Goal: Task Accomplishment & Management: Manage account settings

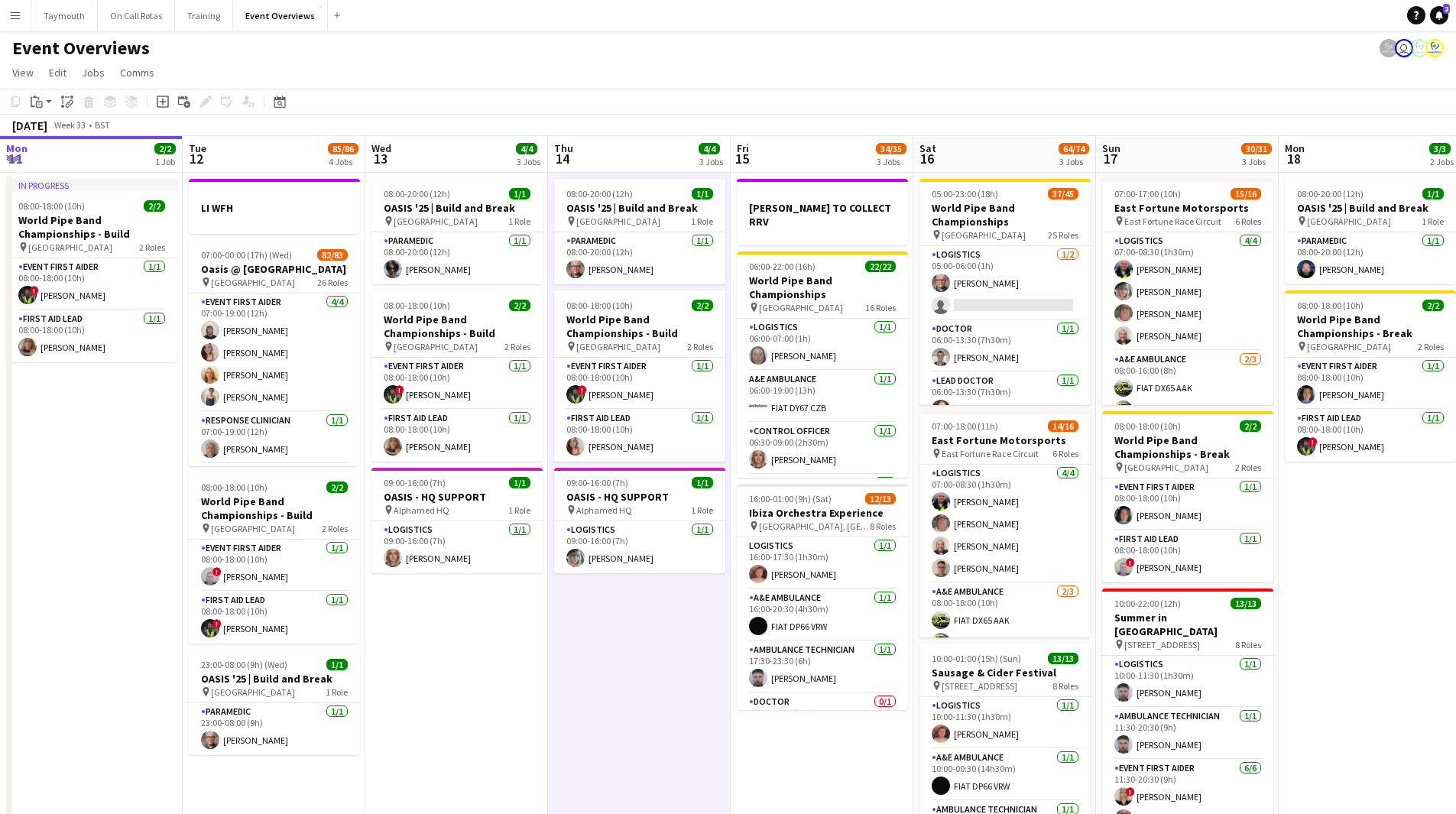
scroll to position [612, 0]
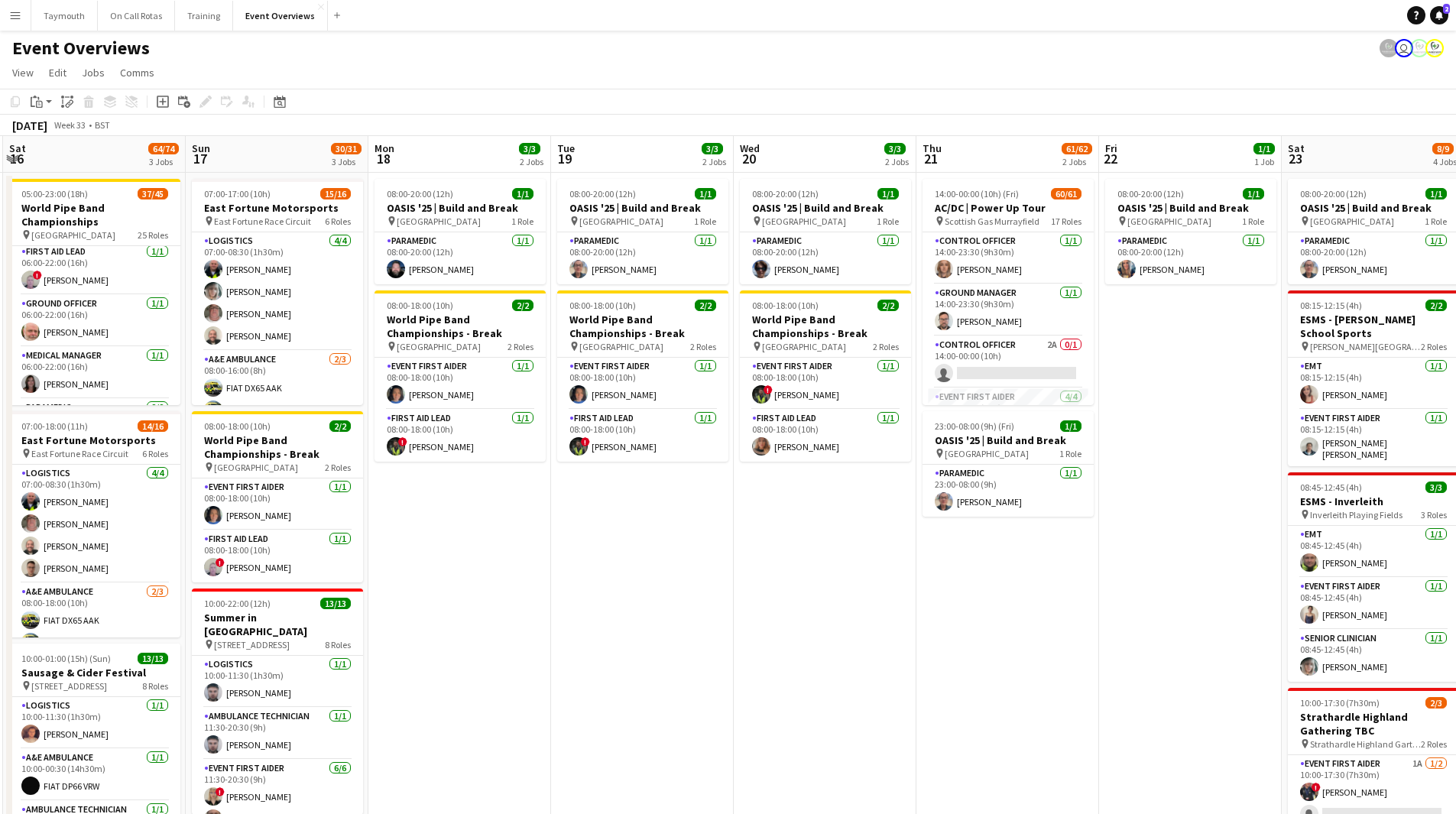
drag, startPoint x: 1141, startPoint y: 586, endPoint x: 375, endPoint y: 626, distance: 767.0
click at [376, 626] on app-calendar-viewport "Wed 13 4/4 3 Jobs Thu 14 4/4 3 Jobs Fri 15 34/35 3 Jobs Sat 16 64/74 3 Jobs Sun…" at bounding box center [728, 531] width 1456 height 790
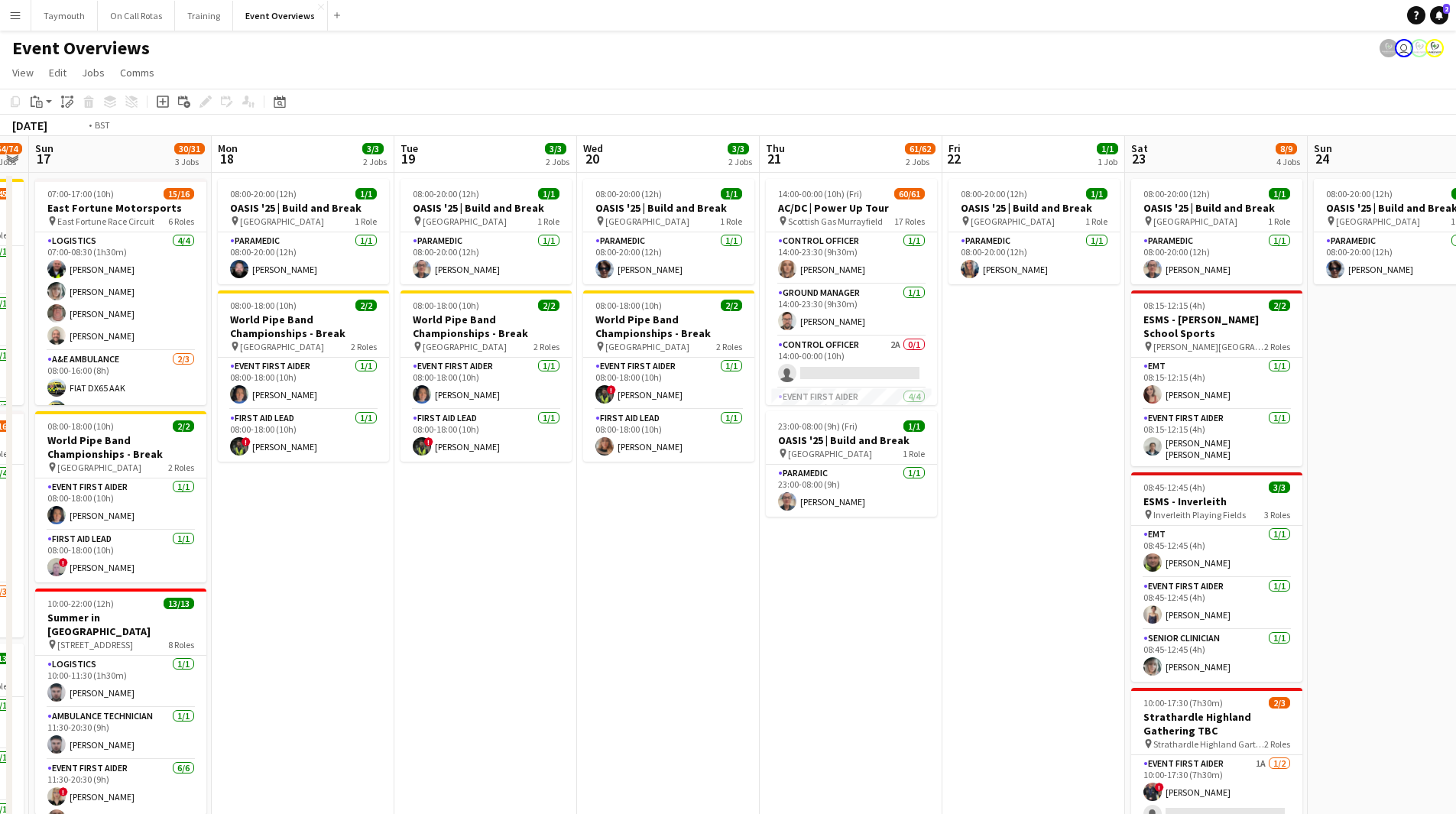
scroll to position [0, 502]
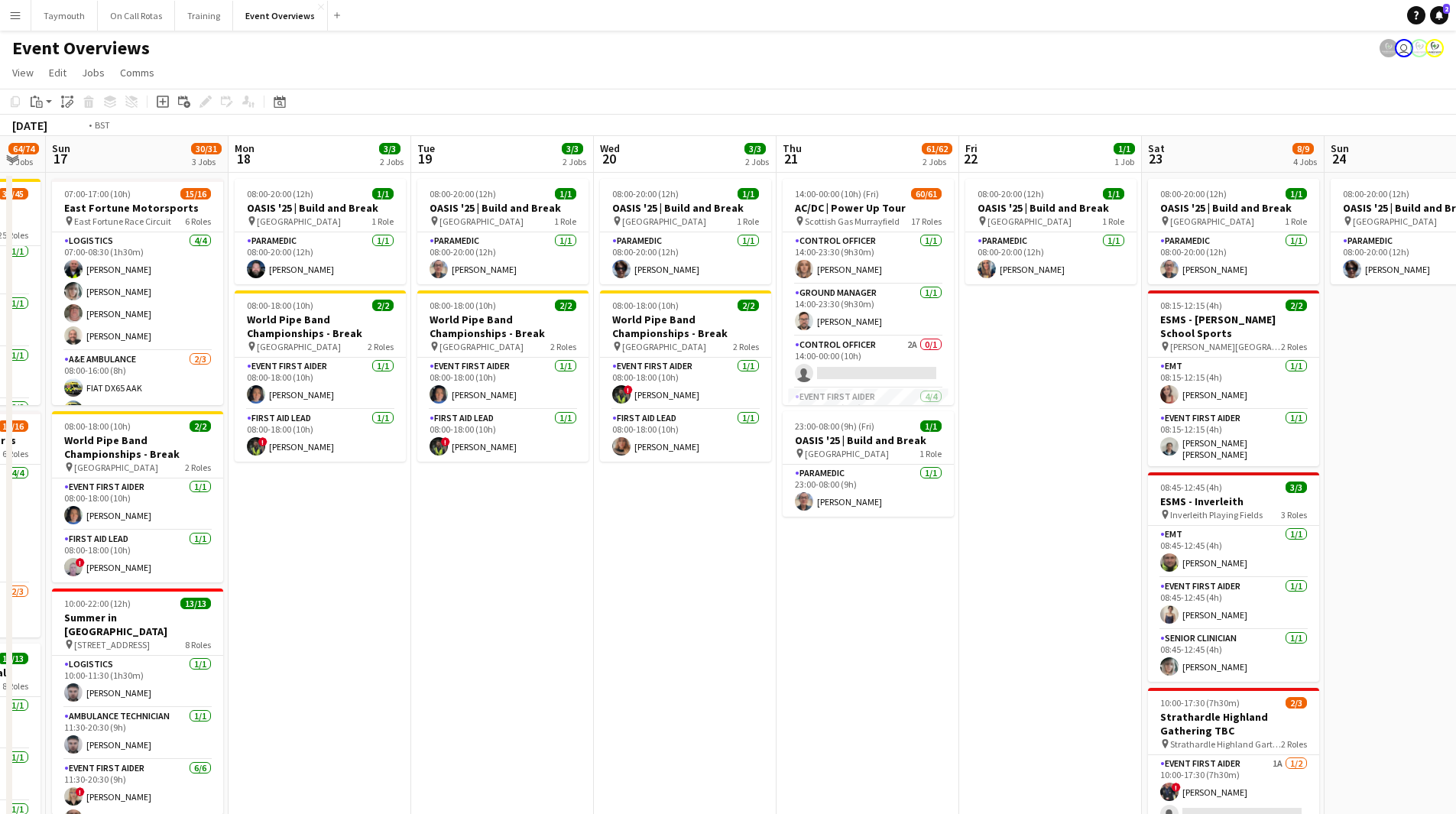
drag, startPoint x: 770, startPoint y: 617, endPoint x: 331, endPoint y: 612, distance: 439.0
click at [331, 612] on app-calendar-viewport "Thu 14 4/4 3 Jobs Fri 15 34/35 3 Jobs Sat 16 64/74 3 Jobs Sun 17 30/31 3 Jobs M…" at bounding box center [728, 531] width 1456 height 790
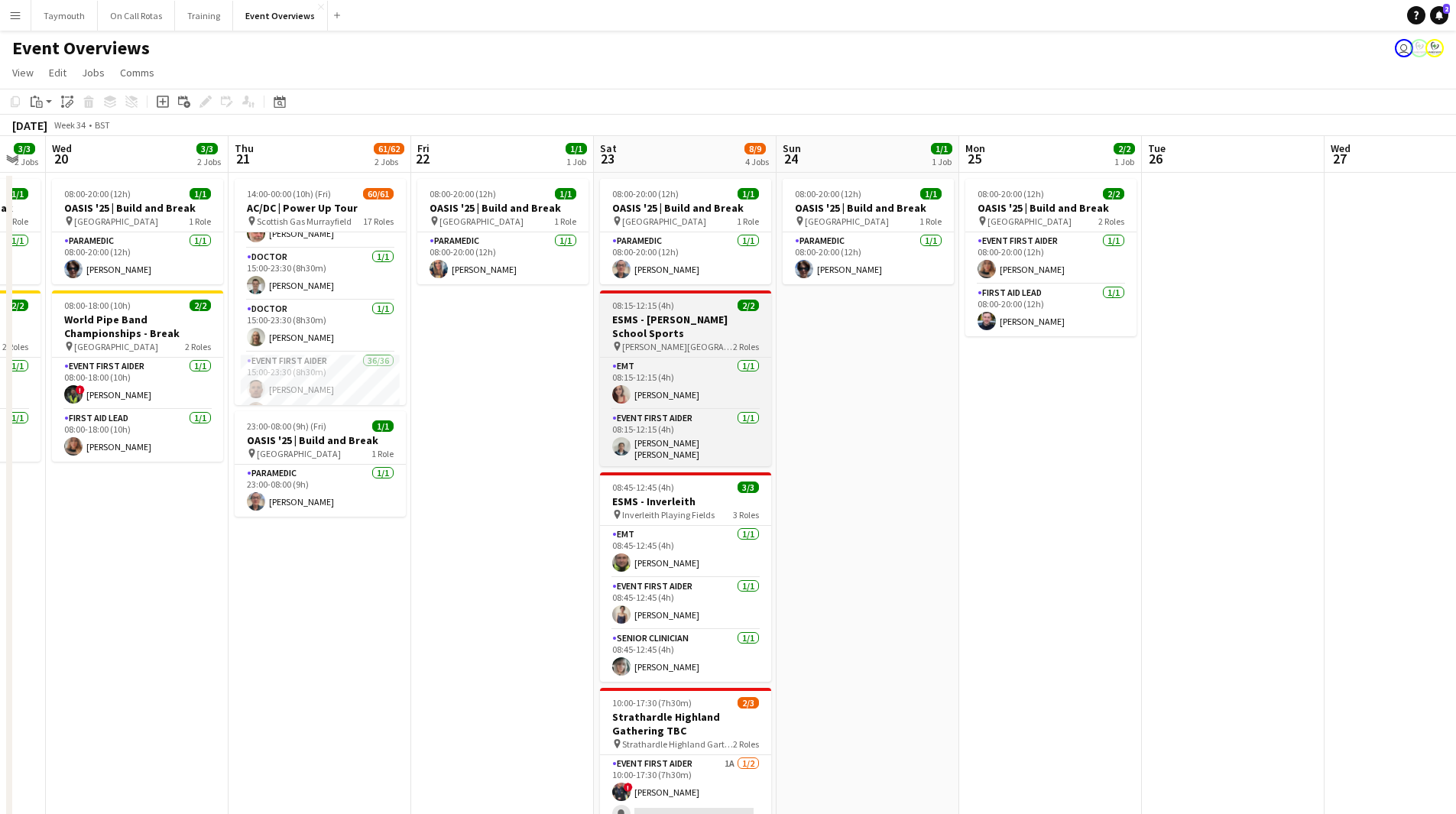
scroll to position [459, 0]
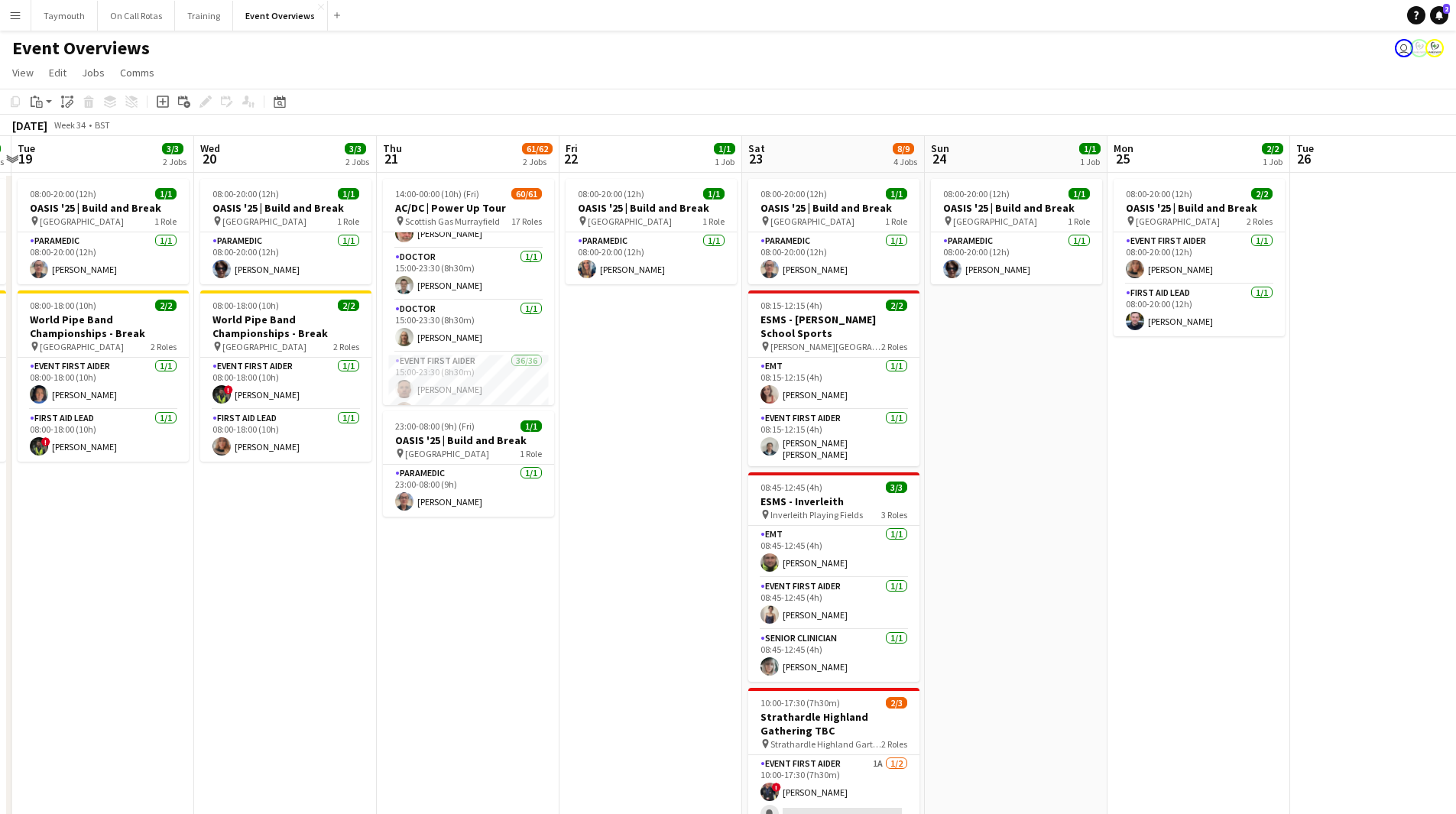
drag, startPoint x: 967, startPoint y: 517, endPoint x: 1211, endPoint y: 539, distance: 245.0
click at [1221, 538] on app-calendar-viewport "Sun 17 30/31 3 Jobs Mon 18 3/3 2 Jobs Tue 19 3/3 2 Jobs Wed 20 3/3 2 Jobs Thu 2…" at bounding box center [728, 655] width 1456 height 1038
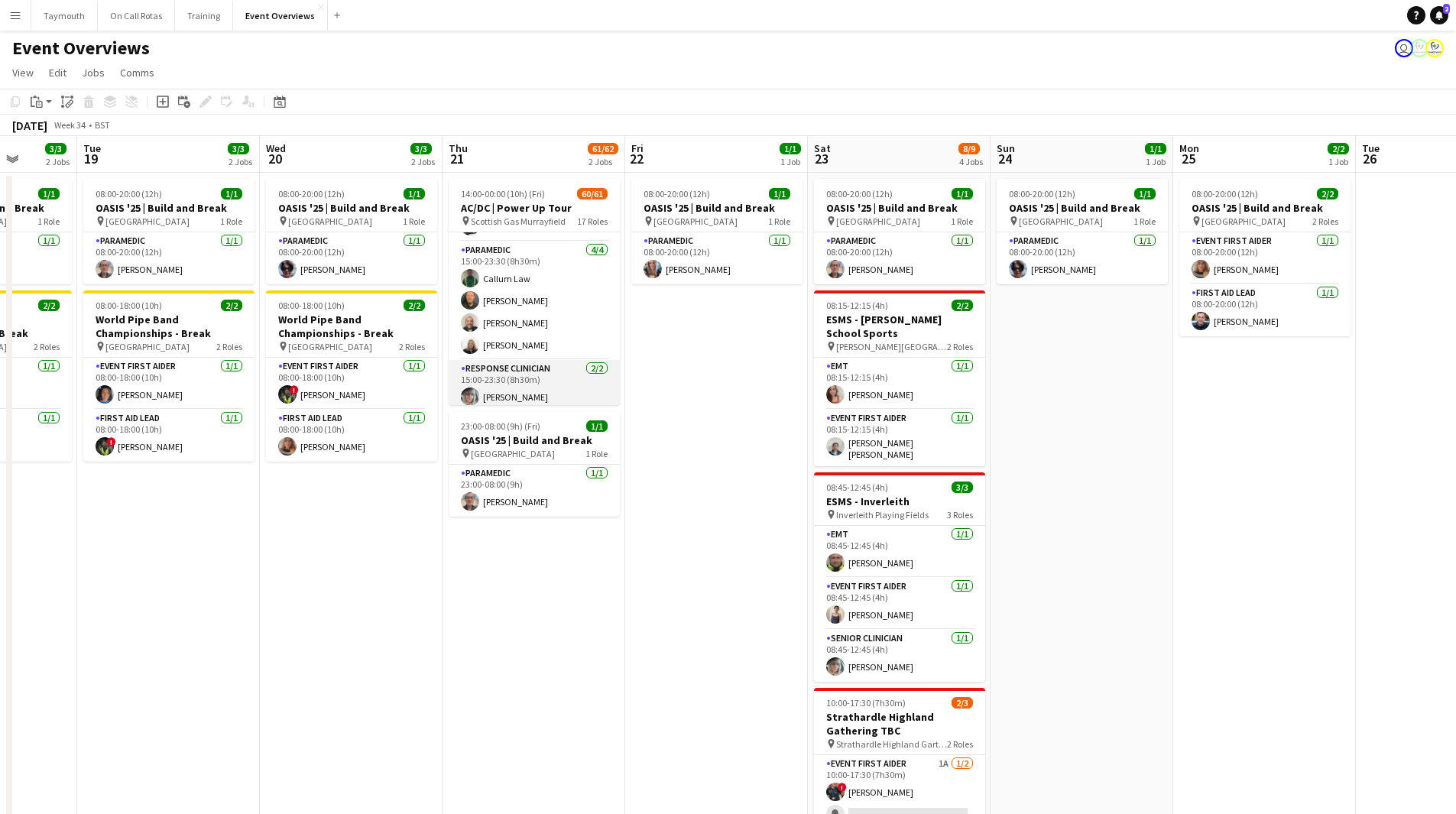
scroll to position [1687, 0]
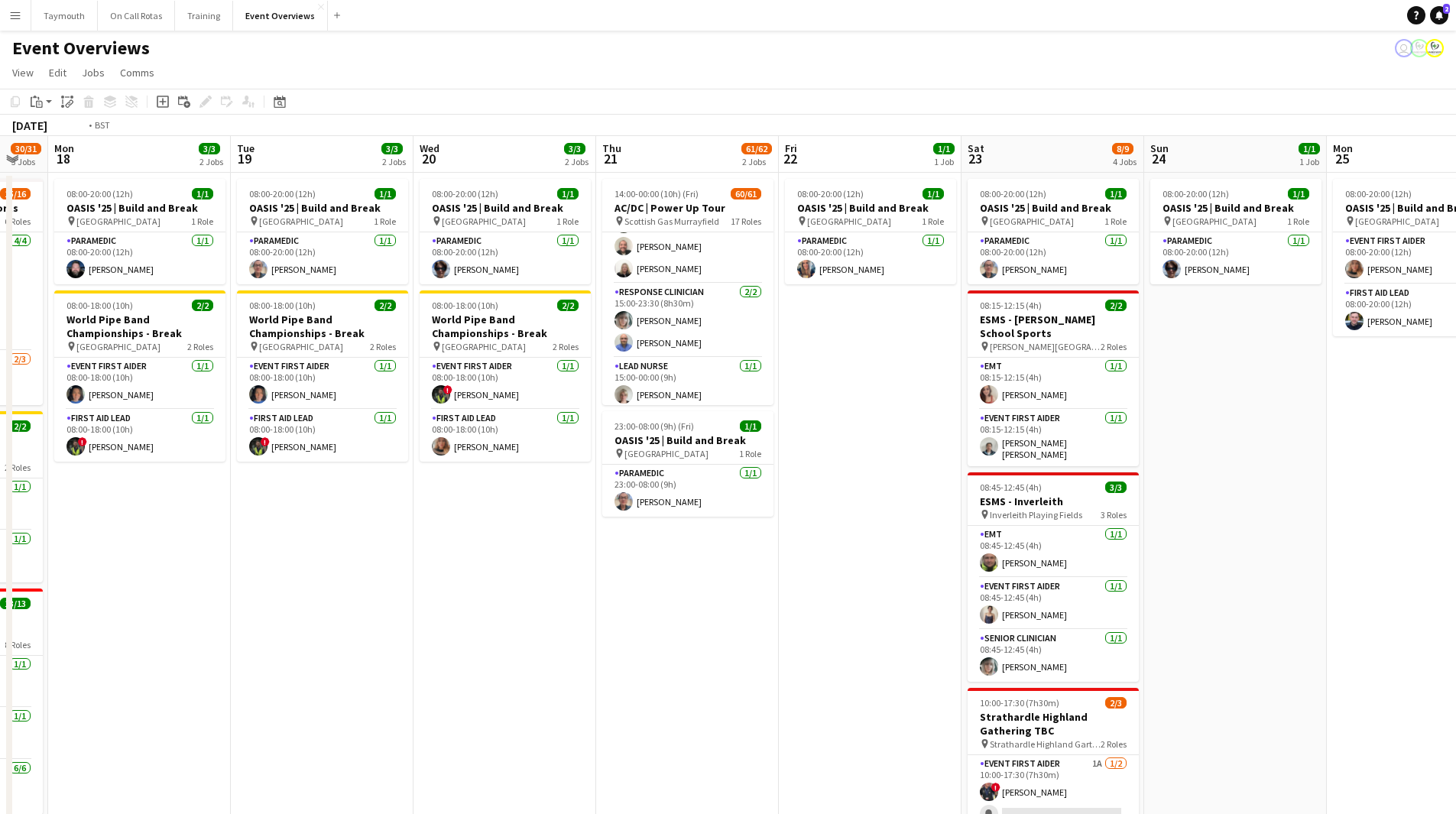
drag, startPoint x: 296, startPoint y: 521, endPoint x: 999, endPoint y: 548, distance: 703.5
click at [999, 548] on app-calendar-viewport "Sat 16 64/74 3 Jobs Sun 17 30/31 3 Jobs Mon 18 3/3 2 Jobs Tue 19 3/3 2 Jobs Wed…" at bounding box center [728, 655] width 1456 height 1038
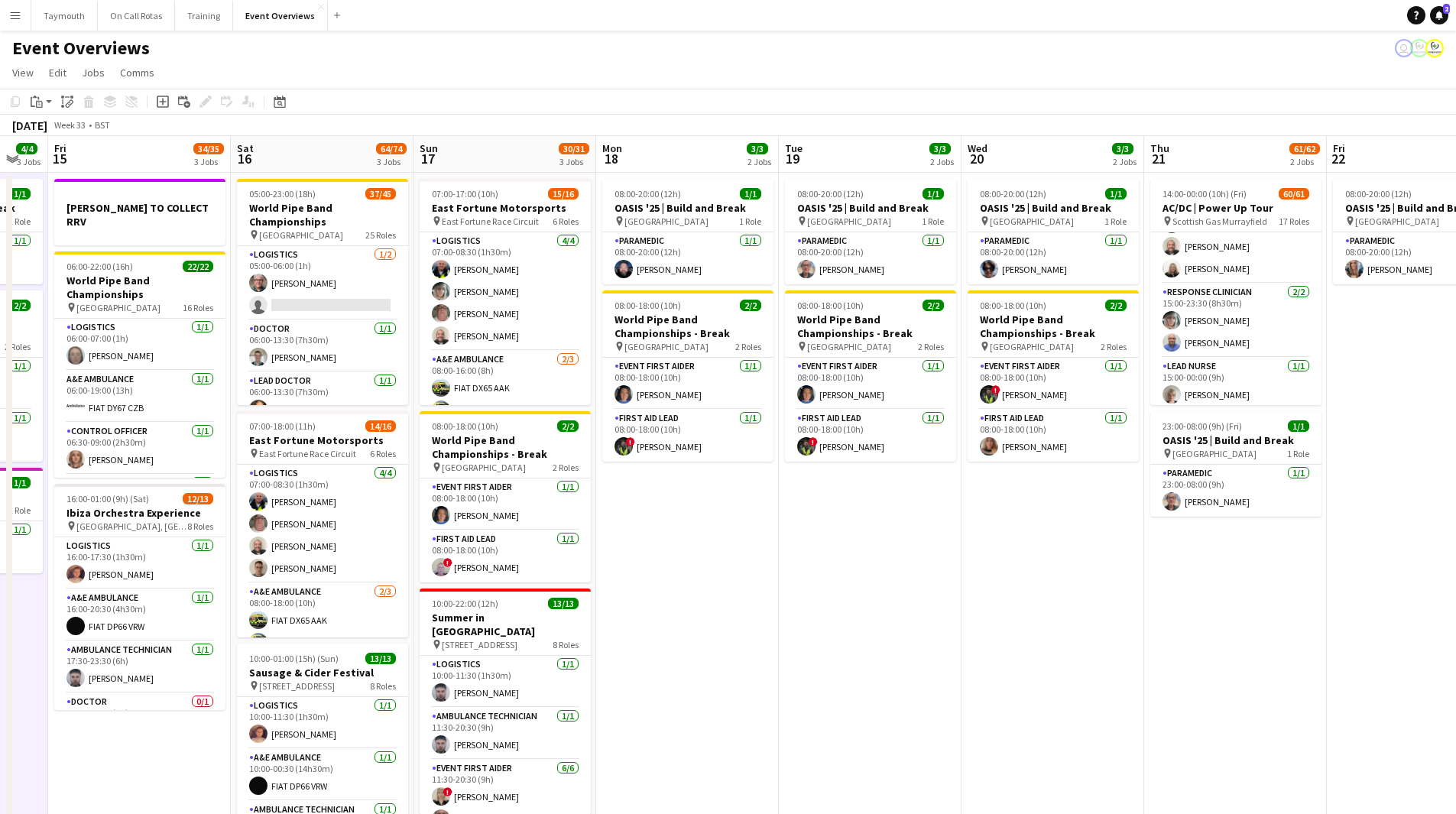
scroll to position [0, 315]
drag, startPoint x: 1296, startPoint y: 614, endPoint x: 1373, endPoint y: 615, distance: 77.0
click at [1378, 614] on app-calendar-viewport "Wed 13 4/4 3 Jobs Thu 14 4/4 3 Jobs Fri 15 34/35 3 Jobs Sat 16 64/74 3 Jobs Sun…" at bounding box center [728, 655] width 1456 height 1038
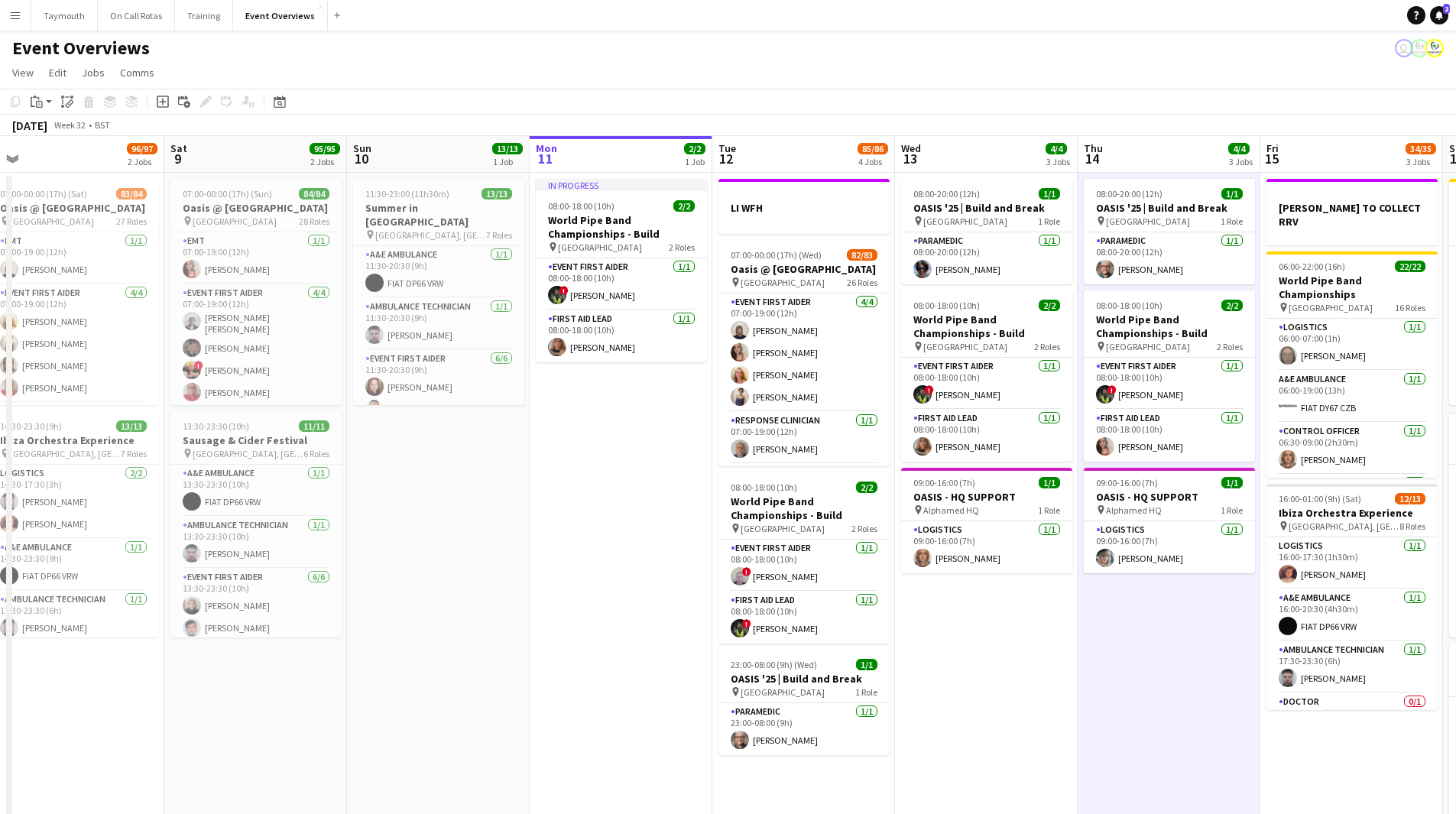
drag, startPoint x: 285, startPoint y: 629, endPoint x: 860, endPoint y: 642, distance: 575.1
click at [860, 642] on app-calendar-viewport "Wed 6 2/2 2 Jobs Thu 7 4/4 3 Jobs Fri 8 96/97 2 Jobs Sat 9 95/95 2 Jobs Sun 10 …" at bounding box center [728, 655] width 1456 height 1038
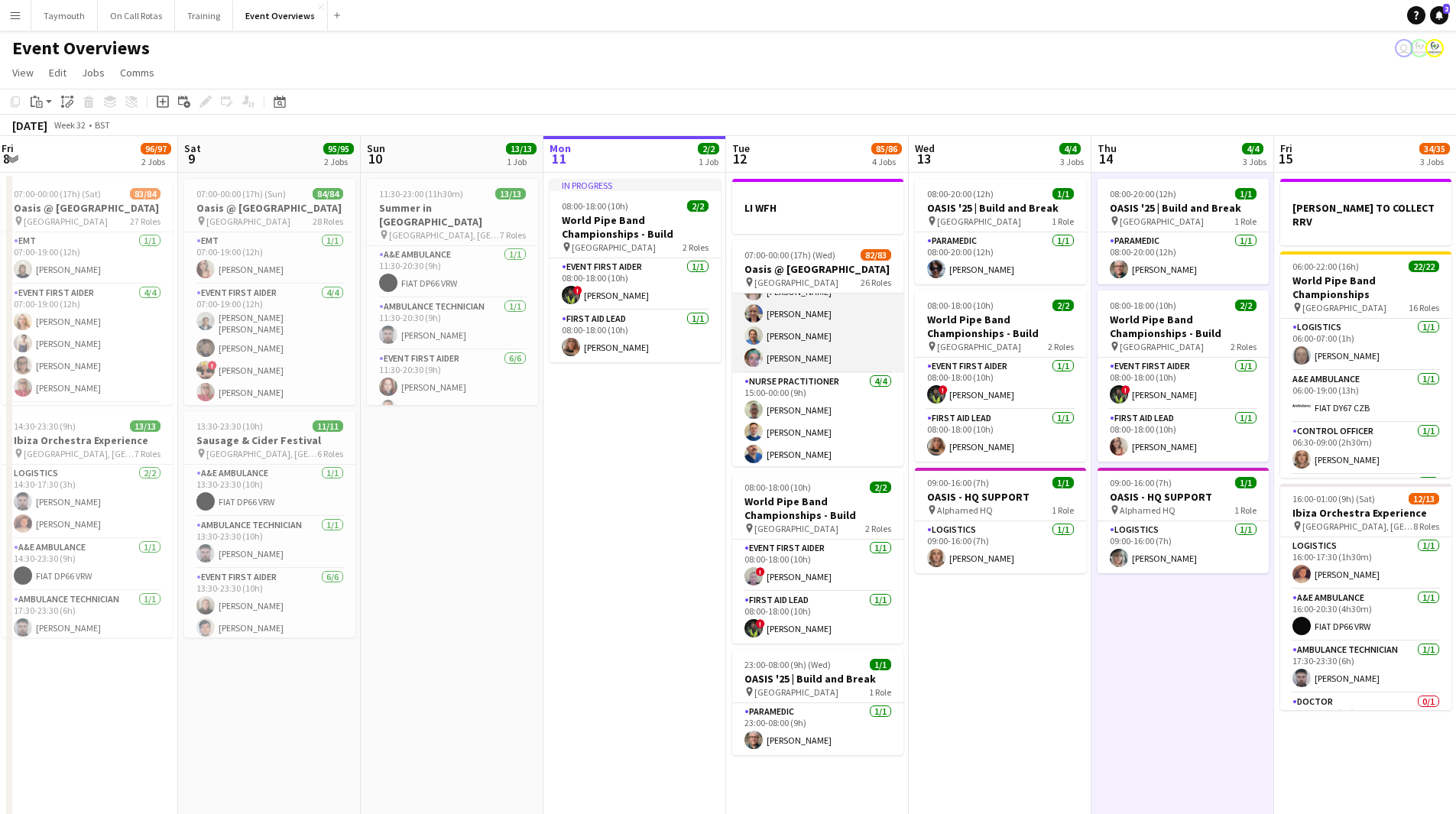
scroll to position [2294, 0]
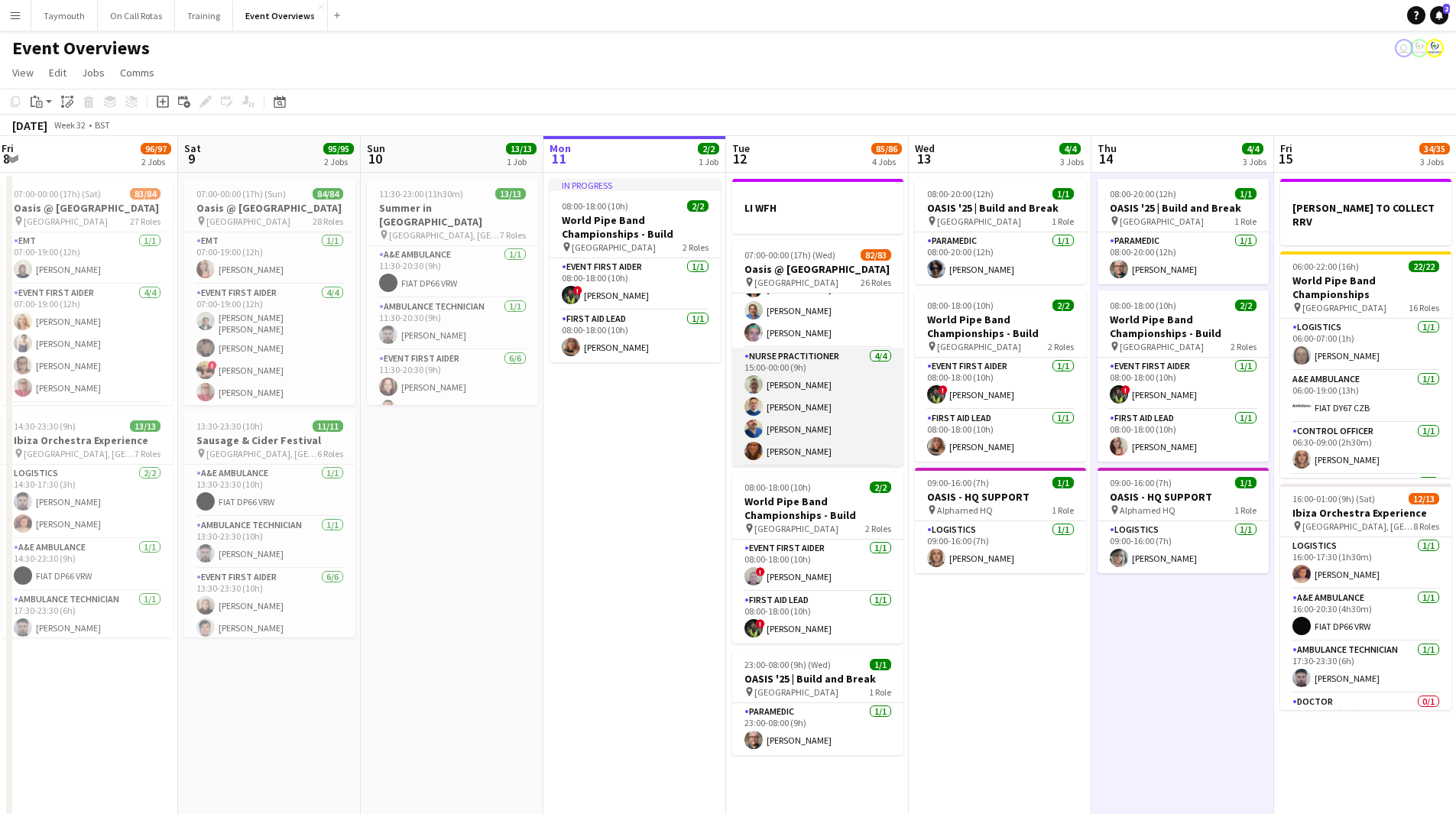
click at [822, 396] on app-card-role "Nurse Practitioner 4/4 15:00-00:00 (9h) Craig Devall Sean Cullen Matthew Easby …" at bounding box center [818, 407] width 171 height 118
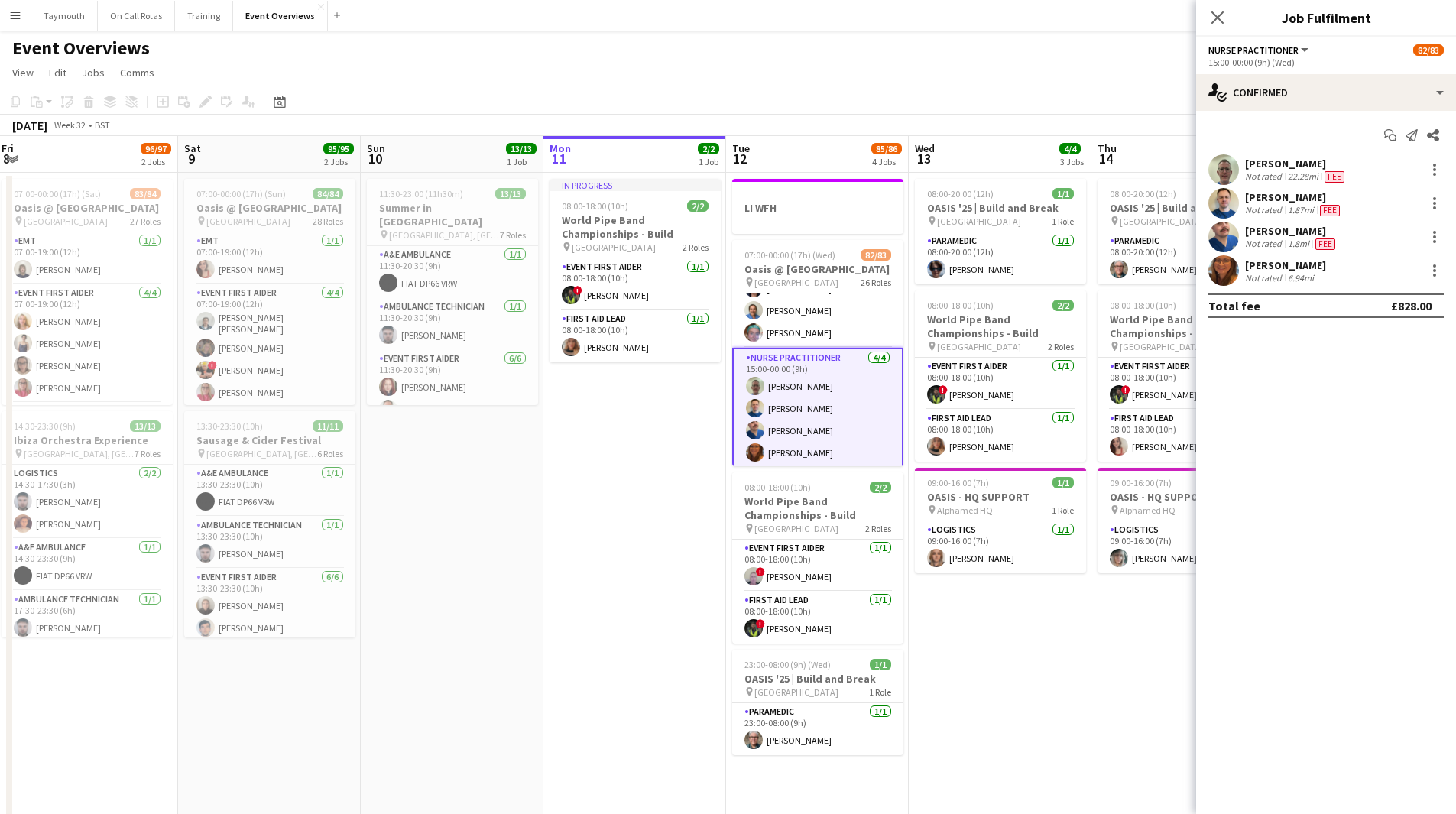
click at [1256, 168] on div "[PERSON_NAME]" at bounding box center [1297, 163] width 103 height 14
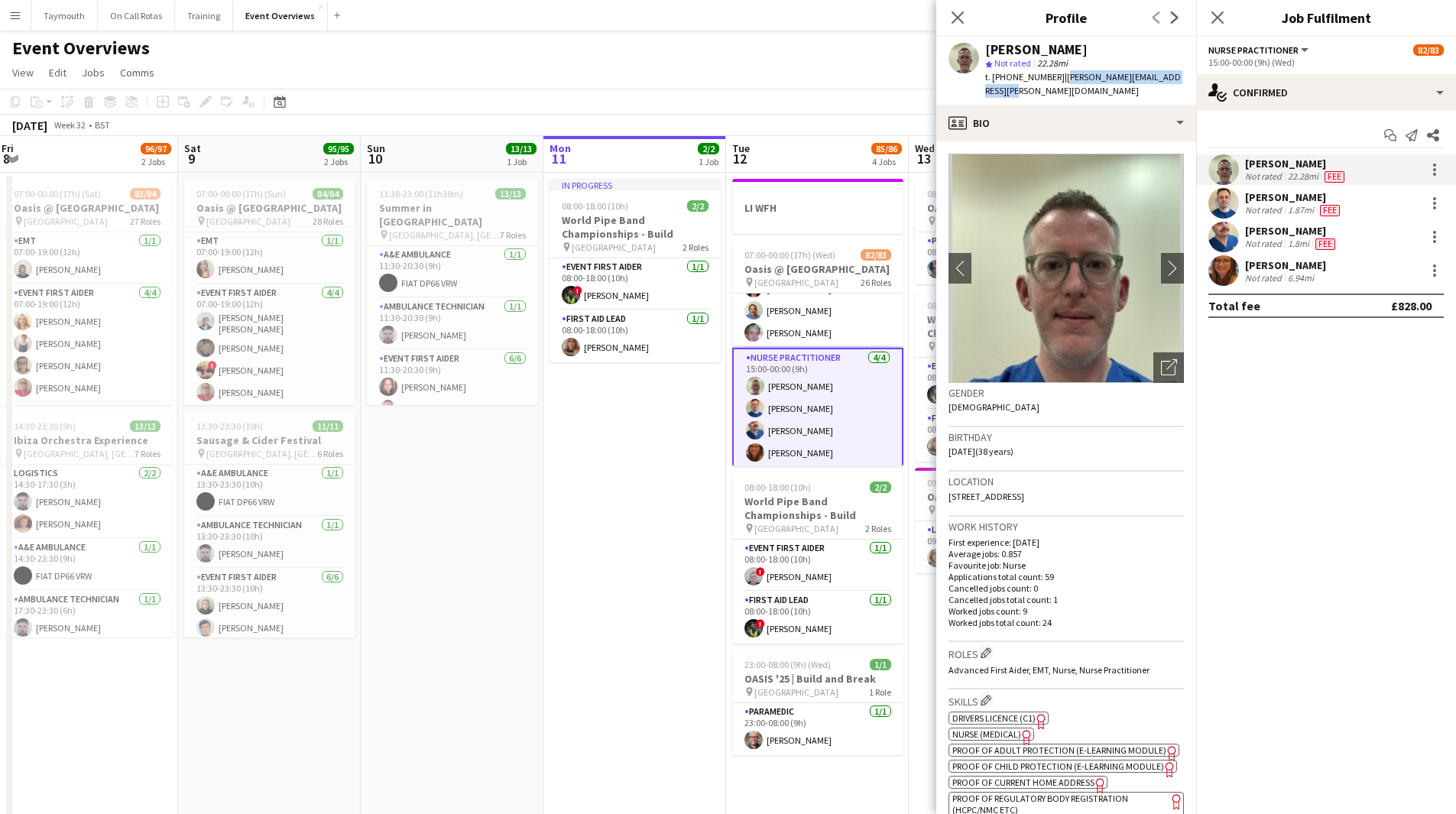
drag, startPoint x: 1100, startPoint y: 96, endPoint x: 1058, endPoint y: 75, distance: 47.0
click at [1058, 75] on div "t. +447533082212 | craig.mclenaghan@hotmail.co.uk" at bounding box center [1084, 84] width 199 height 28
copy span "craig.mclenaghan@hotmail.co.uk"
drag, startPoint x: 1327, startPoint y: 229, endPoint x: 1278, endPoint y: 216, distance: 50.7
click at [1329, 229] on div "[PERSON_NAME]" at bounding box center [1291, 231] width 93 height 14
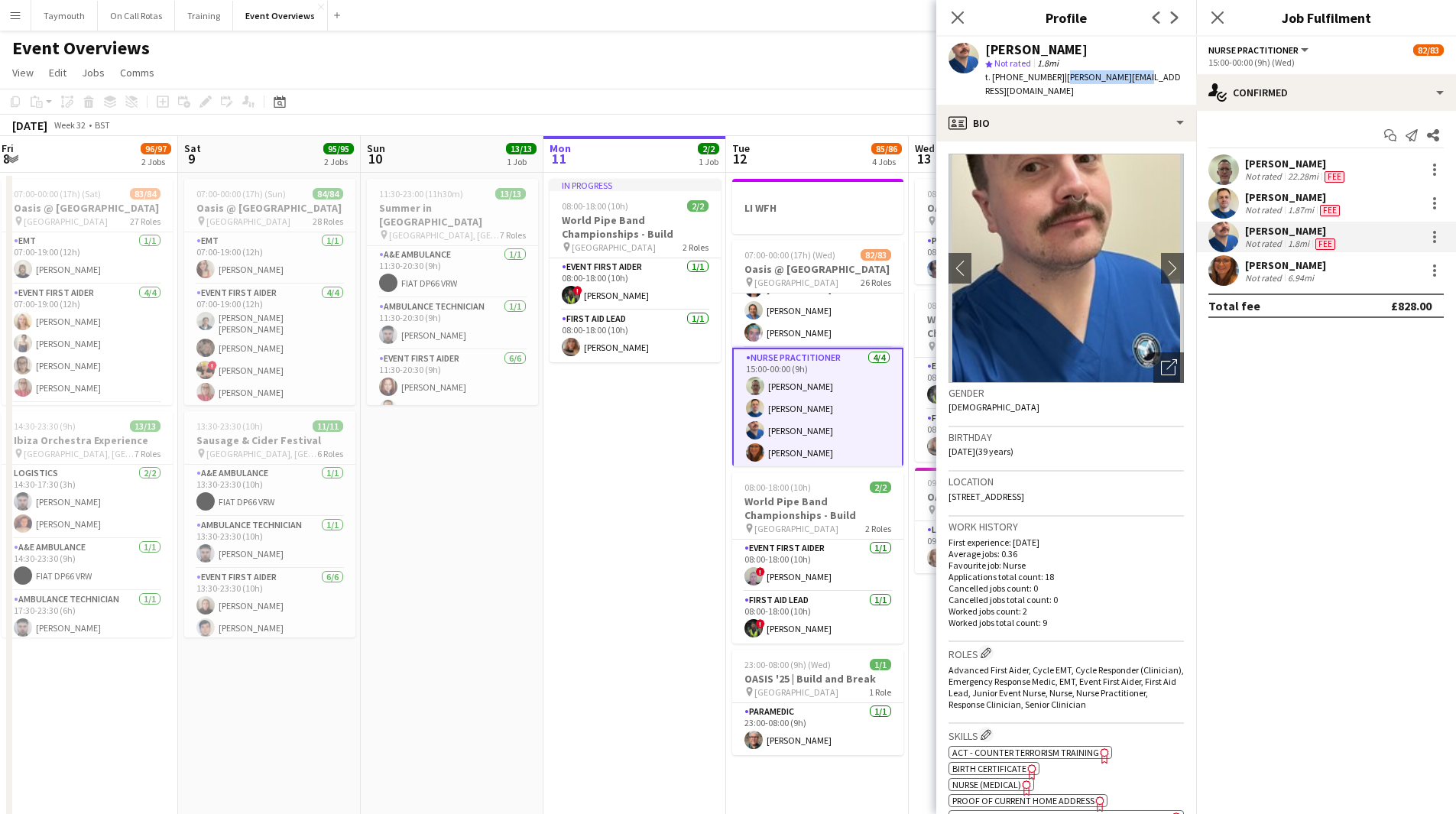
drag, startPoint x: 1109, startPoint y: 78, endPoint x: 1060, endPoint y: 78, distance: 49.0
click at [1060, 78] on div "Matthew Easby star Not rated 1.8mi t. +447751833500 | m.easby@gmail.com" at bounding box center [1066, 70] width 259 height 68
copy span "m.easby@gmail.com"
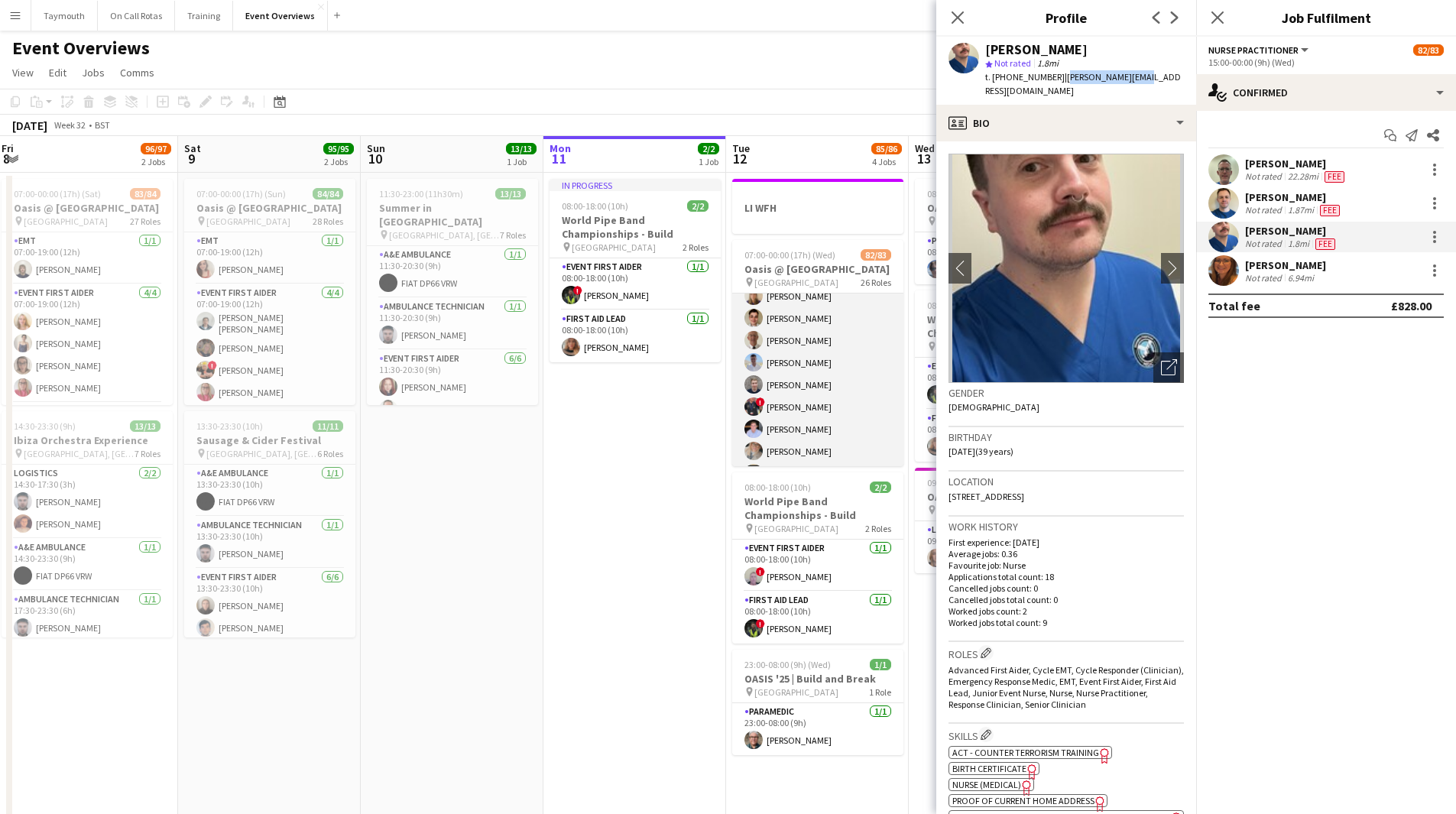
click at [833, 380] on app-card-role "Event First Aider 24/24 15:00-23:30 (8h30m) Gillian Peden Nicola Jamieson Nicol…" at bounding box center [818, 273] width 171 height 562
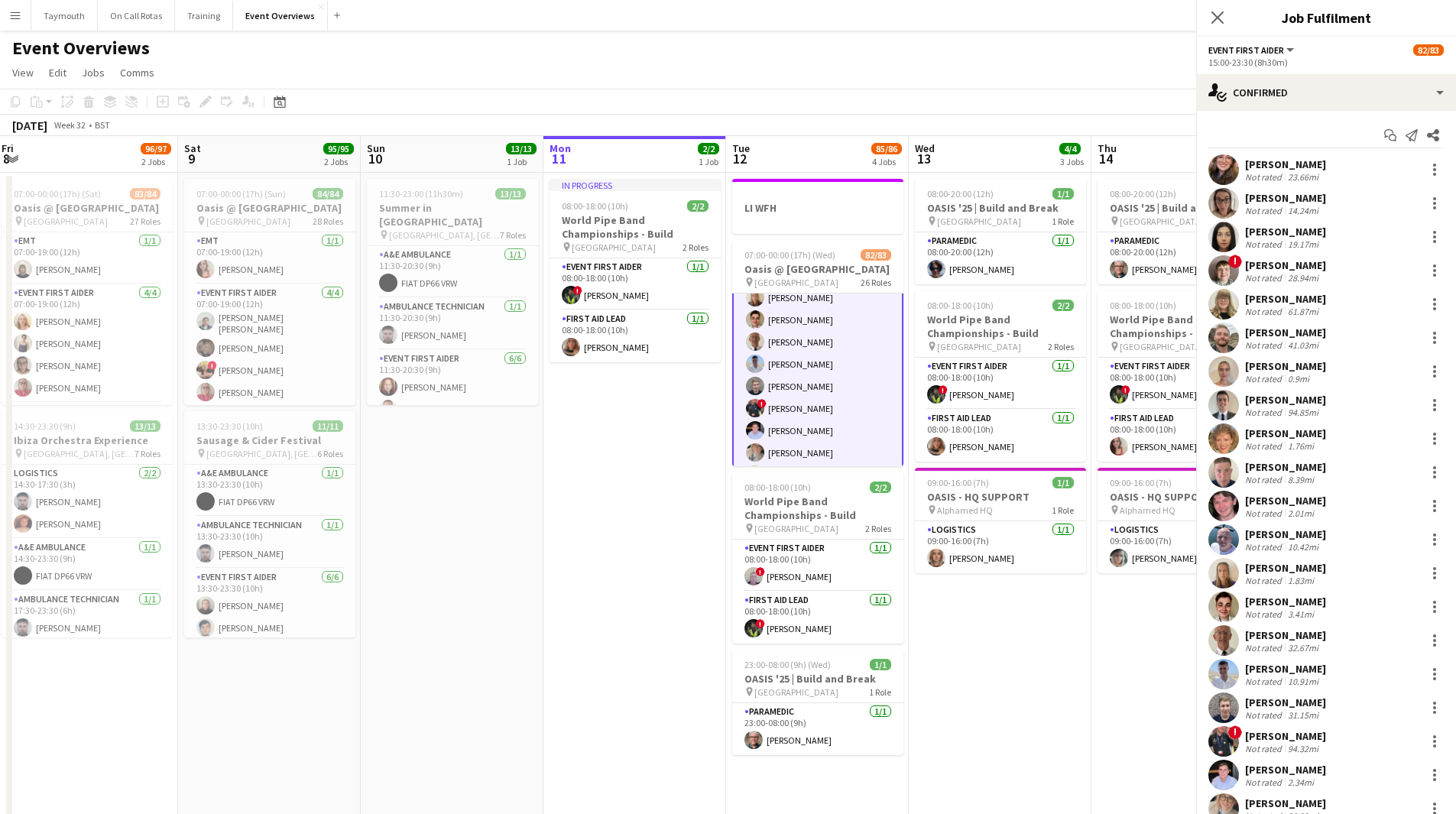
scroll to position [1761, 0]
click at [1312, 288] on div "Gillian Peden Not rated 23.66mi Nicola Jamieson Not rated 14.24mi Nicola Smith …" at bounding box center [1325, 556] width 259 height 804
click at [1317, 275] on div "28.94mi" at bounding box center [1303, 278] width 37 height 12
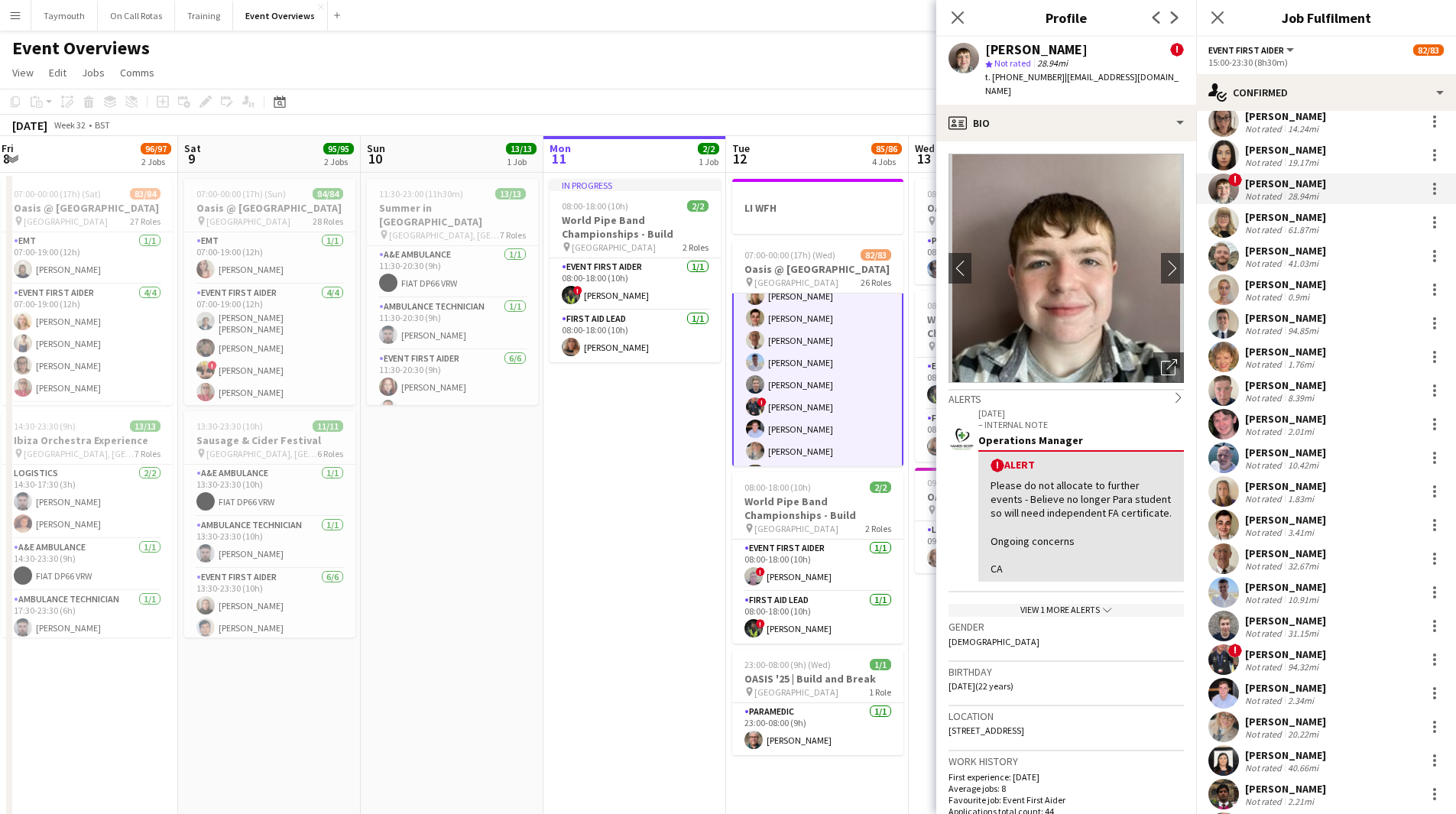
scroll to position [0, 0]
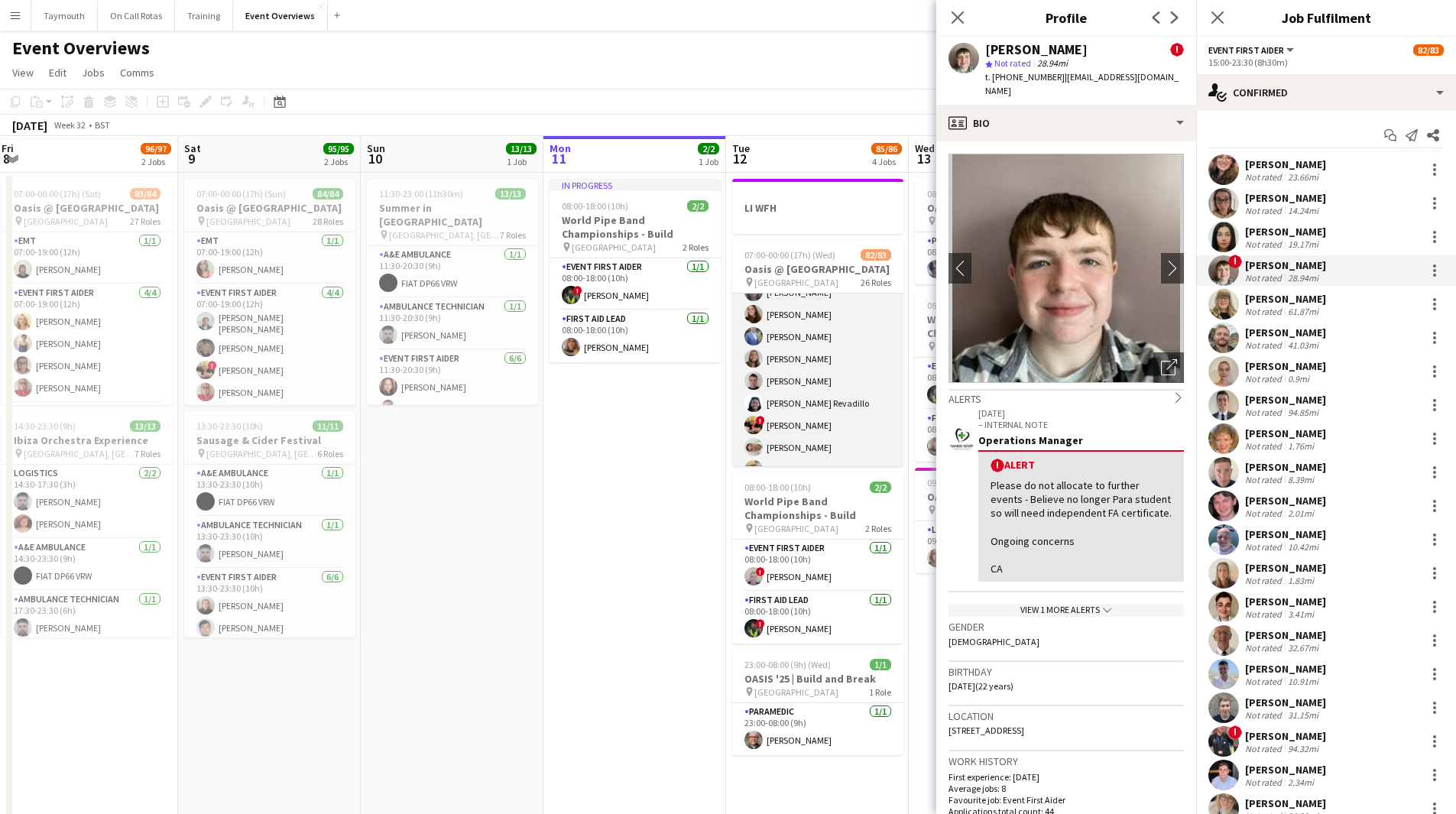
click at [835, 375] on app-card-role "Event First Aider 14/14 12:30-00:00 (11h30m) Jackie Montgomery Lauren Svensen D…" at bounding box center [818, 358] width 171 height 340
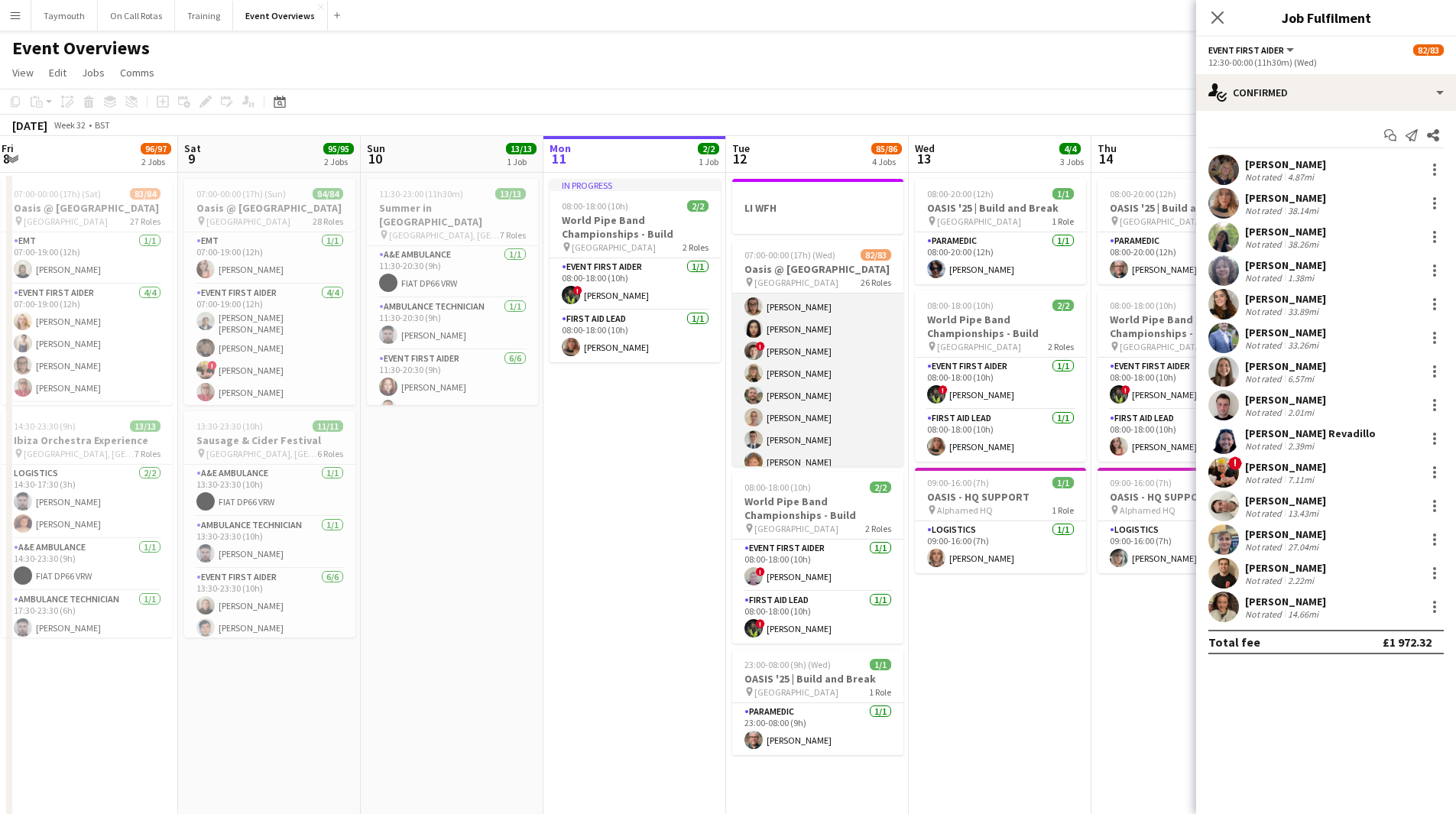
scroll to position [1532, 0]
click at [814, 361] on app-card-role "Event First Aider 24/24 15:00-23:30 (8h30m) Gillian Peden Nicola Jamieson Nicol…" at bounding box center [818, 503] width 171 height 562
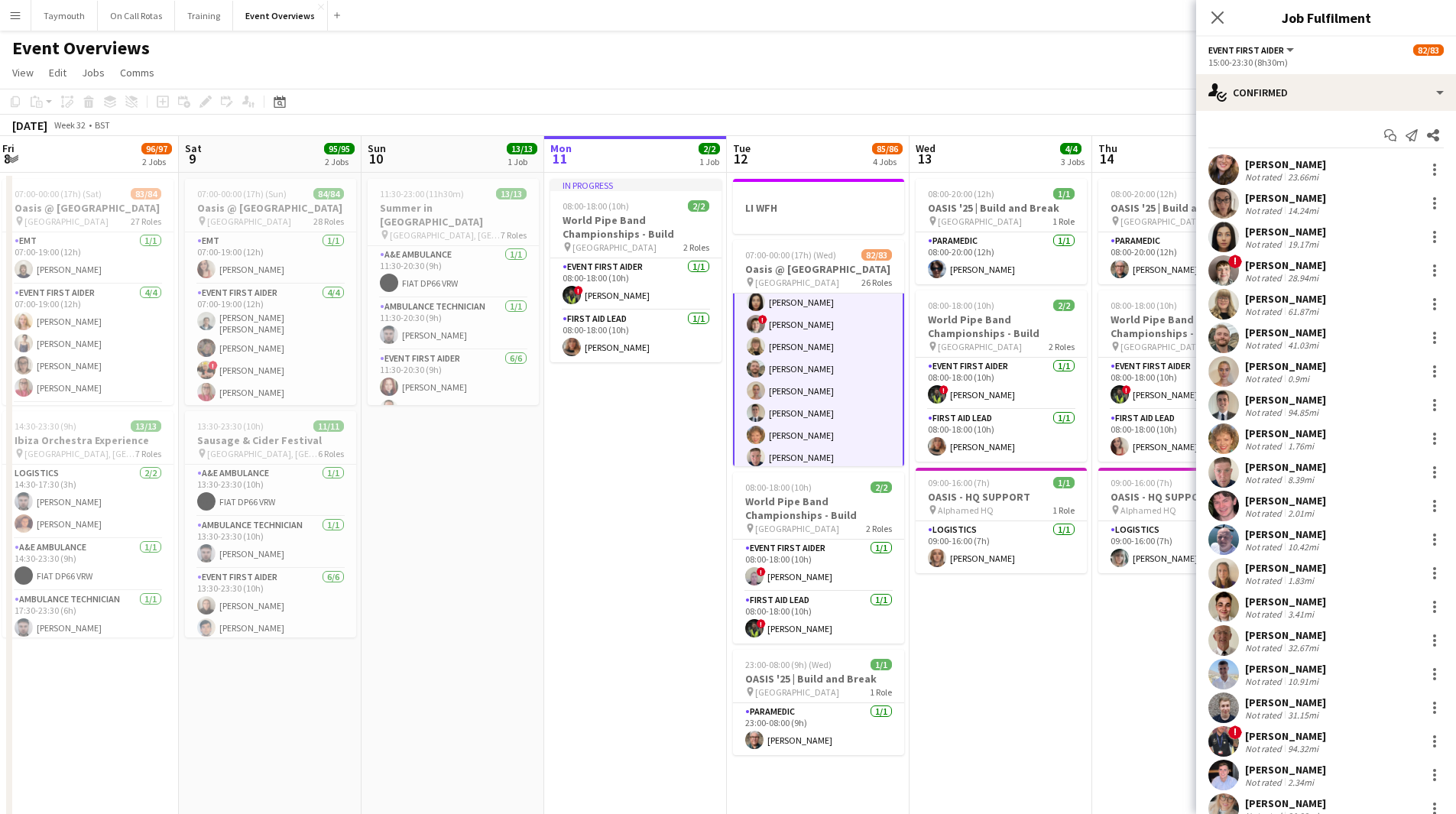
scroll to position [1531, 0]
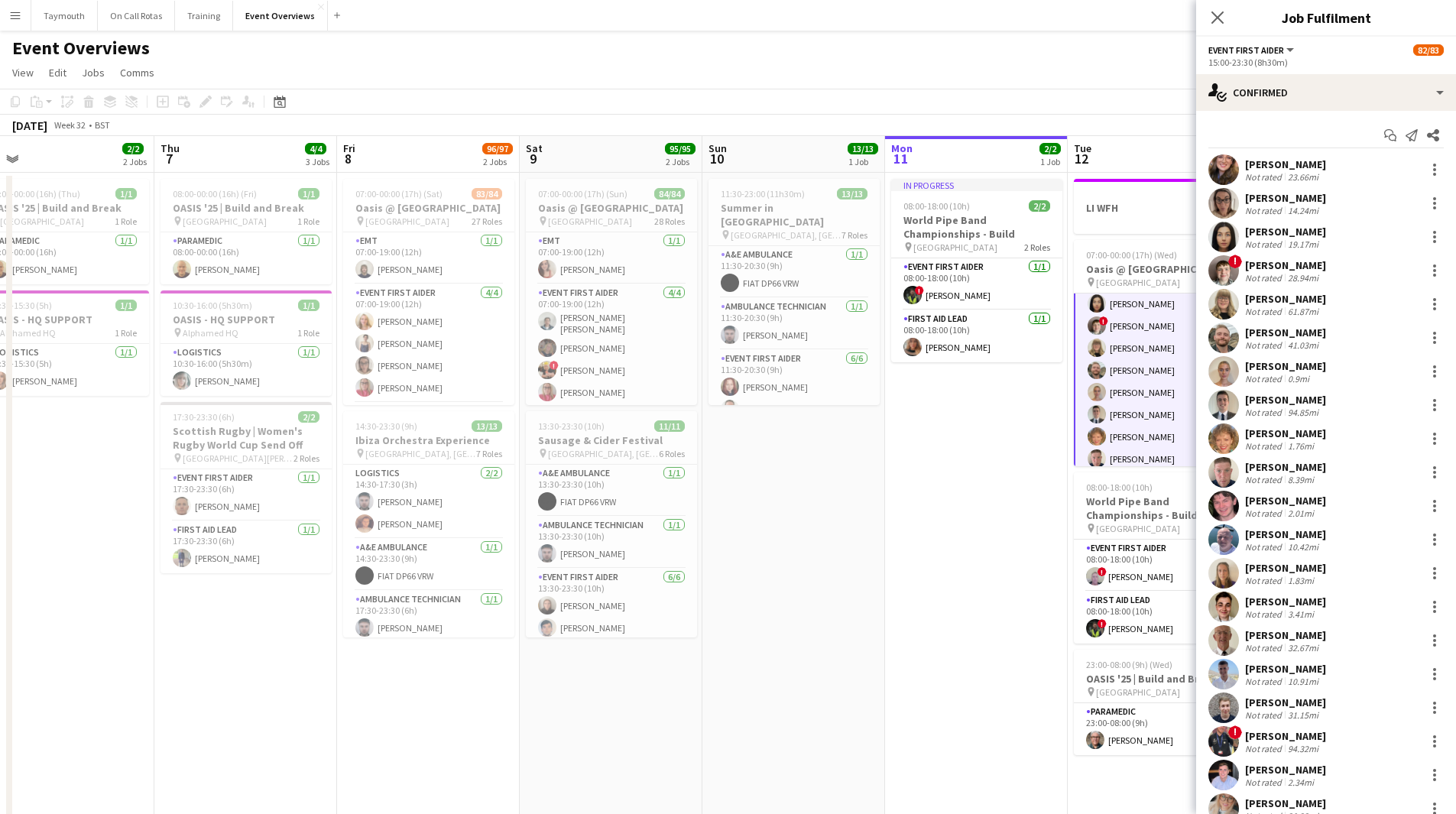
drag, startPoint x: 742, startPoint y: 553, endPoint x: 1142, endPoint y: 552, distance: 400.0
click at [1142, 552] on app-calendar-viewport "Mon 4 Tue 5 Wed 6 2/2 2 Jobs Thu 7 4/4 3 Jobs Fri 8 96/97 2 Jobs Sat 9 95/95 2 …" at bounding box center [728, 655] width 1456 height 1038
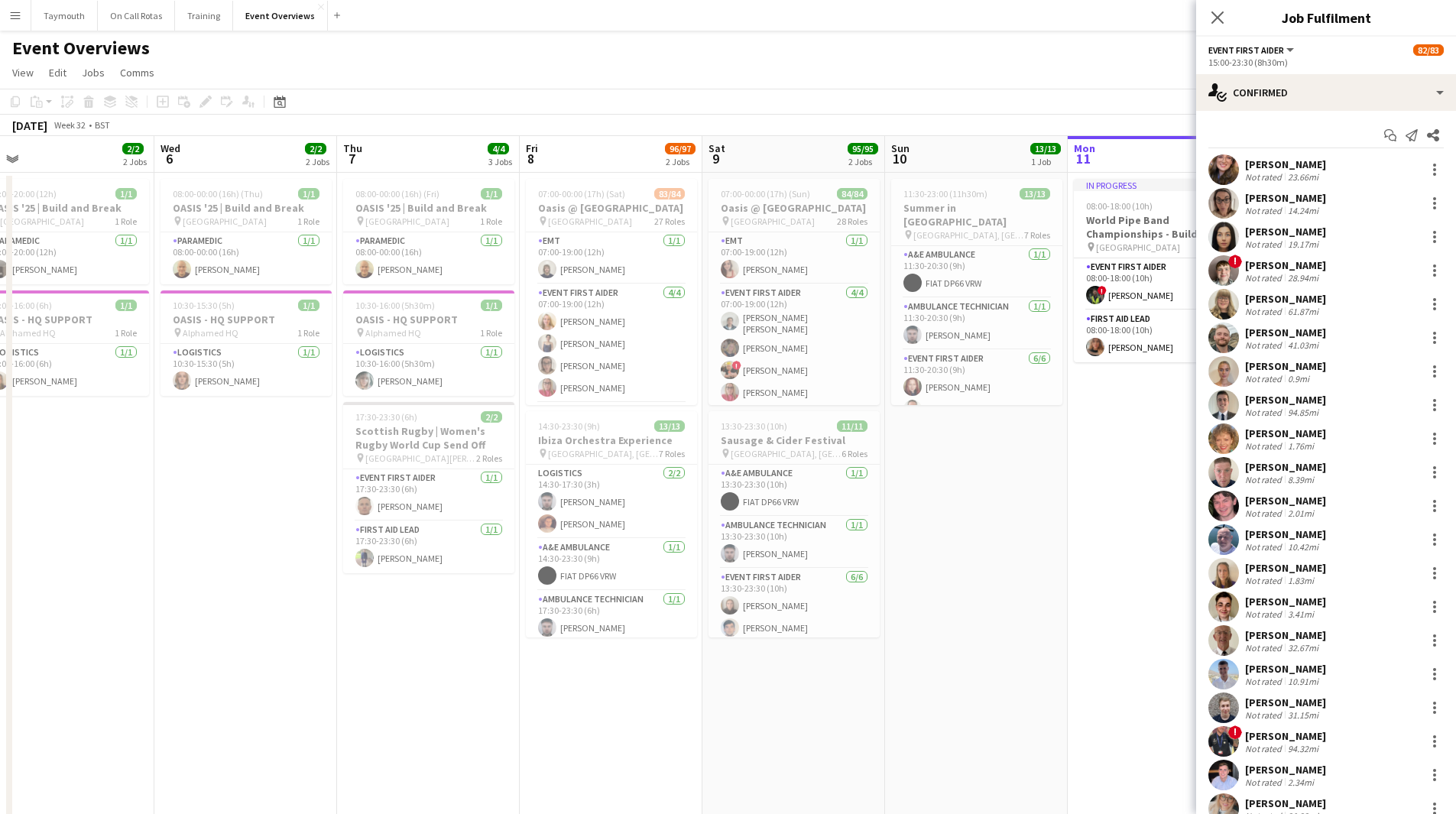
scroll to position [0, 375]
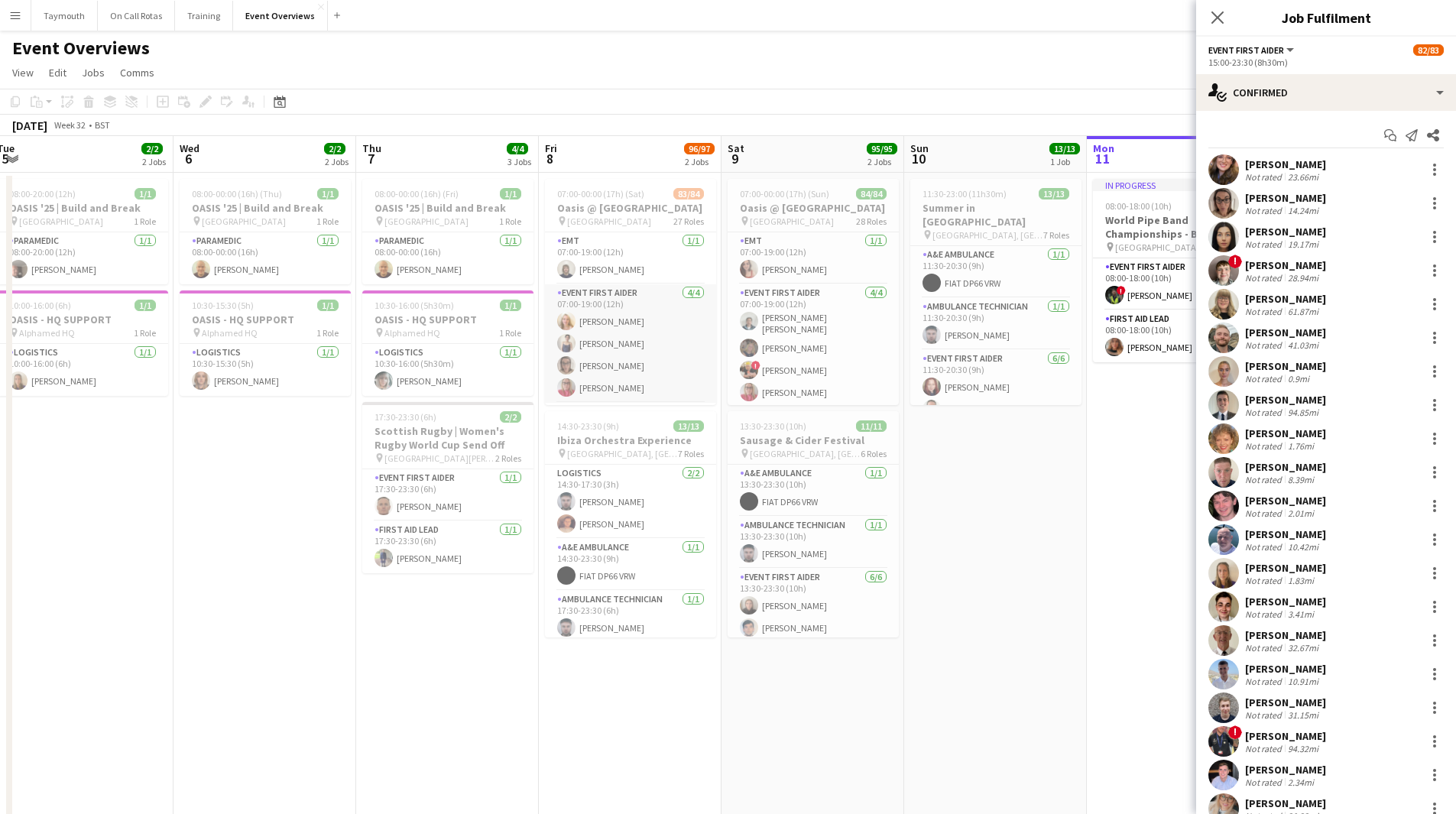
click at [607, 324] on app-card-role "Event First Aider 4/4 07:00-19:00 (12h) Kaylan Coetser Kimberly Zou Nicola Jami…" at bounding box center [631, 343] width 171 height 118
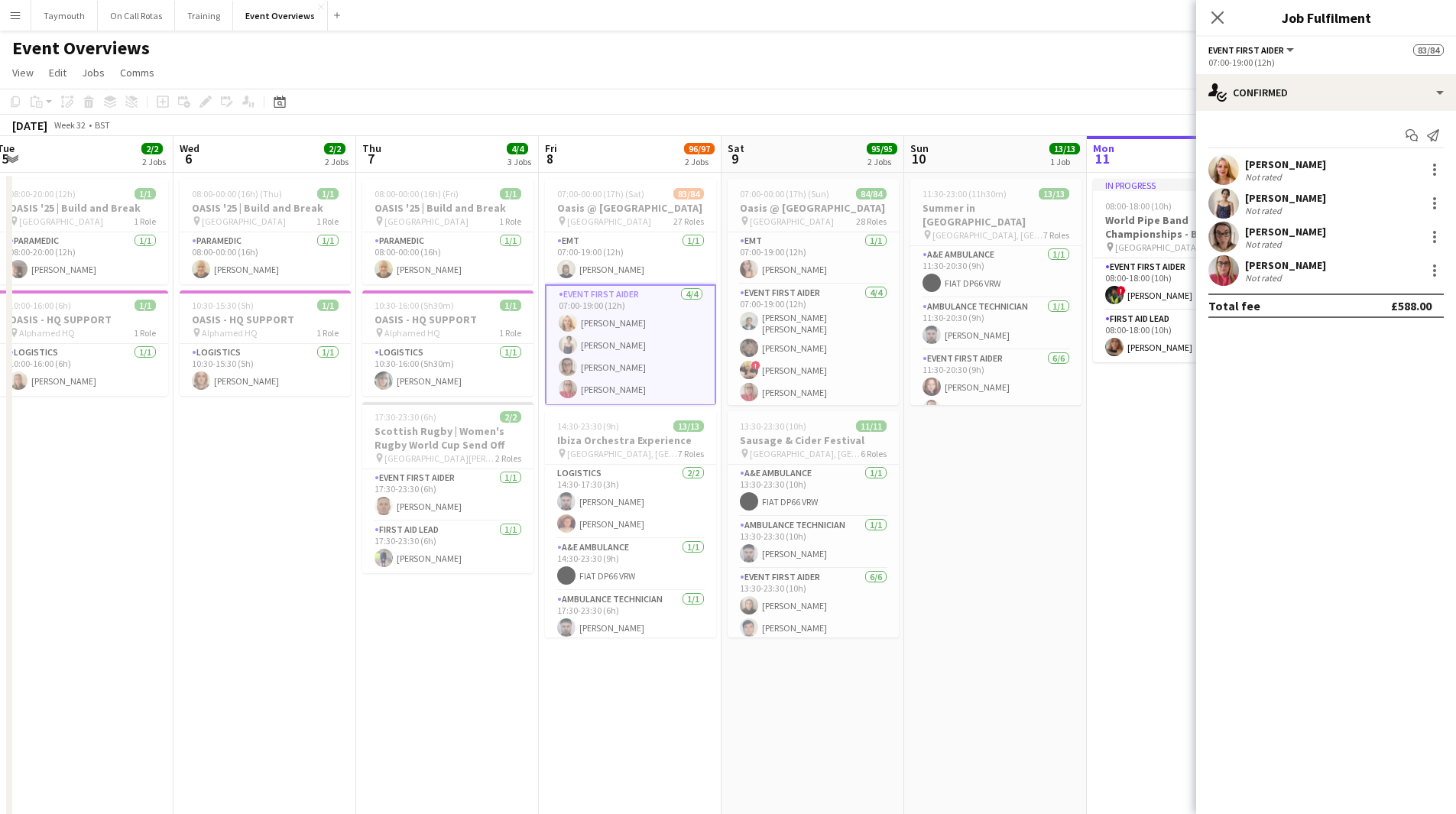
scroll to position [1529, 0]
click at [632, 305] on app-card-role "Event First Aider 14/14 12:30-00:00 (11h30m) Nancy Chen Yu Han Garry Campbell L…" at bounding box center [631, 280] width 171 height 345
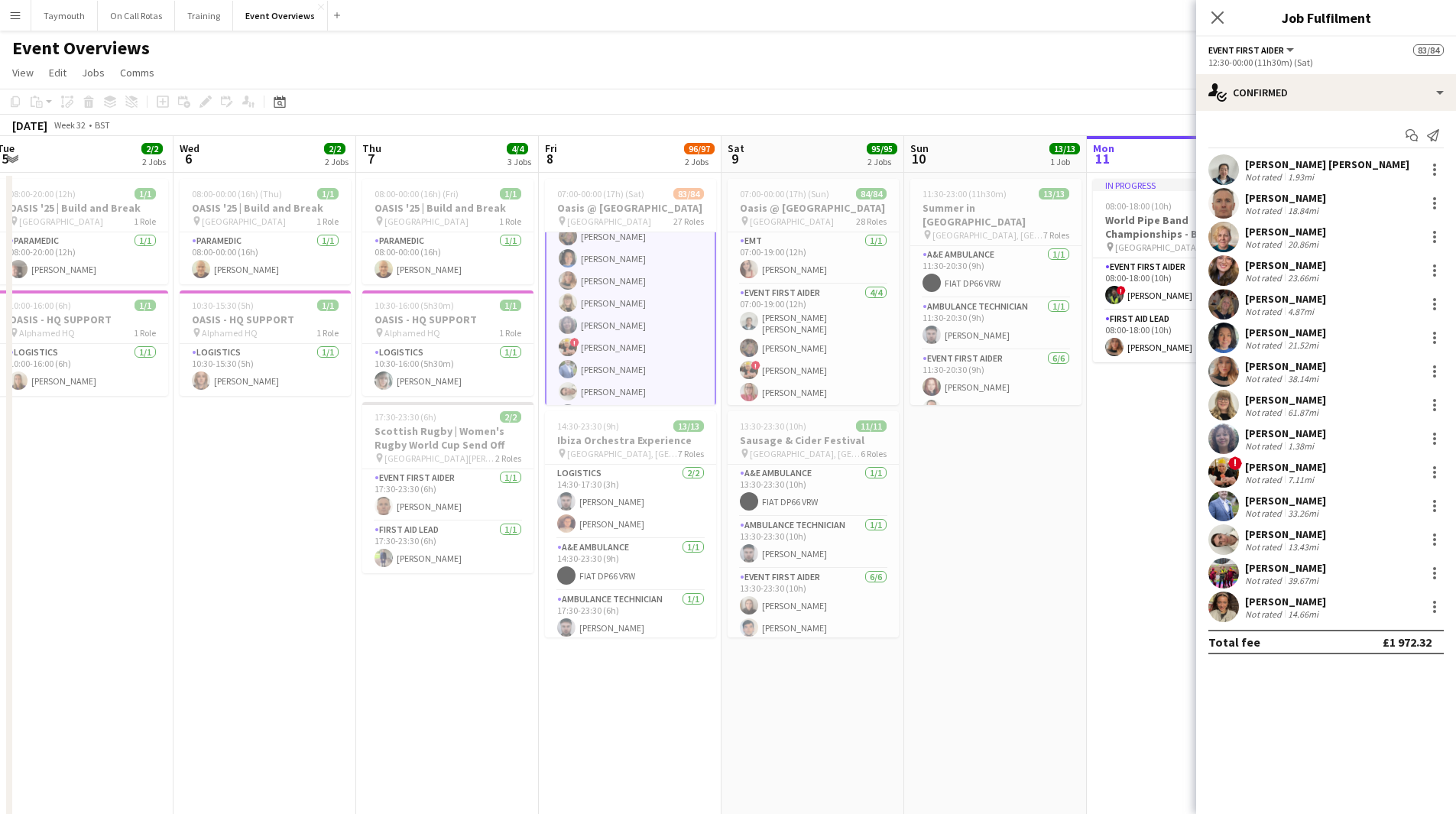
scroll to position [1221, 0]
click at [659, 322] on app-card-role "Event First Aider 24/24 15:00-23:30 (8h30m) Jennifer Veitch Jack Tierney Lucy C…" at bounding box center [631, 355] width 171 height 572
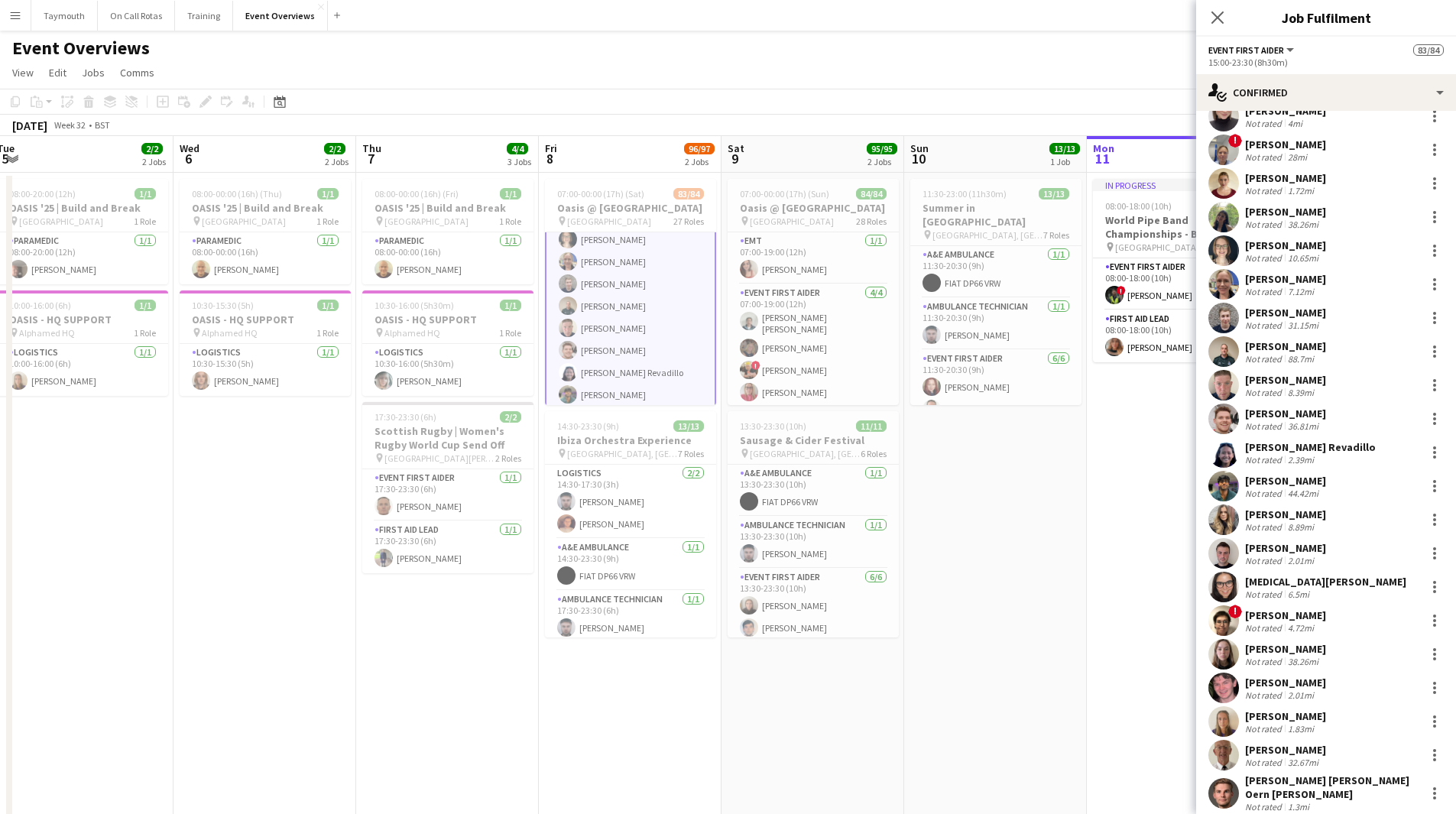
scroll to position [44, 0]
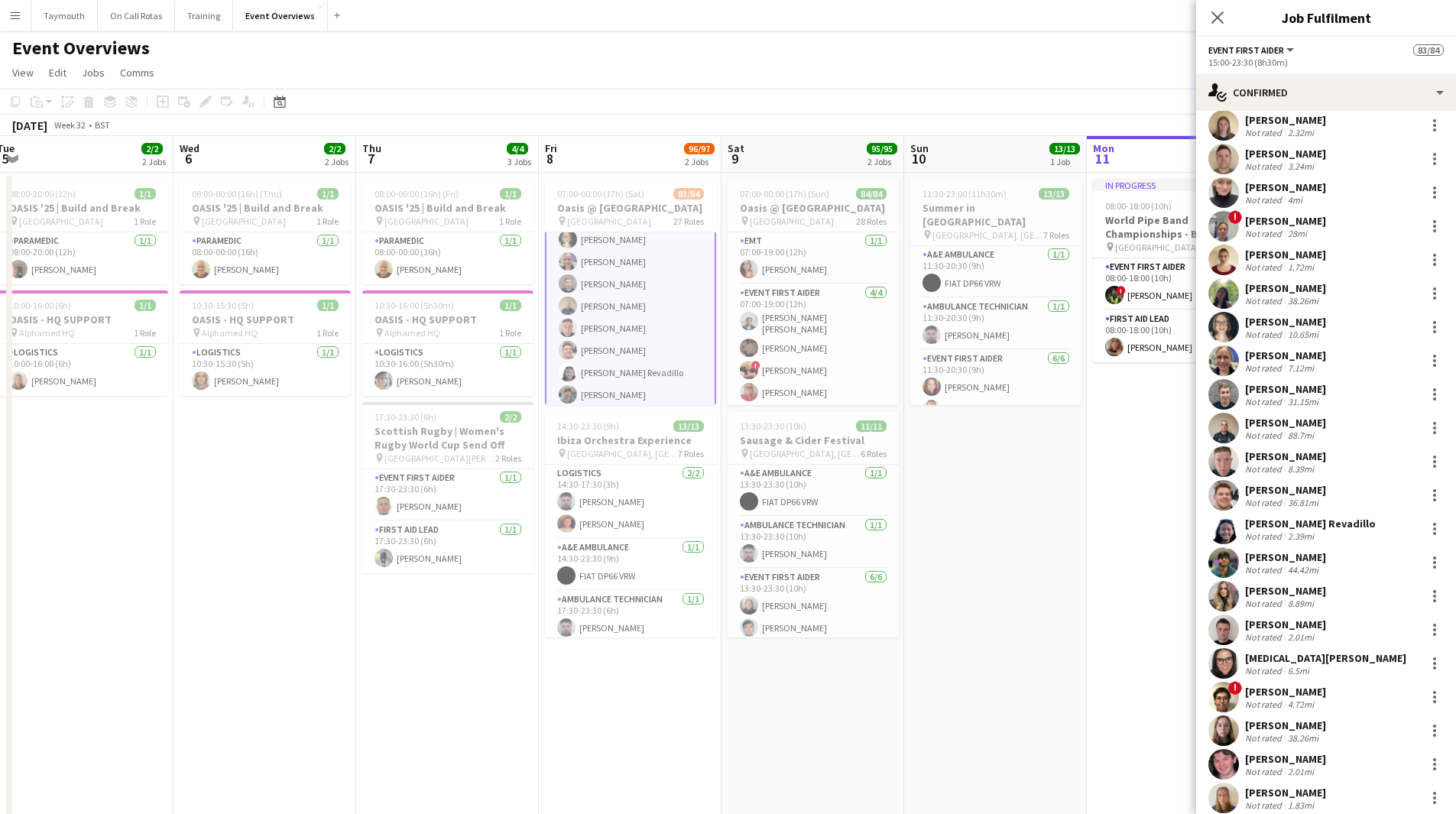
click at [1316, 274] on div "Iona Mcfarlane Not rated 1.72mi" at bounding box center [1325, 260] width 259 height 31
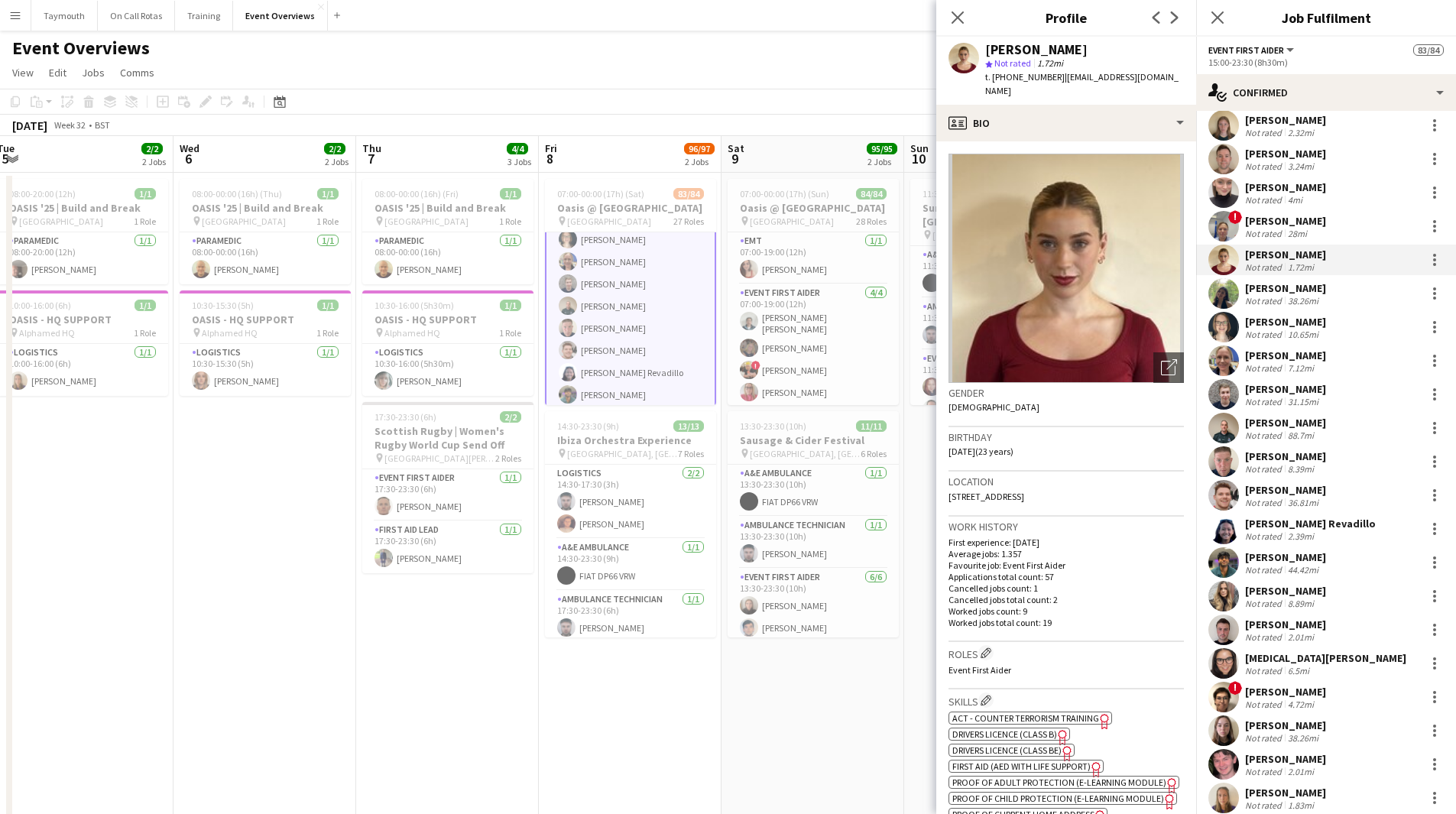
drag, startPoint x: 1169, startPoint y: 82, endPoint x: 1056, endPoint y: 85, distance: 113.0
click at [1056, 85] on div "Iona Mcfarlane star Not rated 1.72mi t. +447443875437 | ionagmcfarlane@gmail.com" at bounding box center [1066, 70] width 259 height 68
copy span "ionagmcfarlane@gmail.com"
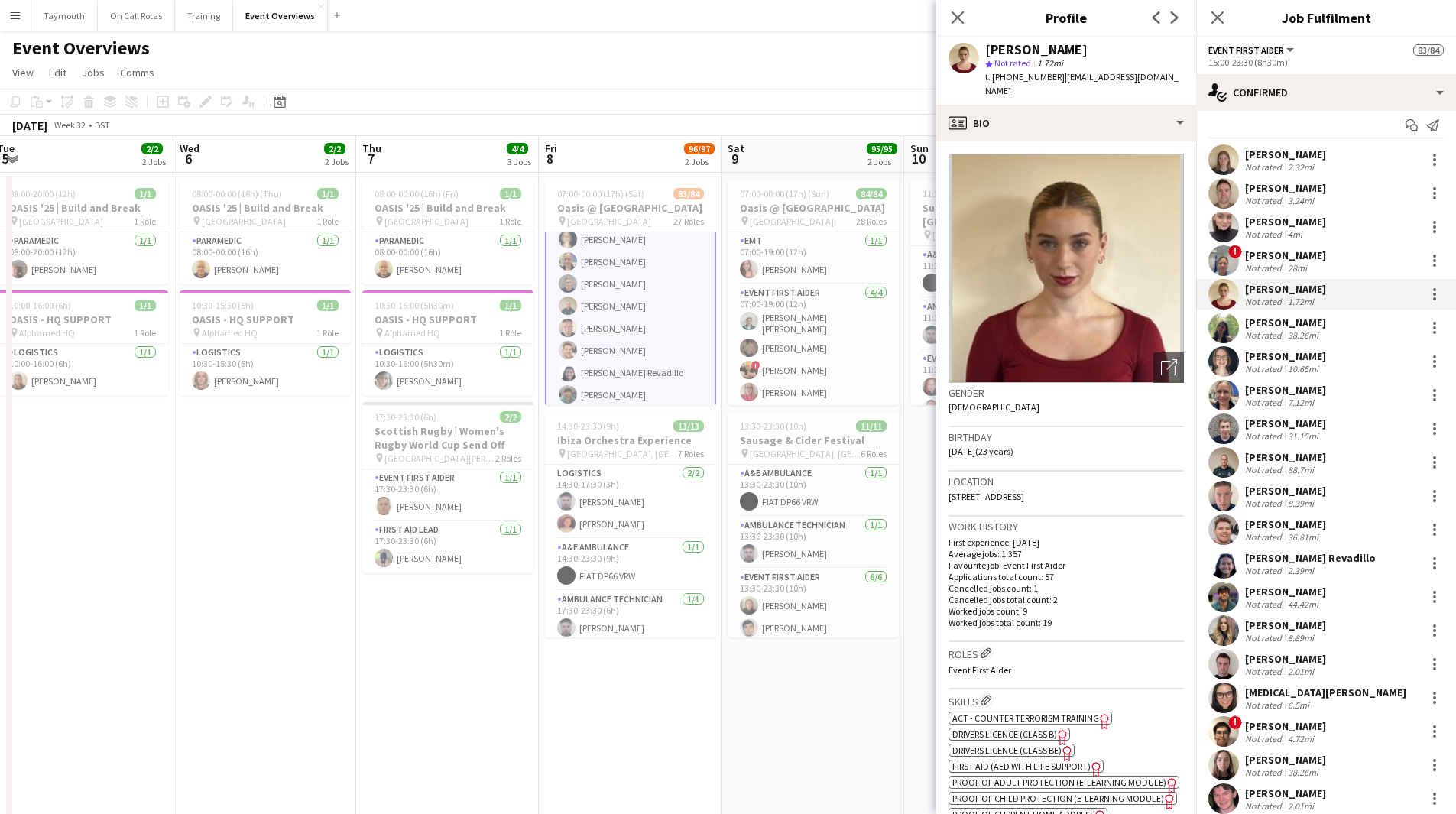
scroll to position [0, 0]
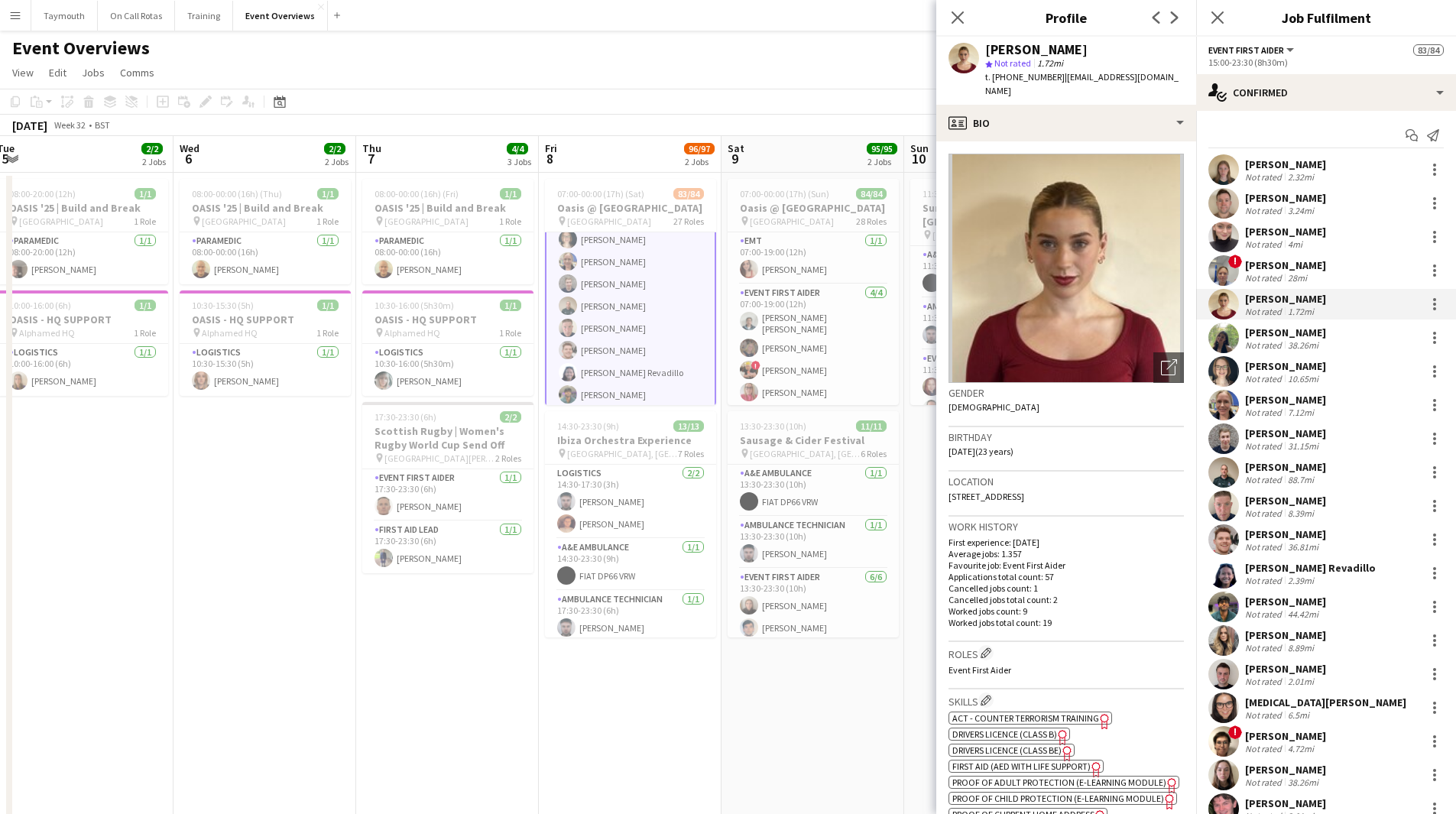
click at [1318, 279] on div "Not rated 28mi" at bounding box center [1286, 278] width 81 height 12
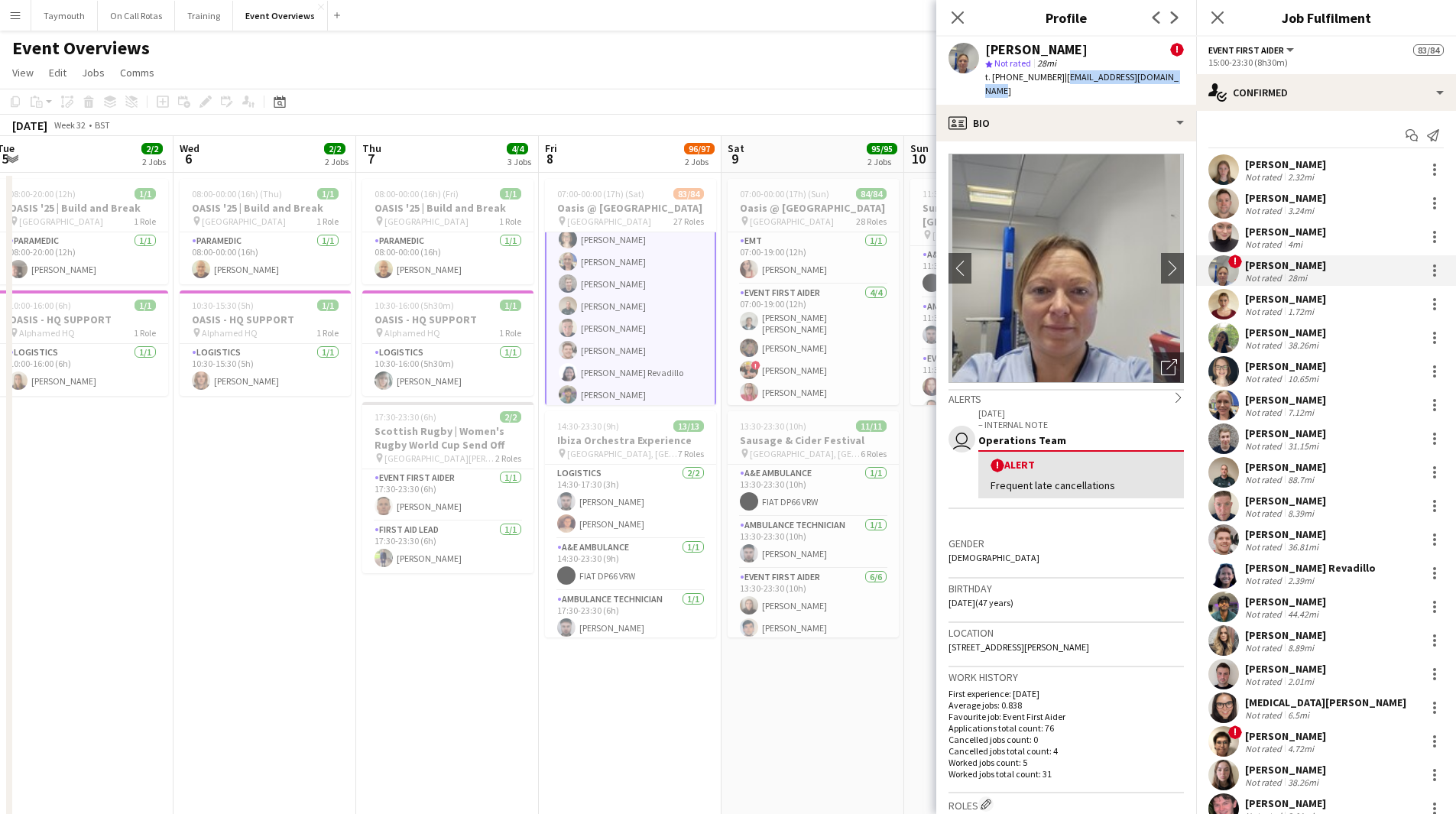
drag, startPoint x: 1183, startPoint y: 78, endPoint x: 1058, endPoint y: 80, distance: 125.0
click at [1058, 80] on div "Anne-Marie Snaith ! star Not rated 28mi t. +447930246404 | annemarieconn127@gma…" at bounding box center [1066, 70] width 259 height 68
copy span "annemarieconn127@gmail.com"
click at [619, 199] on span "07:00-00:00 (17h) (Sat)" at bounding box center [600, 194] width 87 height 12
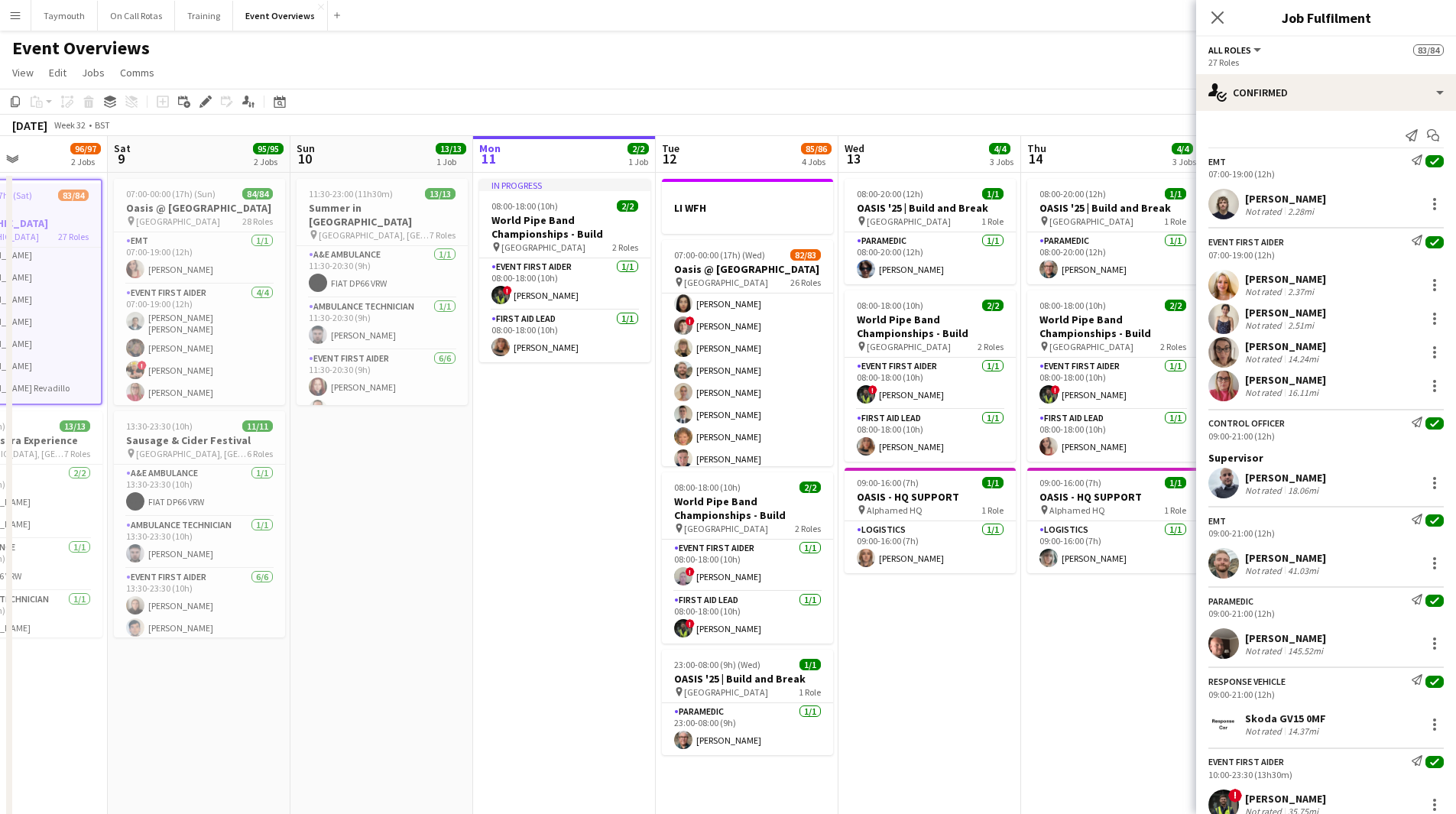
scroll to position [0, 441]
drag, startPoint x: 994, startPoint y: 525, endPoint x: 380, endPoint y: 519, distance: 614.0
click at [380, 519] on app-calendar-viewport "Wed 6 2/2 2 Jobs Thu 7 4/4 3 Jobs Fri 8 96/97 2 Jobs Sat 9 95/95 2 Jobs Sun 10 …" at bounding box center [728, 655] width 1456 height 1038
drag, startPoint x: 733, startPoint y: 270, endPoint x: 173, endPoint y: 96, distance: 586.4
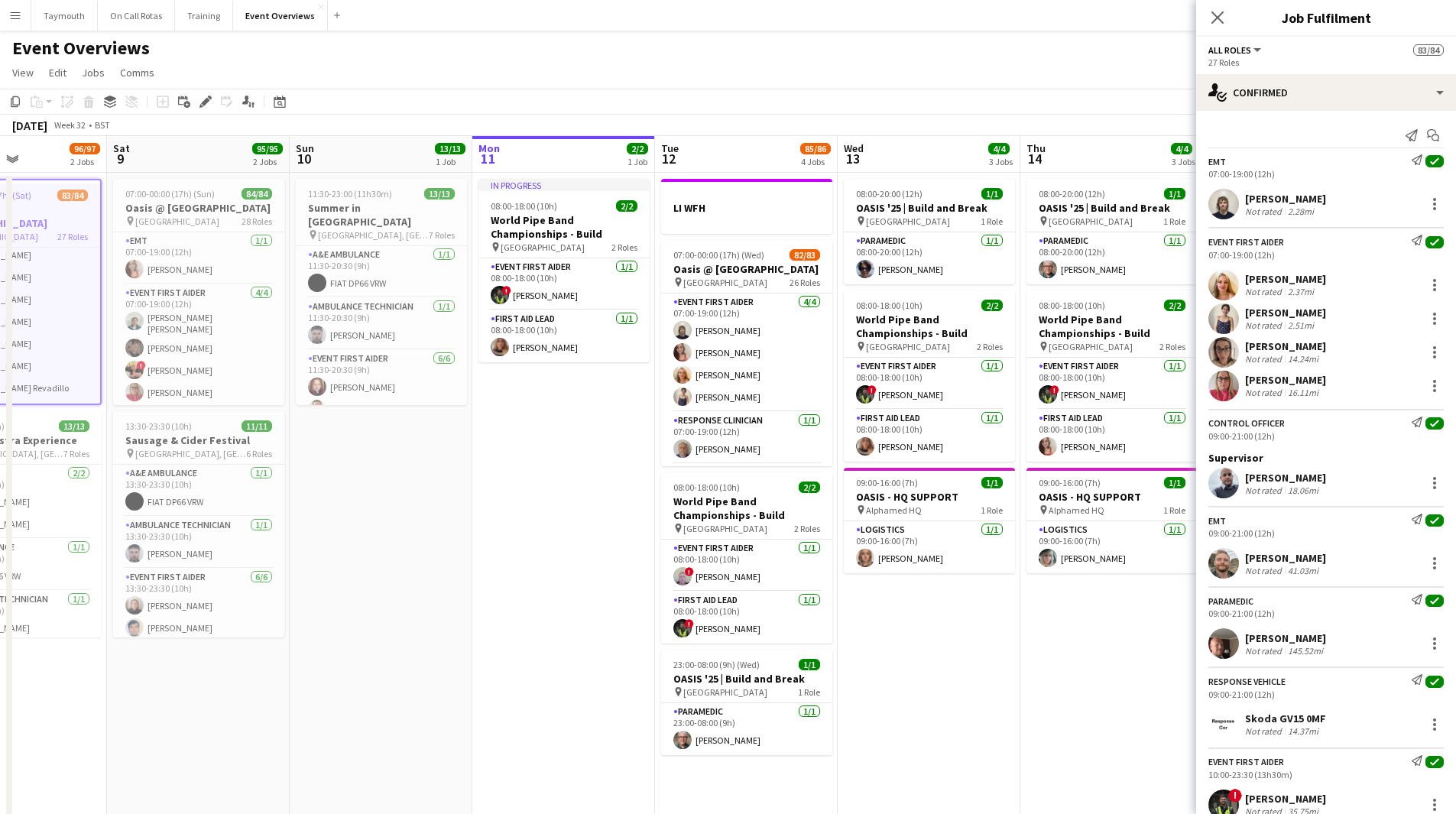
click at [733, 270] on h3 "Oasis @ [GEOGRAPHIC_DATA]" at bounding box center [747, 269] width 171 height 14
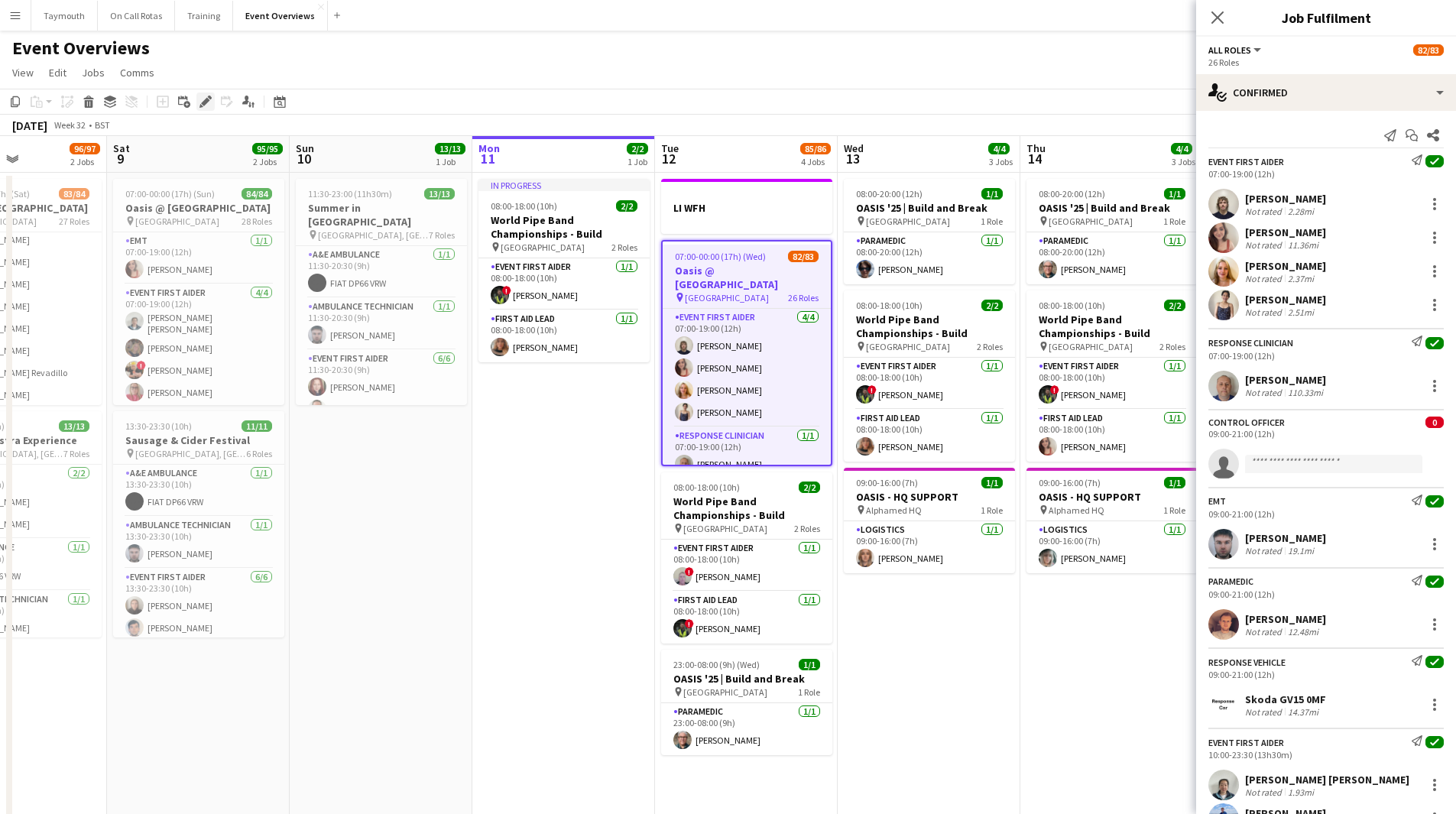
click at [205, 99] on icon at bounding box center [205, 102] width 8 height 8
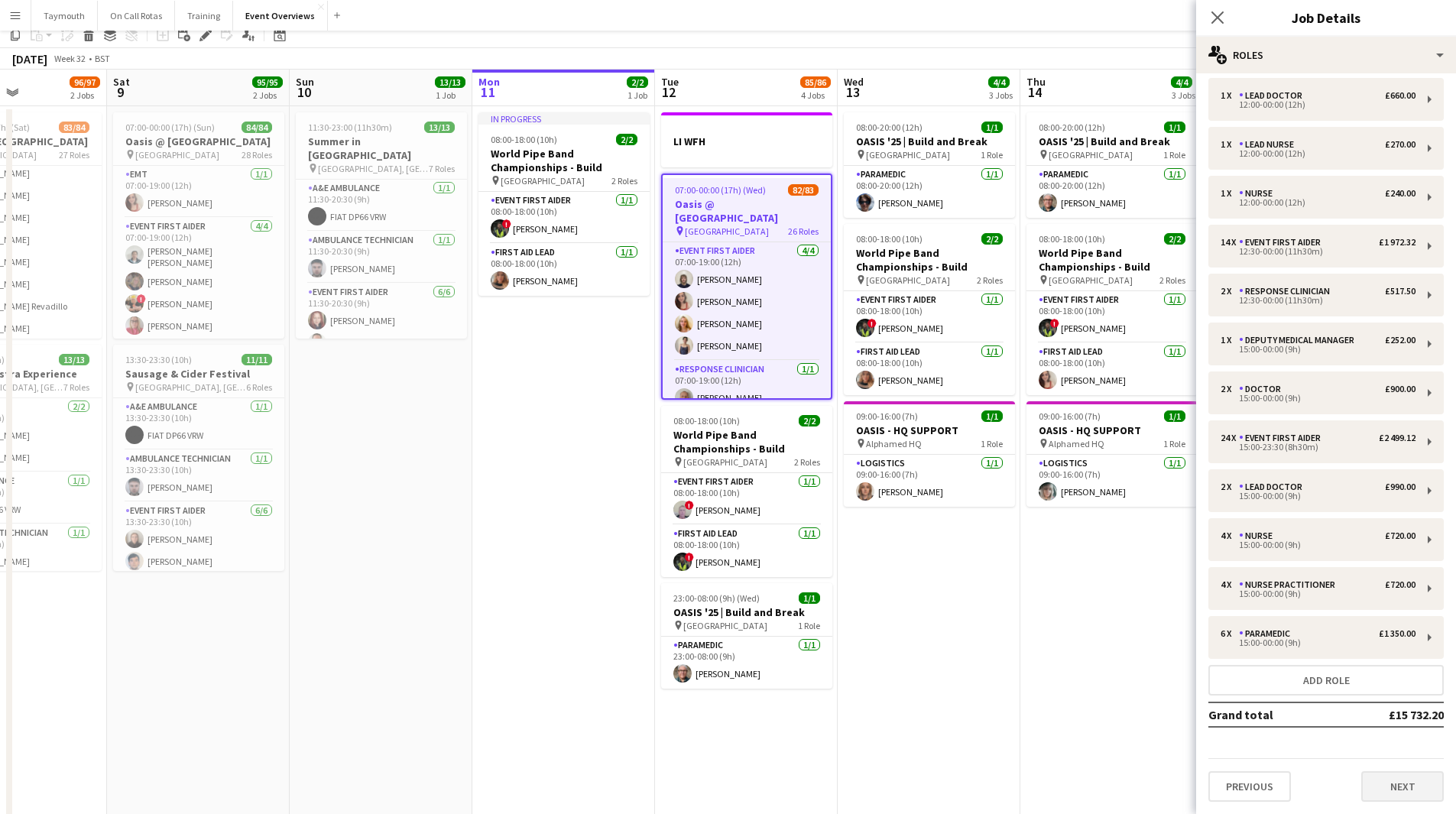
scroll to position [359, 0]
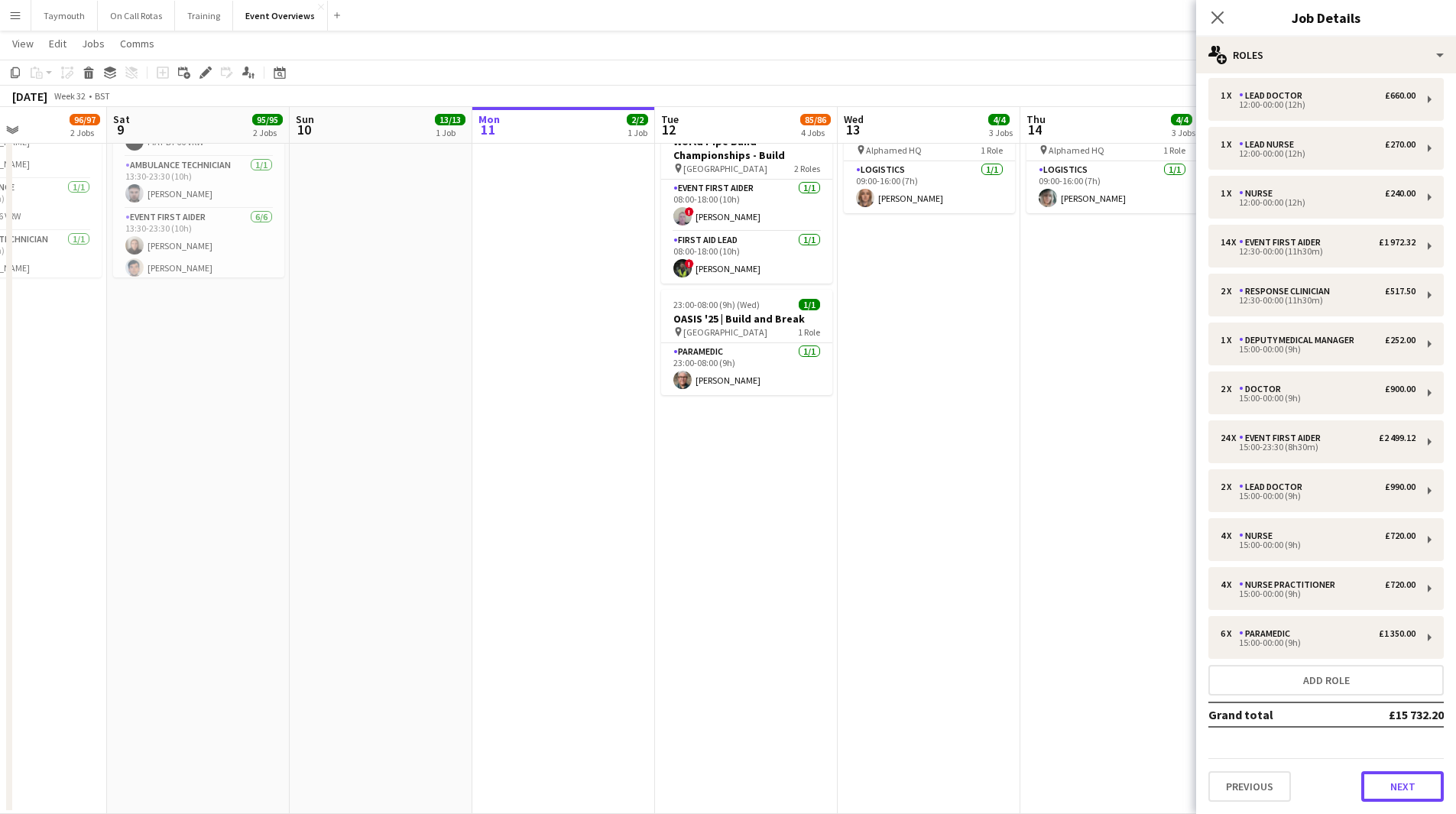
click at [1378, 787] on button "Next" at bounding box center [1403, 787] width 83 height 31
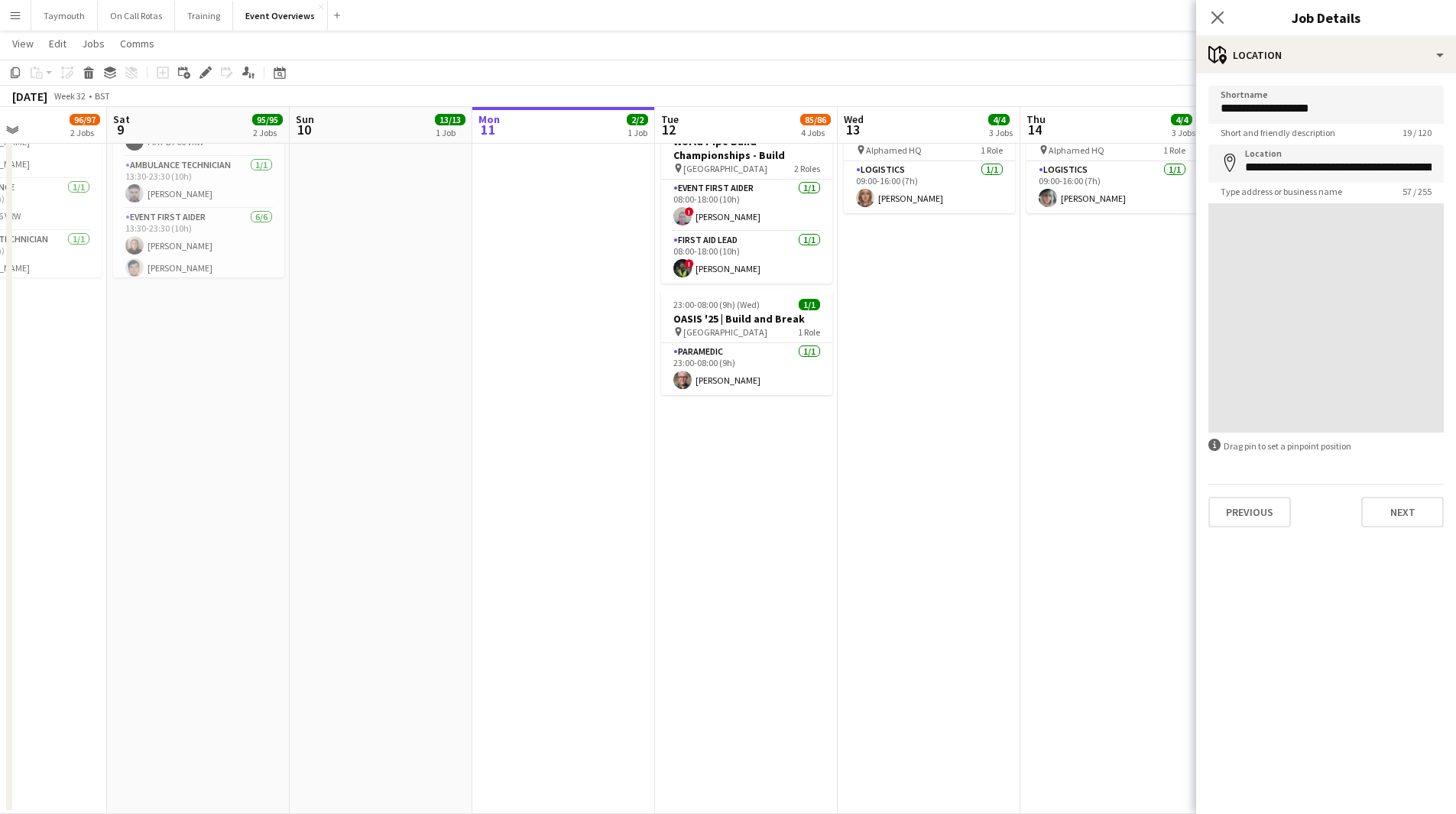
scroll to position [0, 0]
click at [1401, 511] on button "Next" at bounding box center [1403, 512] width 83 height 31
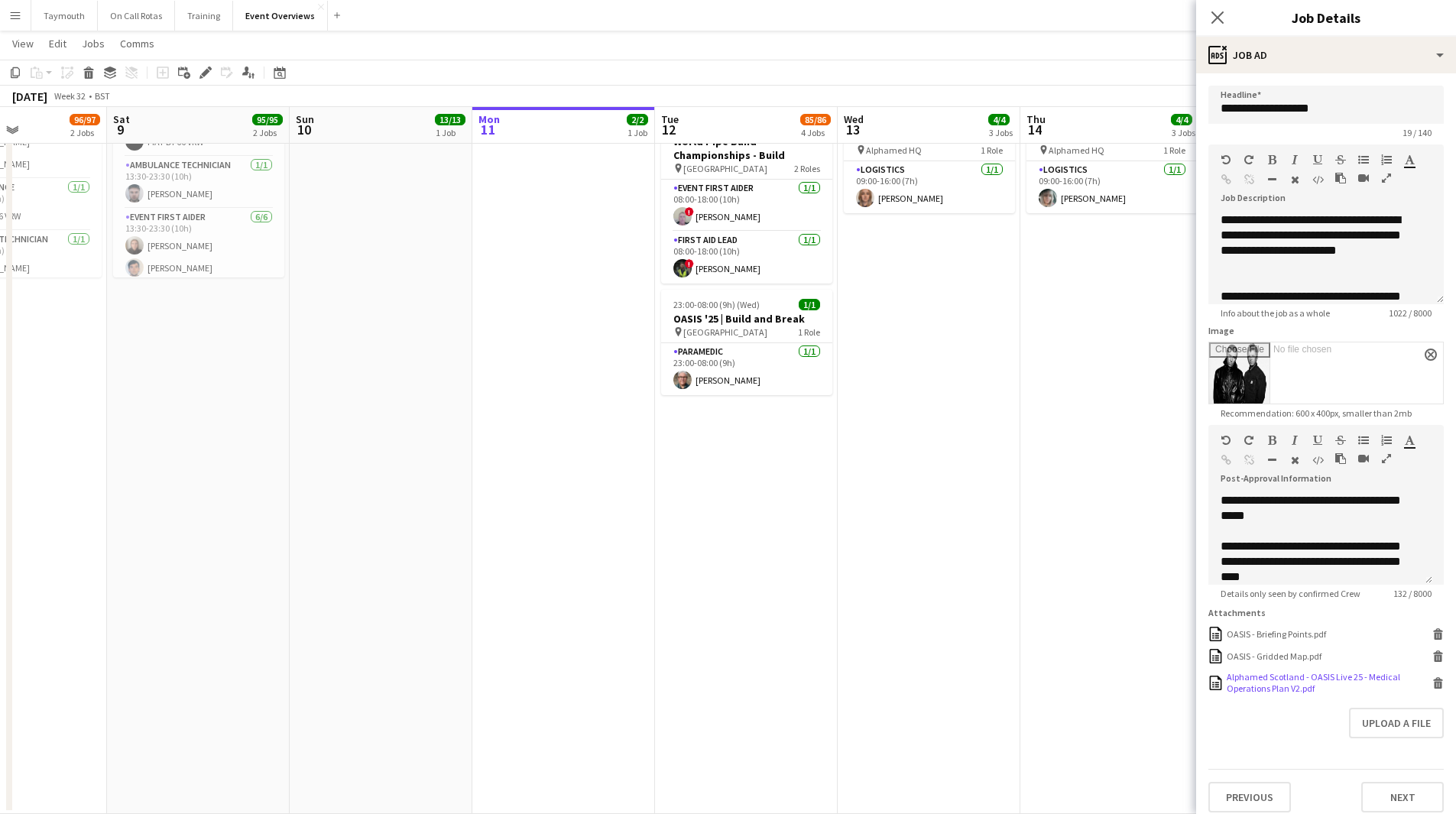
click at [1434, 688] on icon at bounding box center [1438, 685] width 7 height 7
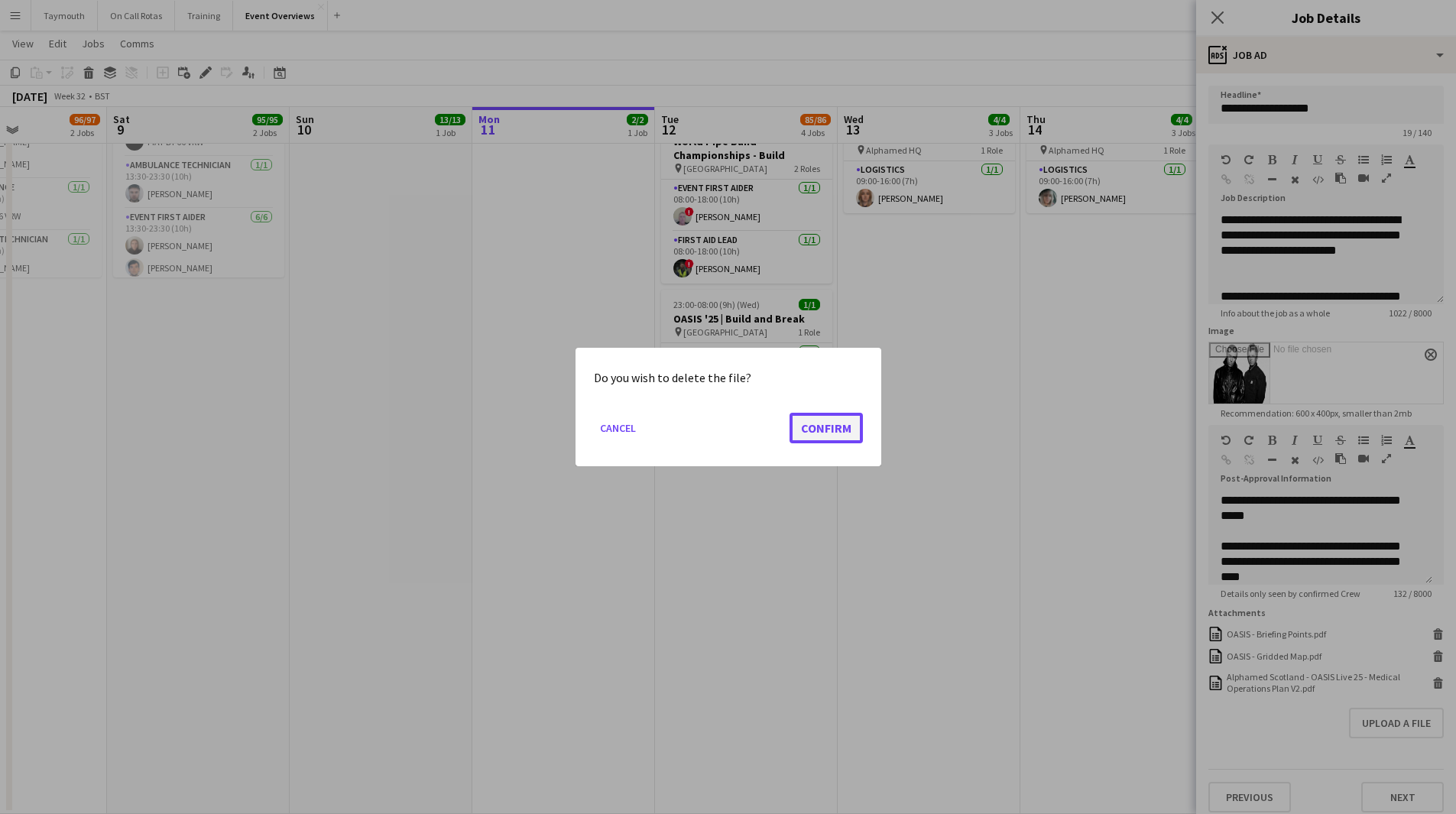
click at [825, 429] on button "Confirm" at bounding box center [825, 428] width 73 height 31
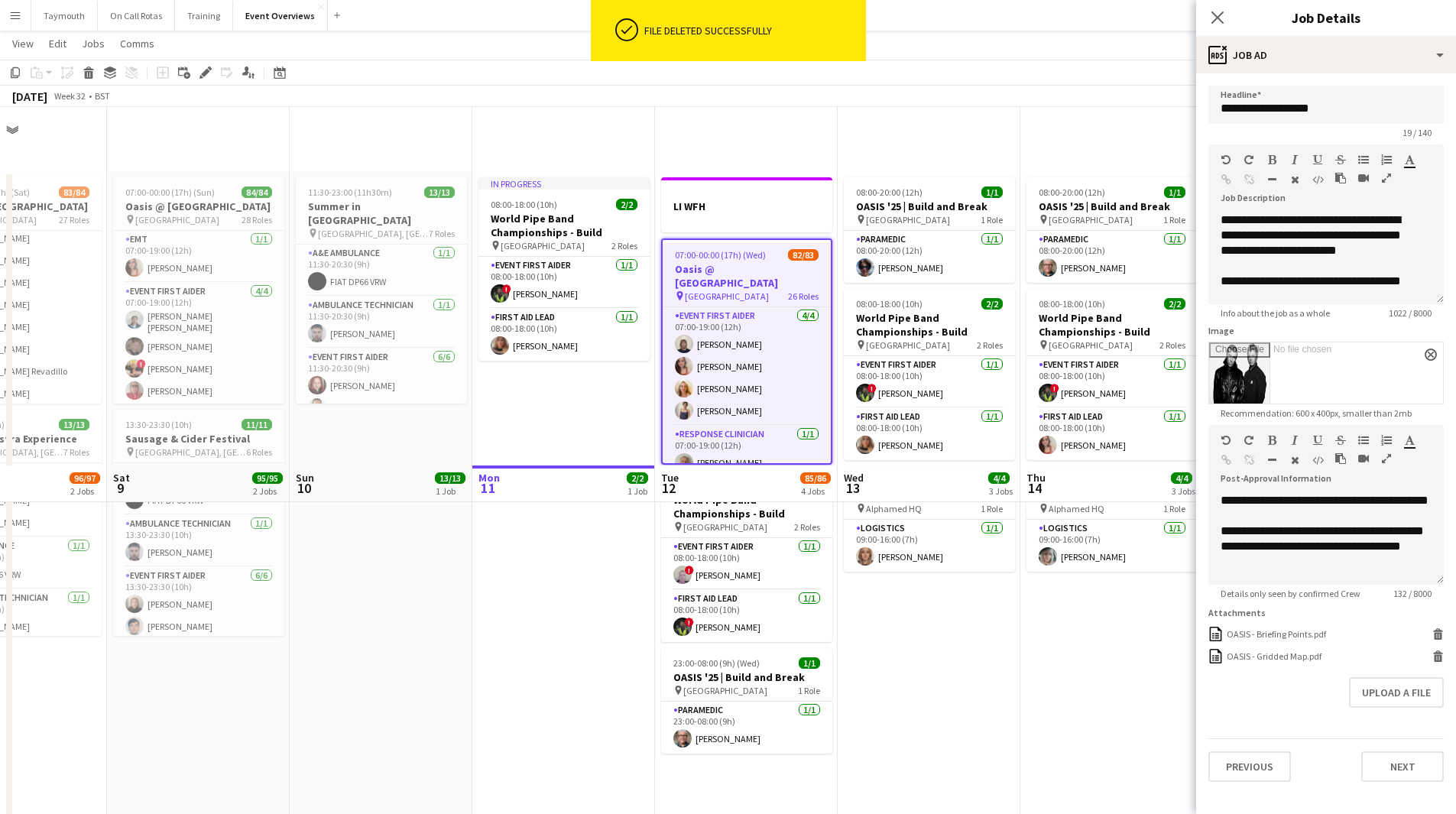
scroll to position [359, 0]
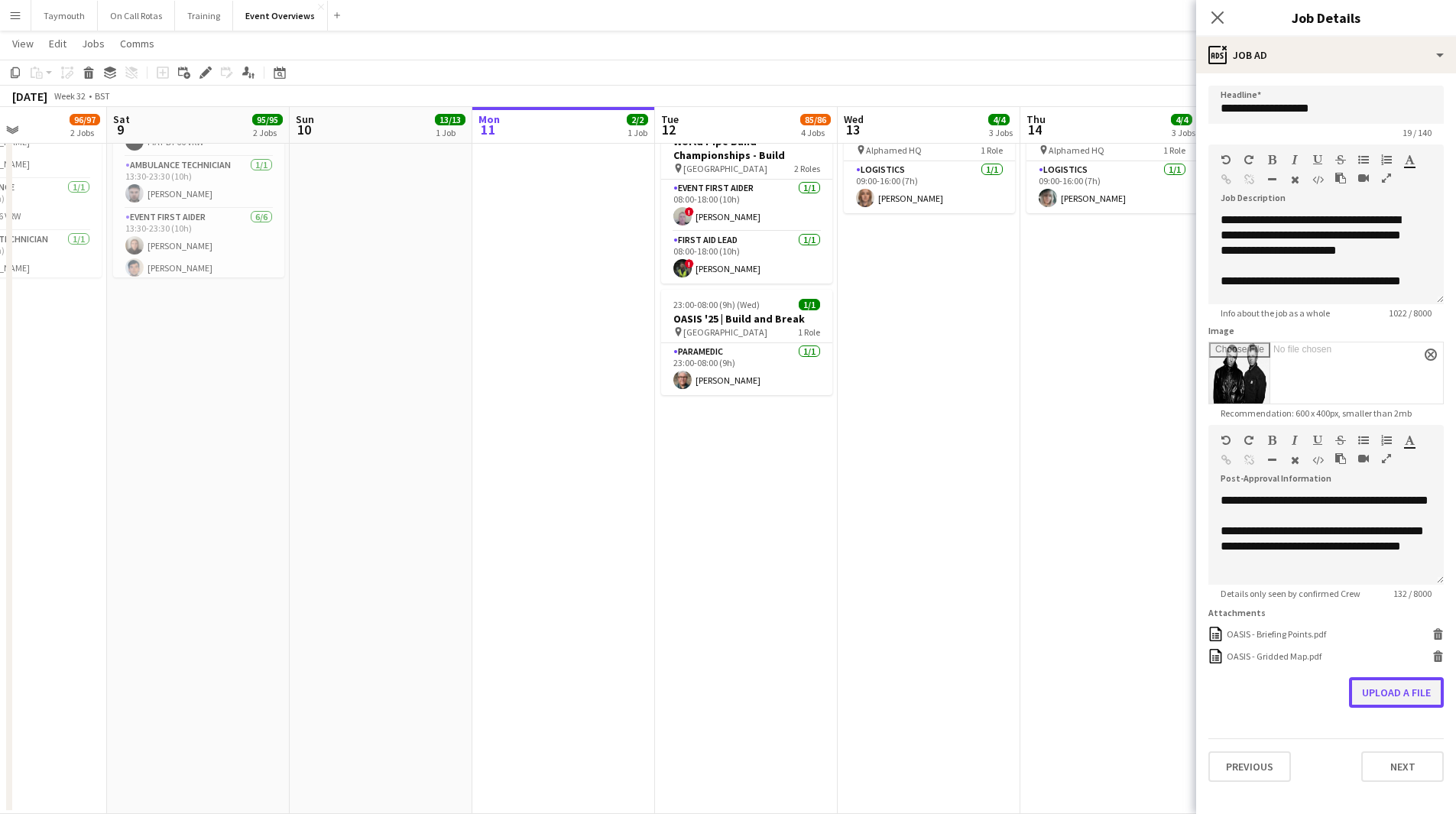
click at [1414, 682] on button "Upload a file" at bounding box center [1396, 692] width 95 height 31
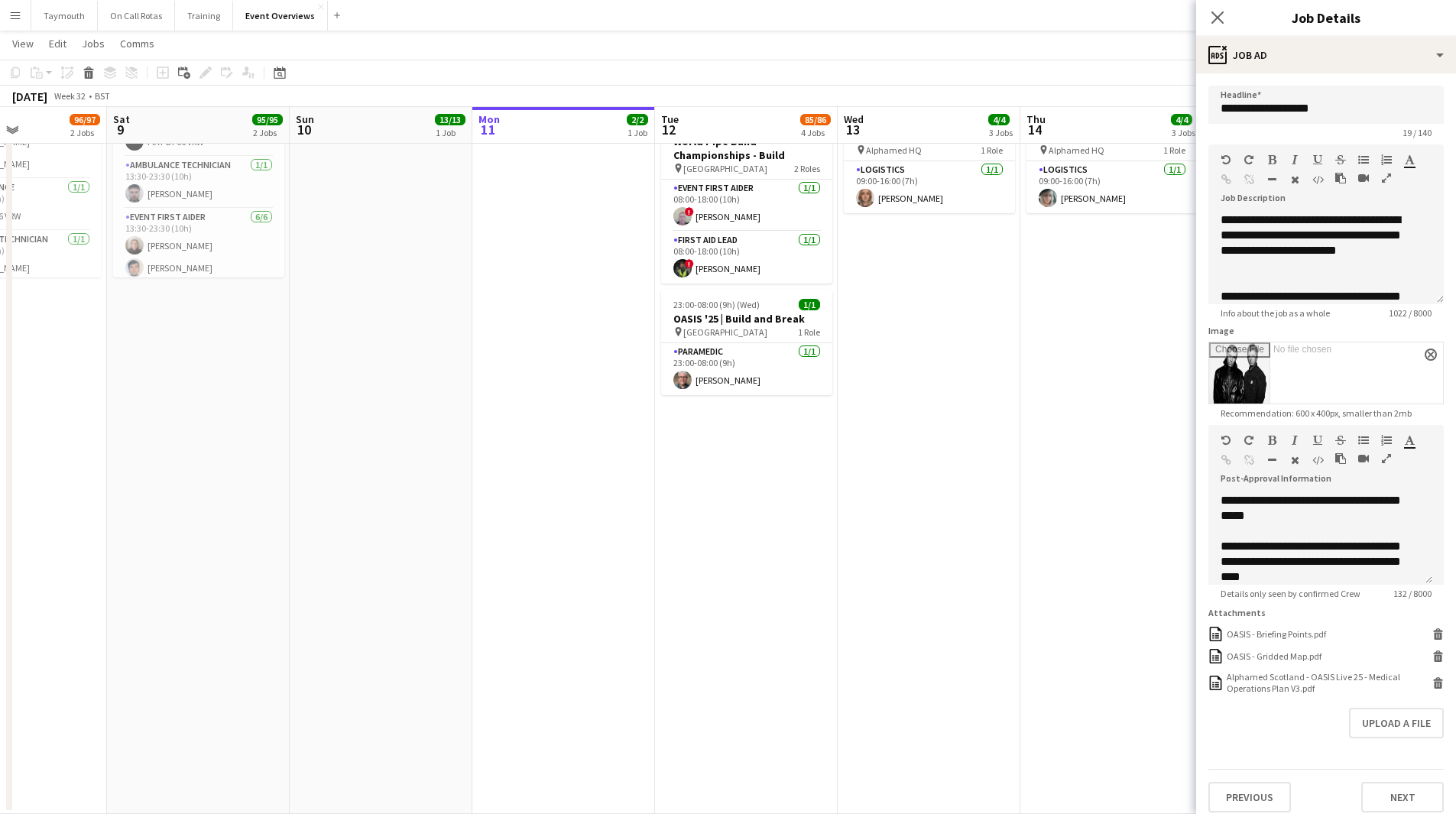
click at [501, 573] on app-date-cell "In progress 08:00-18:00 (10h) 2/2 World Pipe Band Championships - Build pin Gla…" at bounding box center [563, 313] width 183 height 1001
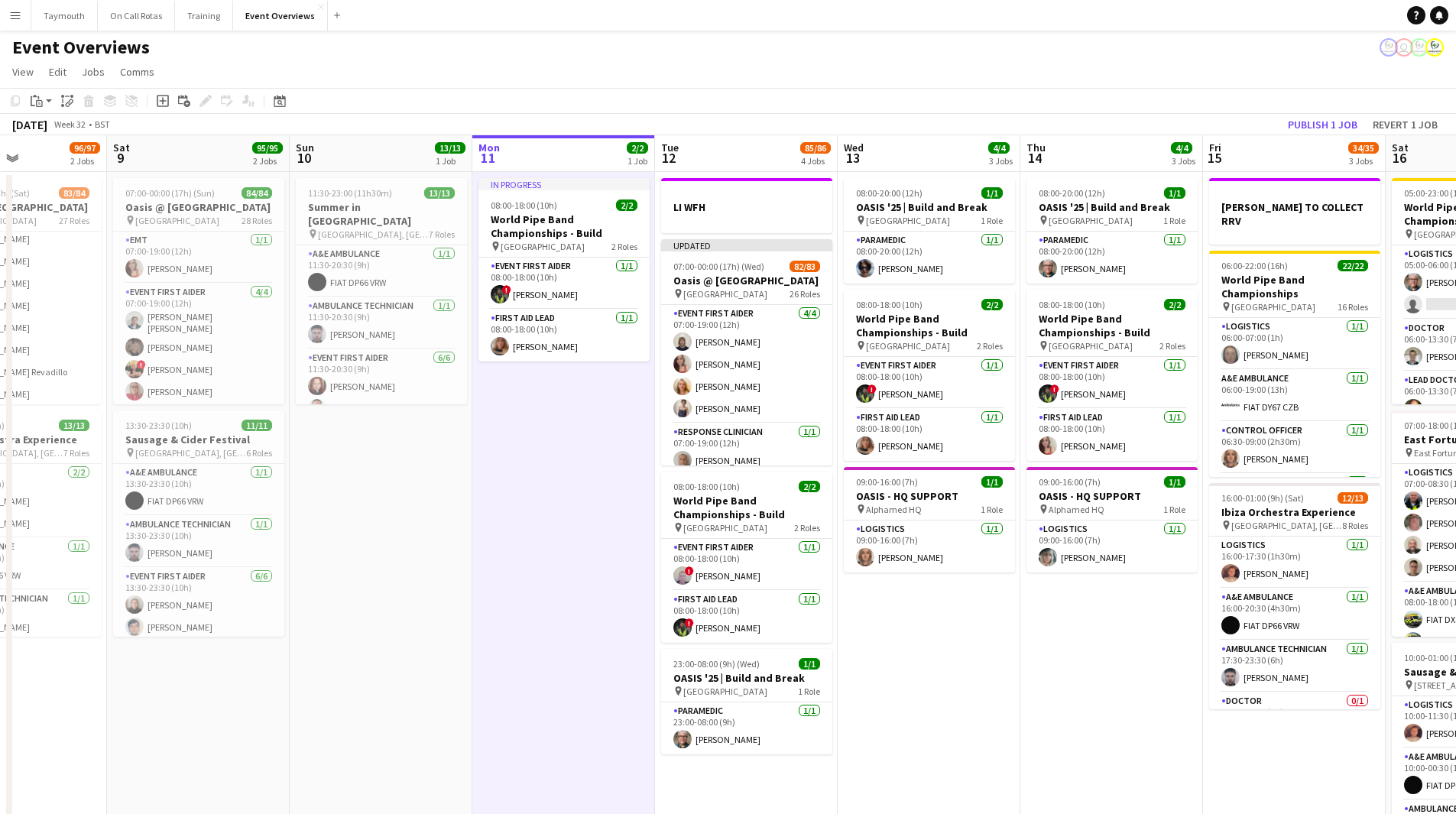
scroll to position [0, 0]
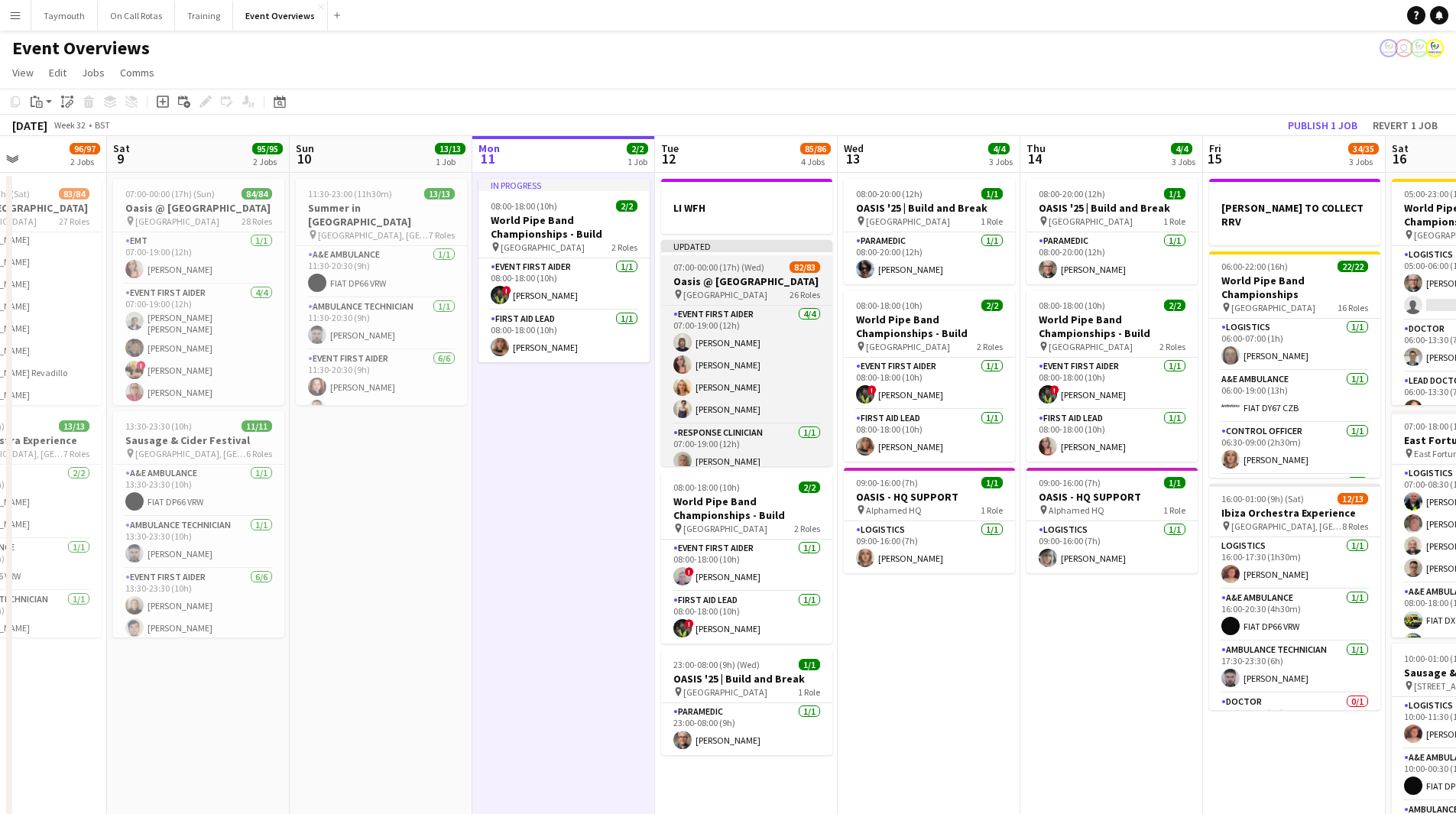
click at [723, 266] on span "07:00-00:00 (17h) (Wed)" at bounding box center [718, 267] width 91 height 12
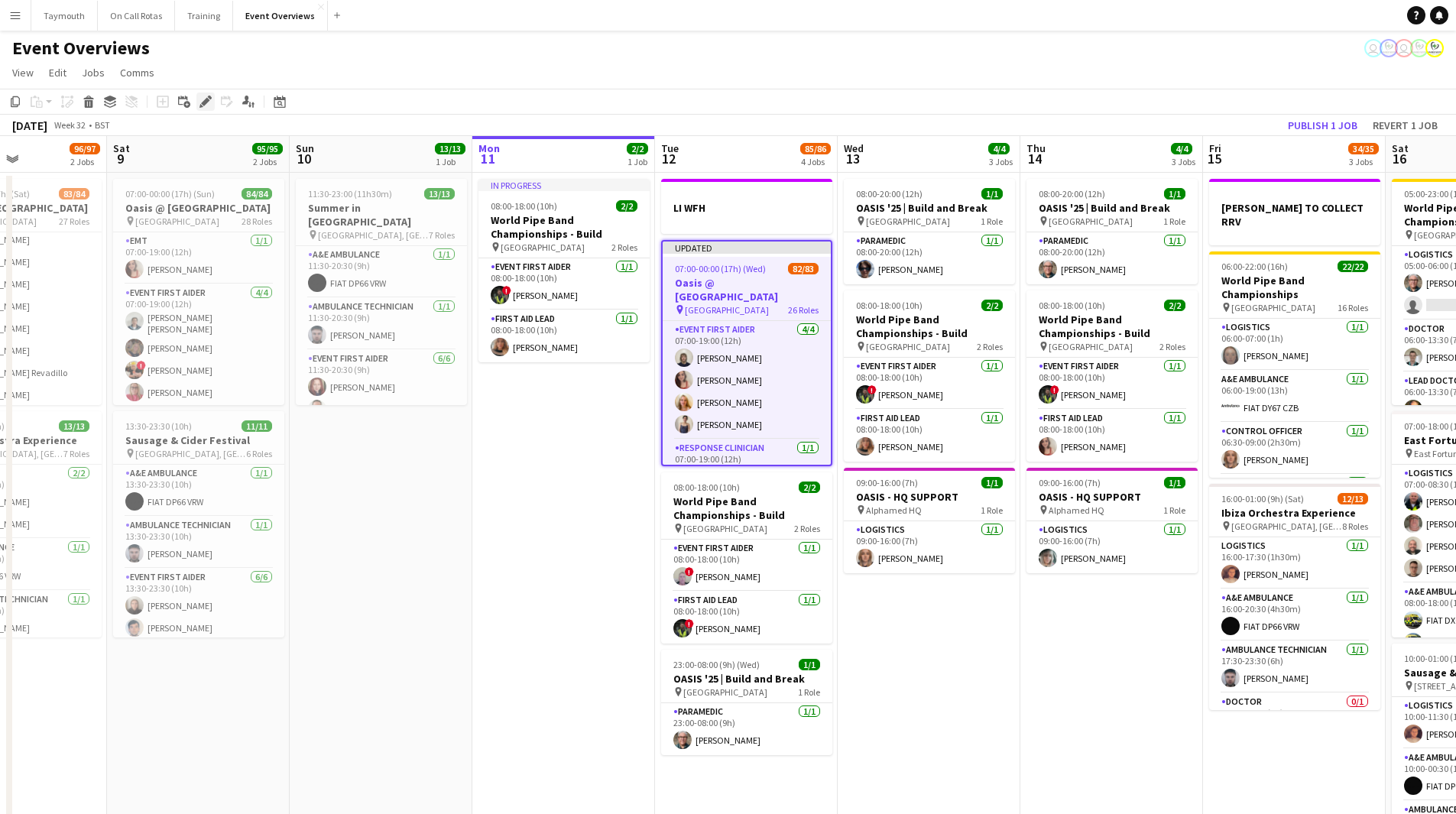
click at [200, 106] on icon at bounding box center [201, 105] width 4 height 4
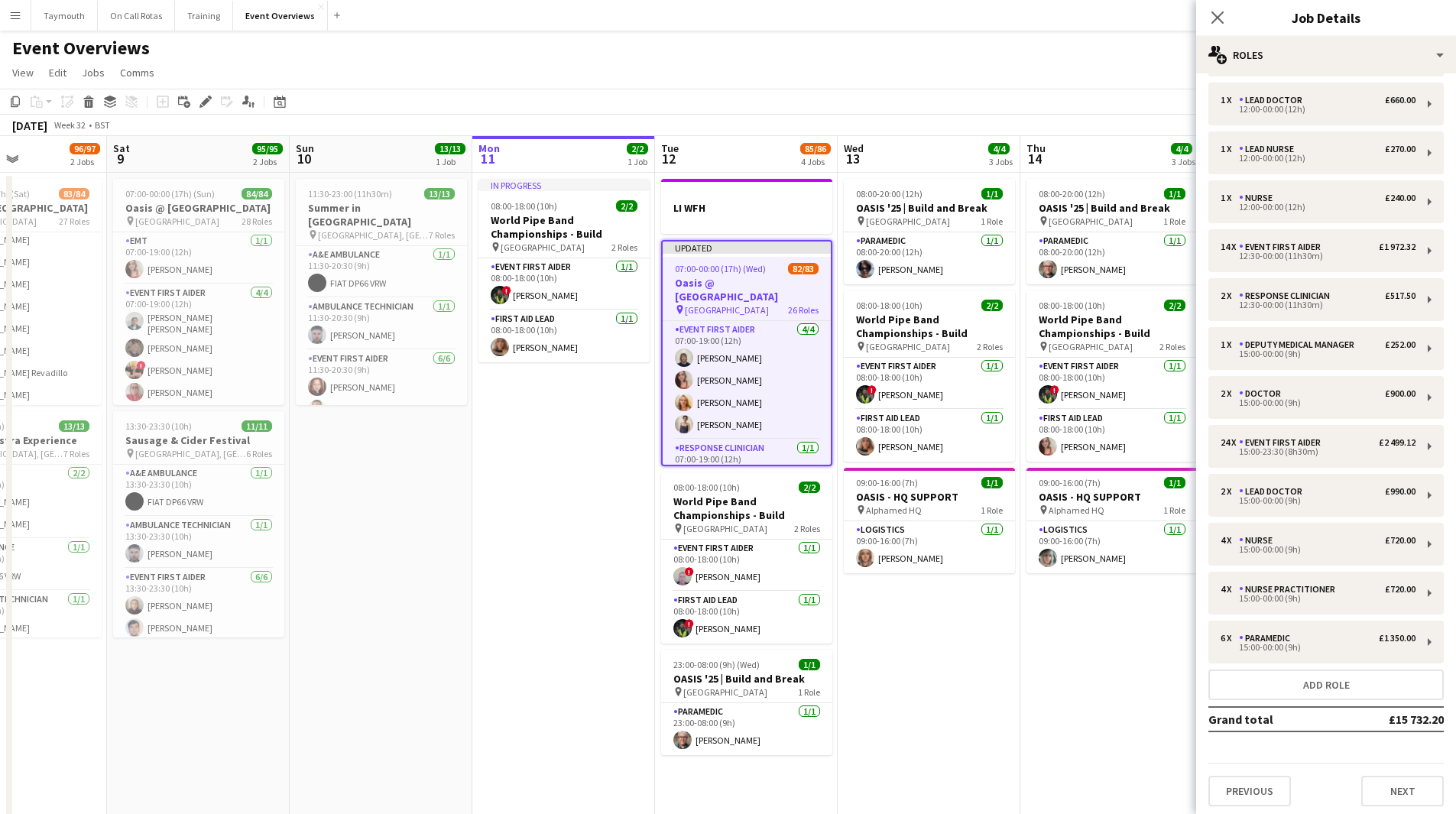
scroll to position [692, 0]
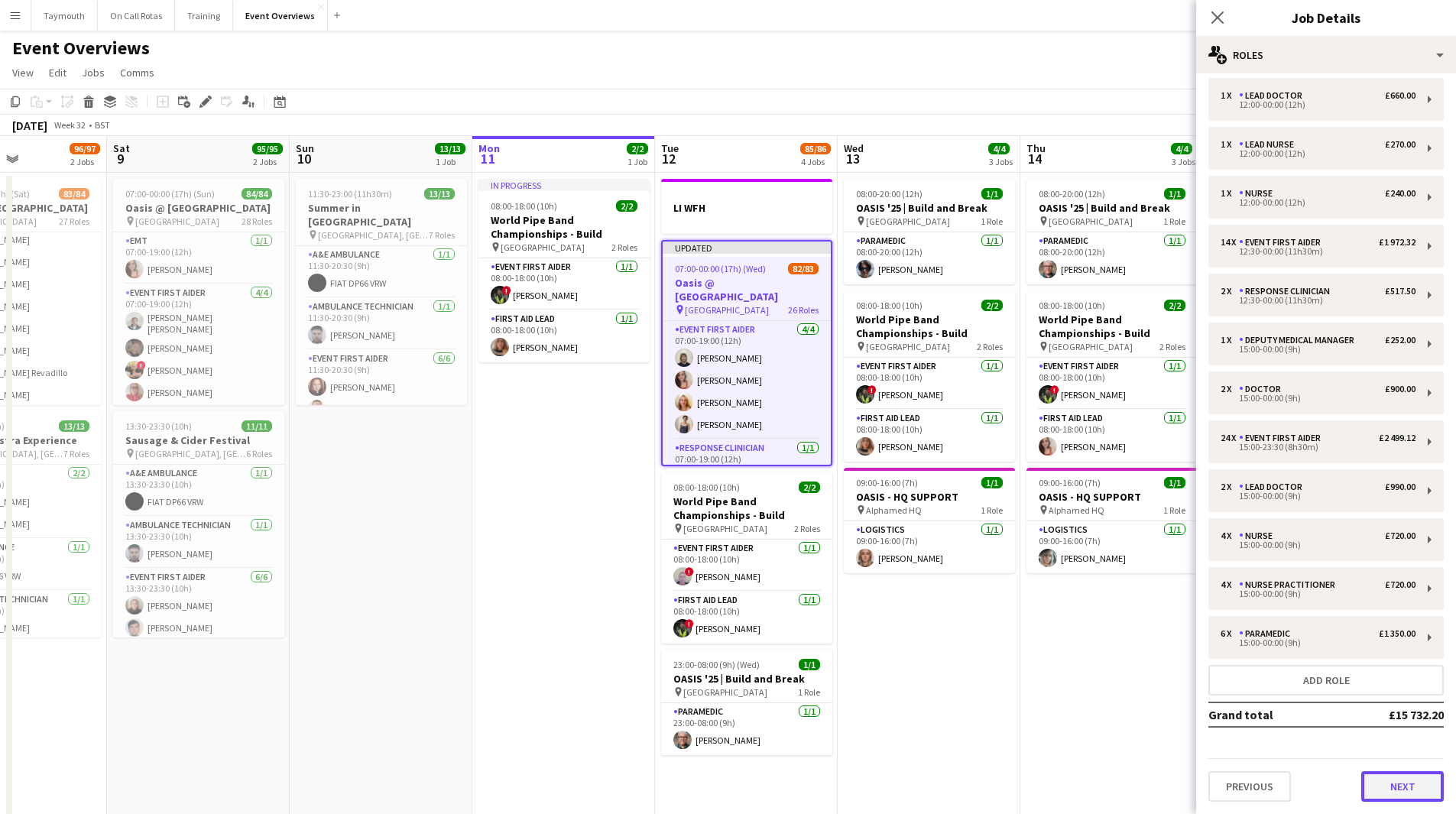
click at [1417, 791] on button "Next" at bounding box center [1403, 787] width 83 height 31
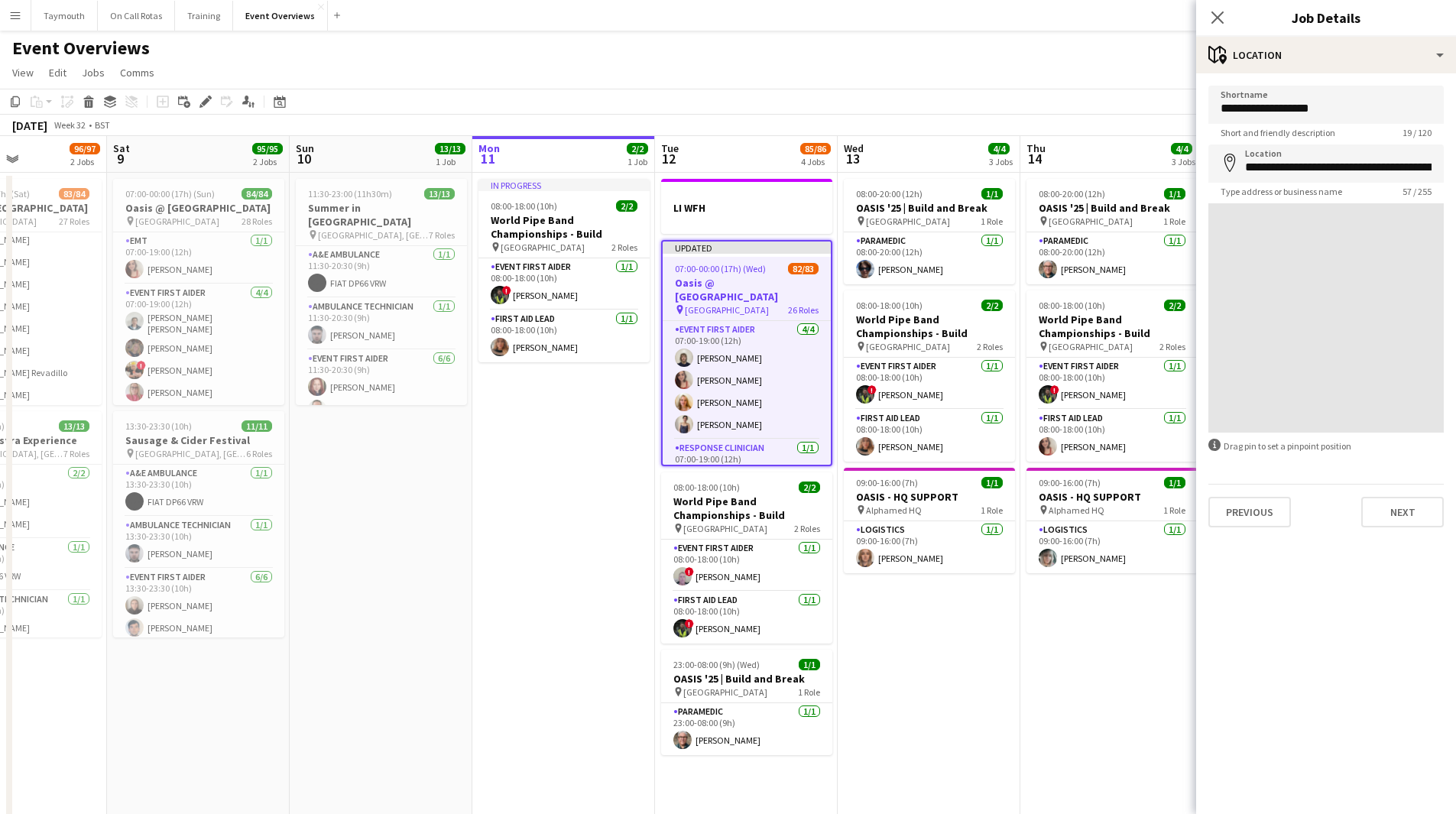
scroll to position [0, 0]
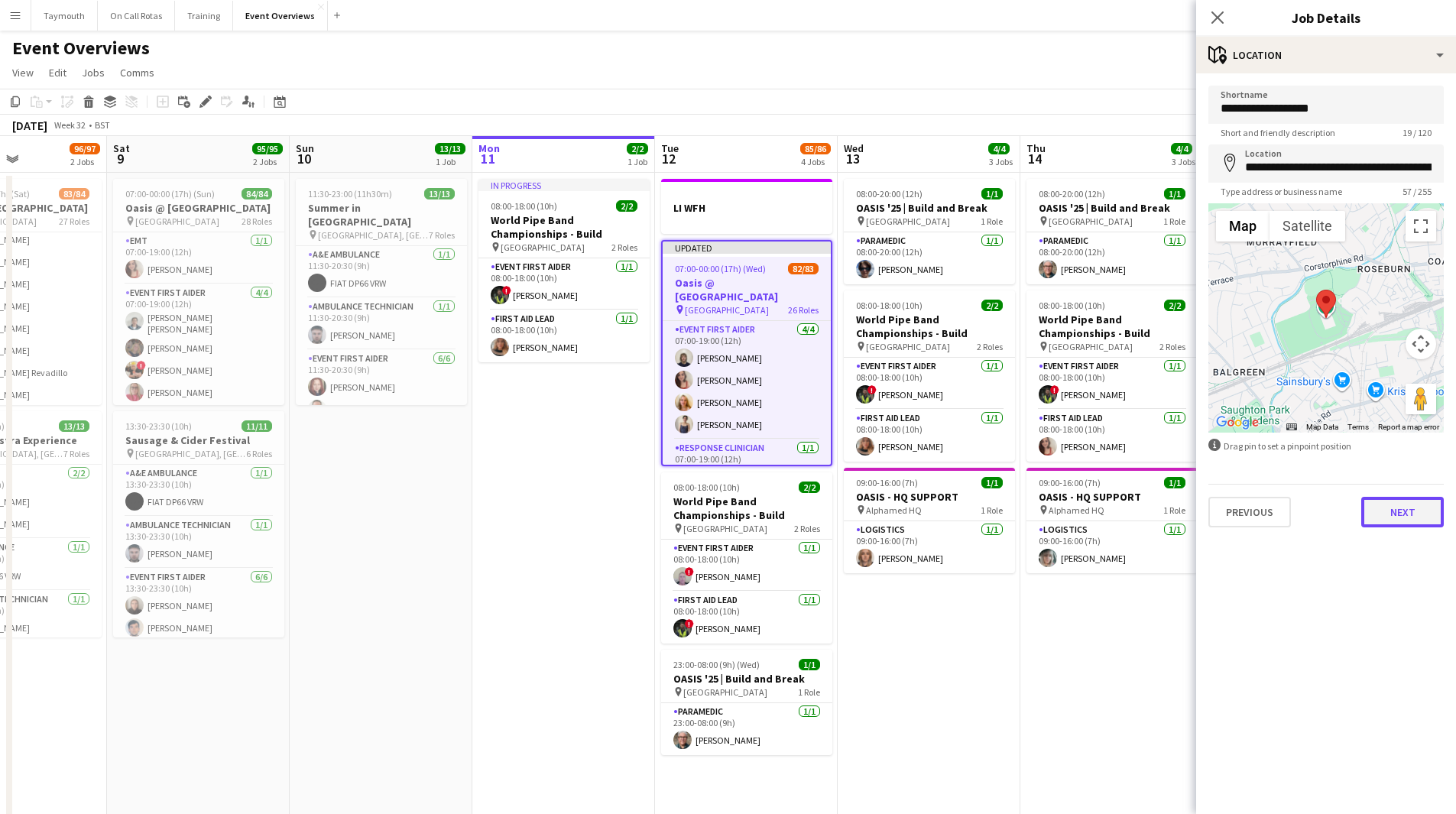
click at [1401, 512] on button "Next" at bounding box center [1403, 512] width 83 height 31
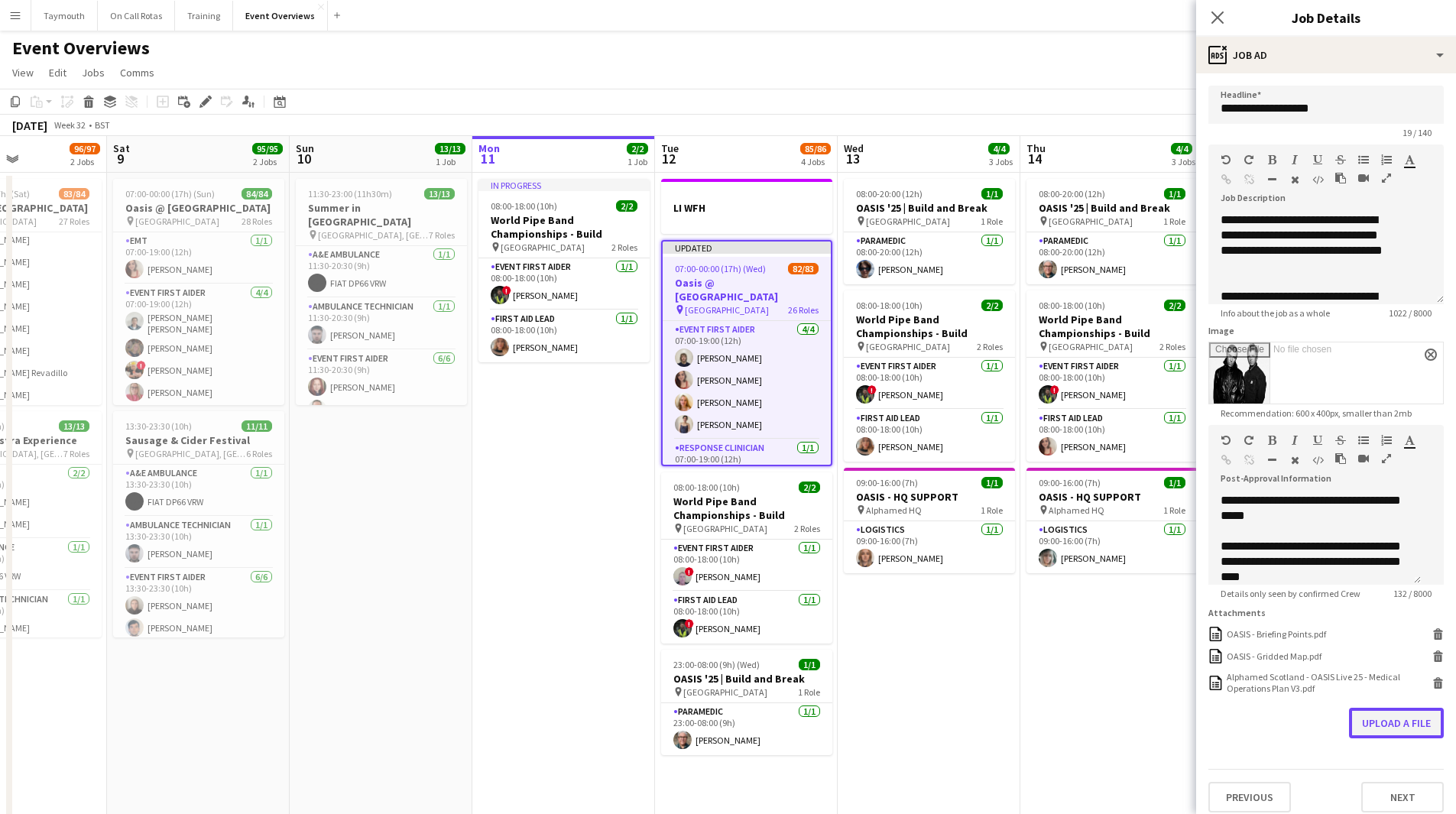
click at [1382, 767] on form "**********" at bounding box center [1325, 449] width 259 height 727
click at [1382, 732] on button "Upload a file" at bounding box center [1396, 723] width 95 height 31
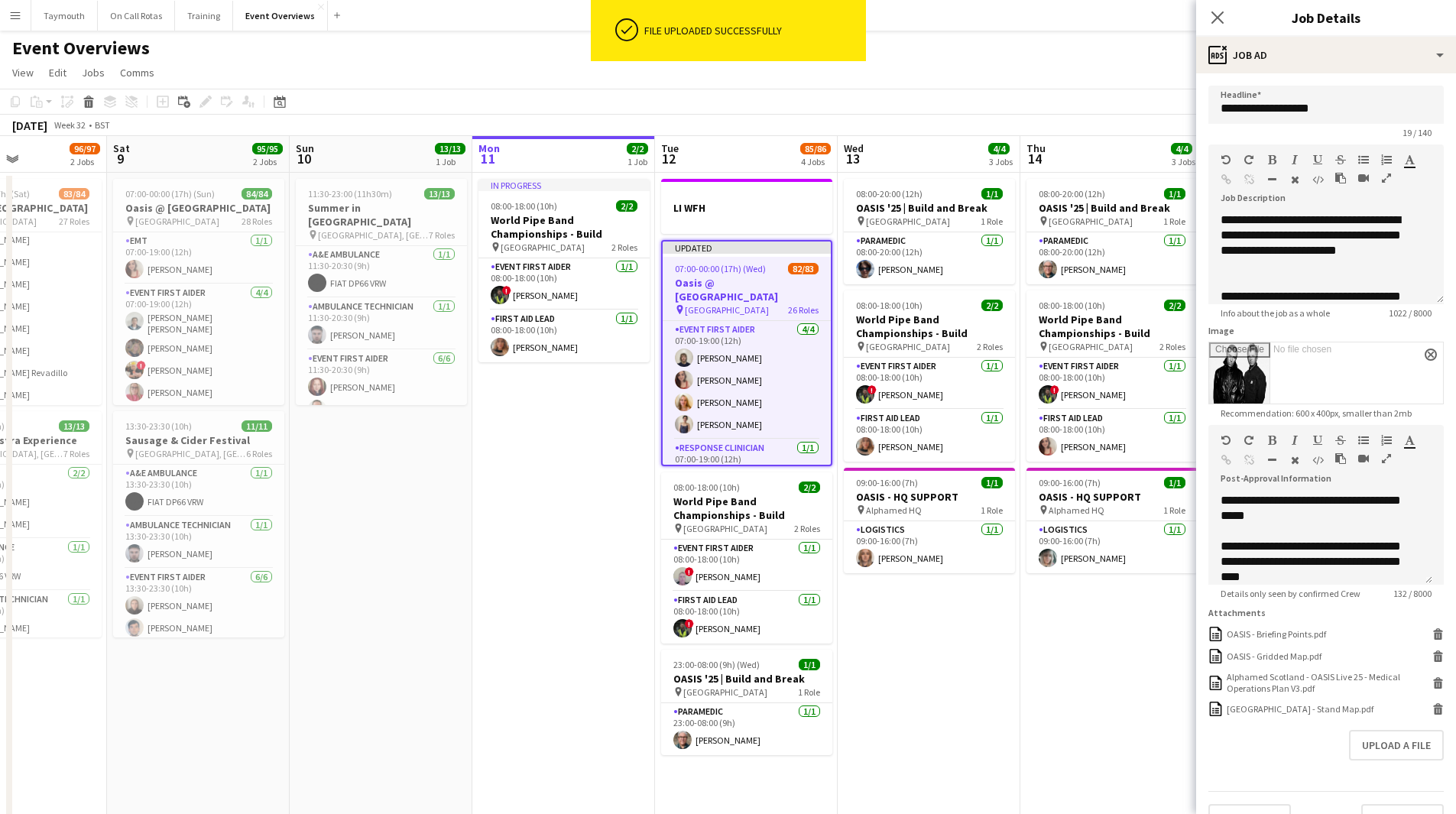
click at [969, 647] on app-date-cell "08:00-20:00 (12h) 1/1 OASIS '25 | Build and Break pin Murrayfield Stadium 1 Rol…" at bounding box center [929, 673] width 183 height 1001
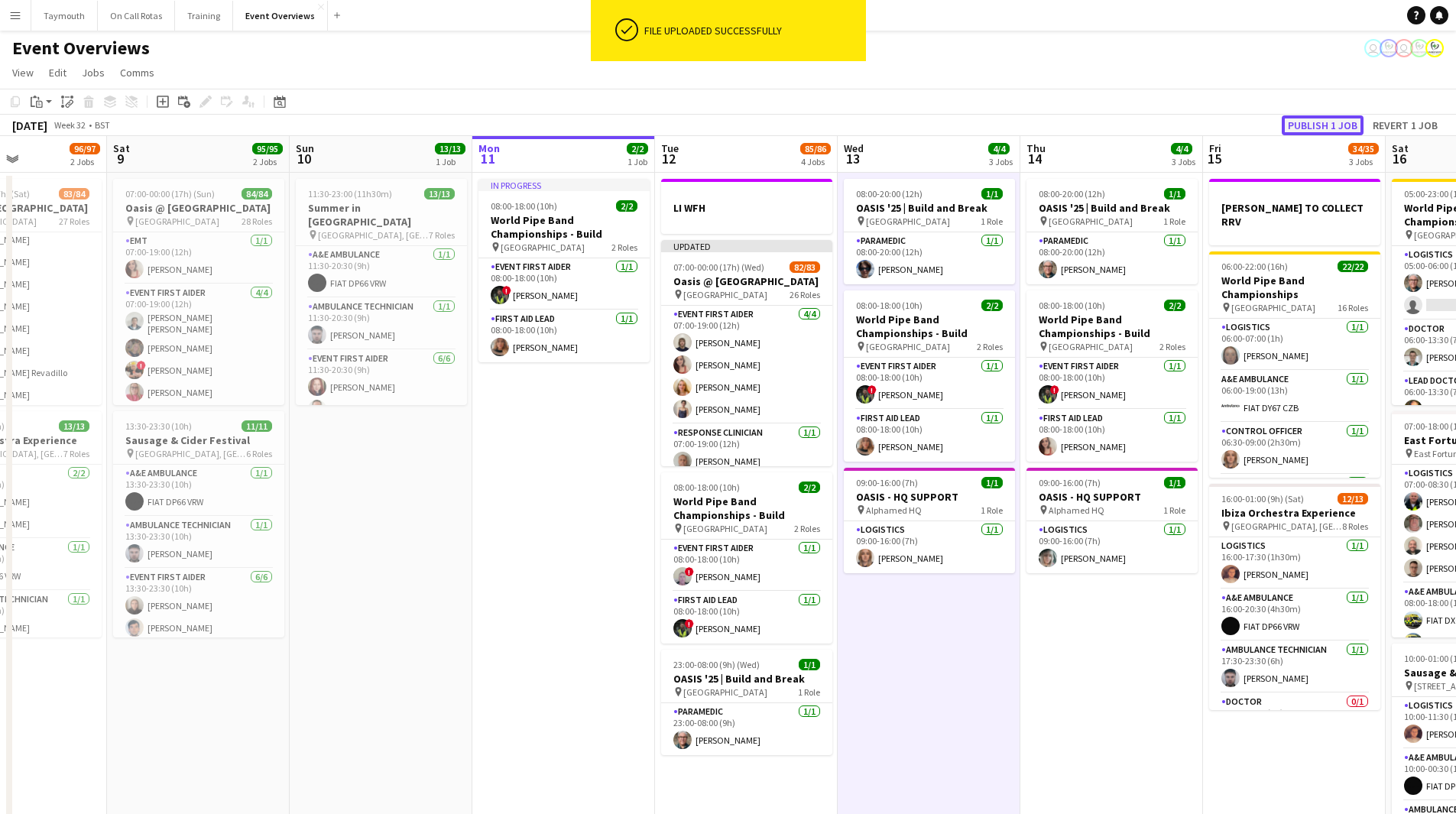
click at [1326, 119] on button "Publish 1 job" at bounding box center [1322, 125] width 82 height 20
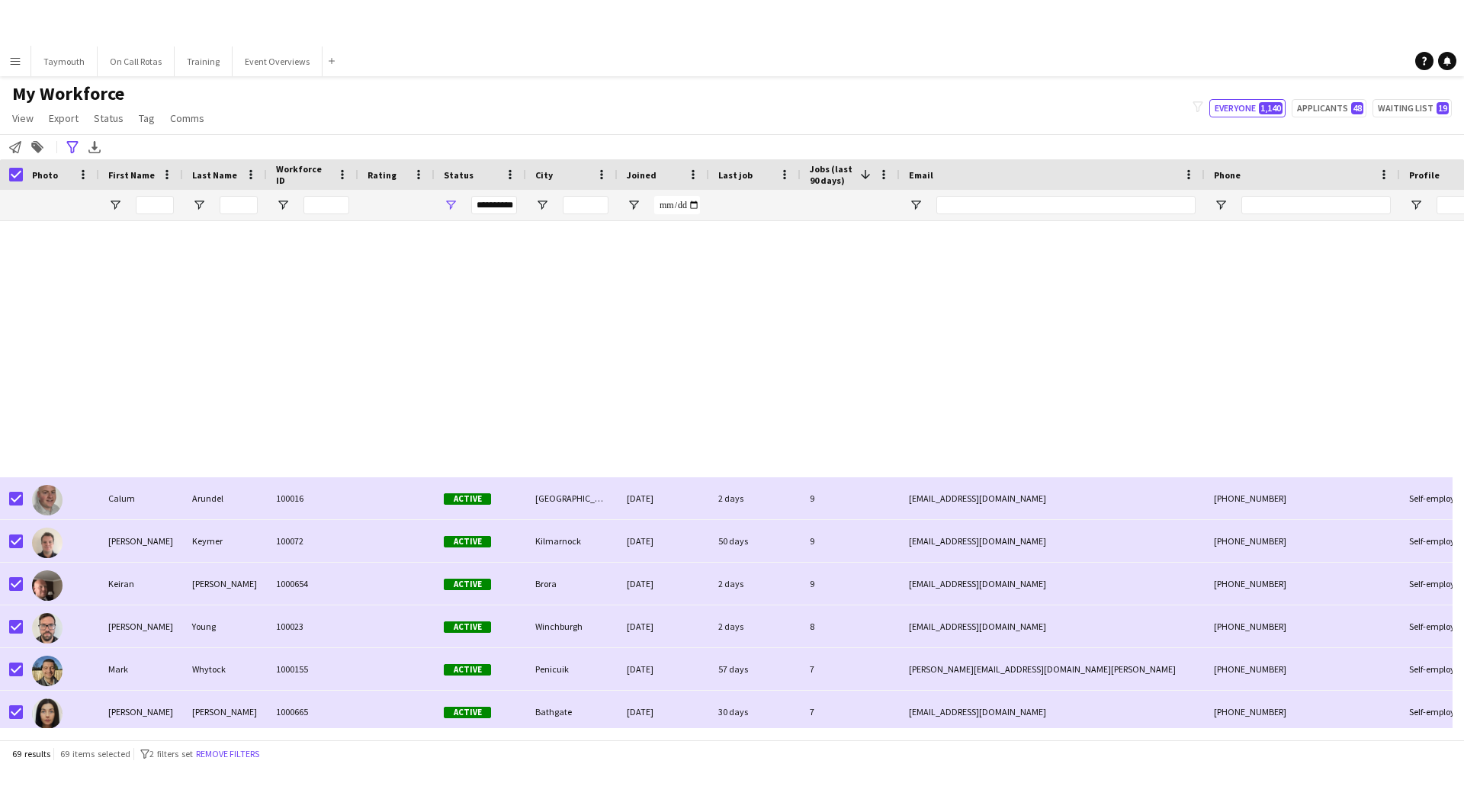
scroll to position [686, 0]
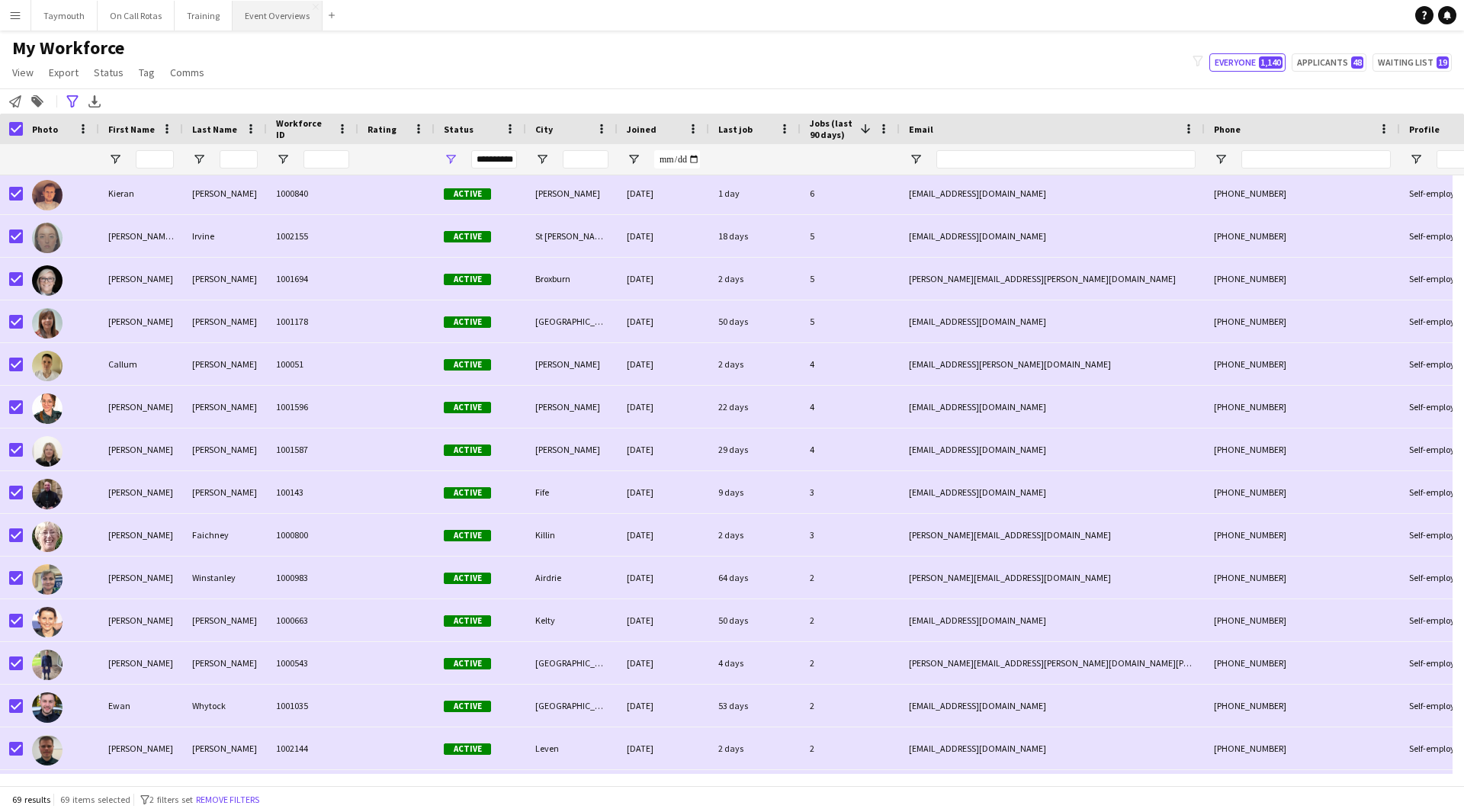
click at [263, 18] on button "Event Overviews Close" at bounding box center [278, 15] width 90 height 30
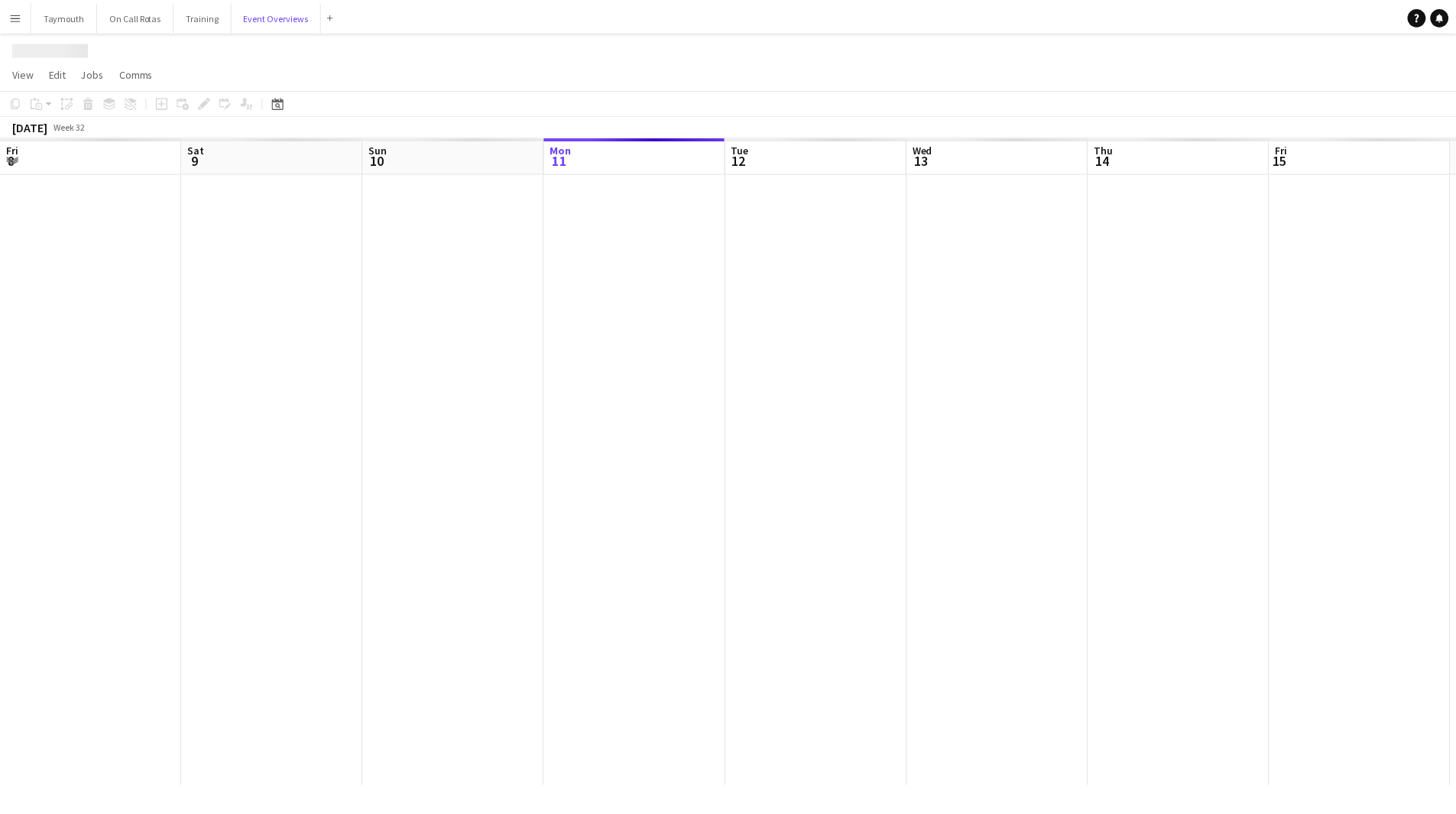
scroll to position [0, 365]
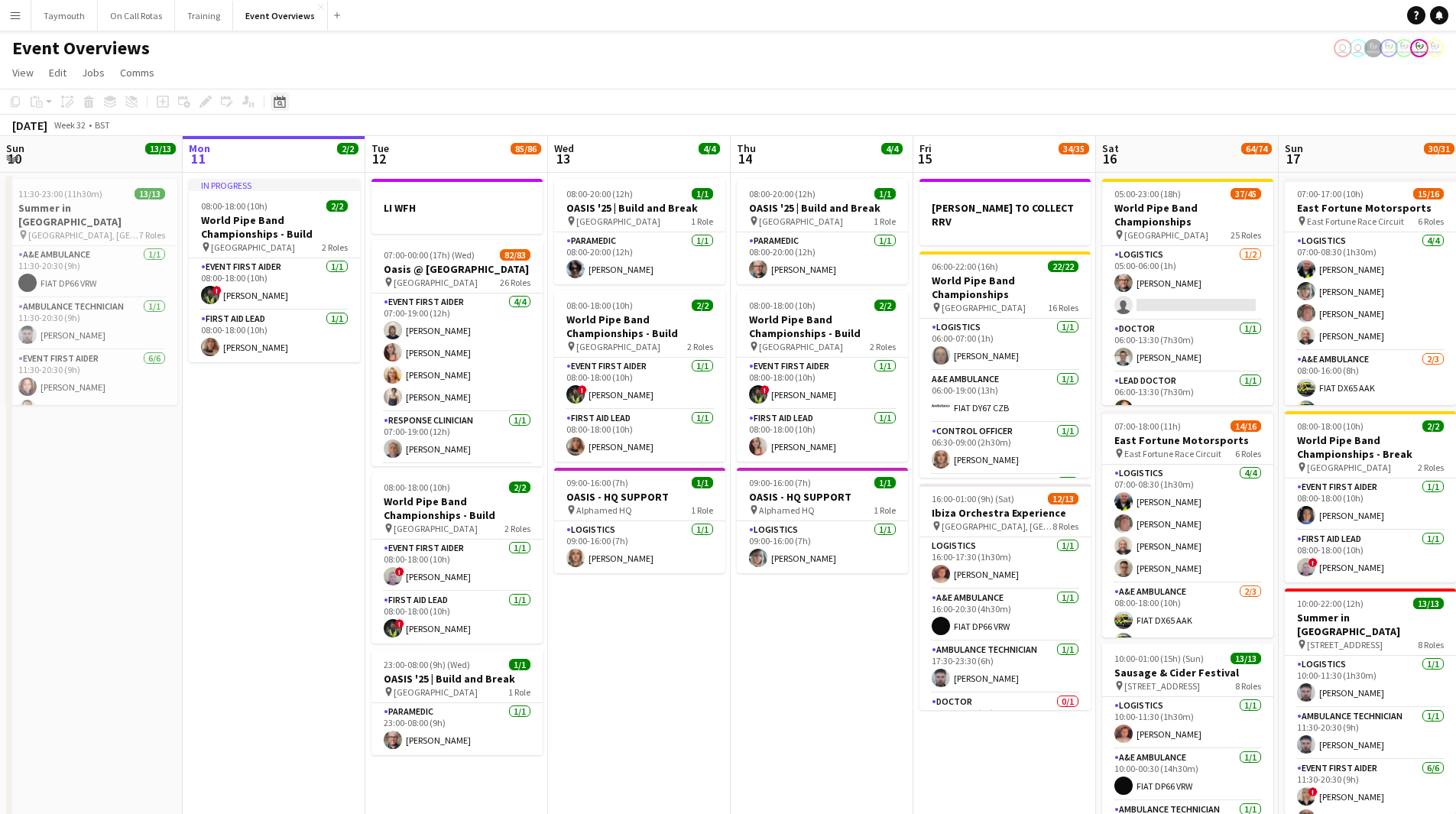
click at [279, 103] on icon "Date picker" at bounding box center [280, 102] width 13 height 13
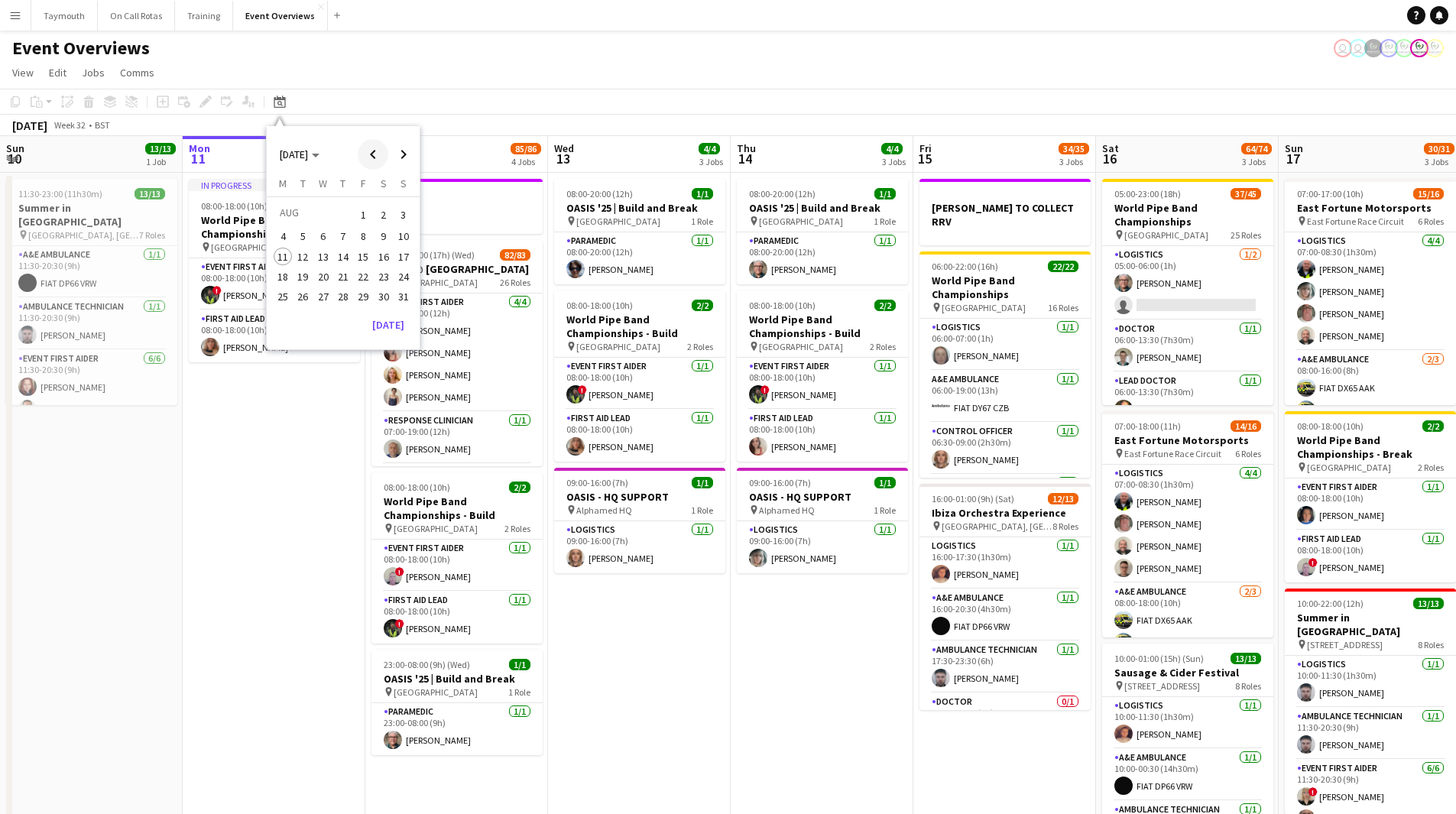
click at [378, 157] on span "Previous month" at bounding box center [373, 154] width 31 height 31
click at [305, 316] on span "29" at bounding box center [304, 314] width 18 height 18
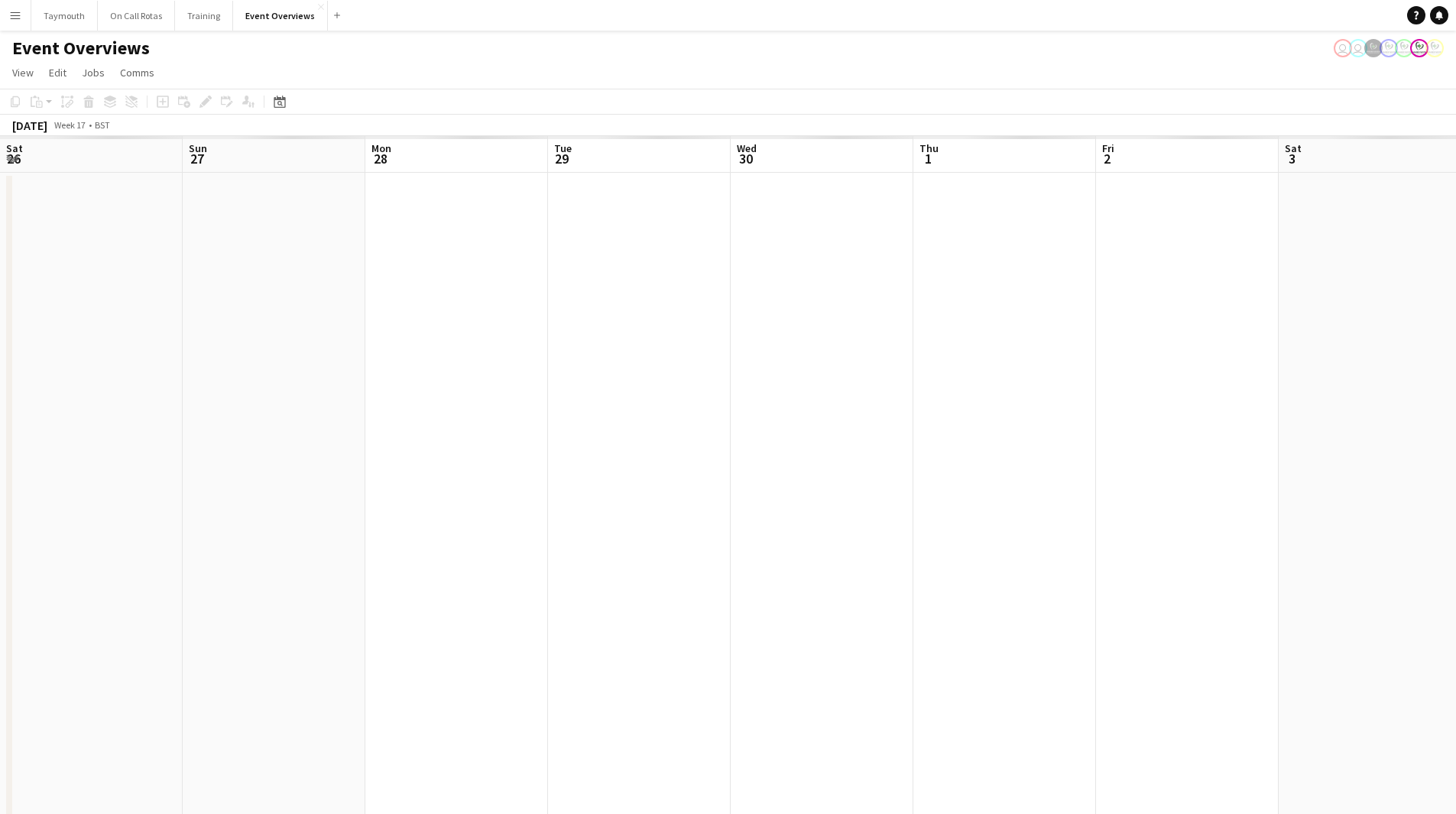
scroll to position [0, 526]
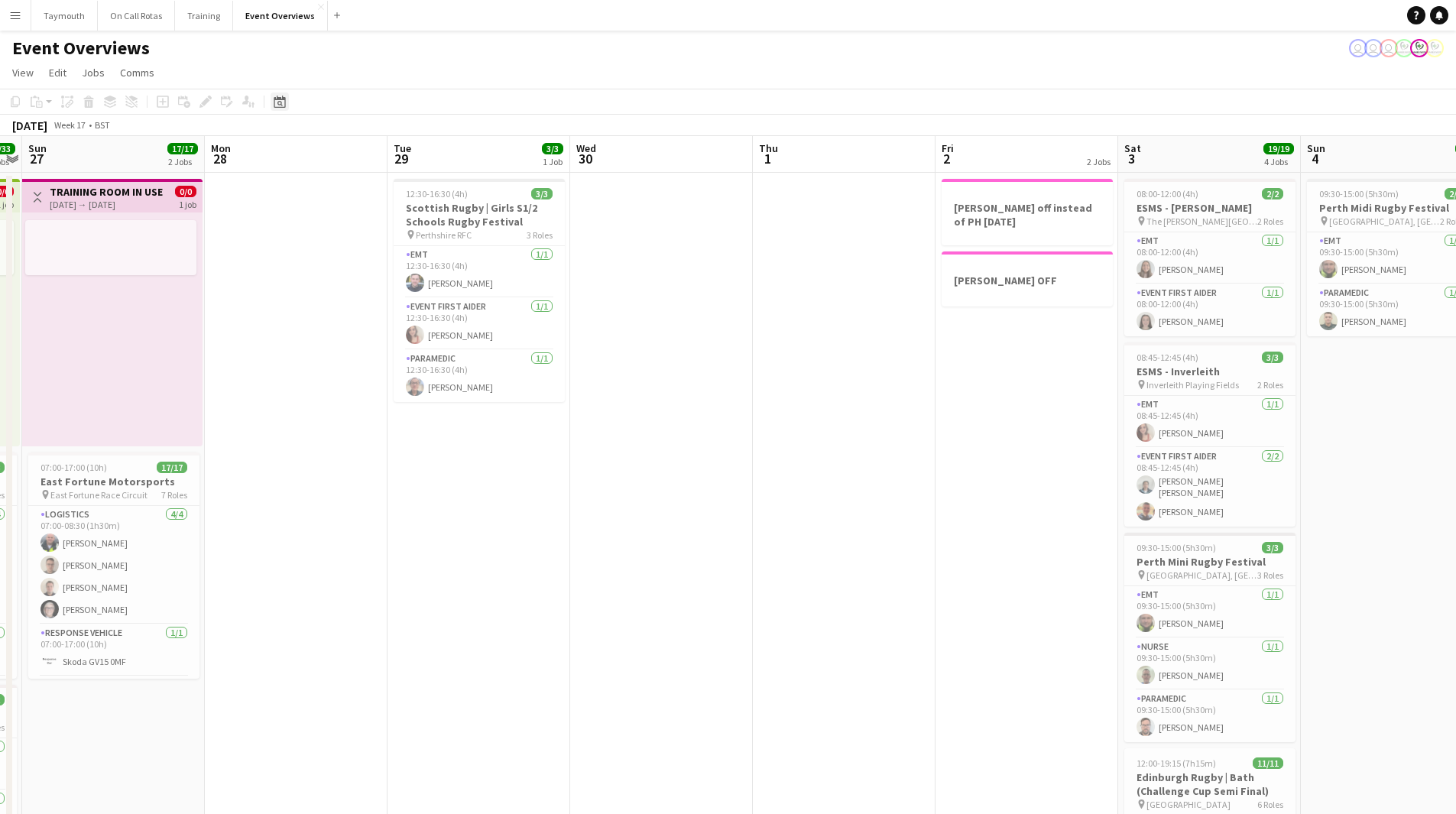
click at [283, 102] on icon "Date picker" at bounding box center [280, 102] width 13 height 13
click at [396, 343] on button "[DATE]" at bounding box center [387, 342] width 44 height 24
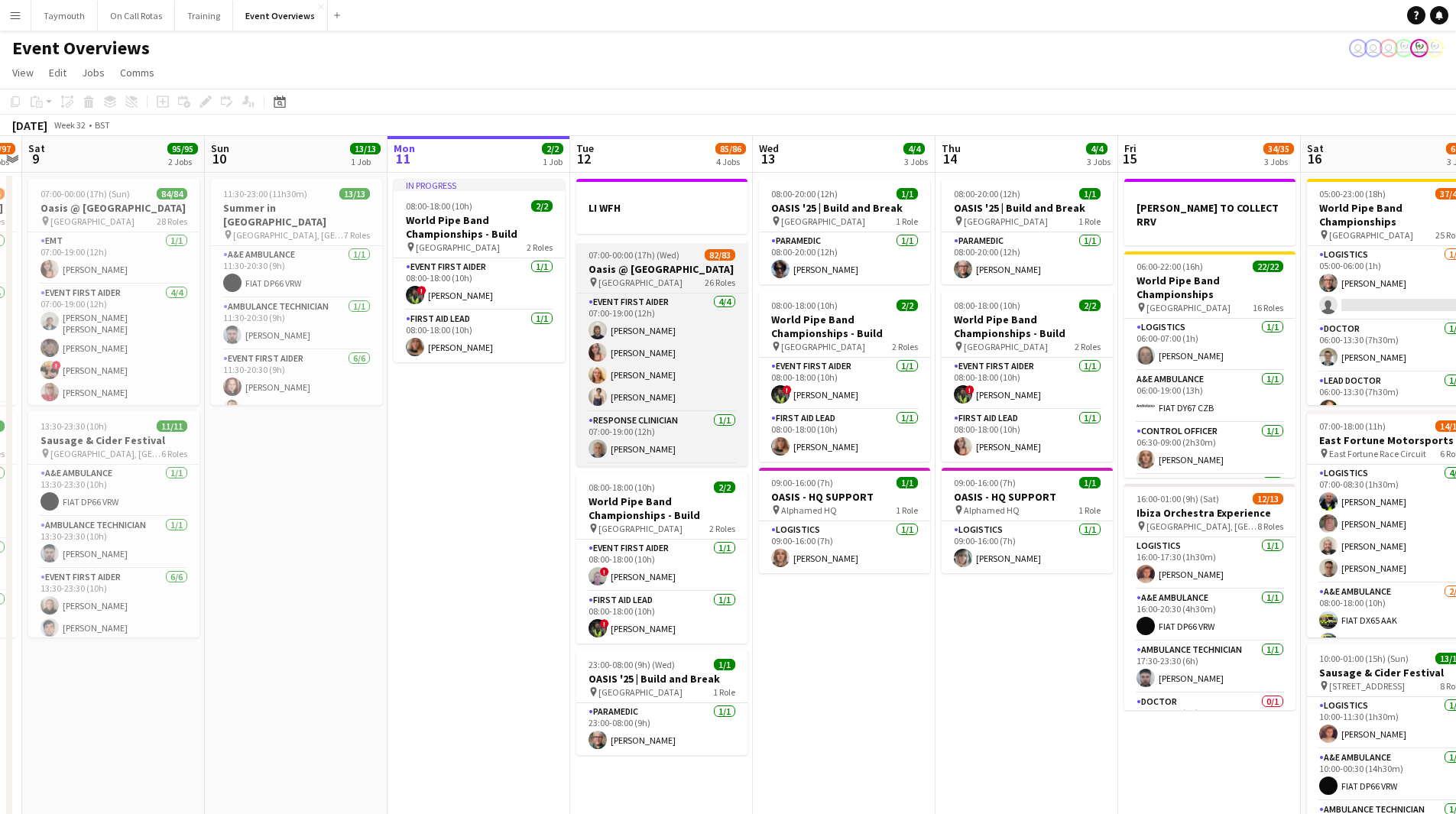
click at [649, 287] on span "[GEOGRAPHIC_DATA]" at bounding box center [640, 282] width 84 height 12
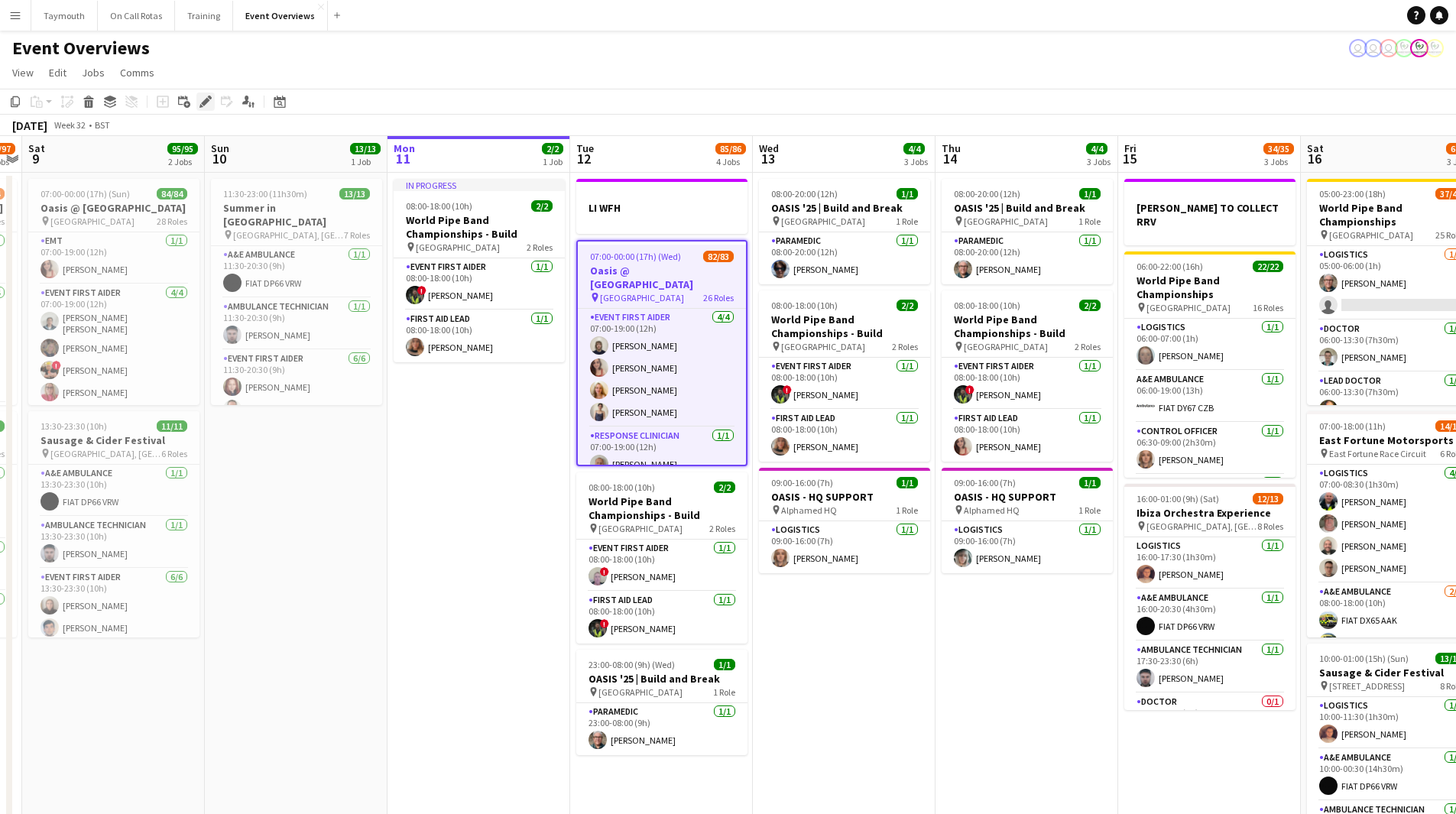
click at [210, 105] on icon "Edit" at bounding box center [205, 102] width 13 height 13
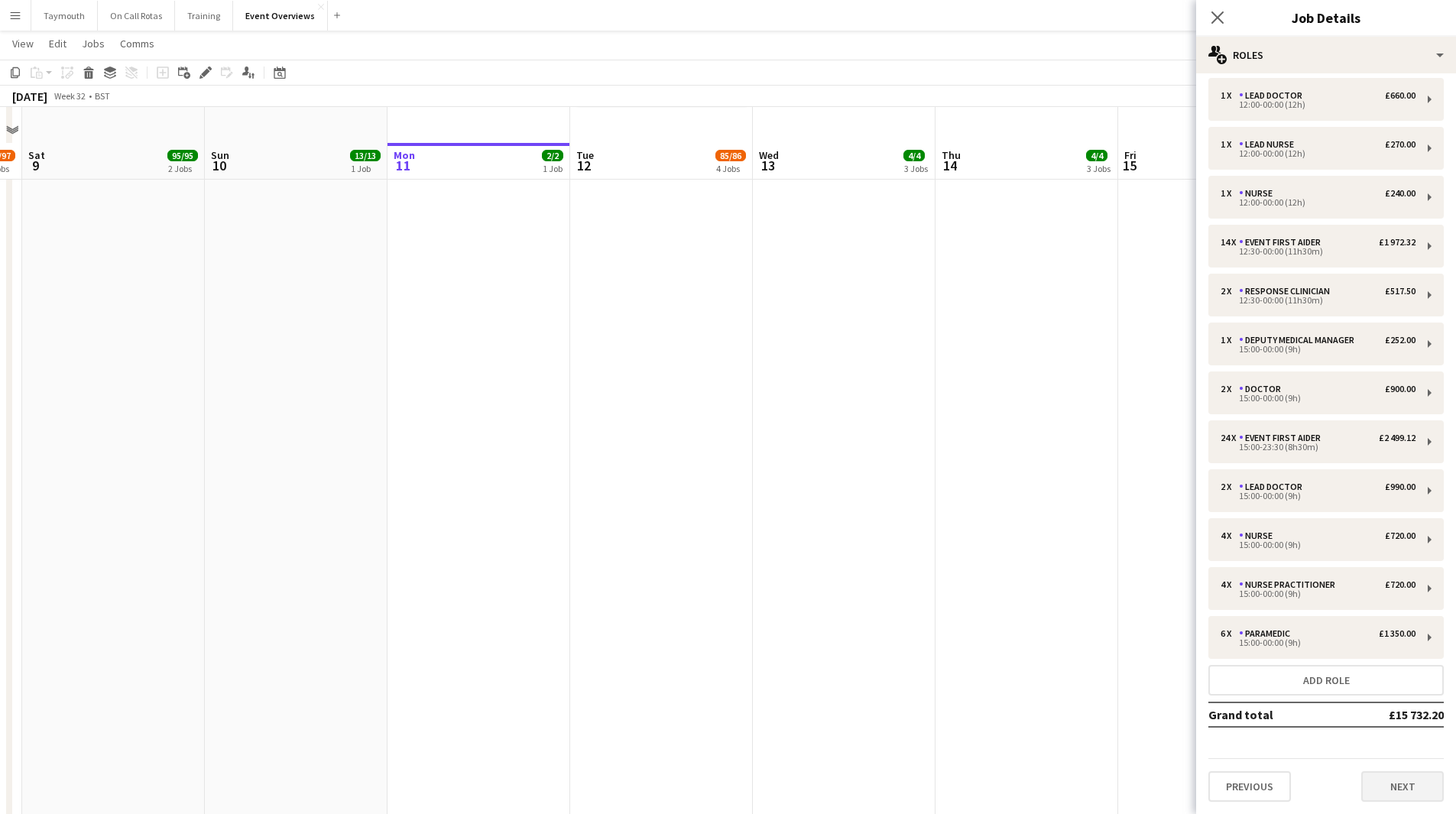
scroll to position [684, 0]
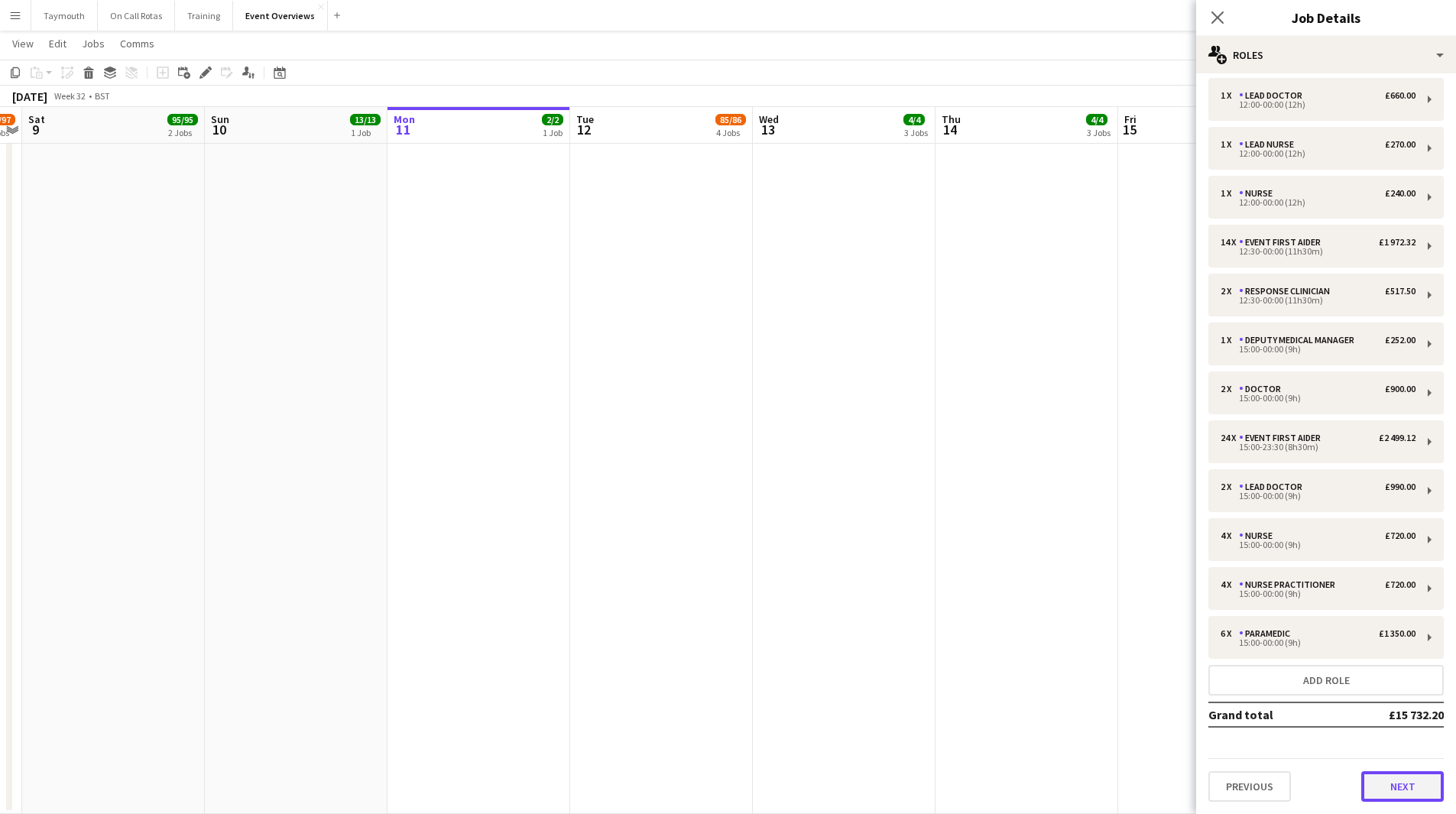
click at [1397, 722] on button "Next" at bounding box center [1403, 787] width 83 height 31
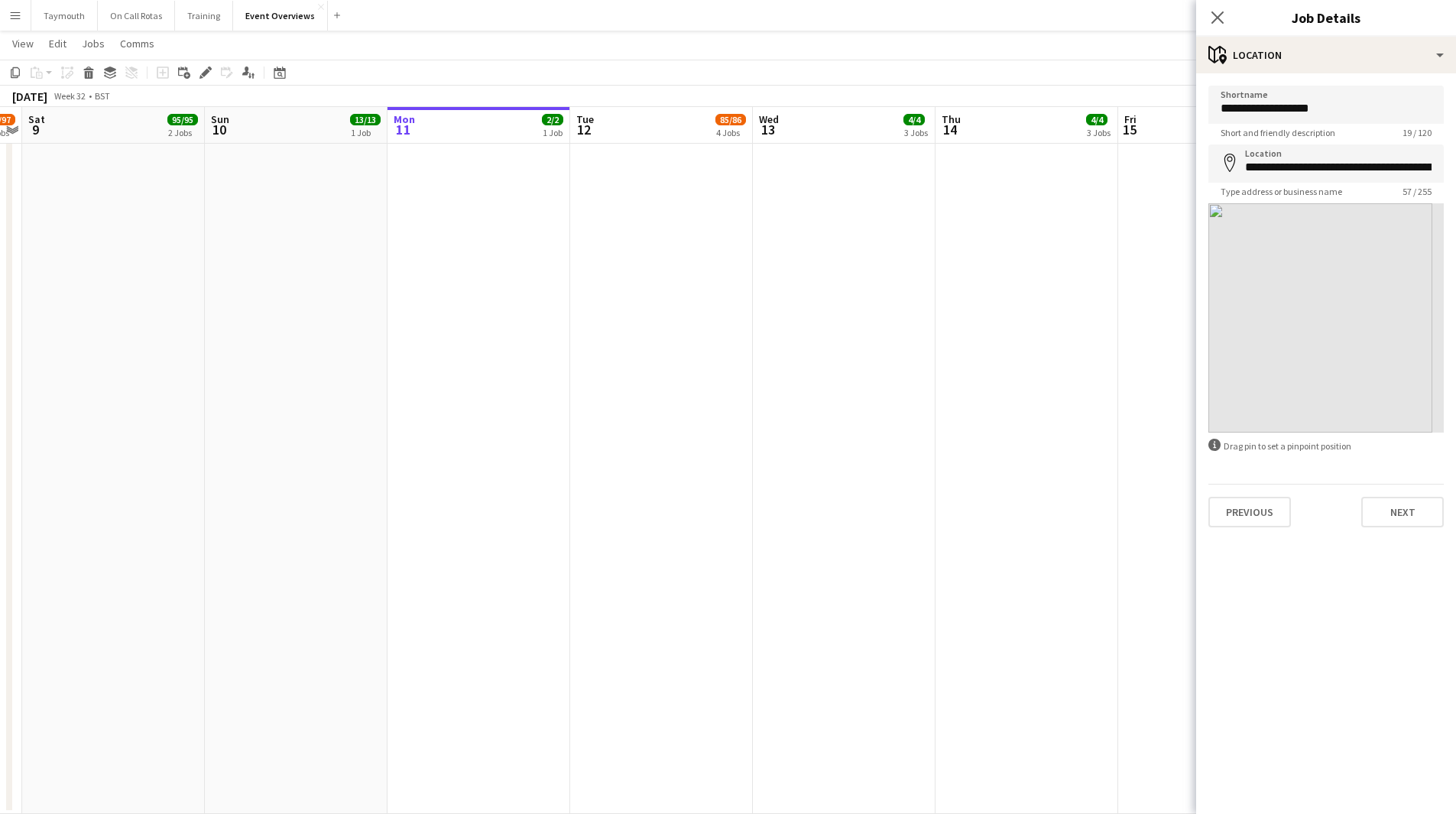
scroll to position [0, 0]
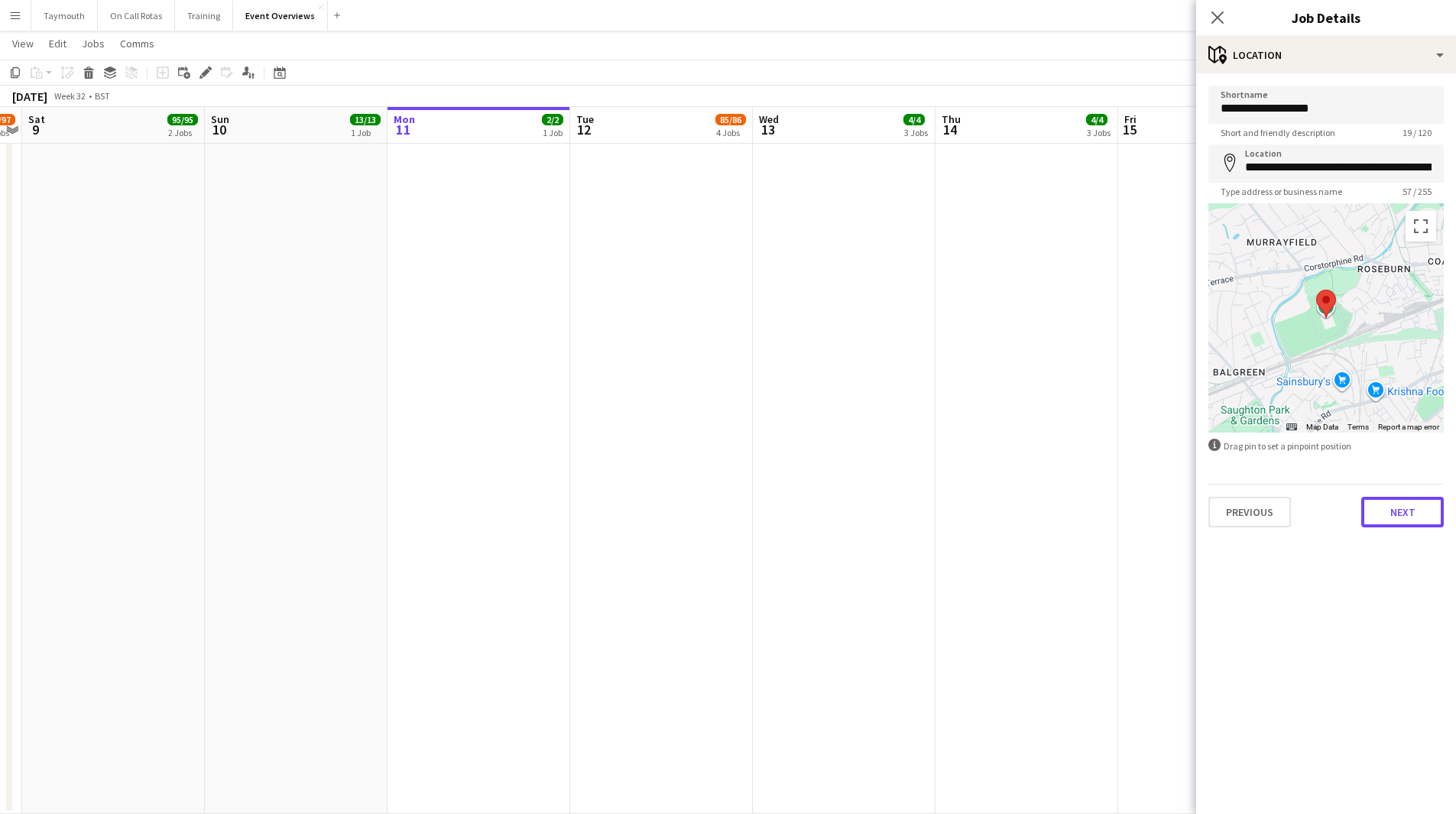
click at [1396, 506] on button "Next" at bounding box center [1403, 512] width 83 height 31
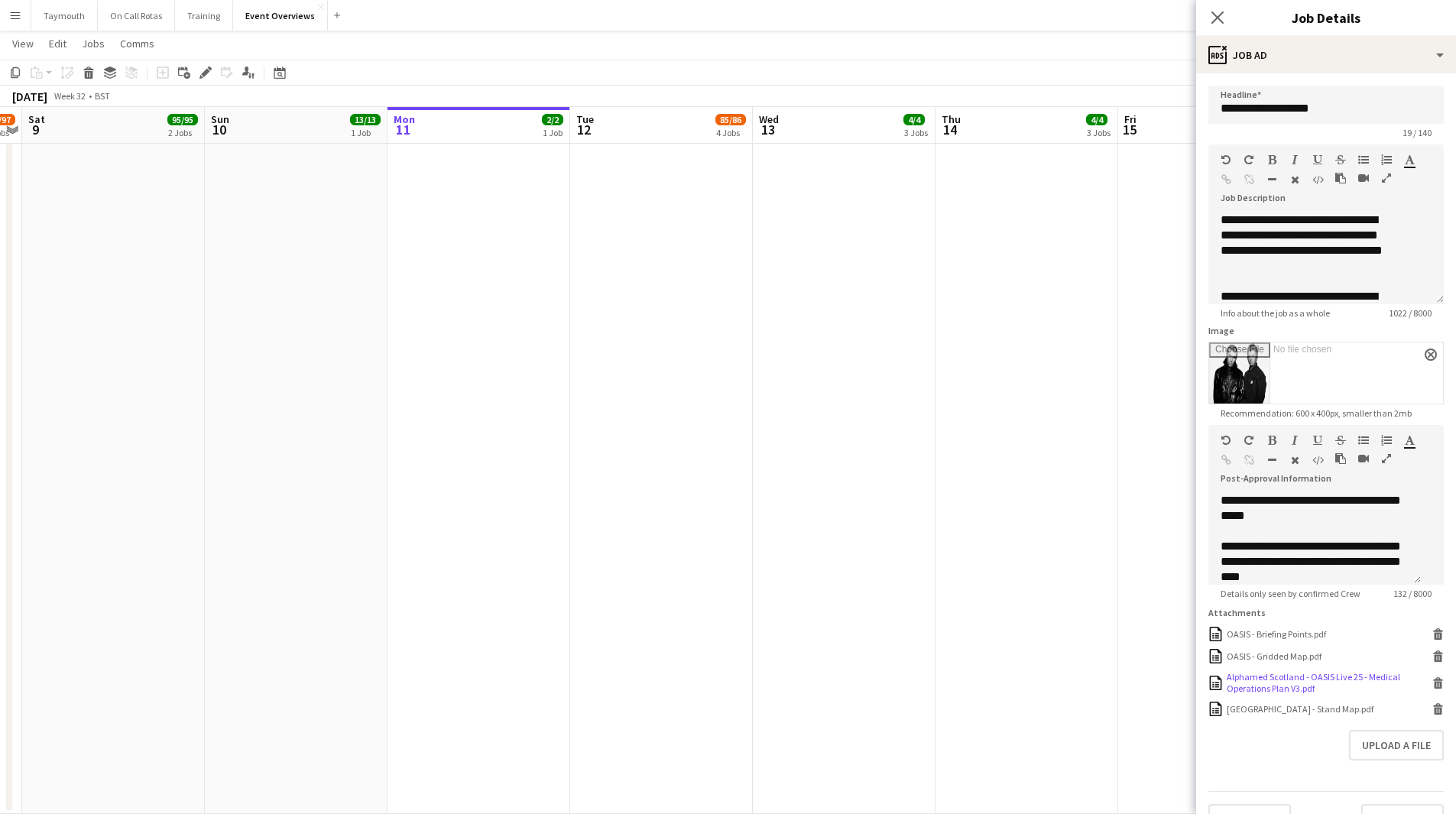
click at [1434, 688] on icon at bounding box center [1438, 685] width 7 height 7
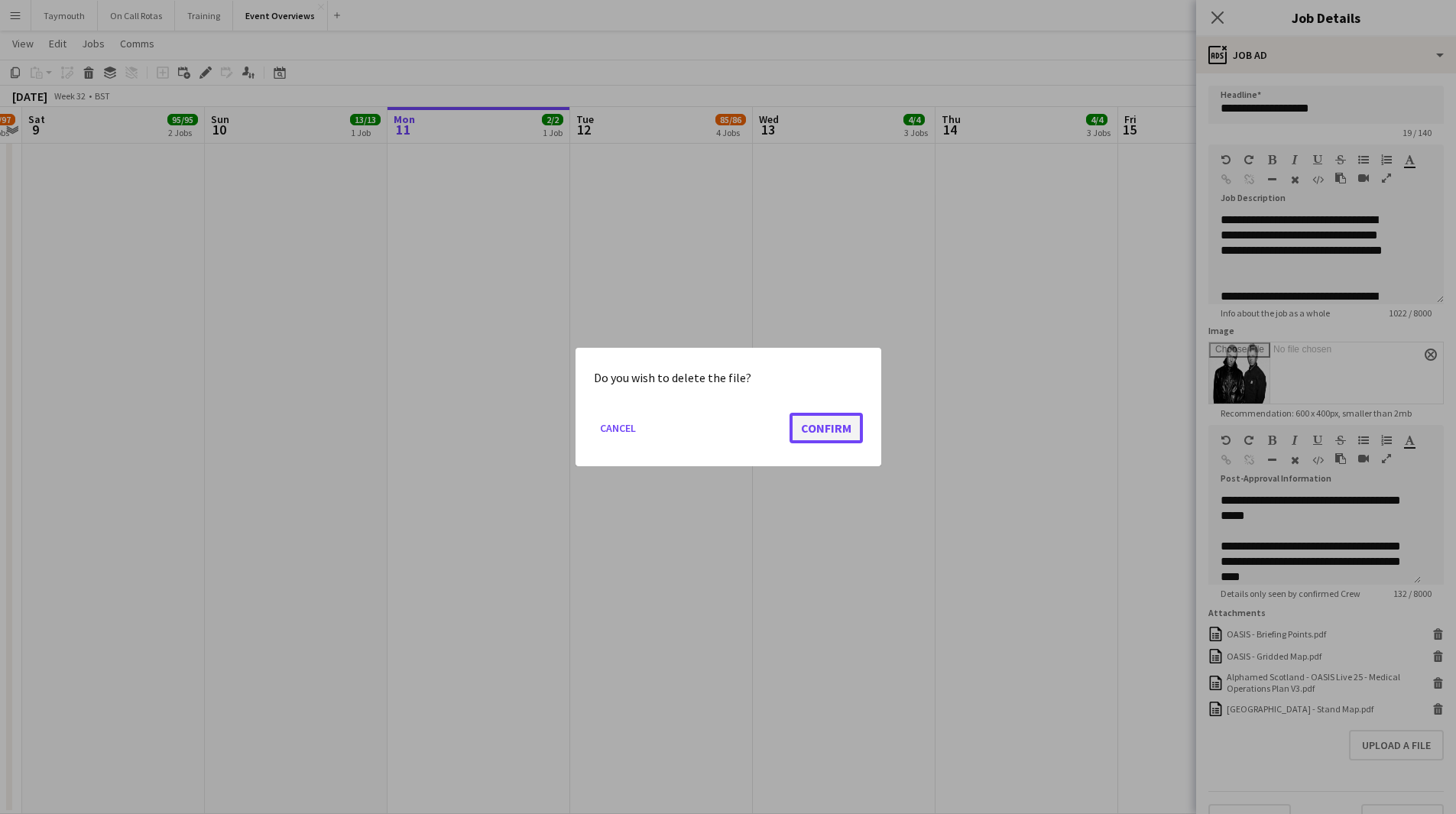
click at [847, 427] on button "Confirm" at bounding box center [825, 428] width 73 height 31
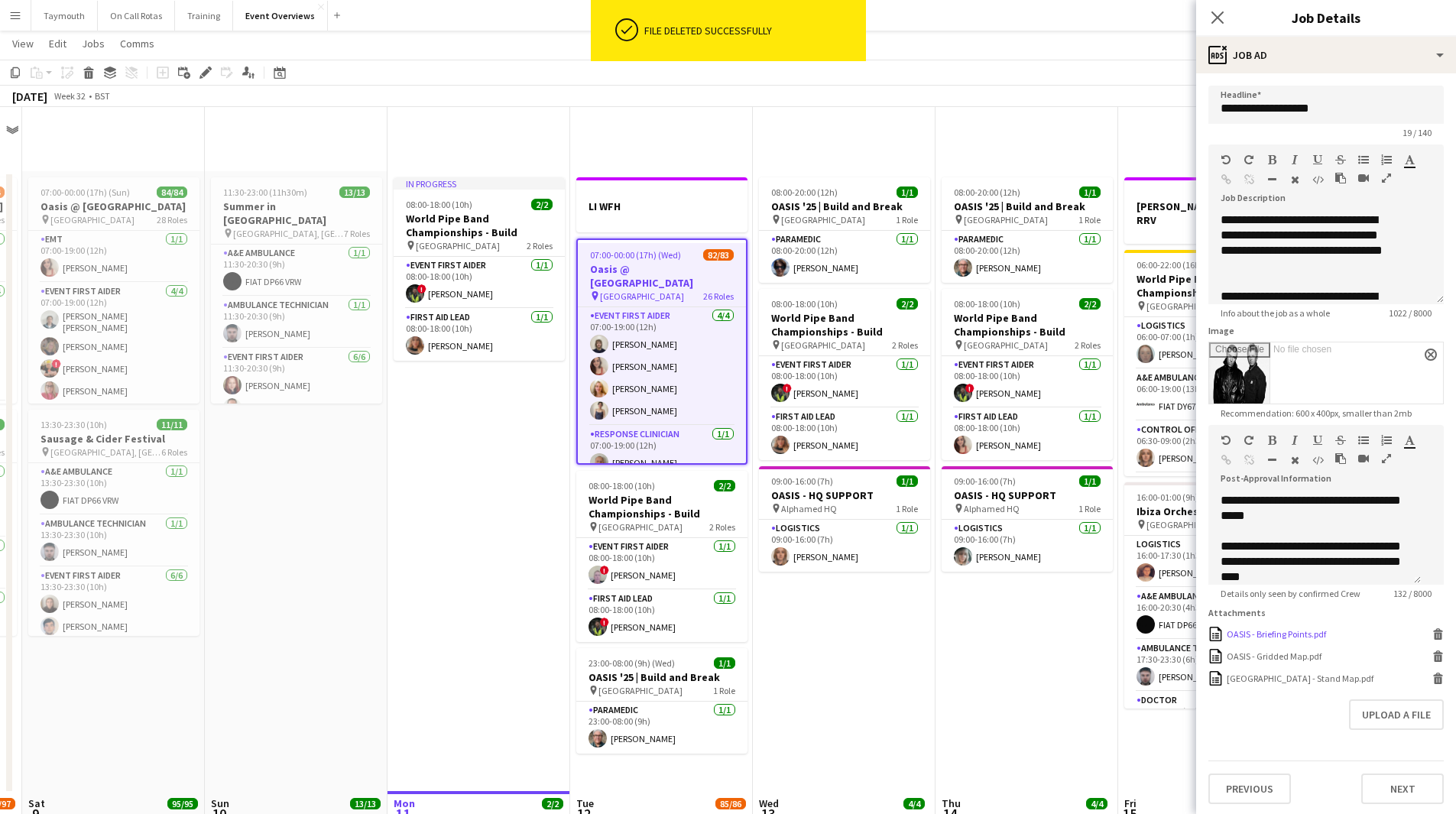
scroll to position [684, 0]
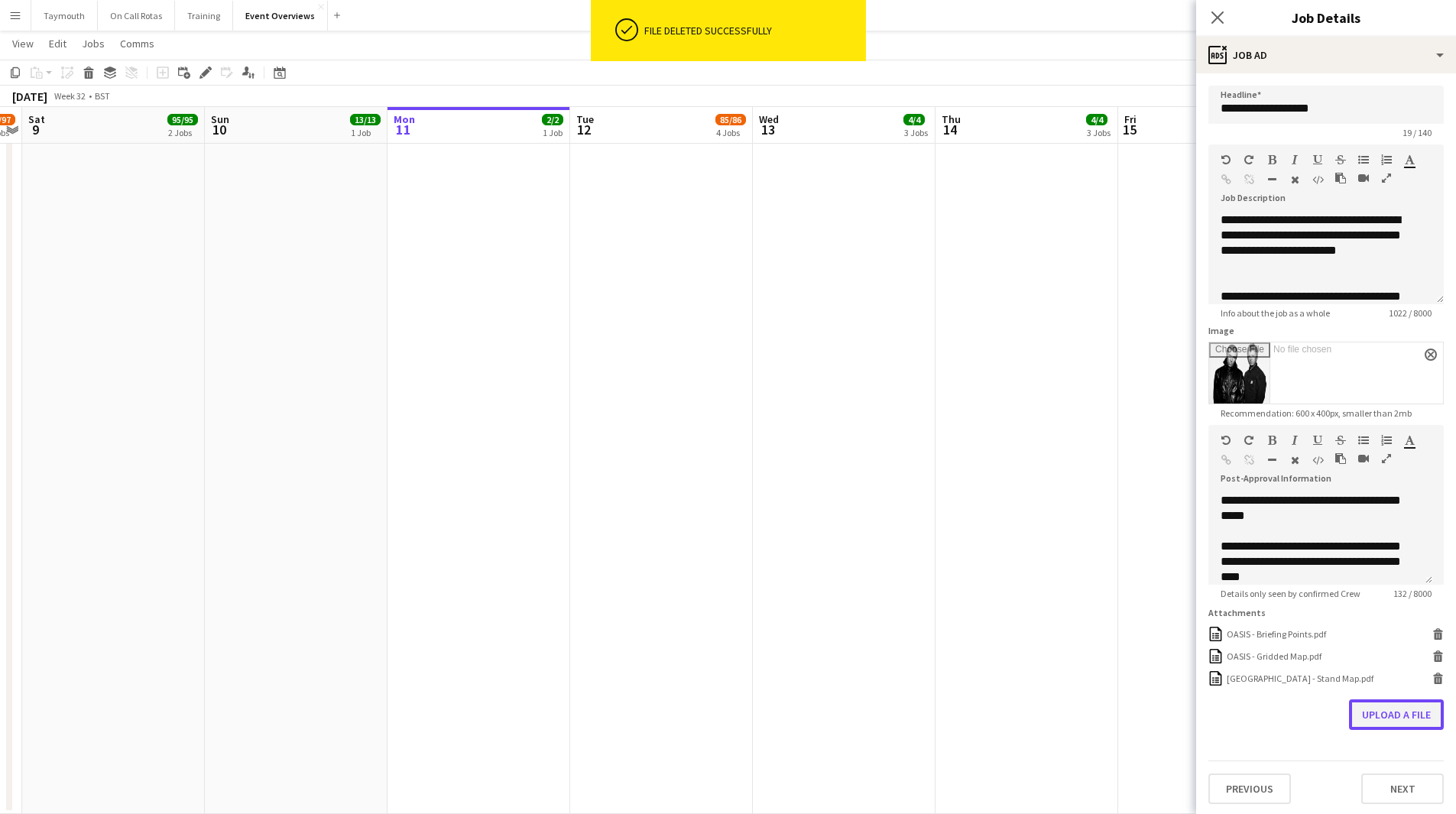
click at [1409, 722] on button "Upload a file" at bounding box center [1396, 715] width 95 height 31
click at [892, 506] on app-date-cell "08:00-20:00 (12h) 1/1 OASIS '25 | Build and Break pin Murrayfield Stadium 1 Rol…" at bounding box center [843, 151] width 183 height 1327
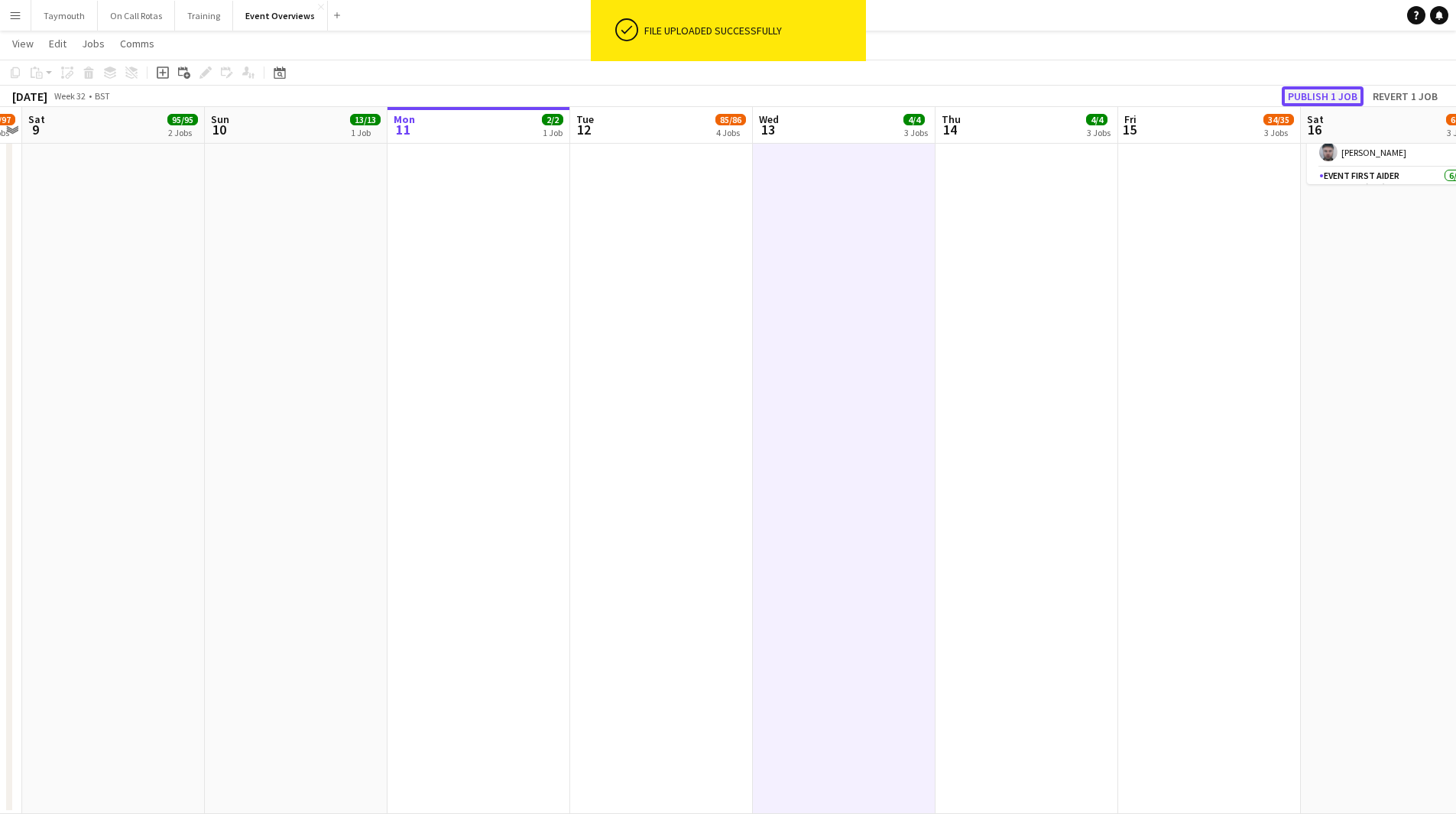
click at [1342, 100] on button "Publish 1 job" at bounding box center [1322, 96] width 82 height 20
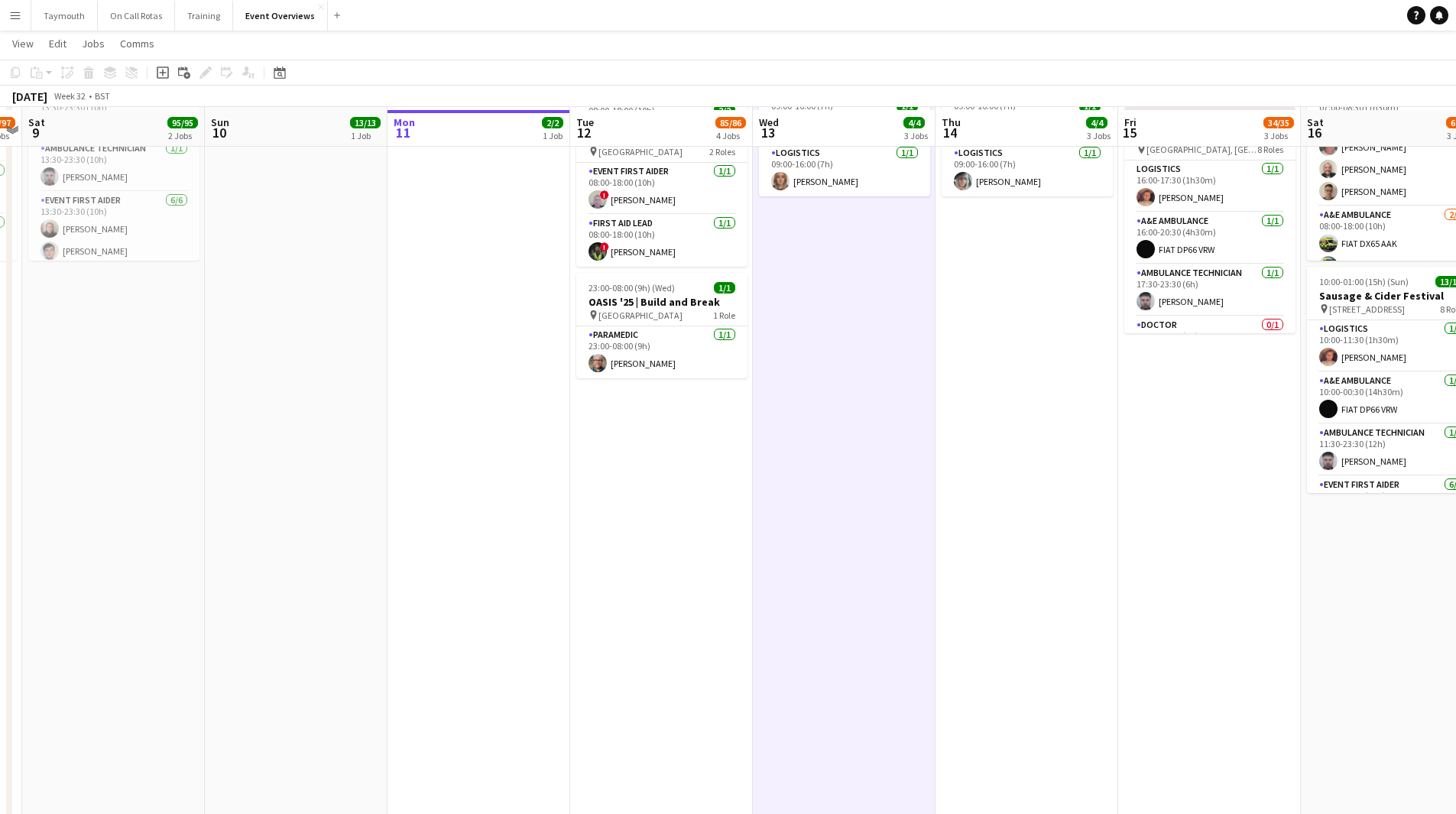
scroll to position [73, 0]
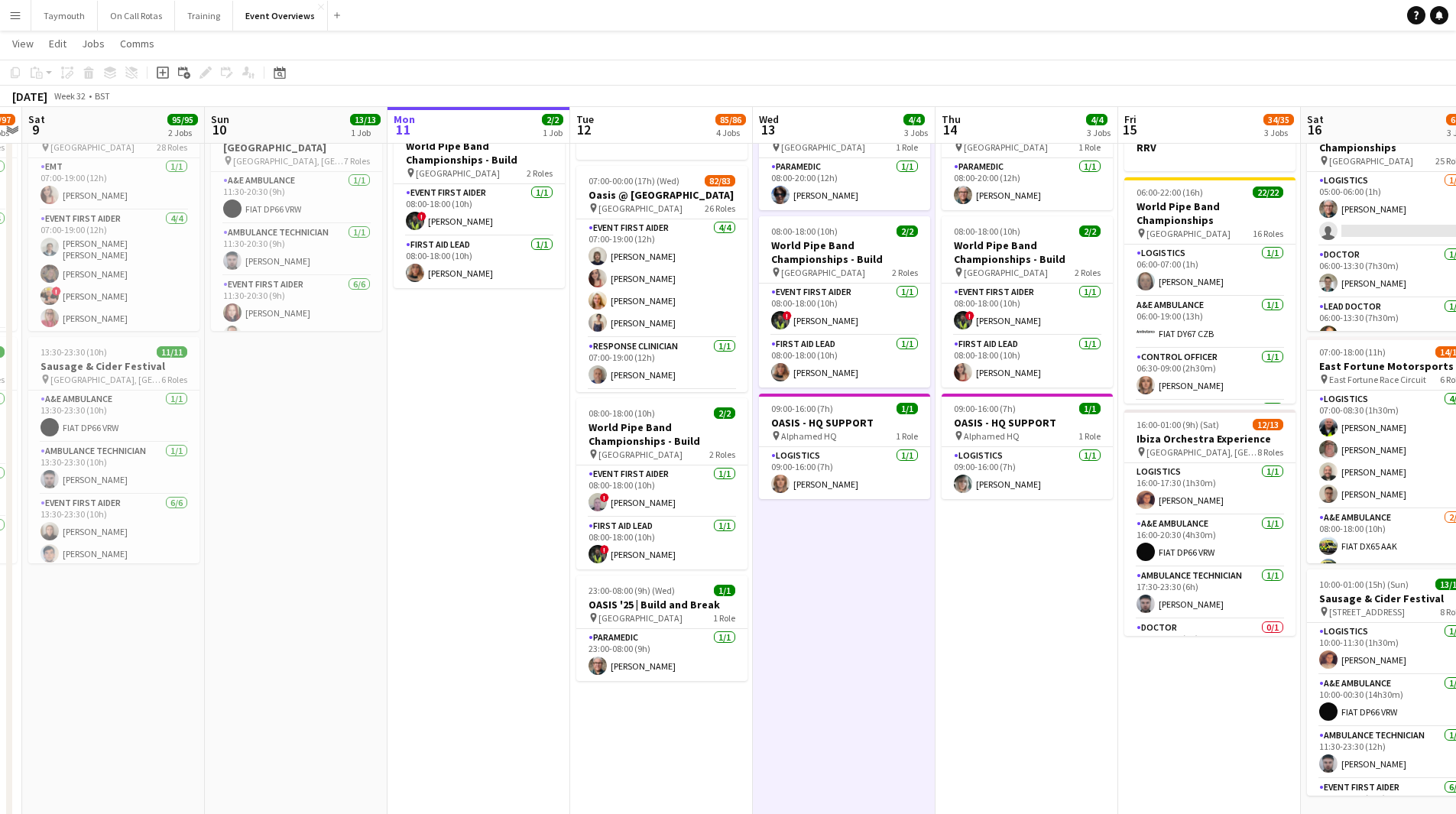
drag, startPoint x: 628, startPoint y: 180, endPoint x: 574, endPoint y: 177, distance: 54.1
click at [628, 180] on span "07:00-00:00 (17h) (Wed)" at bounding box center [633, 180] width 91 height 12
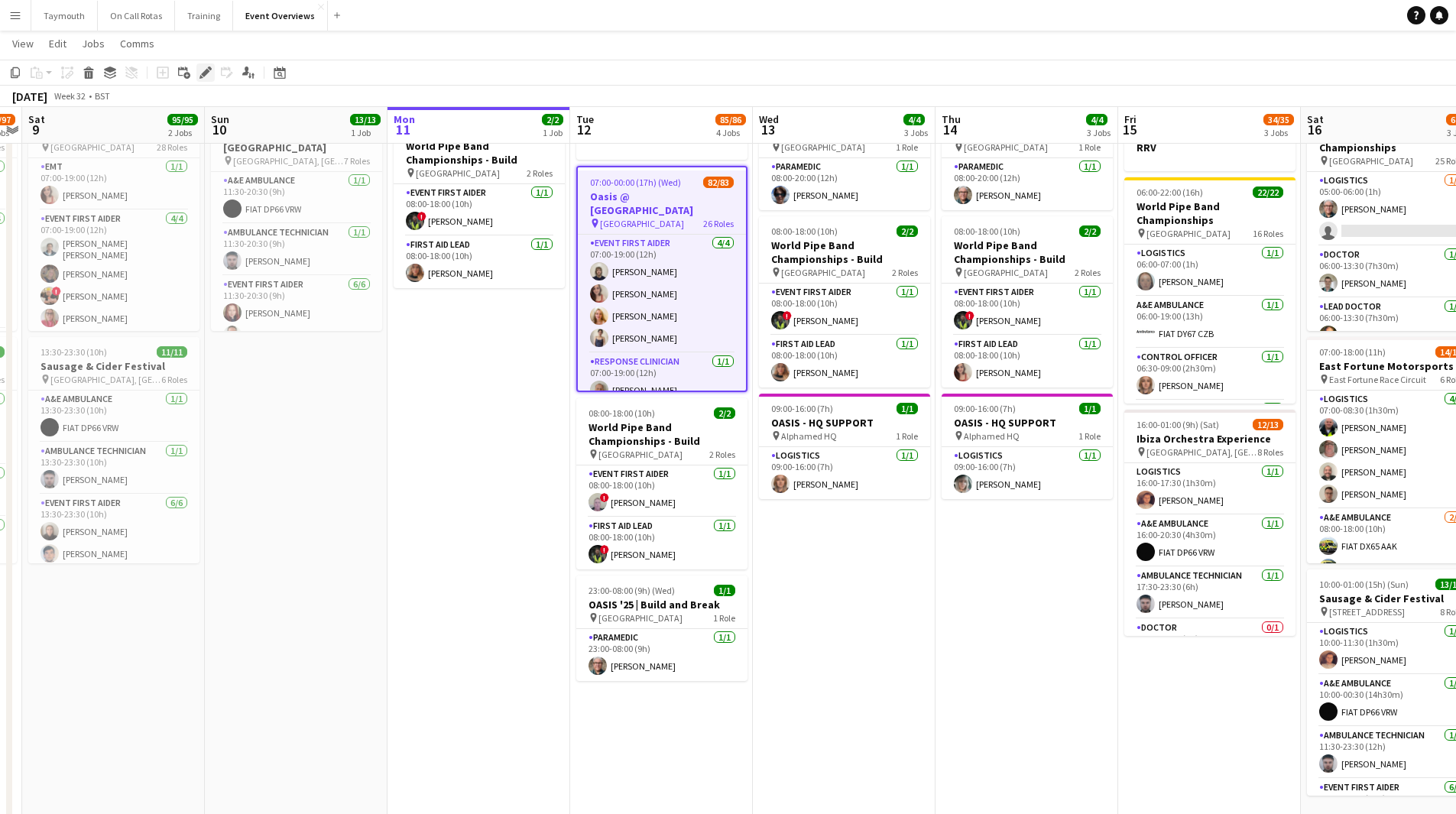
click at [209, 76] on icon "Edit" at bounding box center [205, 73] width 13 height 13
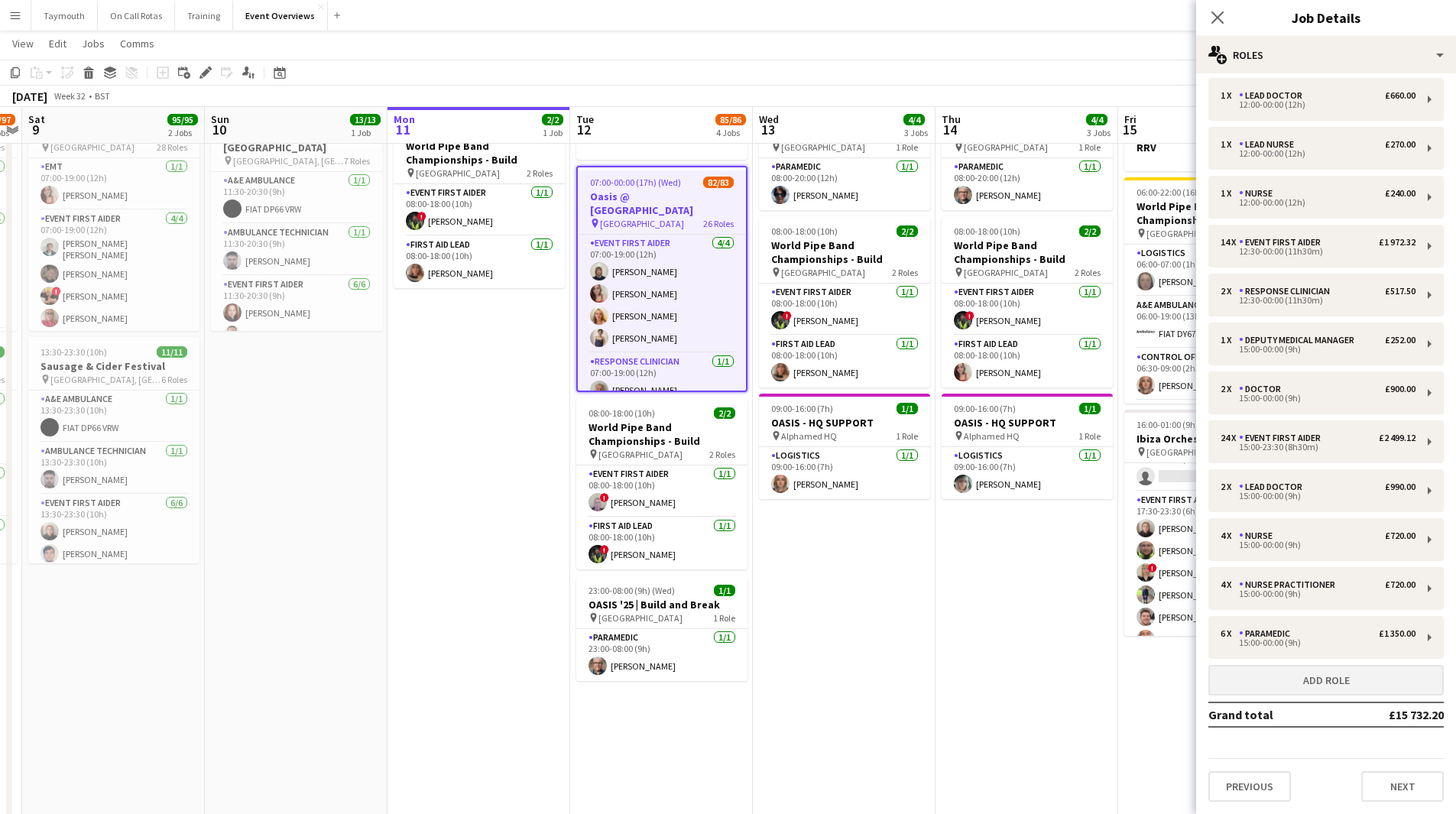
scroll to position [354, 0]
click at [1409, 722] on button "Next" at bounding box center [1403, 787] width 83 height 31
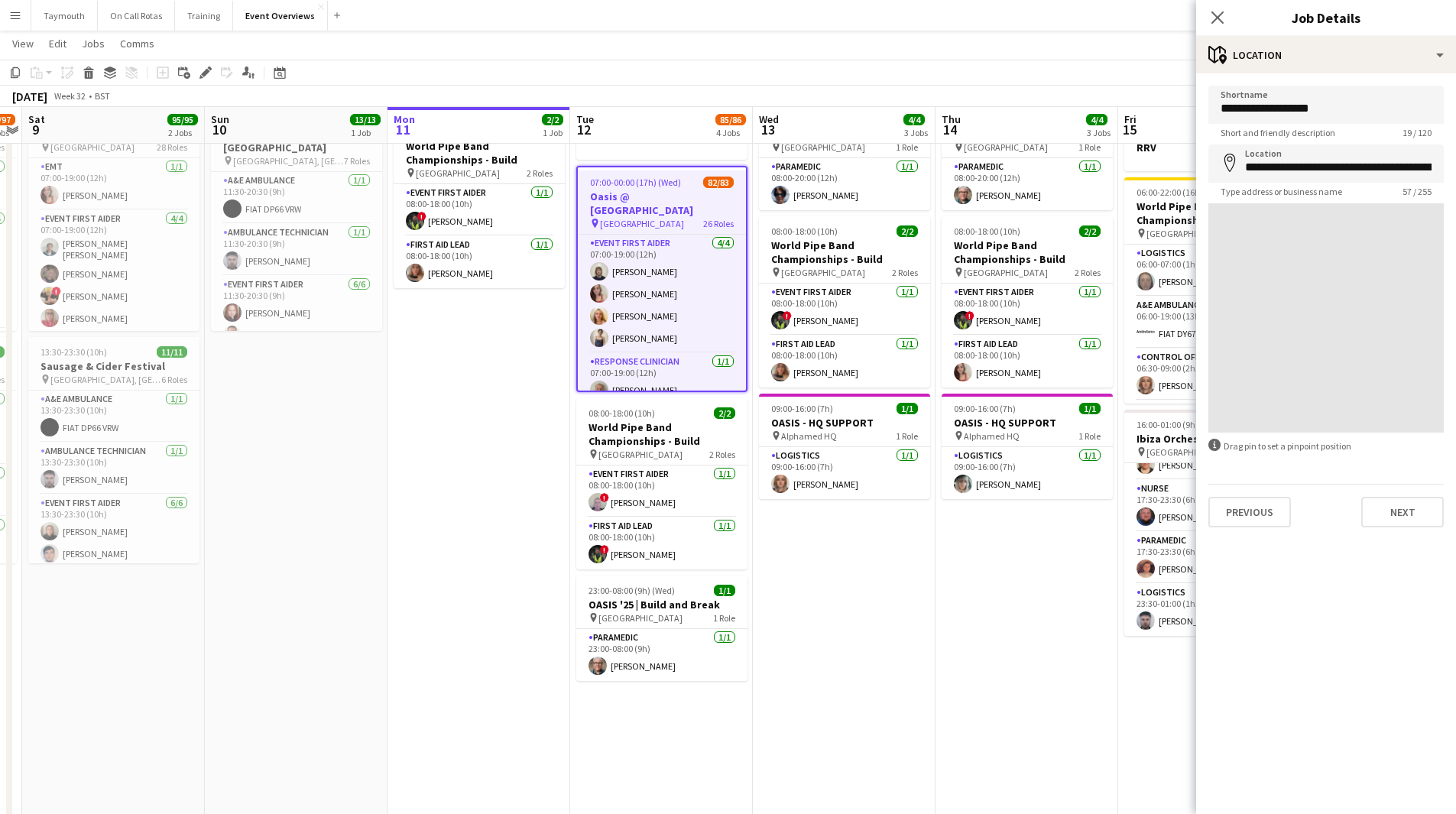
scroll to position [0, 0]
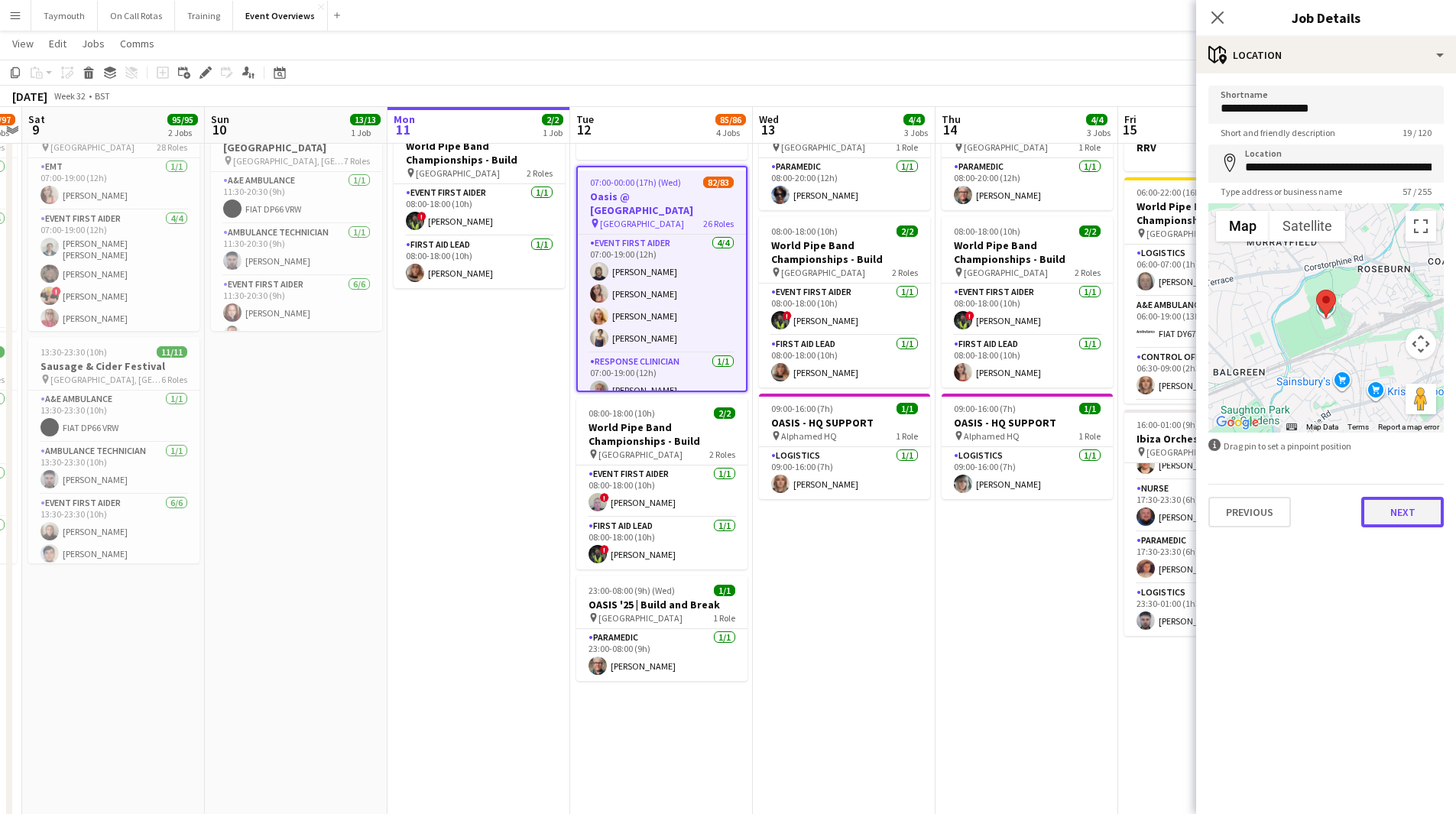
click at [1407, 502] on button "Next" at bounding box center [1403, 512] width 83 height 31
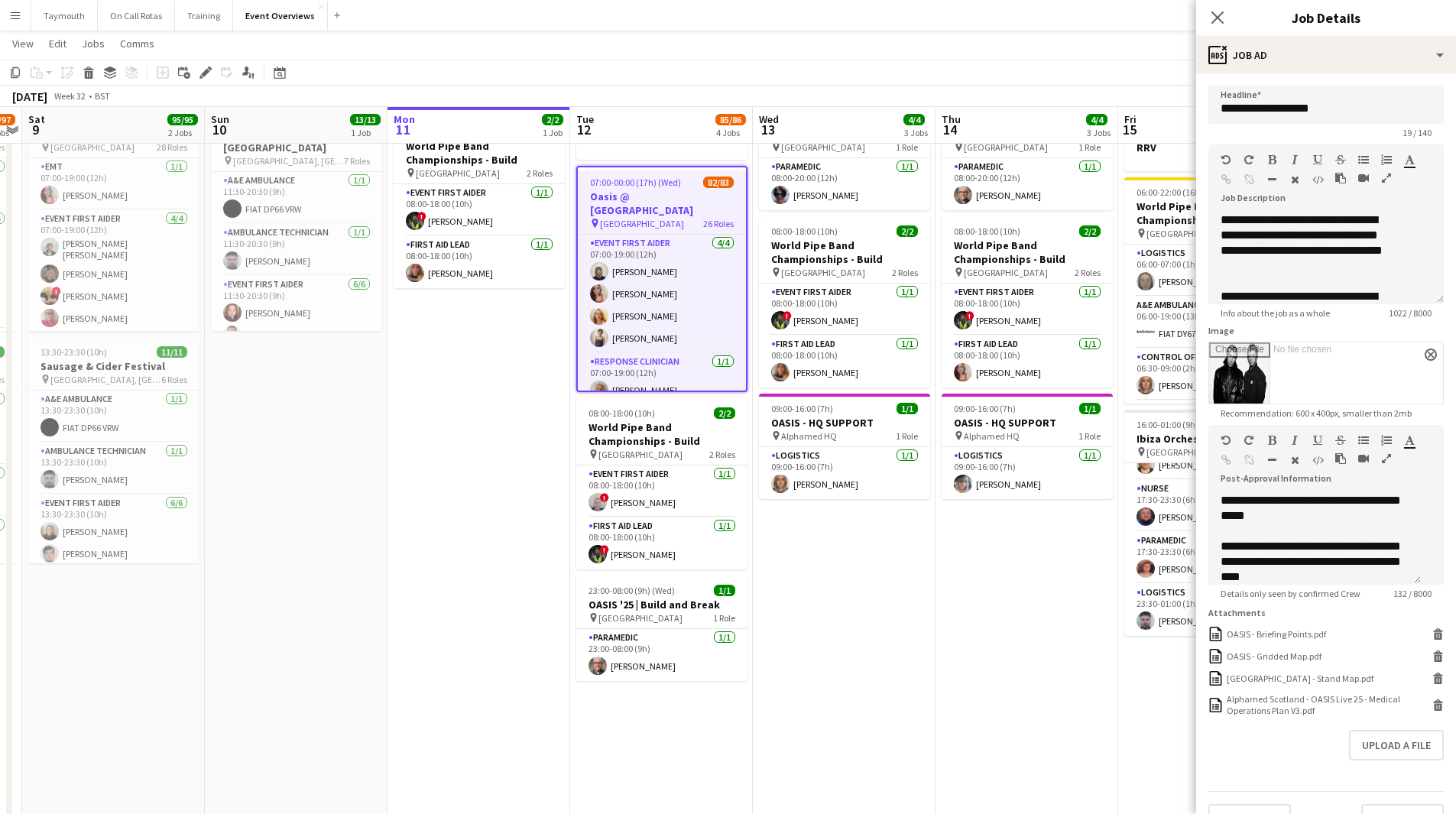
scroll to position [37, 0]
click at [1432, 711] on icon "Delete" at bounding box center [1437, 705] width 12 height 12
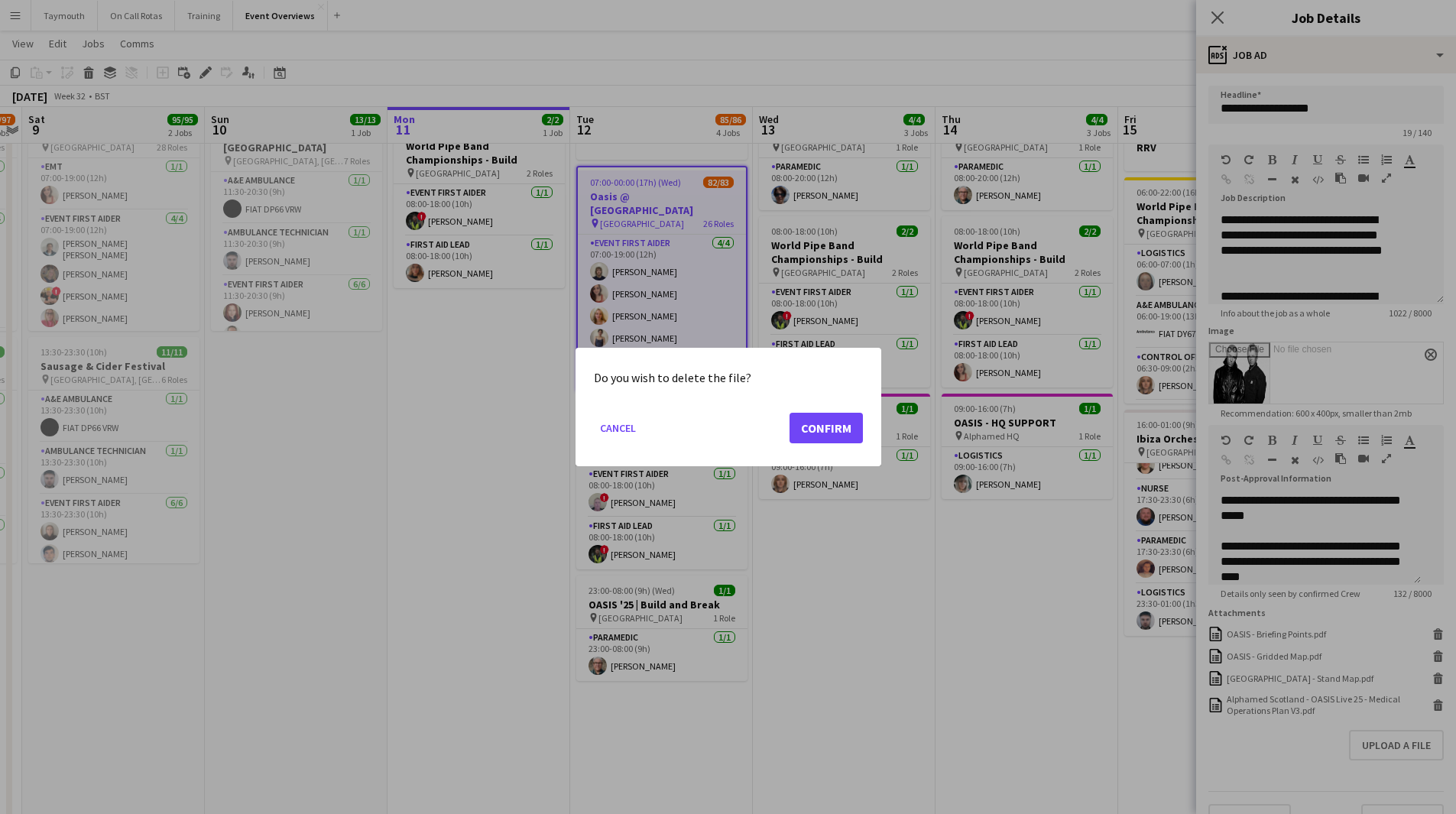
scroll to position [0, 0]
click at [819, 425] on button "Confirm" at bounding box center [825, 428] width 73 height 31
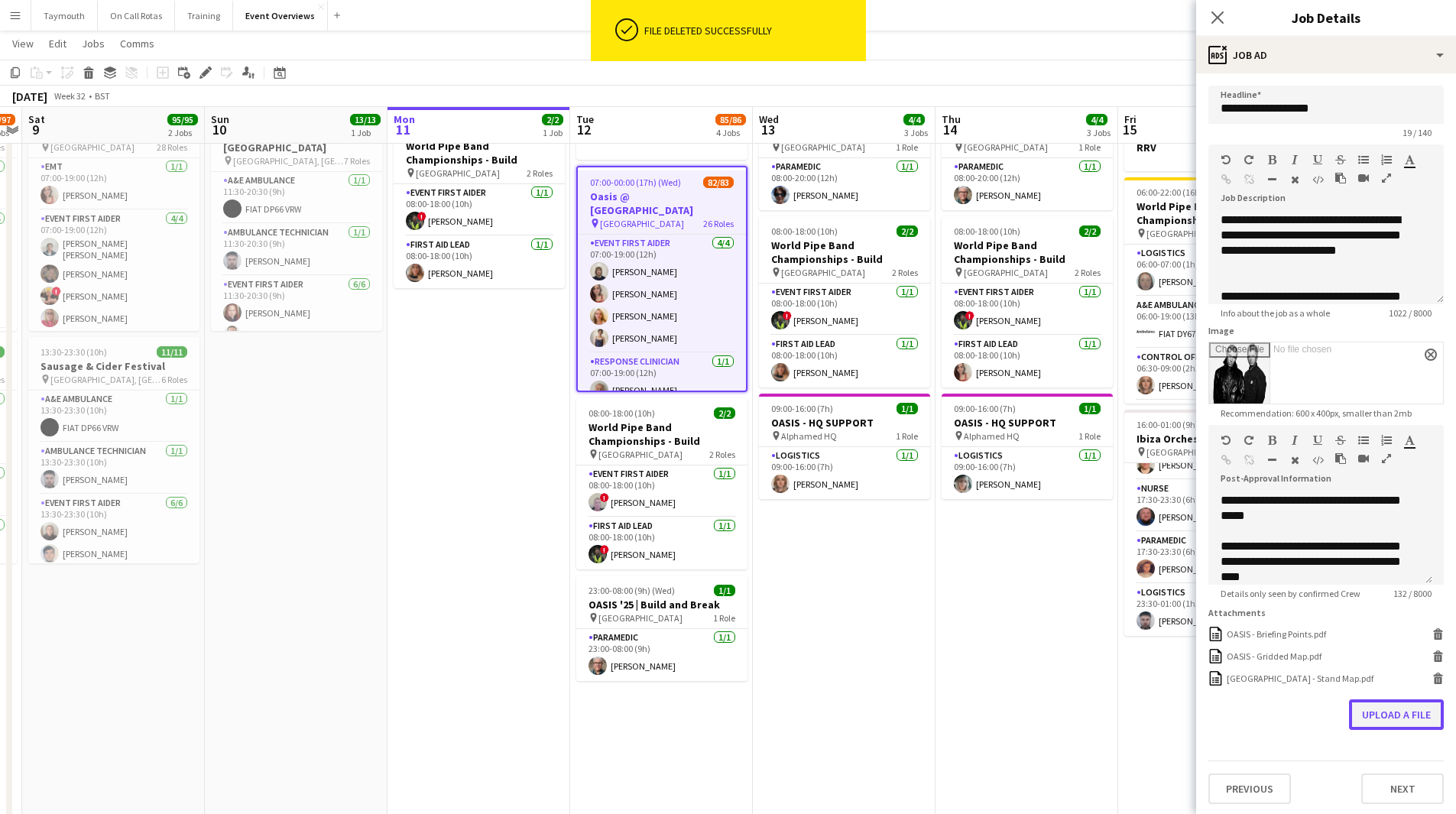
click at [1372, 719] on button "Upload a file" at bounding box center [1396, 715] width 95 height 31
click at [994, 704] on app-date-cell "08:00-20:00 (12h) 1/1 OASIS '25 | Build and Break pin Murrayfield Stadium 1 Rol…" at bounding box center [1026, 762] width 183 height 1327
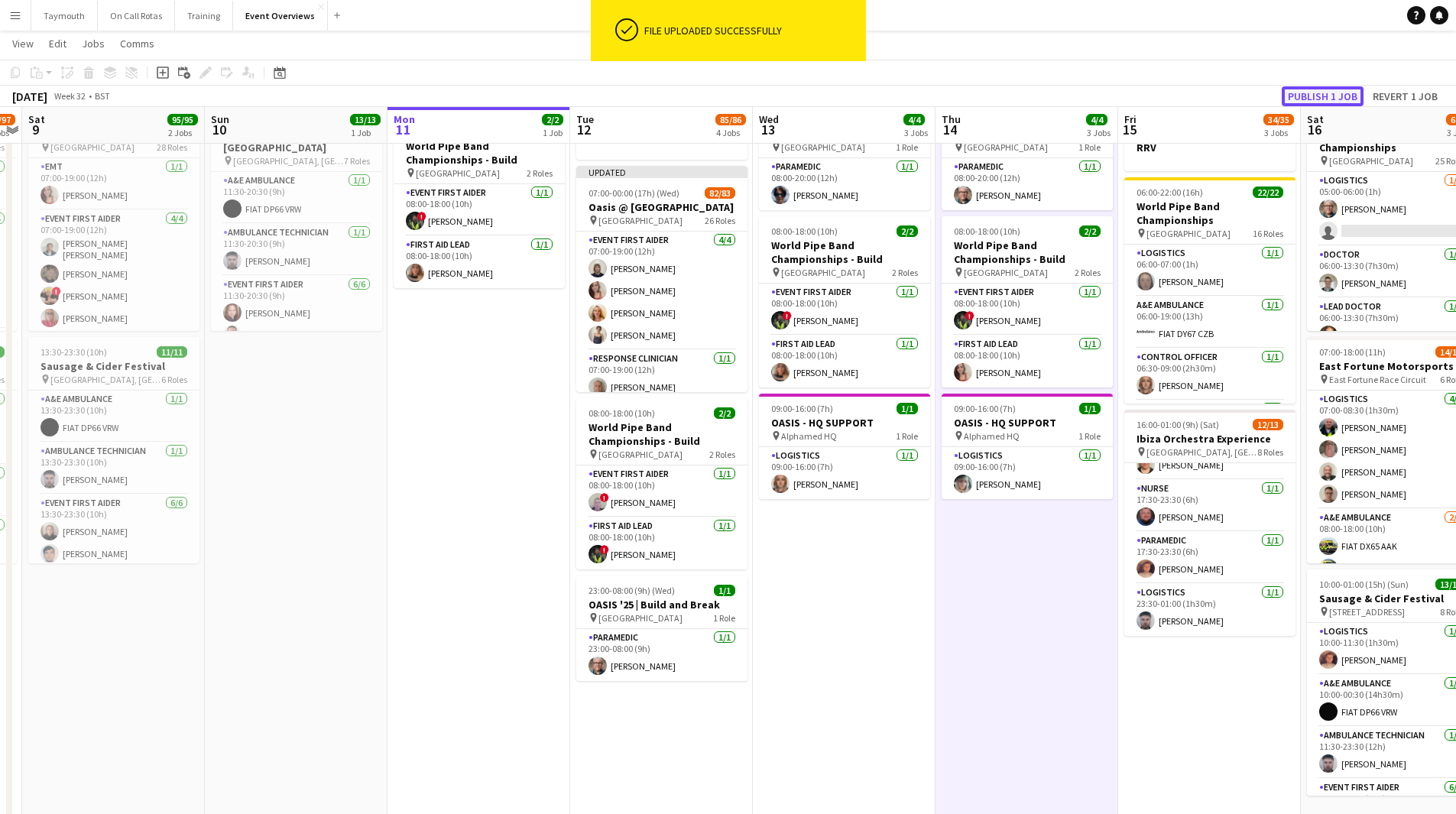
click at [1351, 96] on button "Publish 1 job" at bounding box center [1322, 96] width 82 height 20
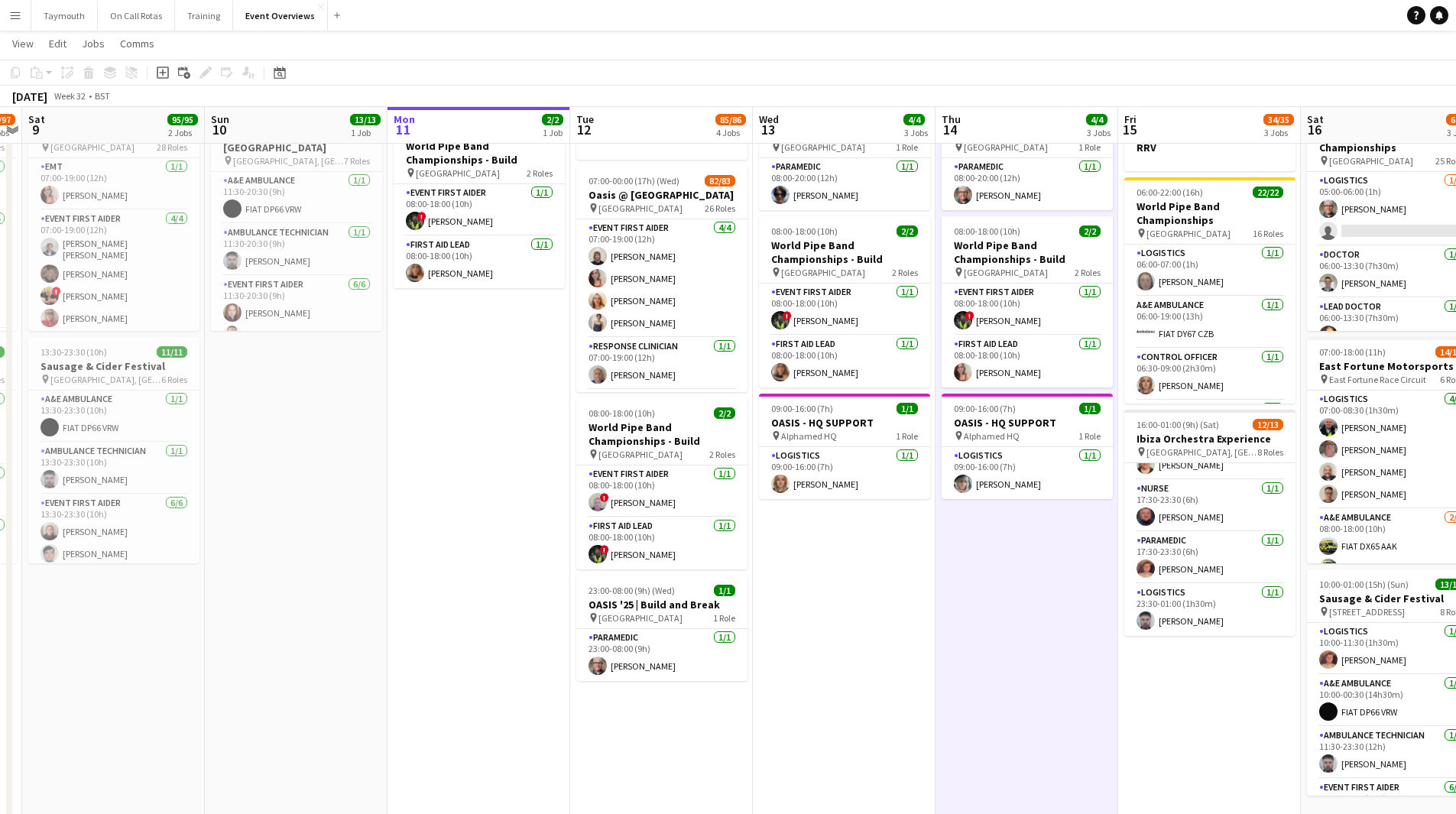
drag, startPoint x: 22, startPoint y: 19, endPoint x: 28, endPoint y: 26, distance: 9.2
click at [22, 19] on button "Menu" at bounding box center [15, 15] width 31 height 31
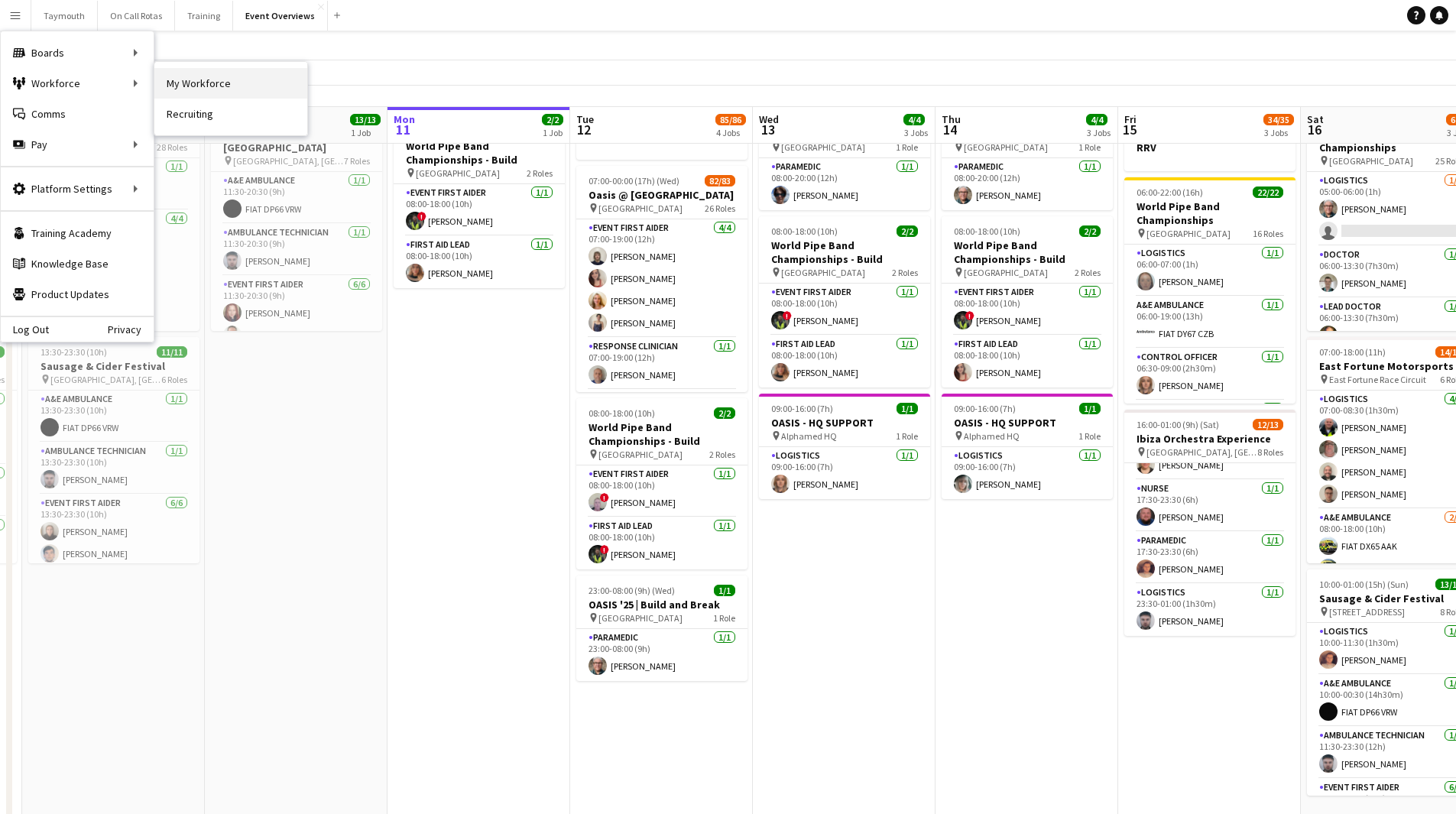
click at [168, 78] on link "My Workforce" at bounding box center [231, 83] width 153 height 31
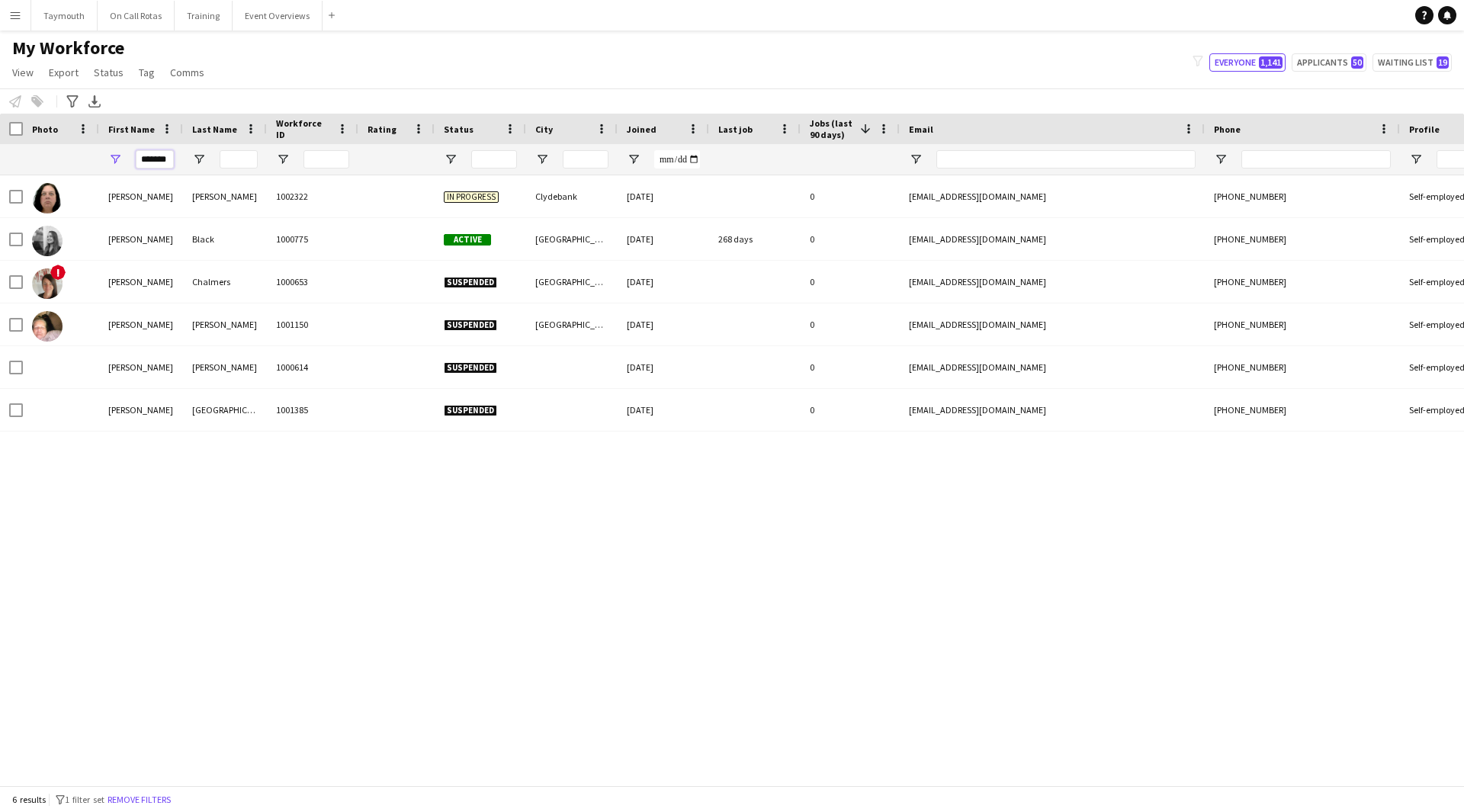
drag, startPoint x: 173, startPoint y: 157, endPoint x: 6, endPoint y: 135, distance: 168.4
click at [6, 135] on div "Workforce Details Photo First Name 1" at bounding box center [944, 144] width 1888 height 62
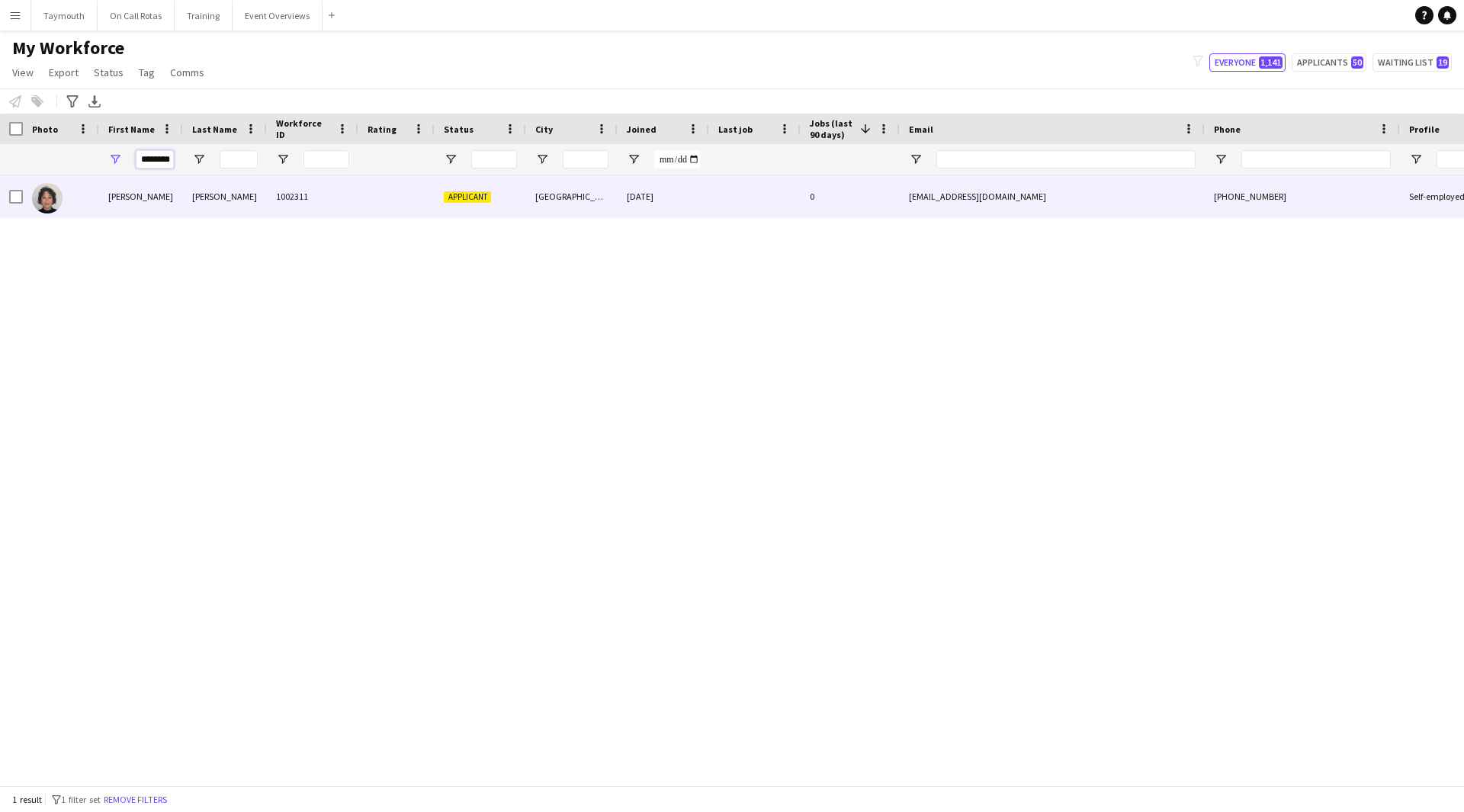
type input "********"
click at [253, 209] on div "Kiernan" at bounding box center [225, 196] width 84 height 42
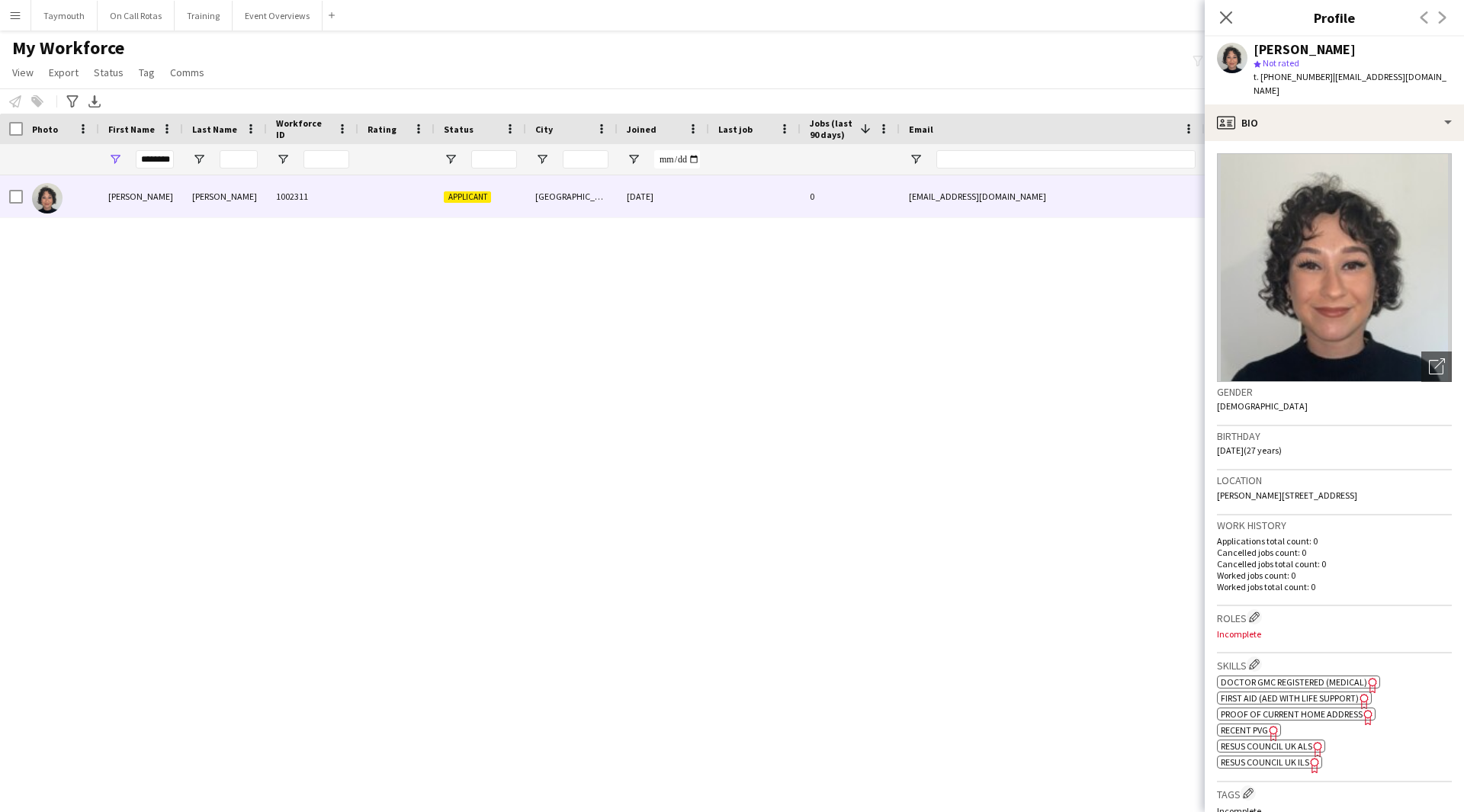
click at [1307, 676] on span "Doctor GMC Registered (Medical)" at bounding box center [1294, 682] width 147 height 12
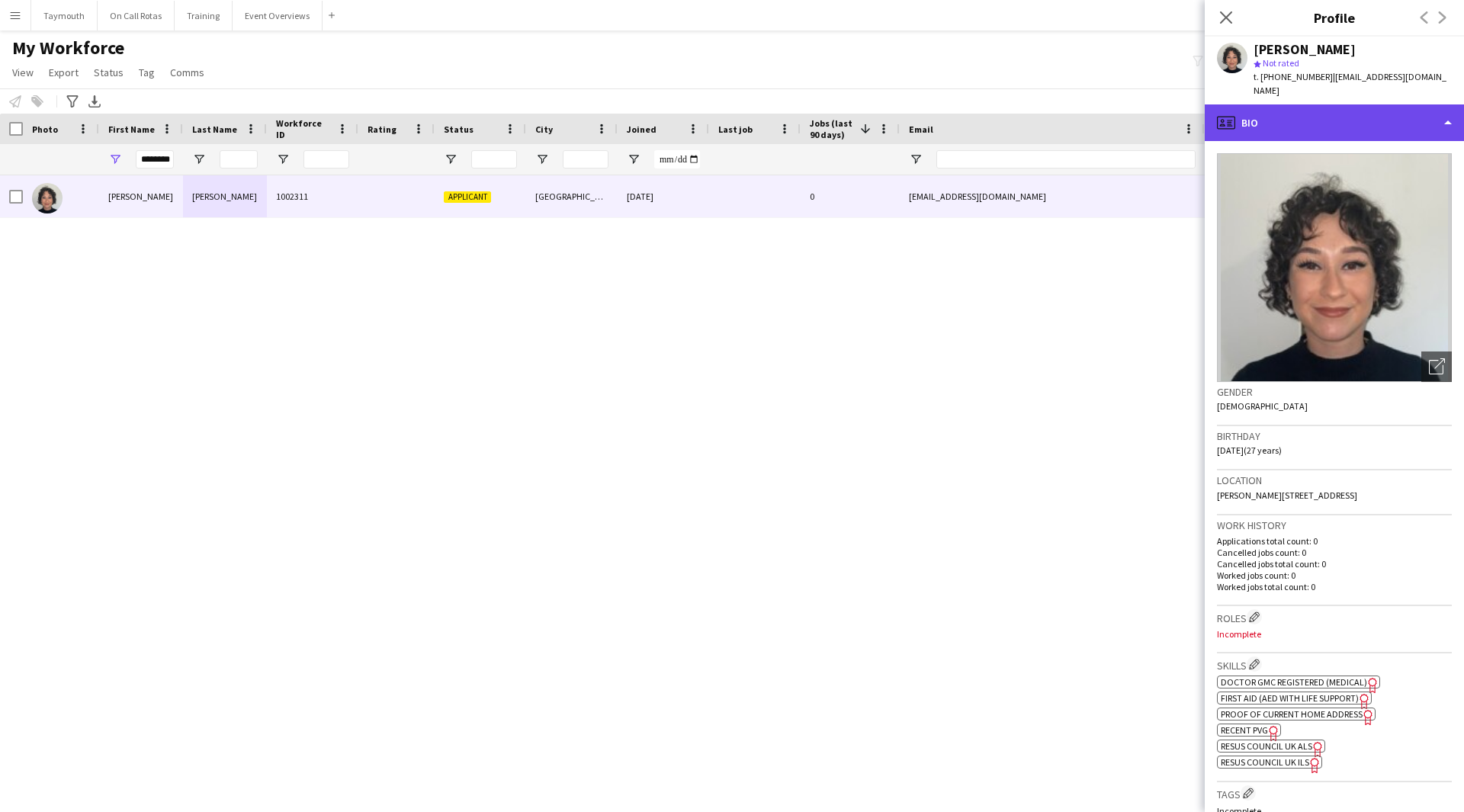
click at [1317, 106] on div "profile Bio" at bounding box center [1335, 122] width 259 height 37
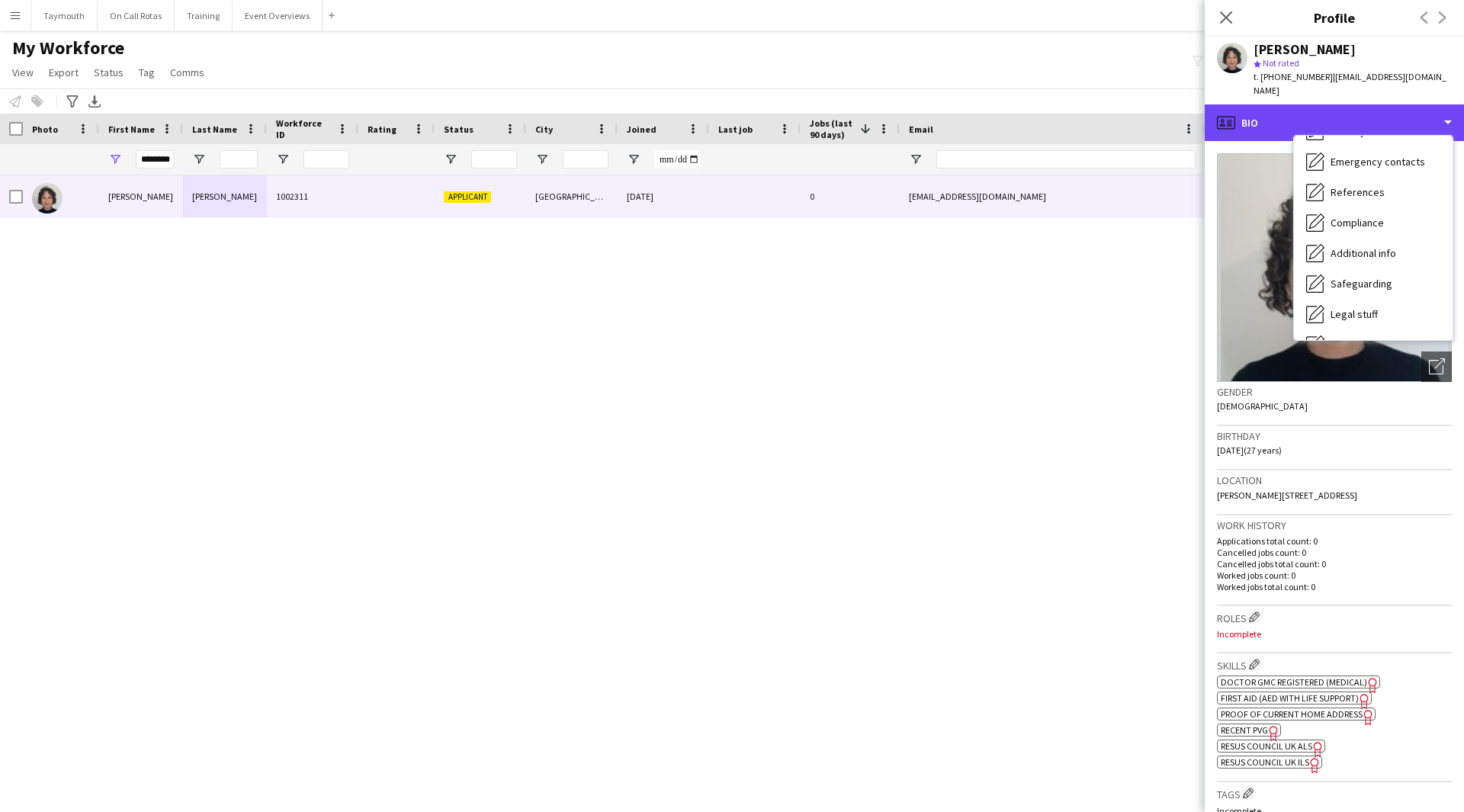
scroll to position [265, 0]
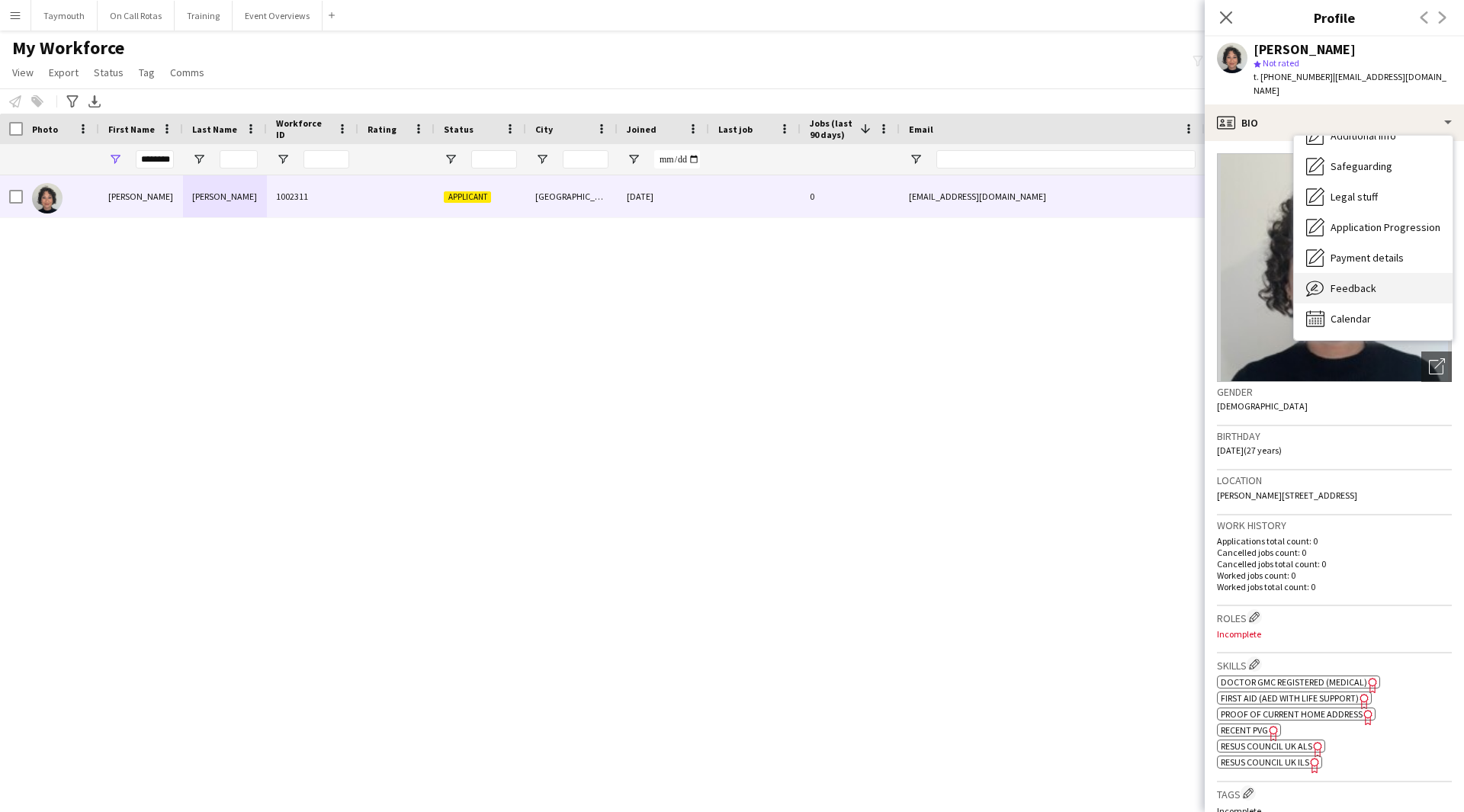
click at [1374, 285] on div "Feedback Feedback" at bounding box center [1373, 289] width 158 height 31
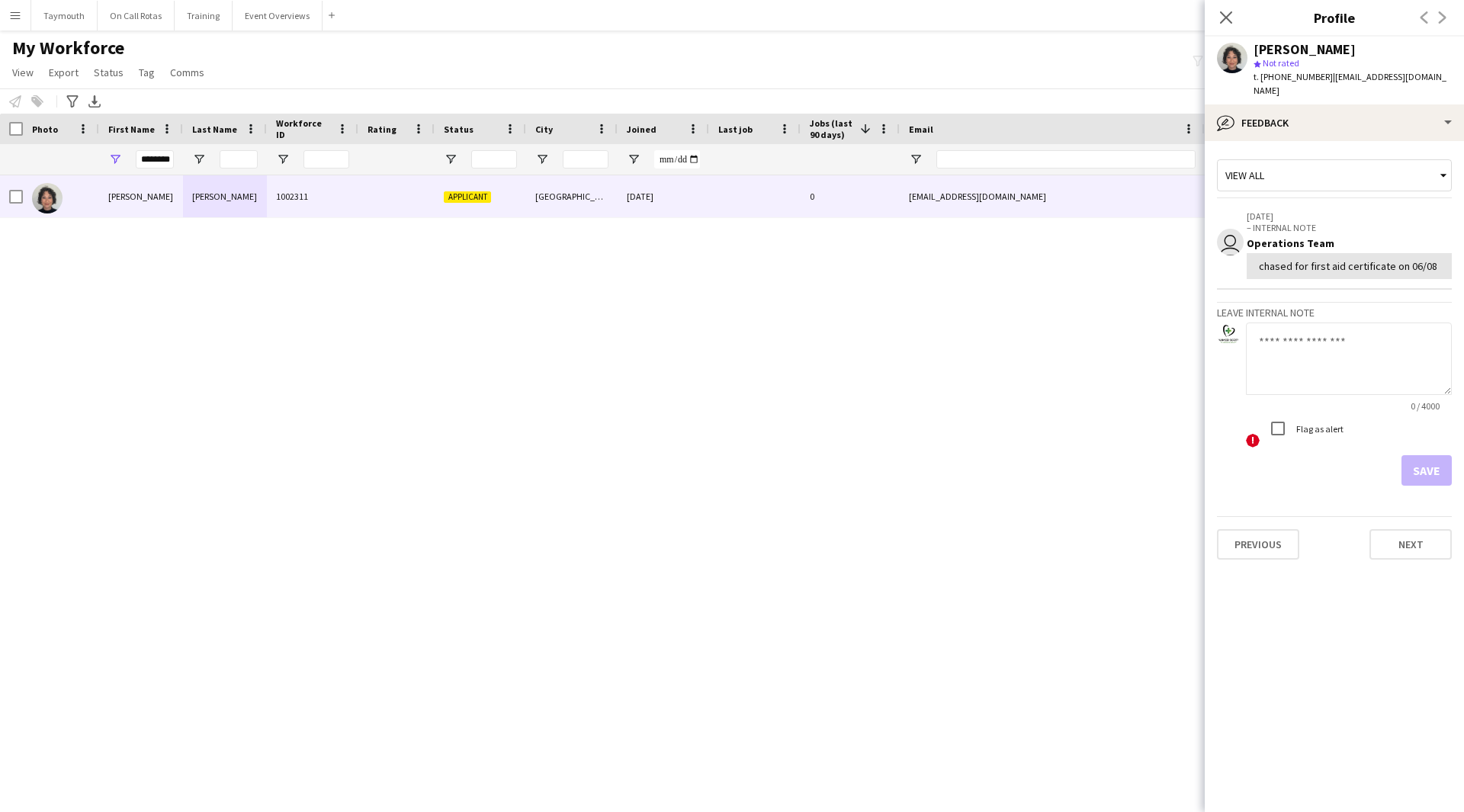
click at [1348, 353] on textarea at bounding box center [1349, 359] width 206 height 73
paste textarea "**********"
type textarea "**********"
click at [1454, 458] on app-crew-profile-feedback-tab "**********" at bounding box center [1335, 477] width 259 height 671
click at [1438, 472] on app-crew-profile-feedback-tab "**********" at bounding box center [1335, 477] width 259 height 671
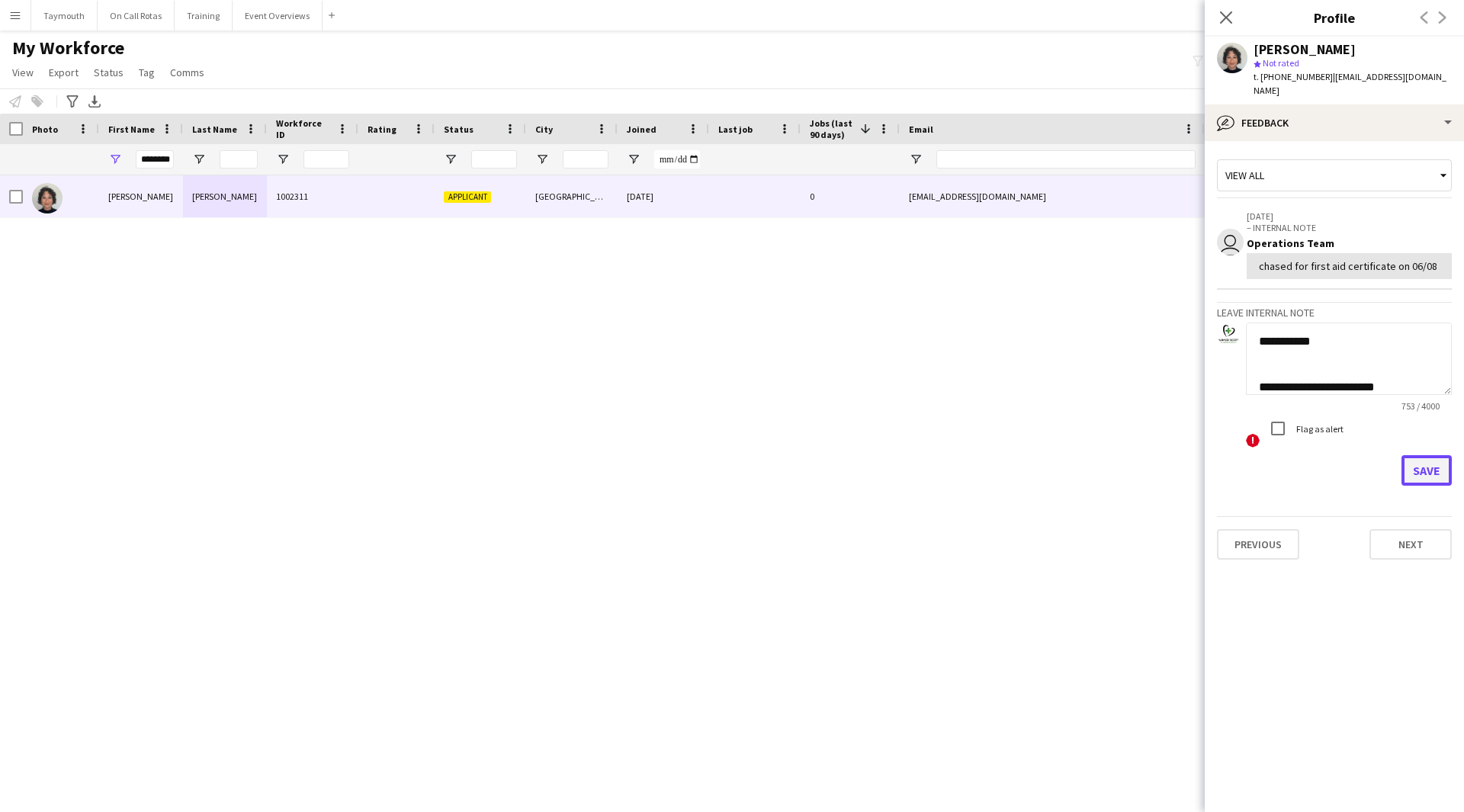
click at [1434, 460] on button "Save" at bounding box center [1427, 470] width 50 height 31
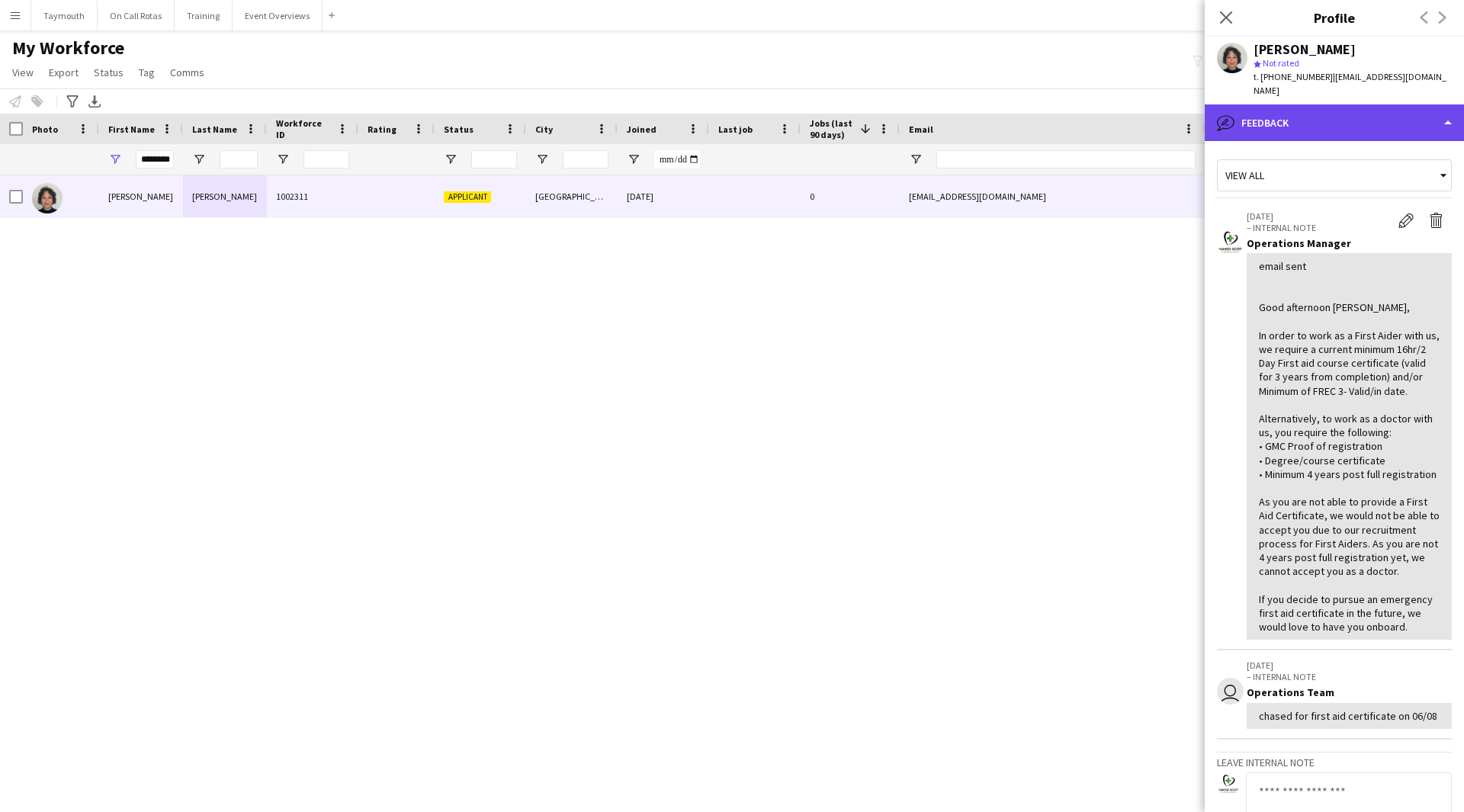
click at [1324, 115] on div "bubble-pencil Feedback" at bounding box center [1335, 122] width 259 height 37
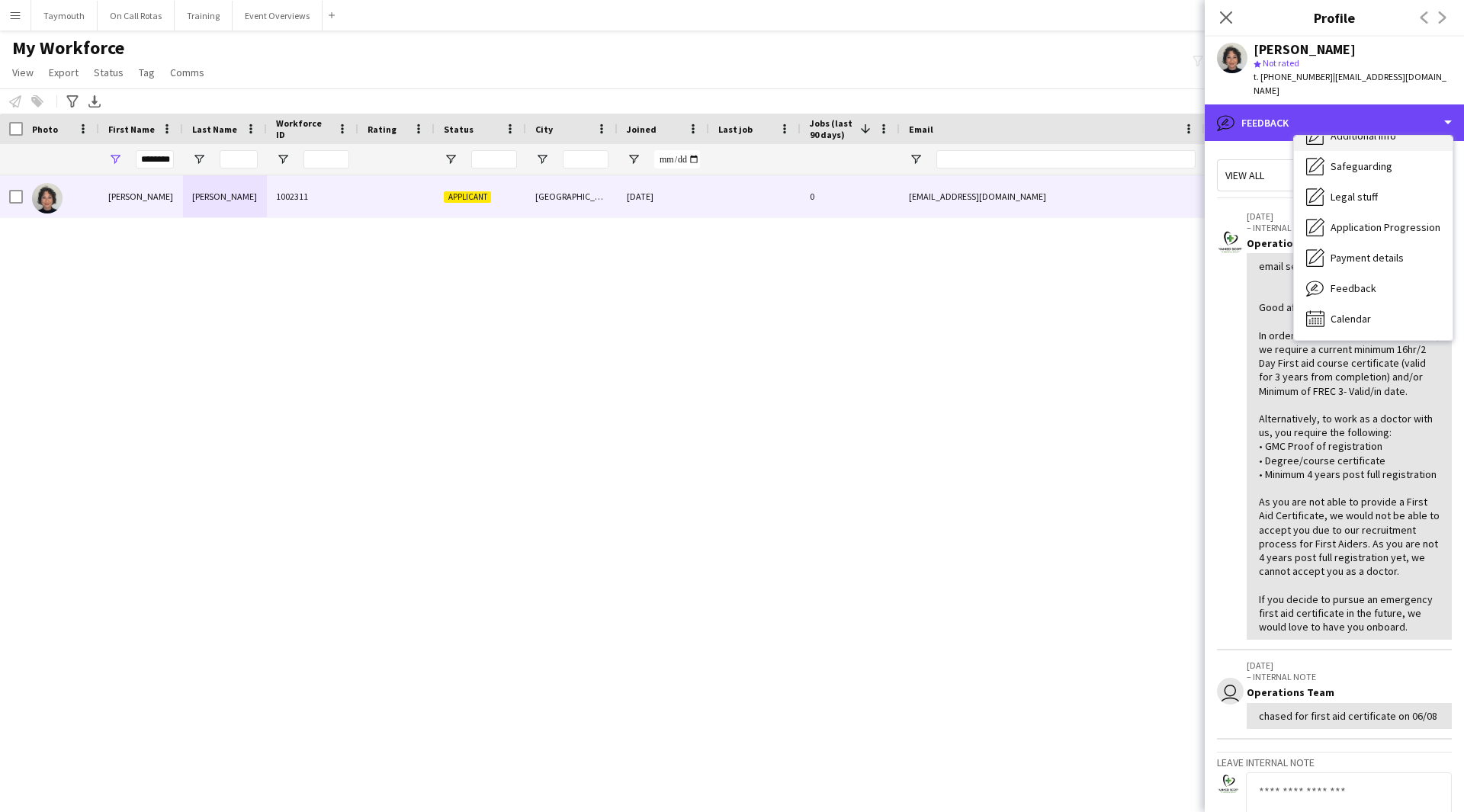
scroll to position [37, 0]
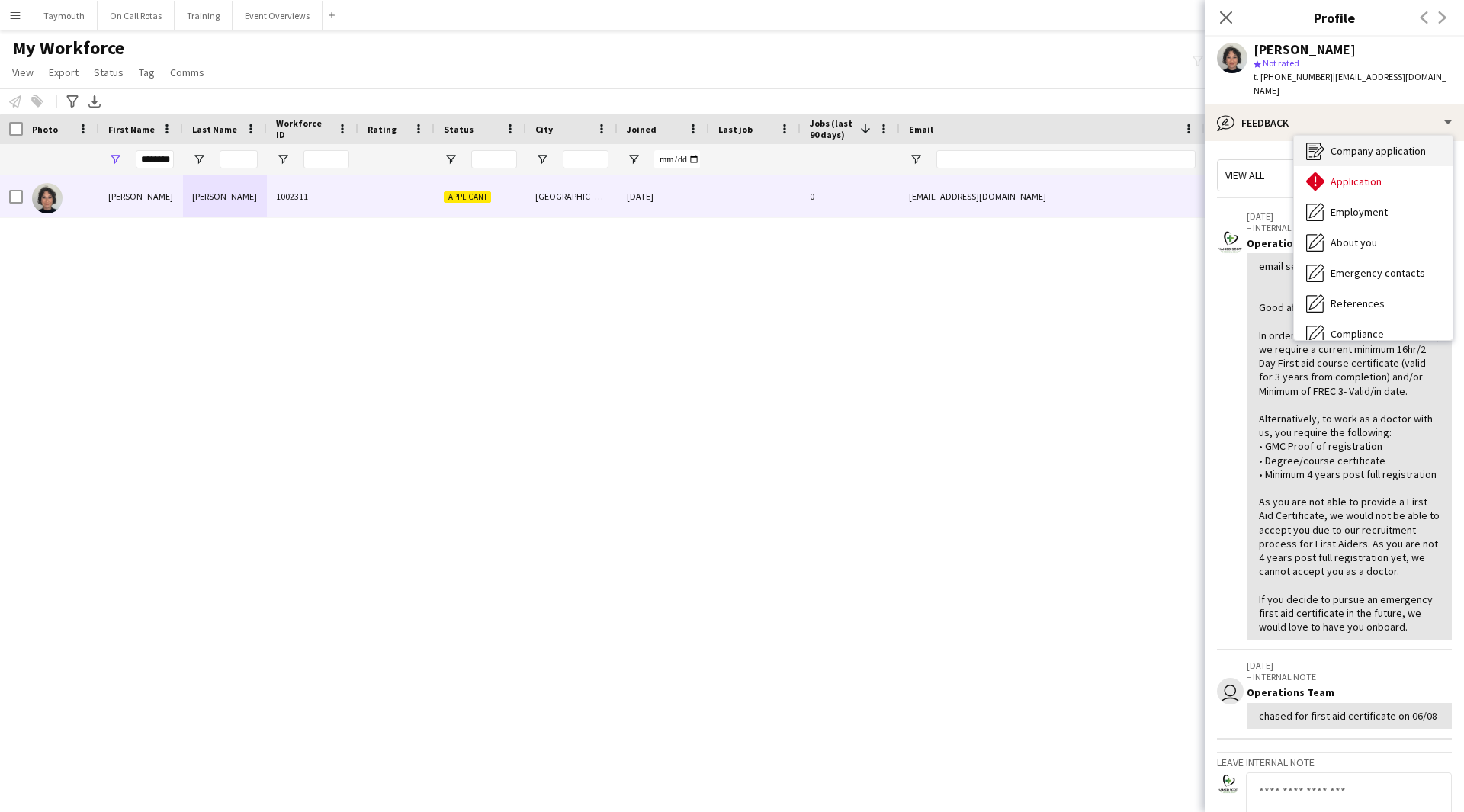
click at [1339, 144] on span "Company application" at bounding box center [1379, 150] width 95 height 13
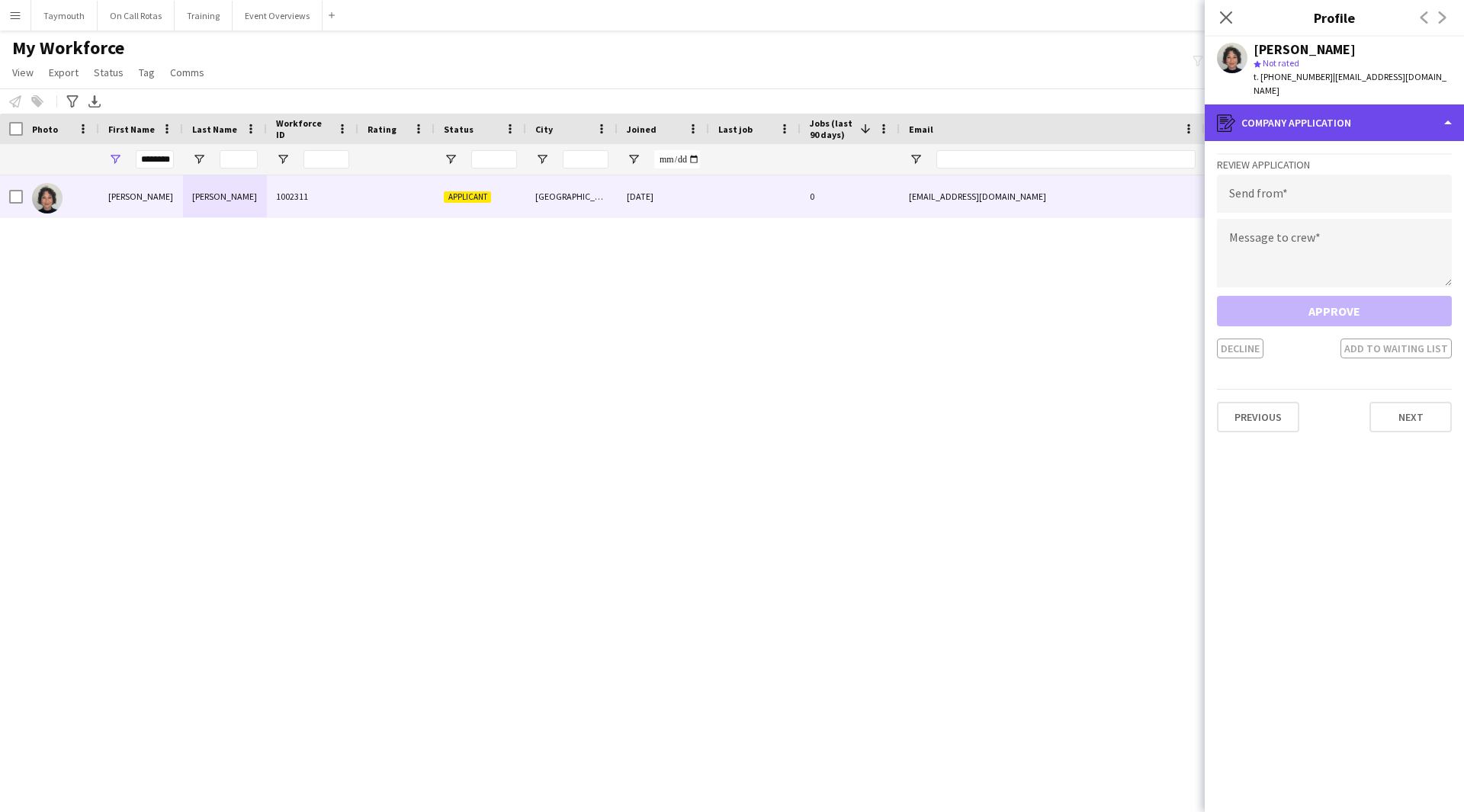
click at [1335, 118] on div "register Company application" at bounding box center [1335, 122] width 259 height 37
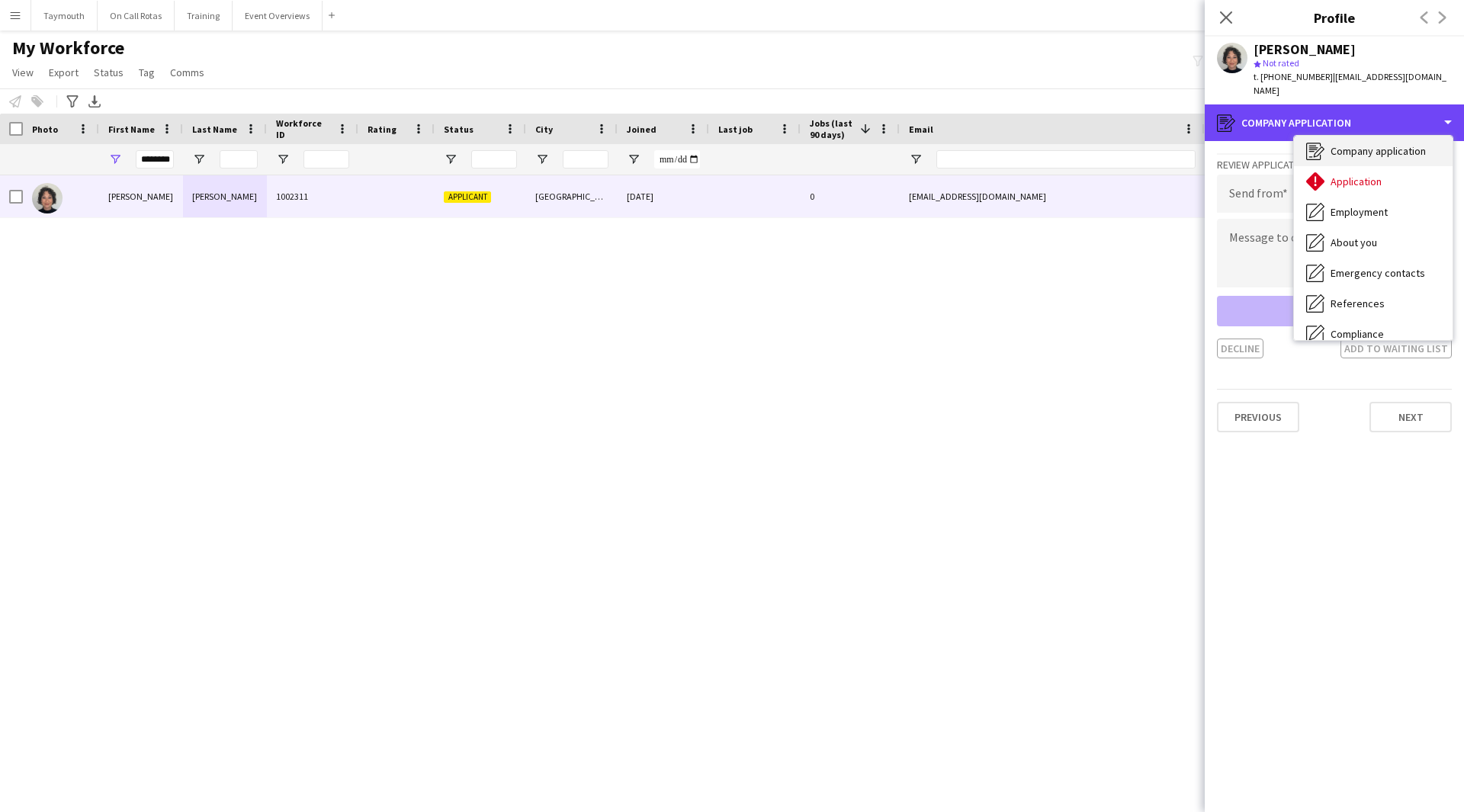
scroll to position [0, 0]
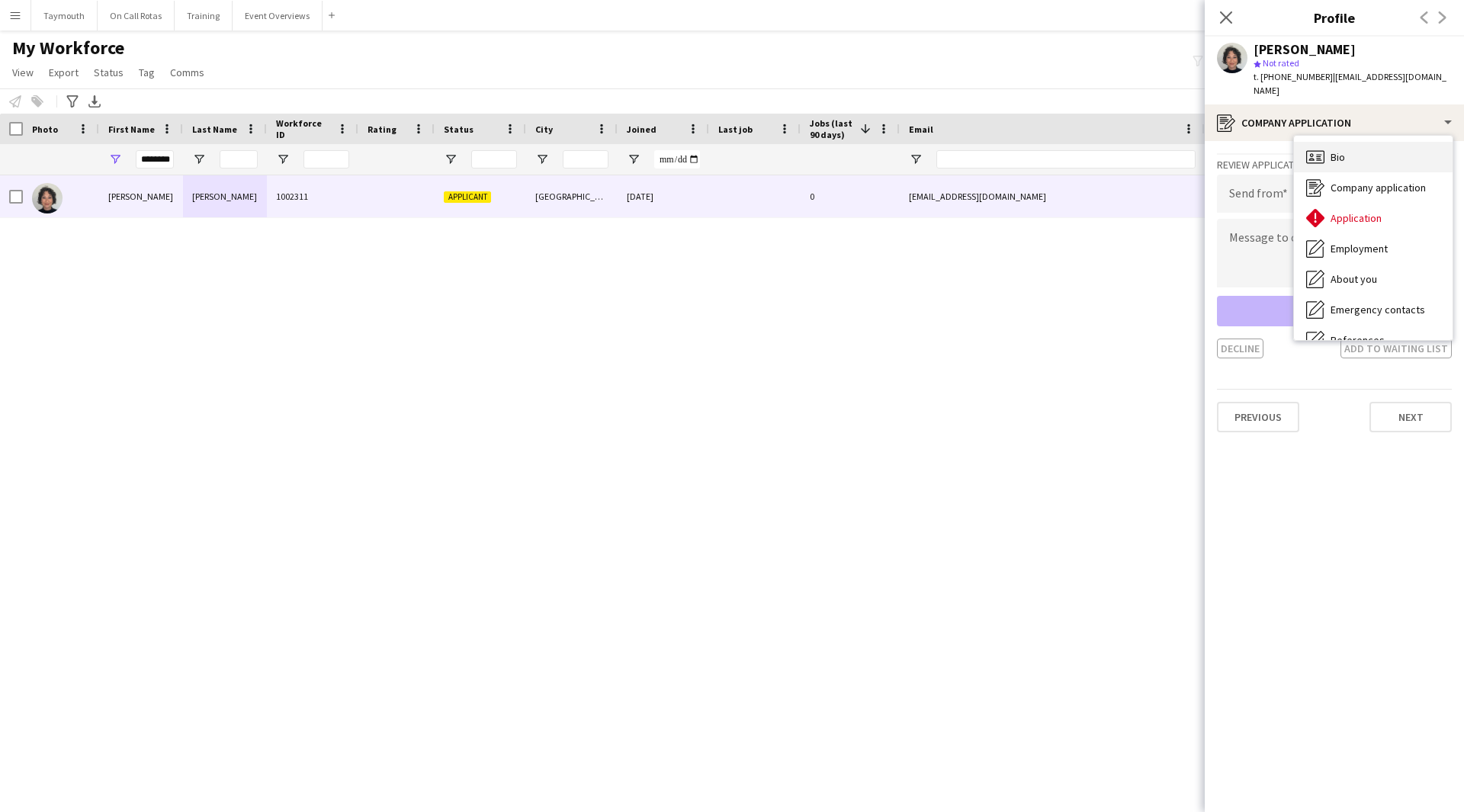
click at [1365, 142] on div "Bio Bio" at bounding box center [1373, 157] width 158 height 31
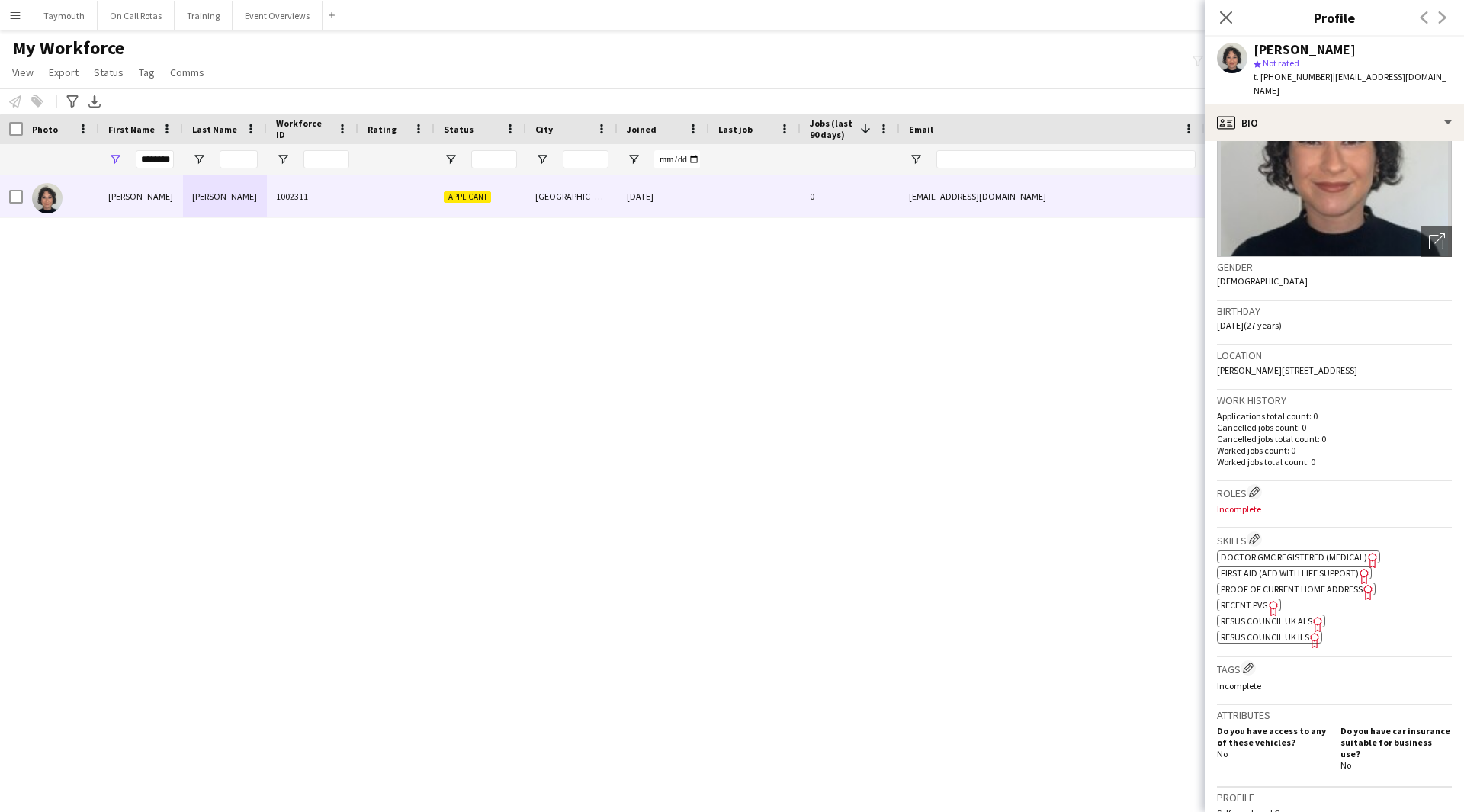
scroll to position [228, 0]
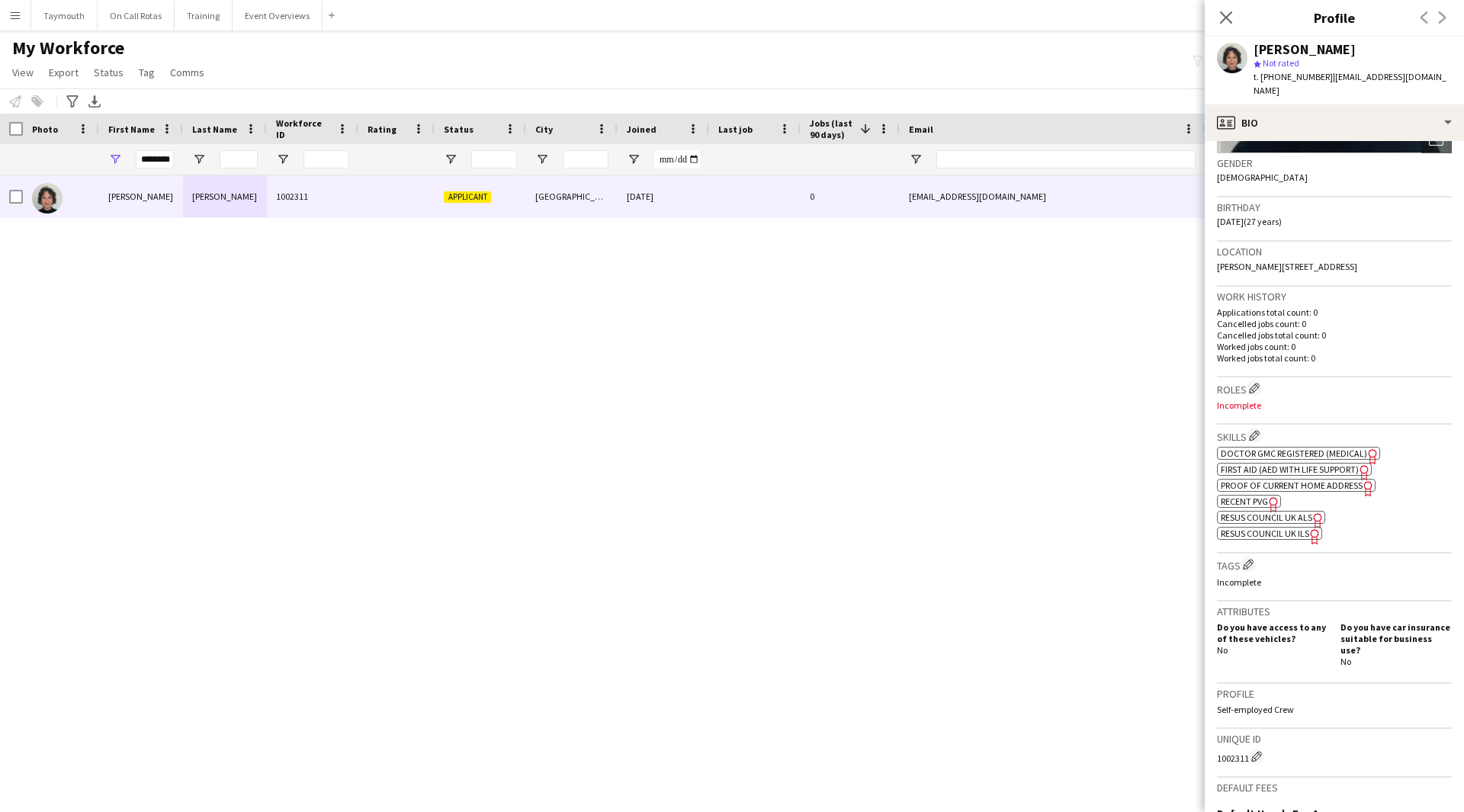
click at [1281, 528] on span "Resus Council UK ILS" at bounding box center [1265, 533] width 88 height 12
click at [1270, 464] on span "First Aid (AED with life support)" at bounding box center [1290, 469] width 138 height 12
drag, startPoint x: 140, startPoint y: 156, endPoint x: 368, endPoint y: 149, distance: 228.1
click at [369, 149] on div "********" at bounding box center [944, 159] width 1888 height 31
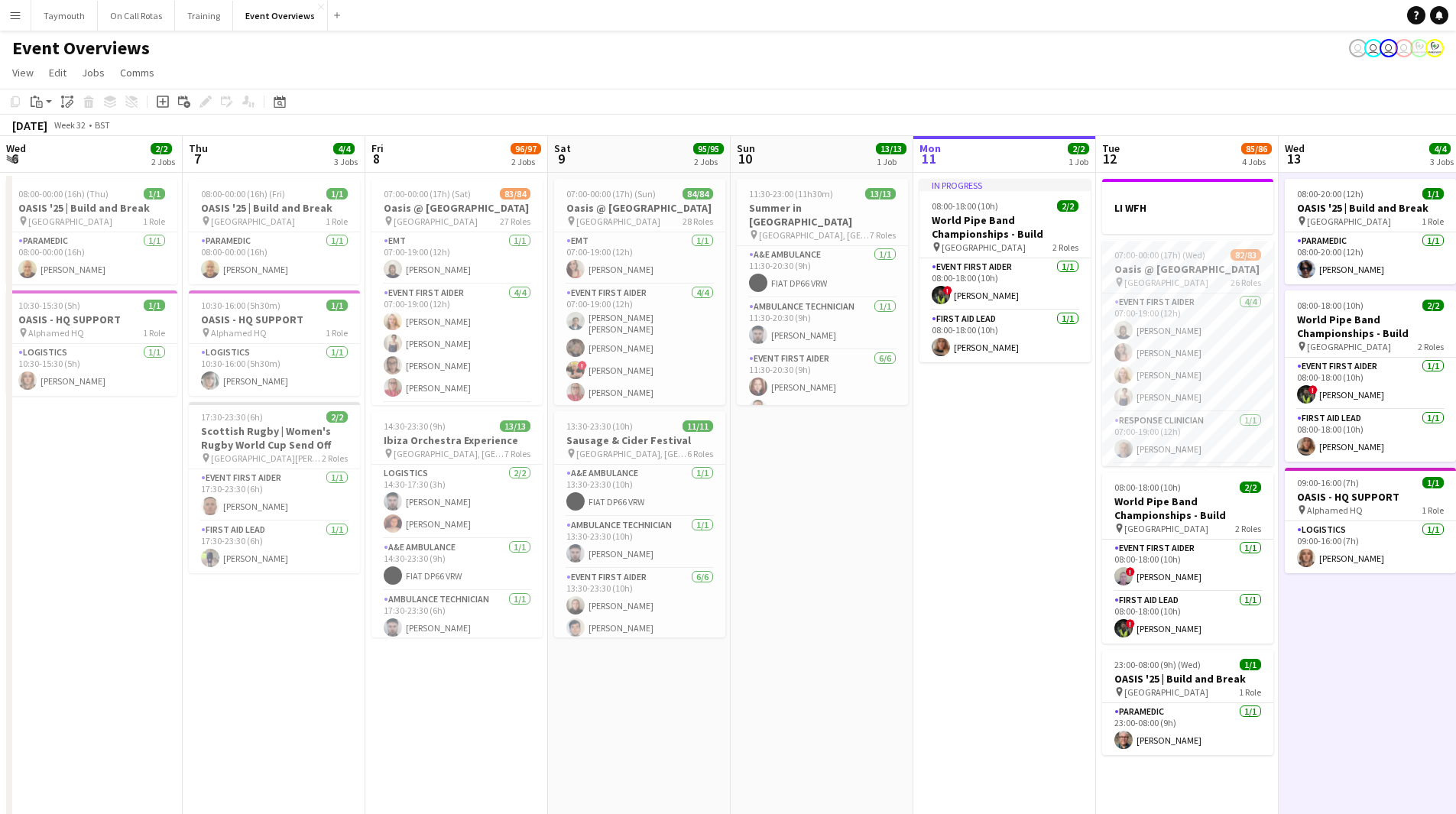
scroll to position [1678, 0]
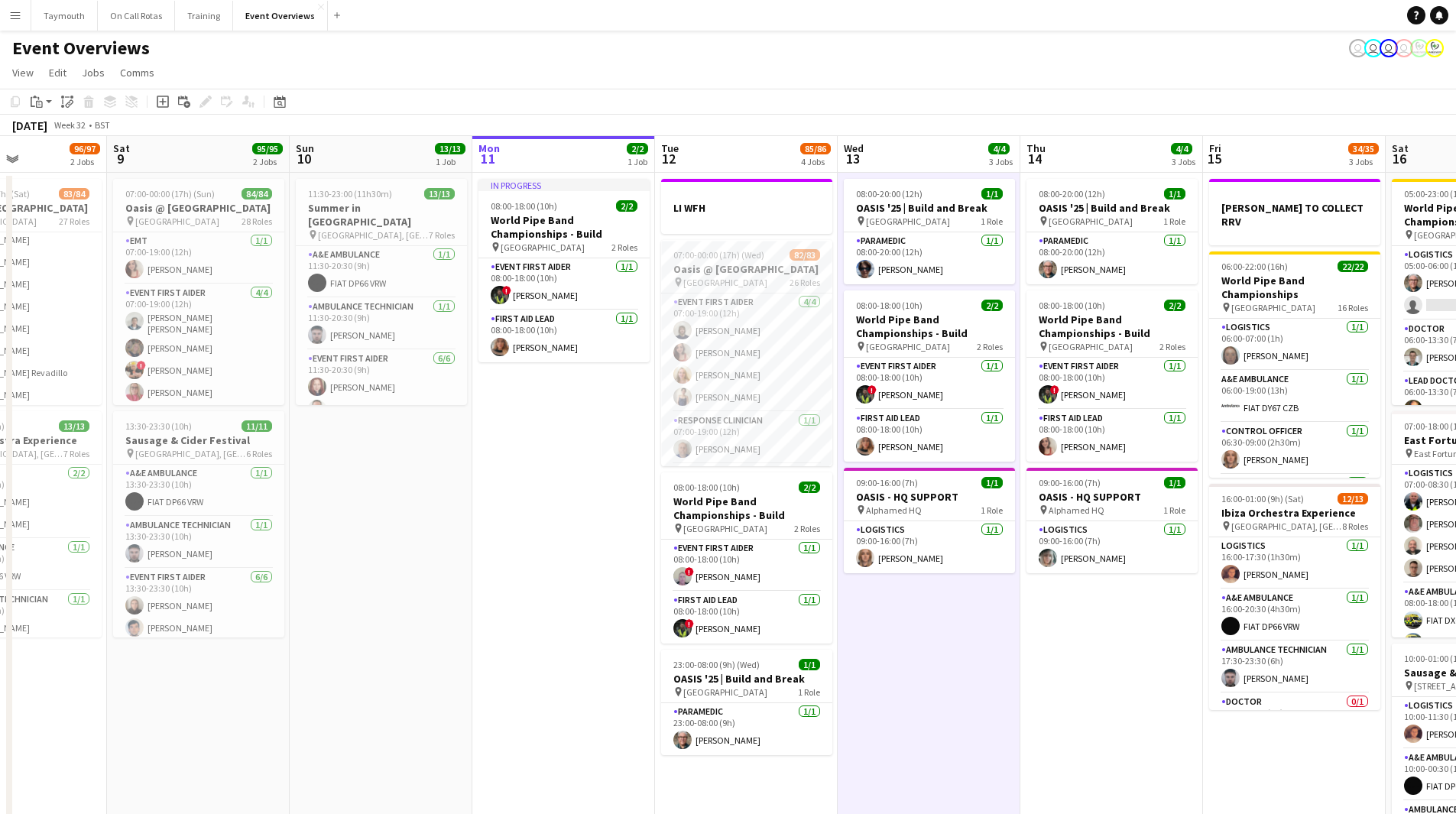
drag, startPoint x: 623, startPoint y: 508, endPoint x: 401, endPoint y: 517, distance: 222.2
click at [401, 517] on app-calendar-viewport "Wed 6 2/2 2 Jobs Thu 7 4/4 3 Jobs Fri 8 96/97 2 Jobs Sat 9 95/95 2 Jobs Sun 10 …" at bounding box center [728, 655] width 1456 height 1038
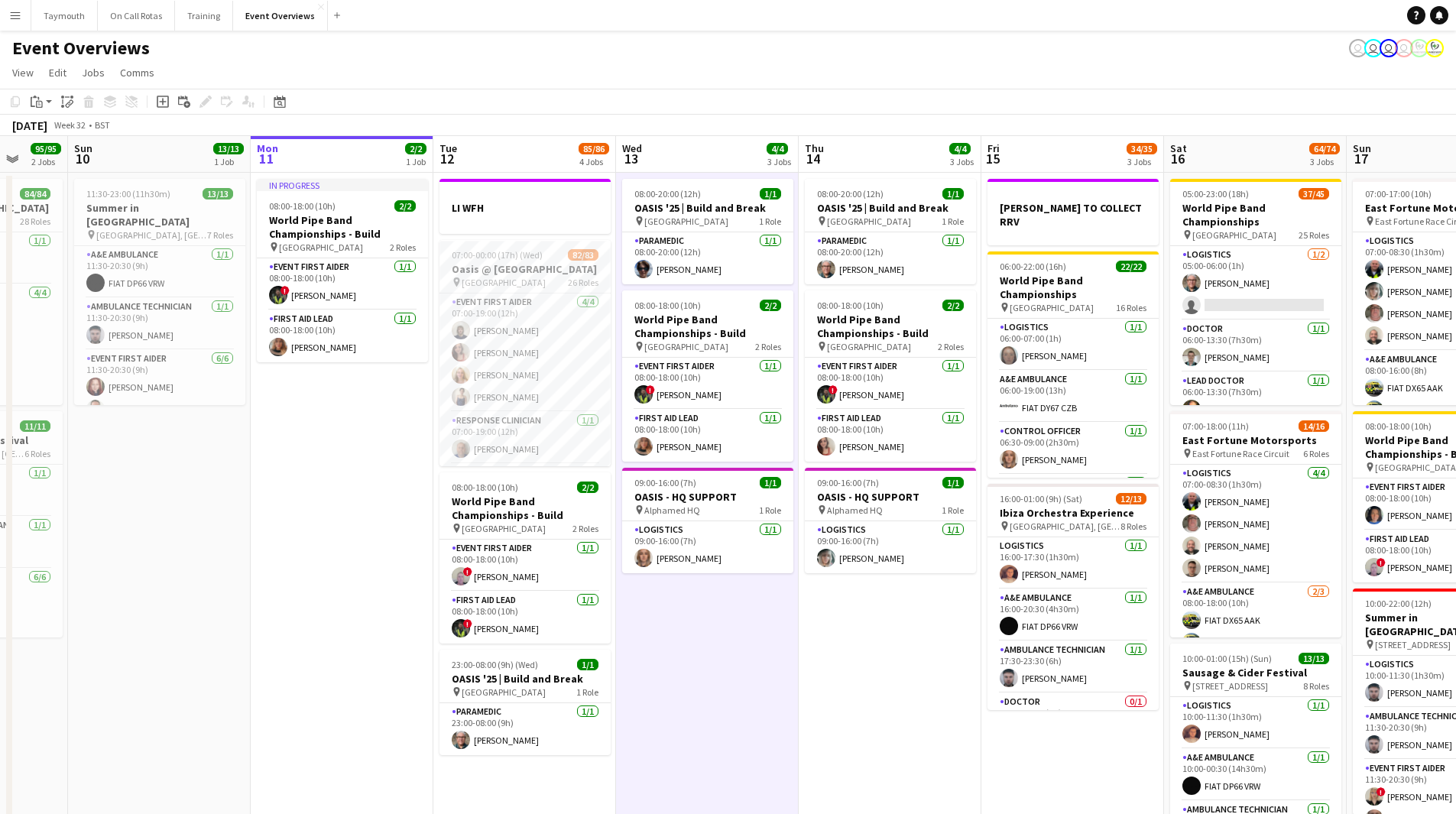
scroll to position [0, 491]
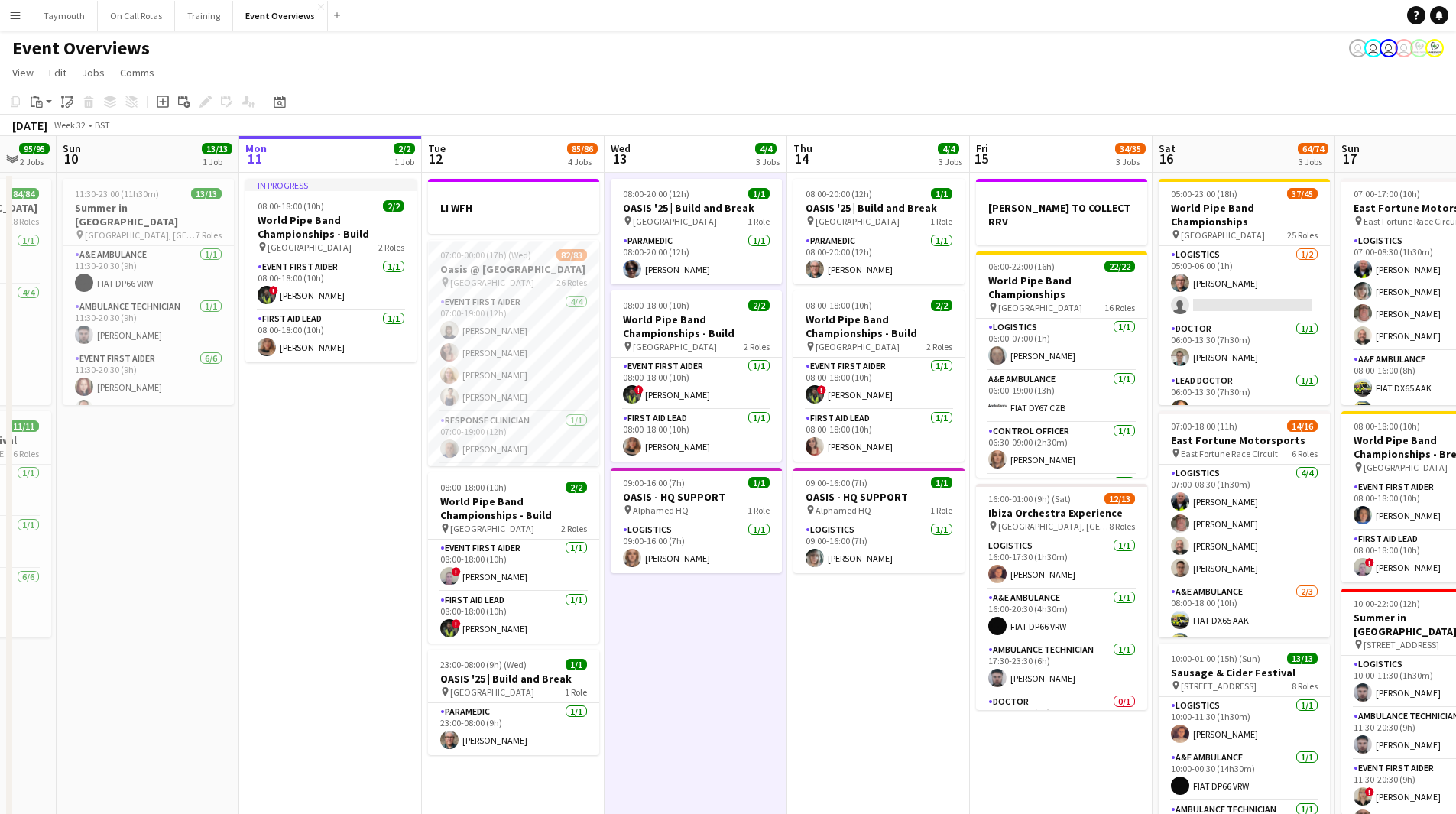
drag, startPoint x: 863, startPoint y: 658, endPoint x: 669, endPoint y: 663, distance: 194.1
click at [669, 663] on app-calendar-viewport "Thu 7 4/4 3 Jobs Fri 8 96/97 2 Jobs Sat 9 95/95 2 Jobs Sun 10 13/13 1 Job Mon 1…" at bounding box center [728, 655] width 1456 height 1038
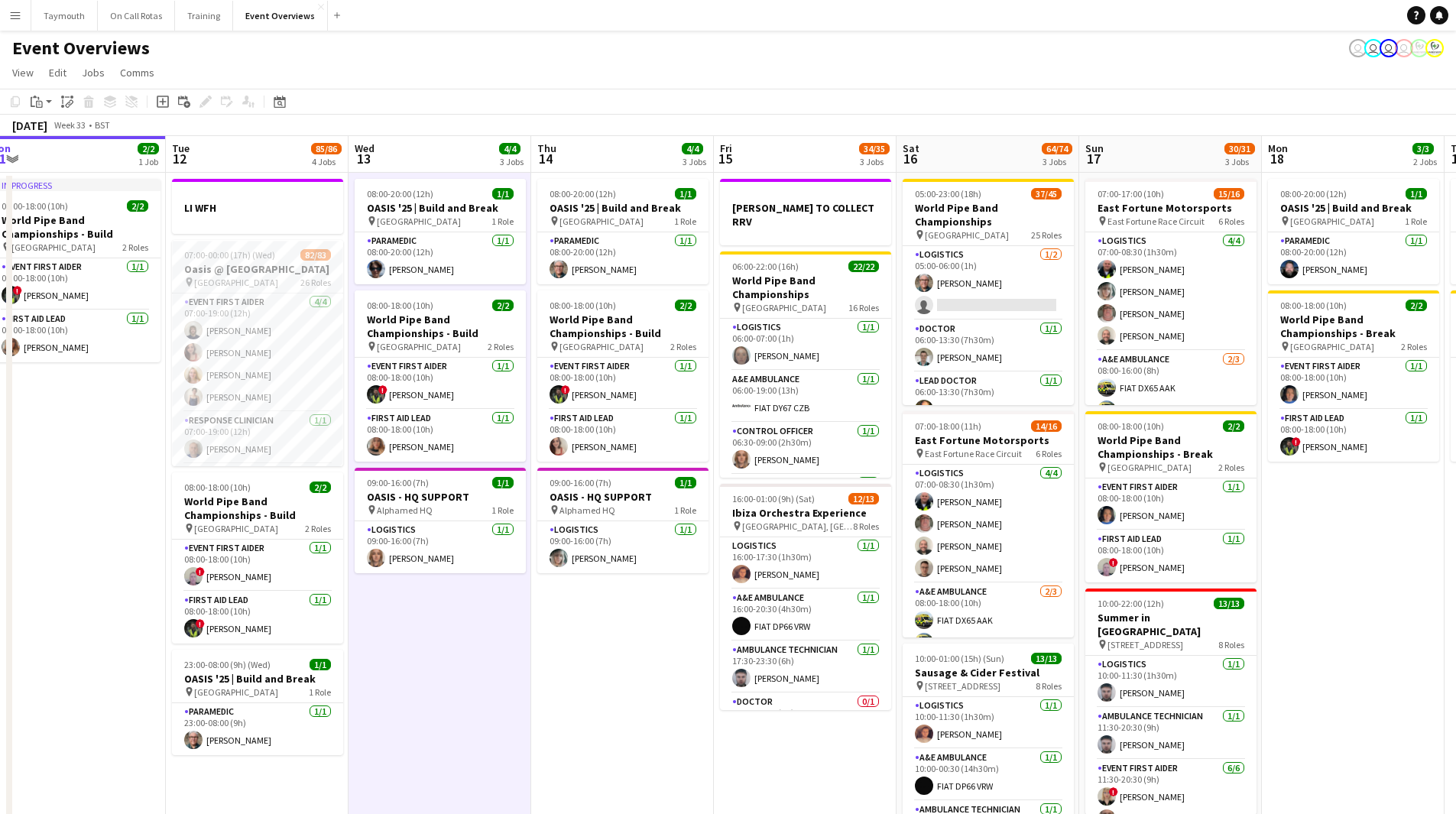
drag, startPoint x: 692, startPoint y: 652, endPoint x: 616, endPoint y: 657, distance: 76.2
click at [617, 657] on app-calendar-viewport "Fri 8 96/97 2 Jobs Sat 9 95/95 2 Jobs Sun 10 13/13 1 Job Mon 11 2/2 1 Job Tue 1…" at bounding box center [728, 655] width 1456 height 1038
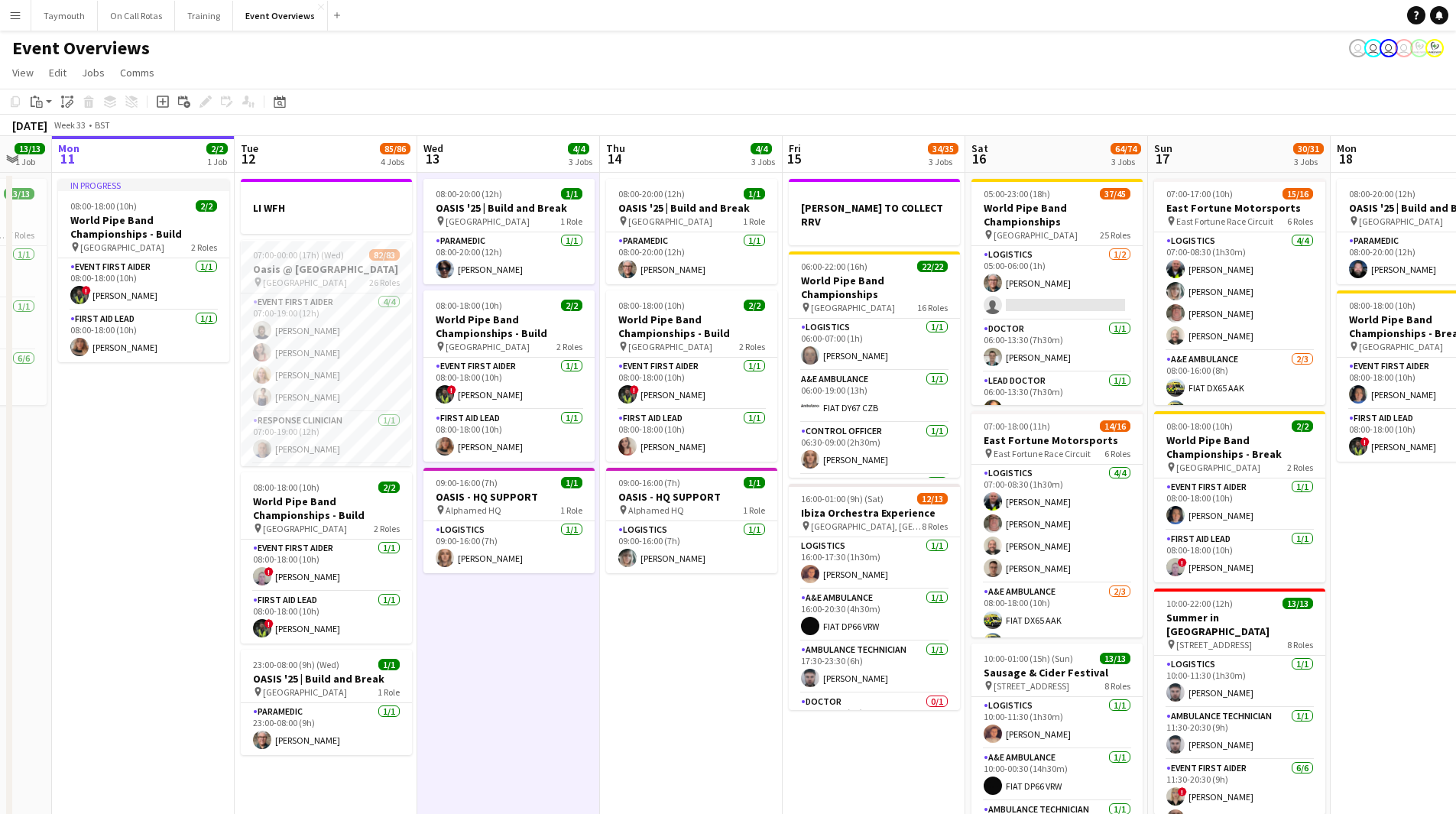
drag, startPoint x: 663, startPoint y: 650, endPoint x: 357, endPoint y: 664, distance: 306.3
click at [357, 664] on app-calendar-viewport "Fri 8 96/97 2 Jobs Sat 9 95/95 2 Jobs Sun 10 13/13 1 Job Mon 11 2/2 1 Job Tue 1…" at bounding box center [728, 655] width 1456 height 1038
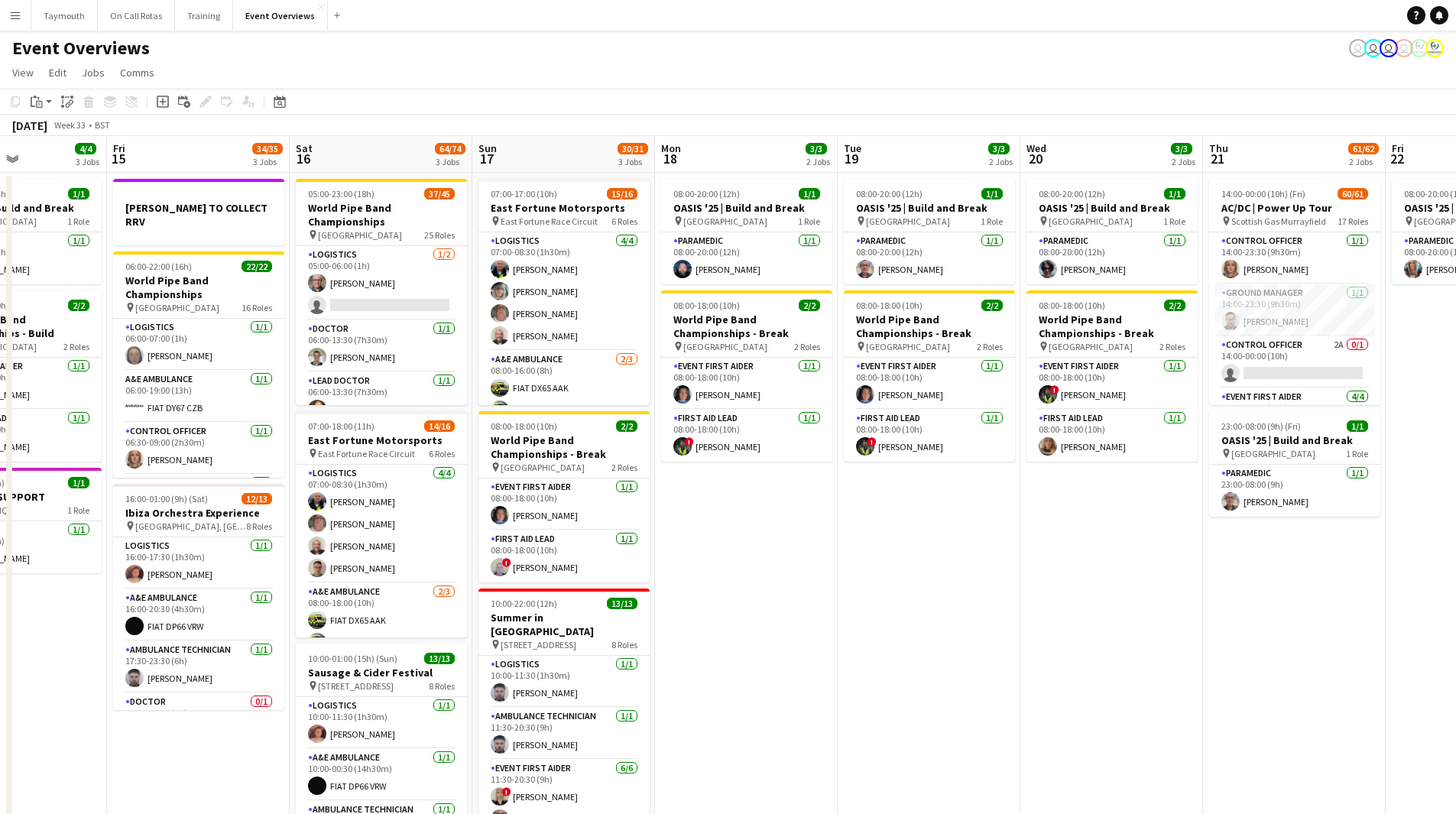
drag, startPoint x: 1094, startPoint y: 602, endPoint x: 787, endPoint y: 643, distance: 309.7
click at [787, 643] on app-calendar-viewport "Tue 12 85/86 4 Jobs Wed 13 4/4 3 Jobs Thu 14 4/4 3 Jobs Fri 15 34/35 3 Jobs Sat…" at bounding box center [728, 655] width 1456 height 1038
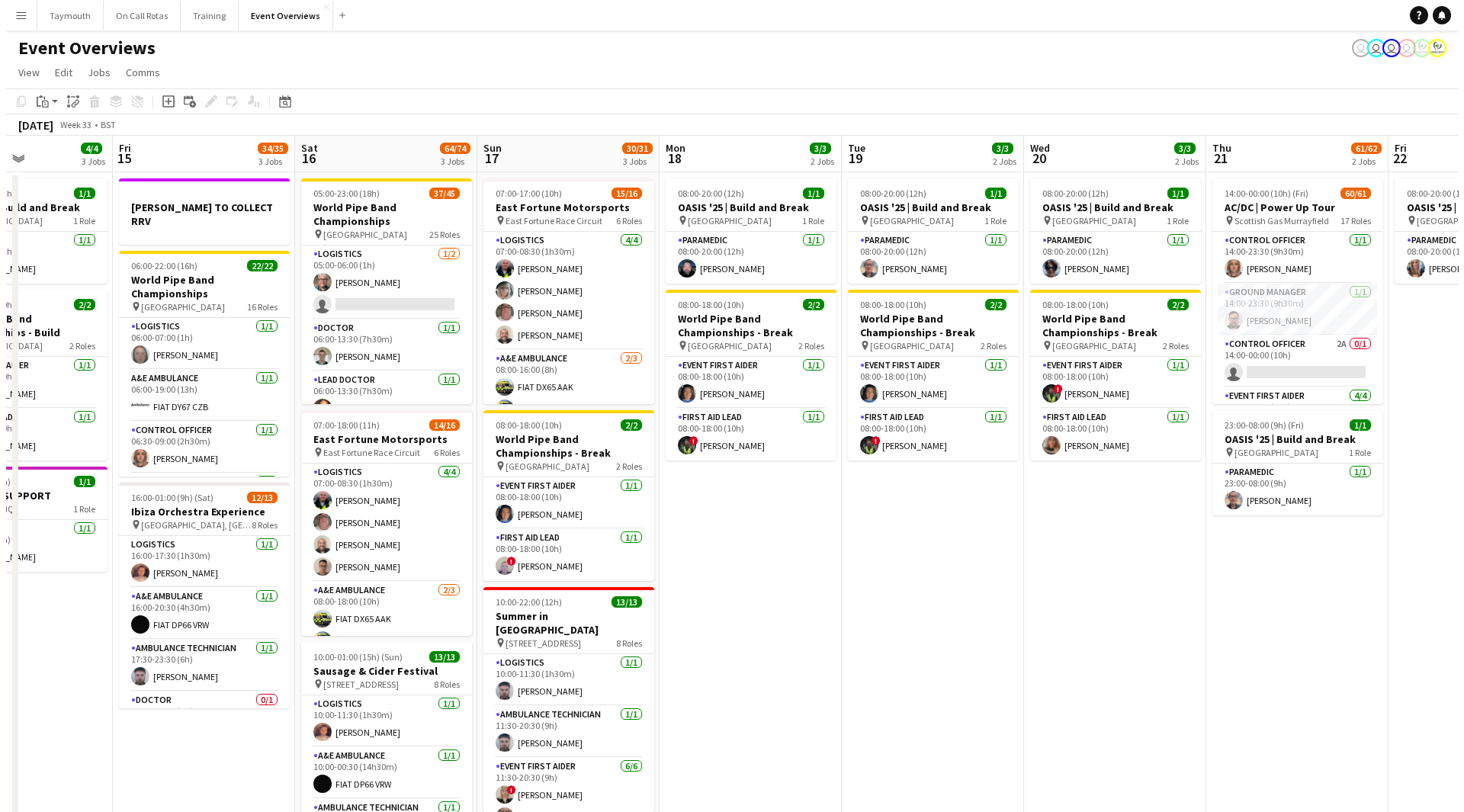
scroll to position [0, 448]
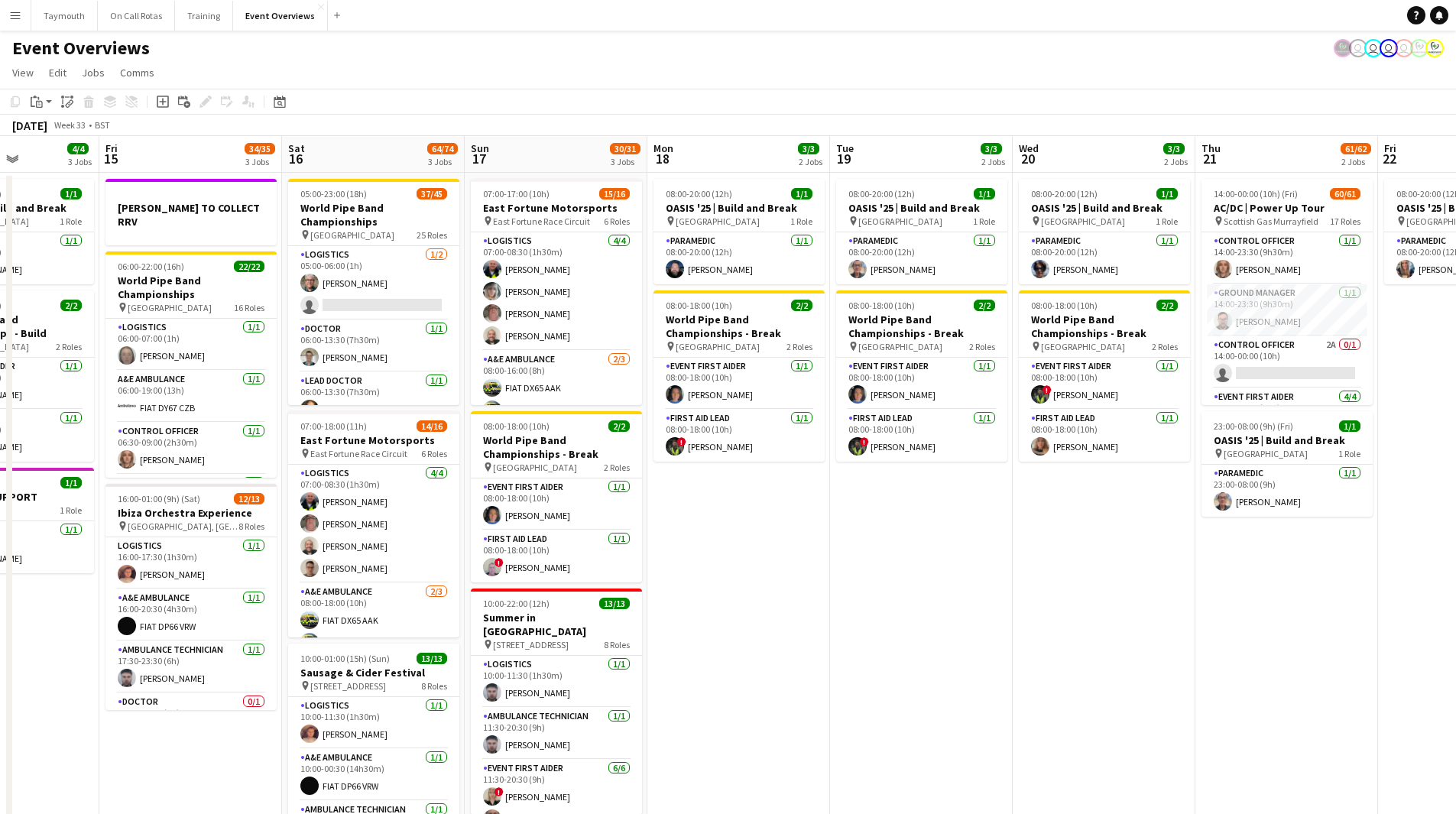
click at [18, 20] on app-icon "Menu" at bounding box center [15, 15] width 13 height 13
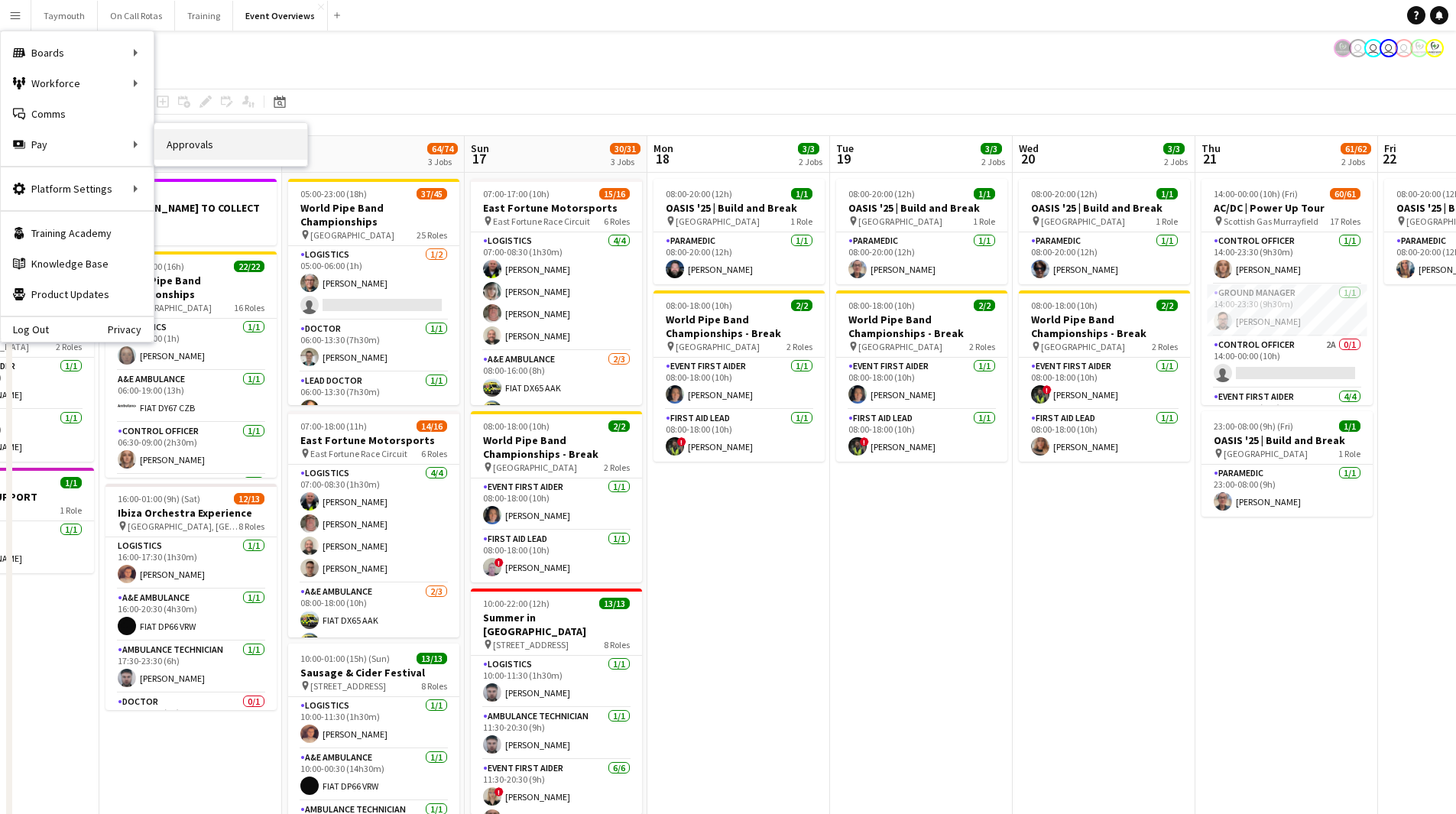
click at [195, 140] on link "Approvals" at bounding box center [231, 144] width 153 height 31
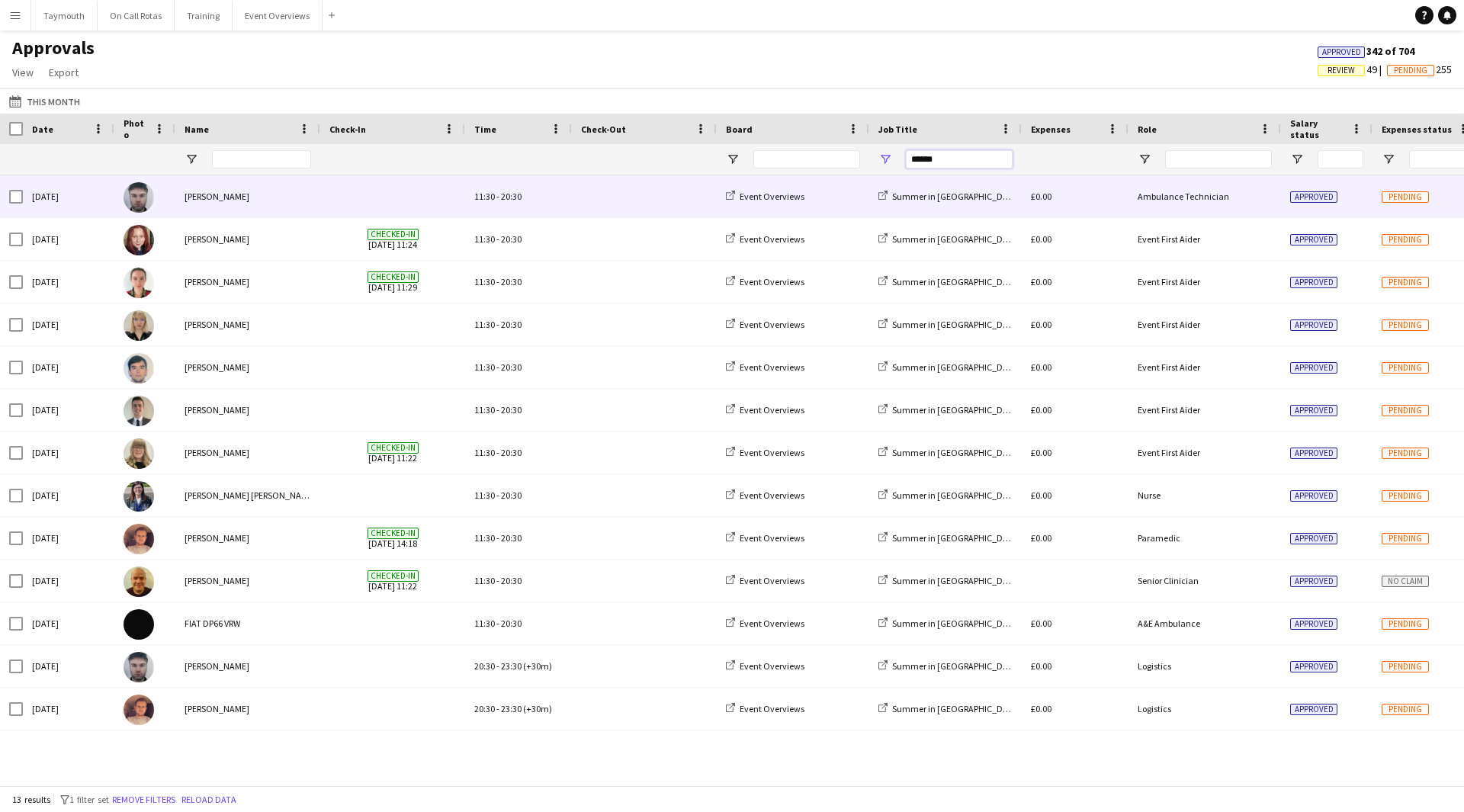
drag, startPoint x: 972, startPoint y: 164, endPoint x: 428, endPoint y: 174, distance: 544.1
click at [456, 182] on div "Date Photo Name" at bounding box center [732, 449] width 1464 height 672
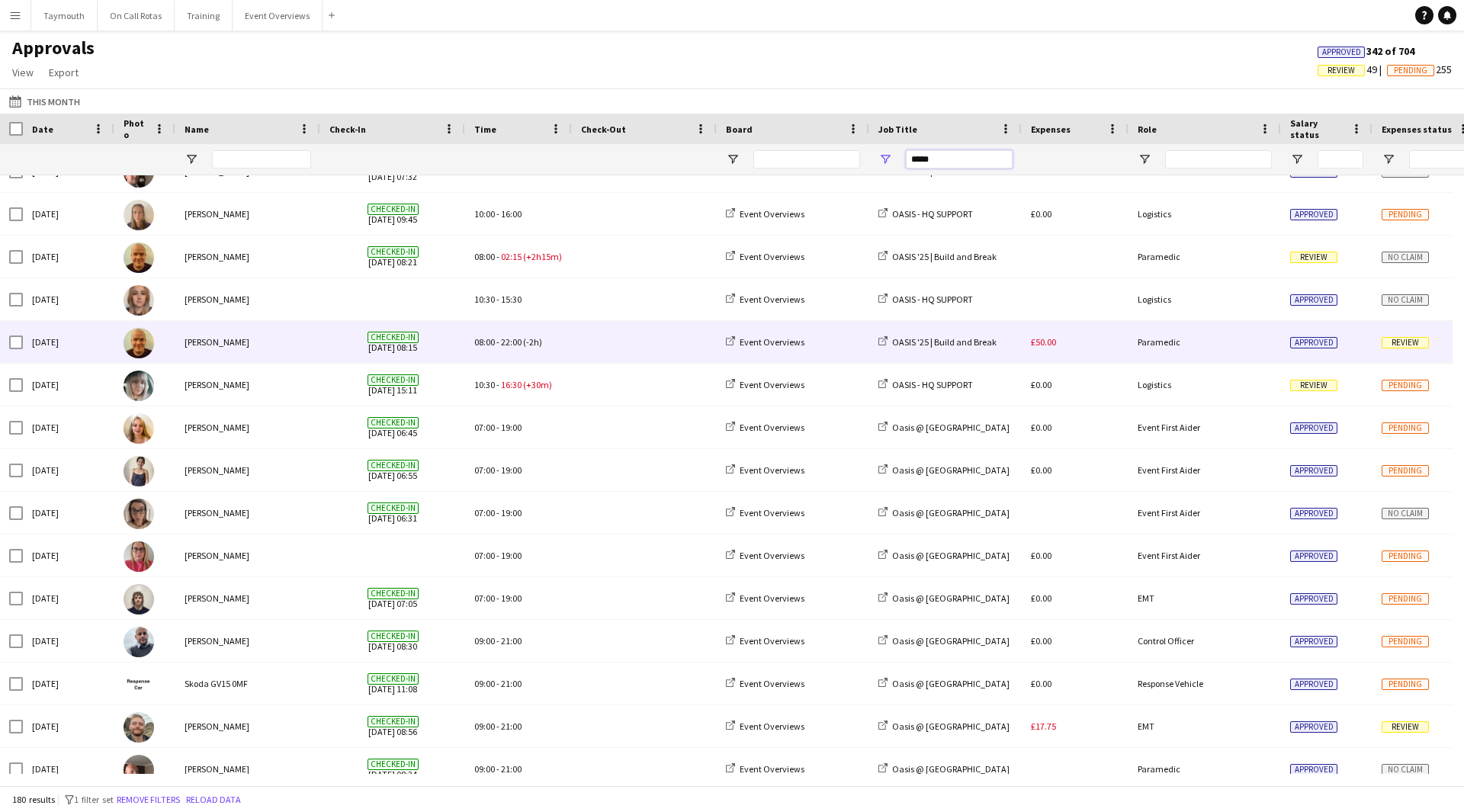
scroll to position [305, 0]
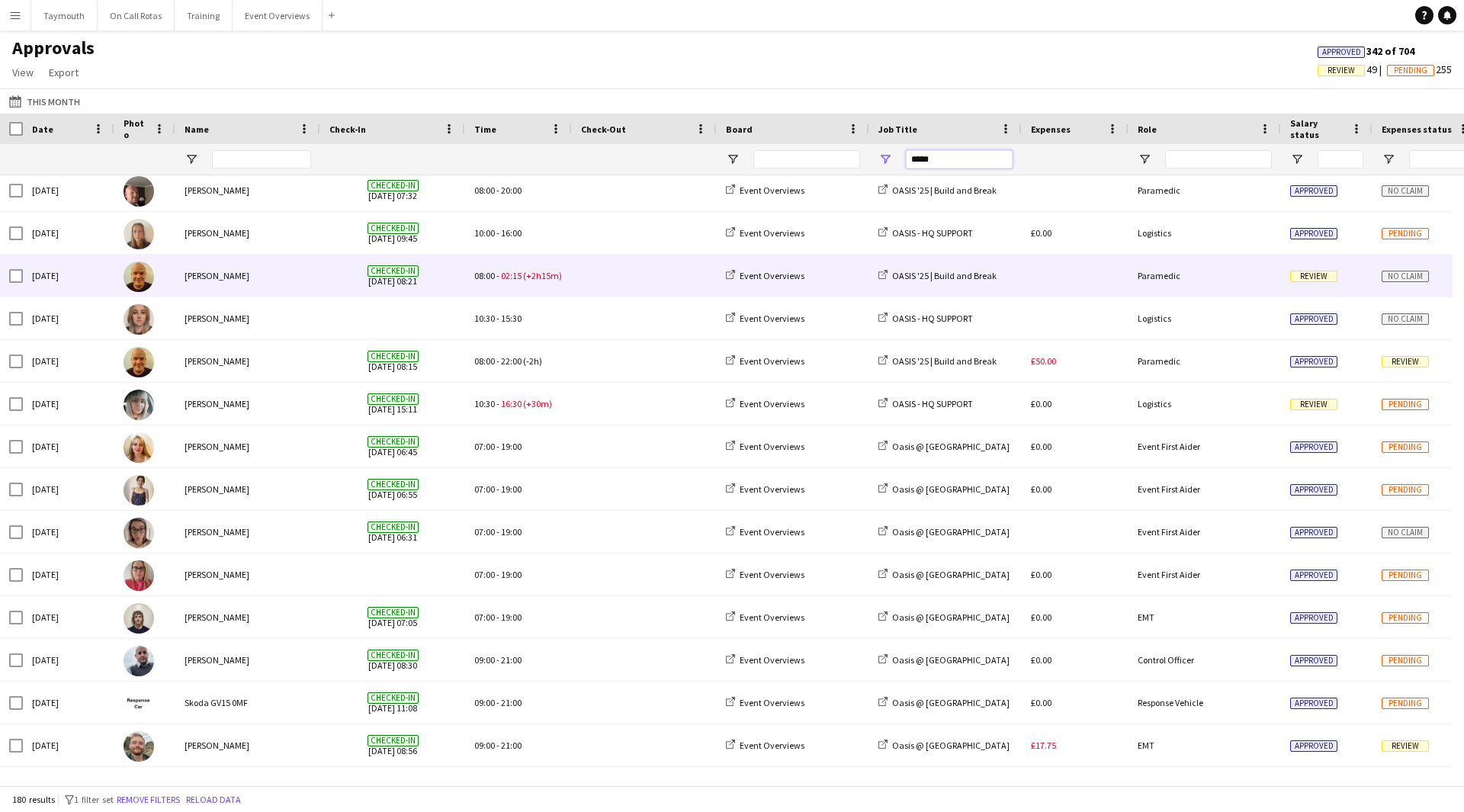
type input "*****"
click at [558, 280] on span "(+2h15m)" at bounding box center [542, 275] width 39 height 12
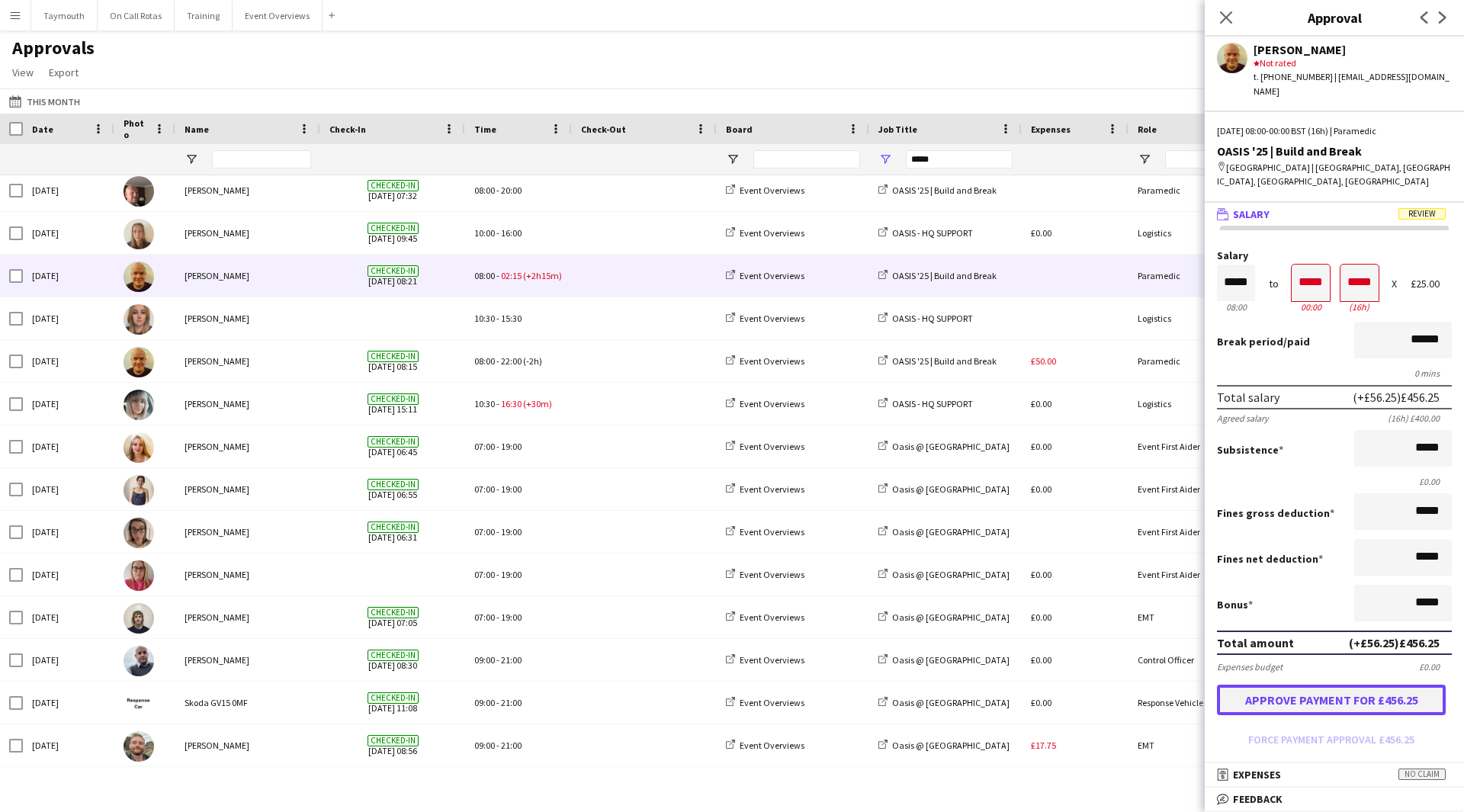
click at [1316, 690] on button "Approve payment for £456.25" at bounding box center [1332, 700] width 228 height 31
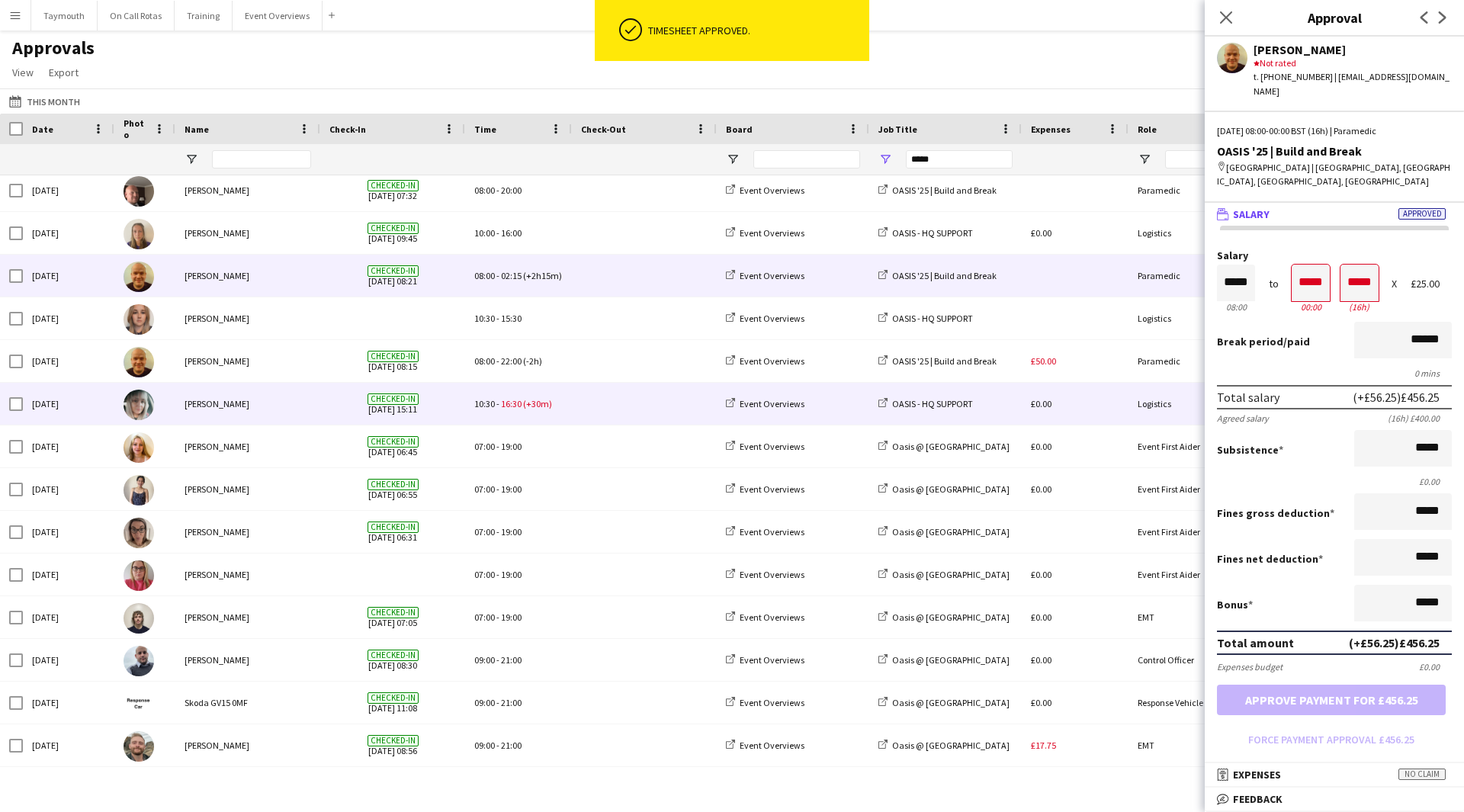
click at [636, 409] on span at bounding box center [644, 404] width 127 height 42
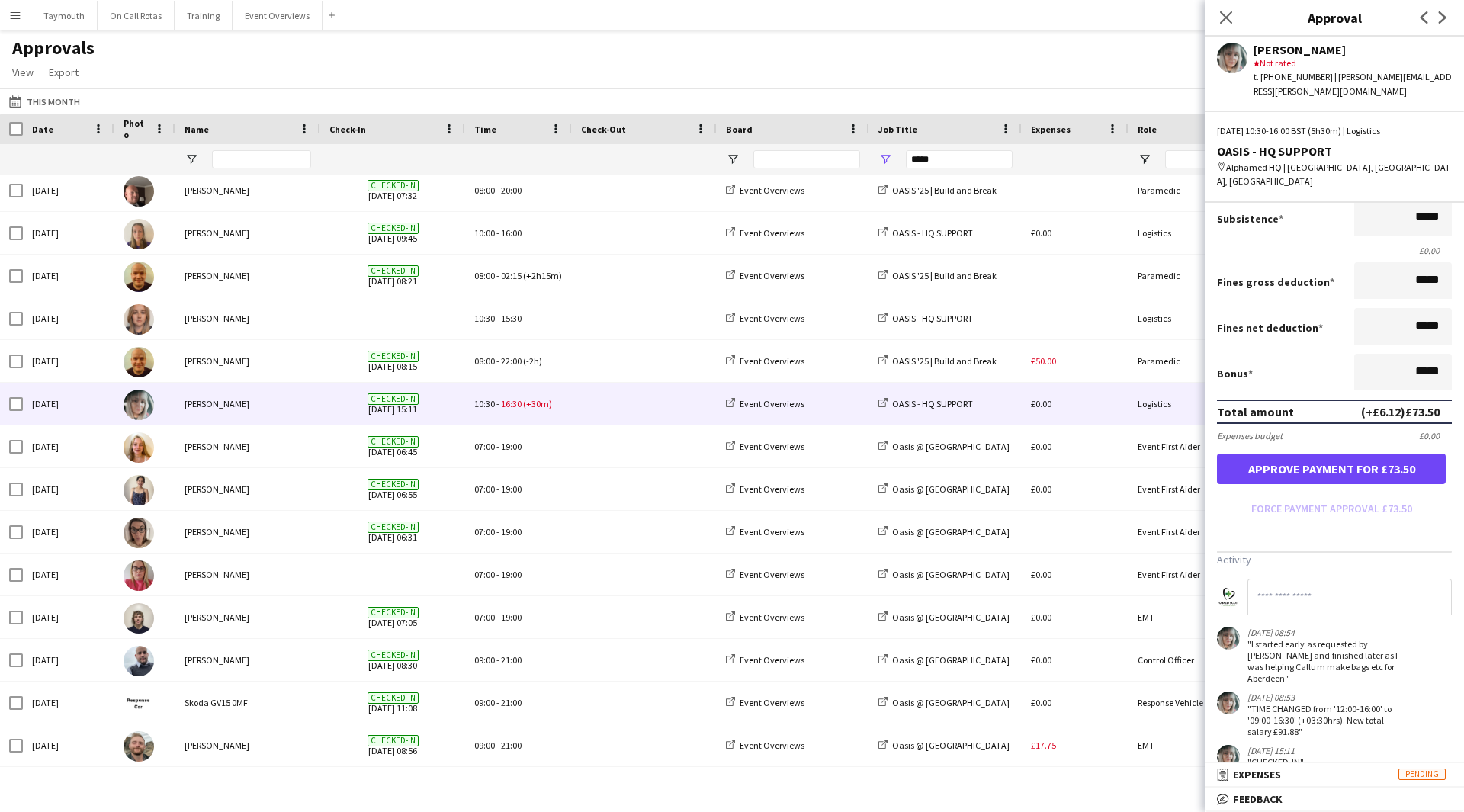
scroll to position [155, 0]
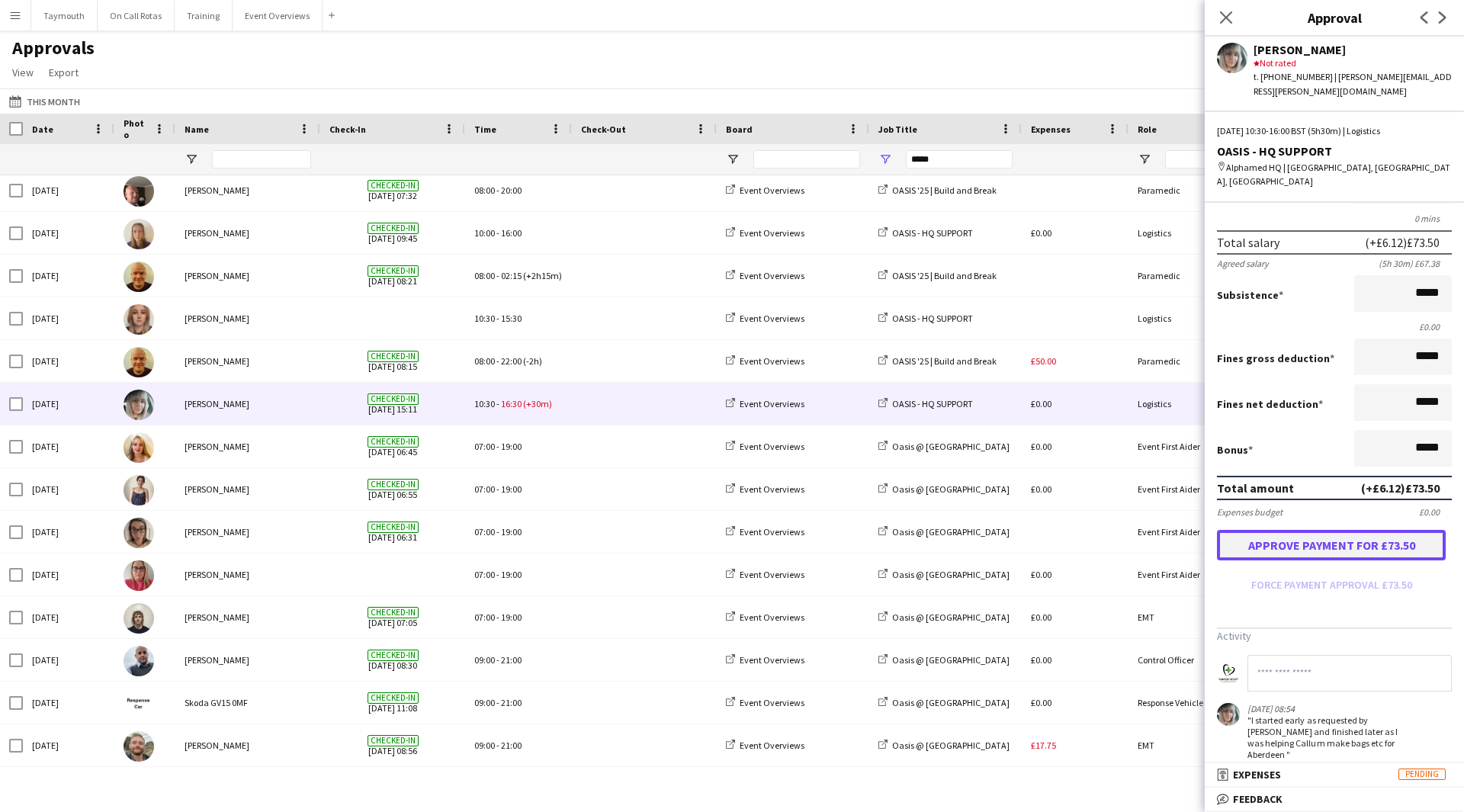
click at [1340, 530] on button "Approve payment for £73.50" at bounding box center [1332, 545] width 228 height 31
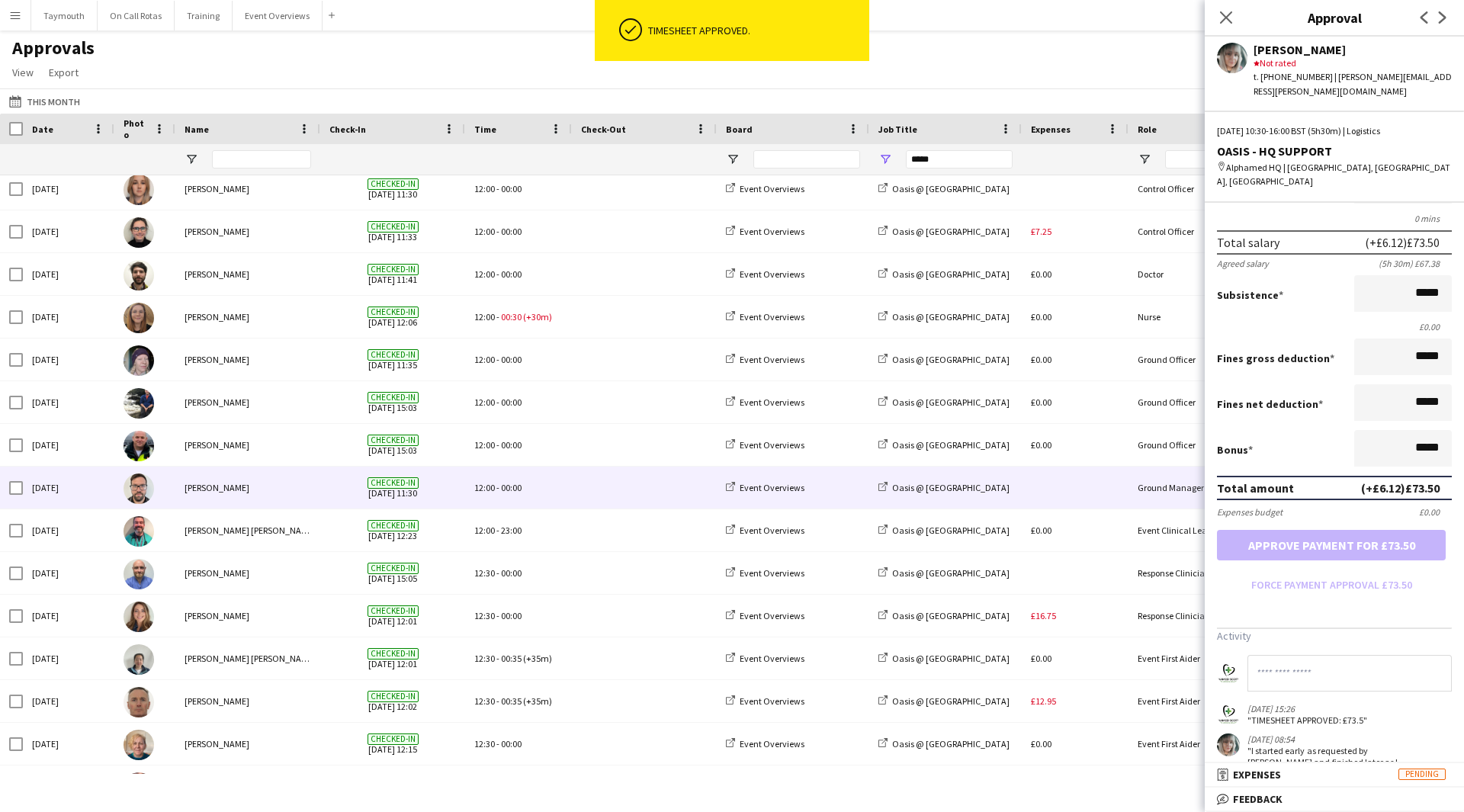
scroll to position [1220, 0]
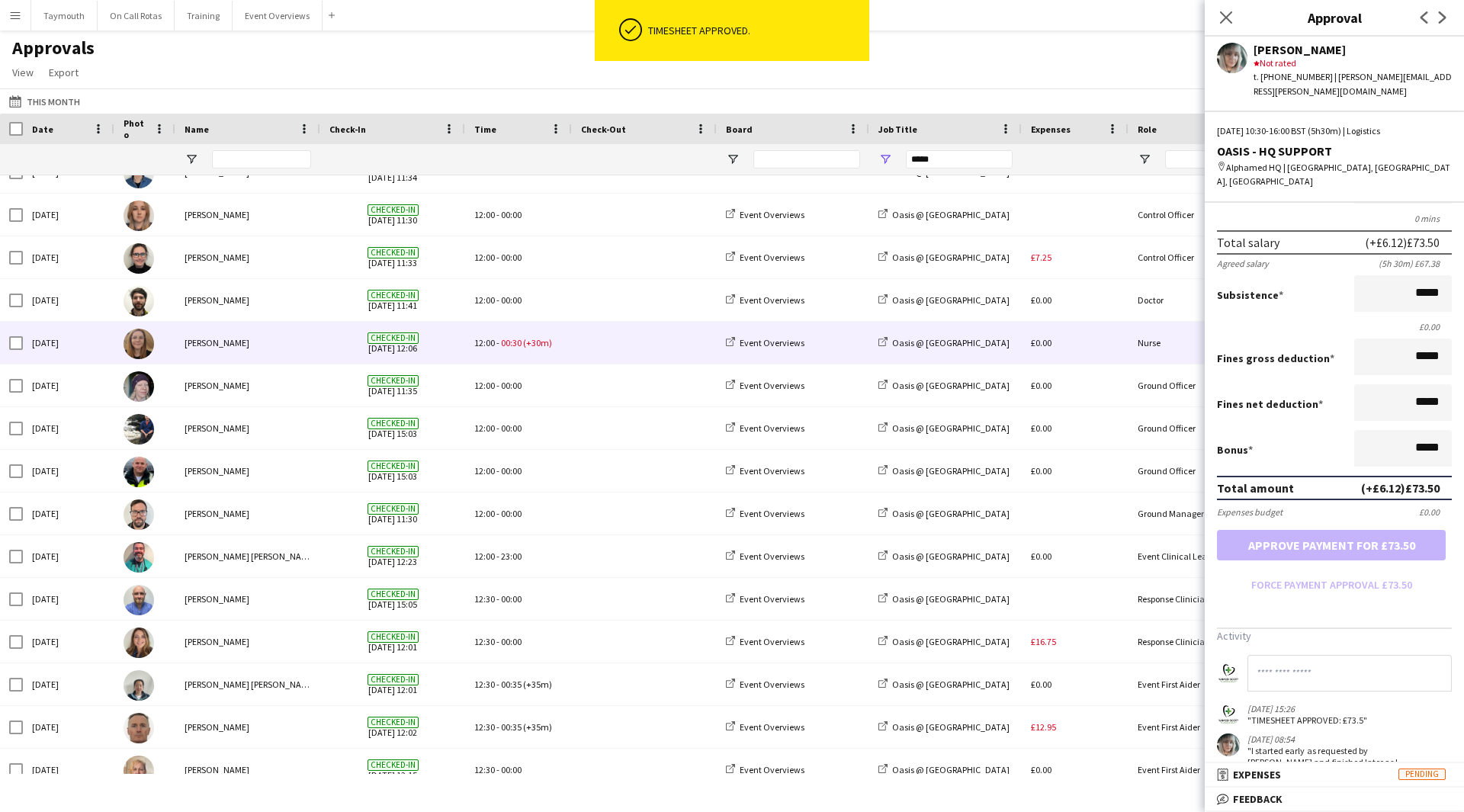
click at [588, 353] on span at bounding box center [644, 343] width 127 height 42
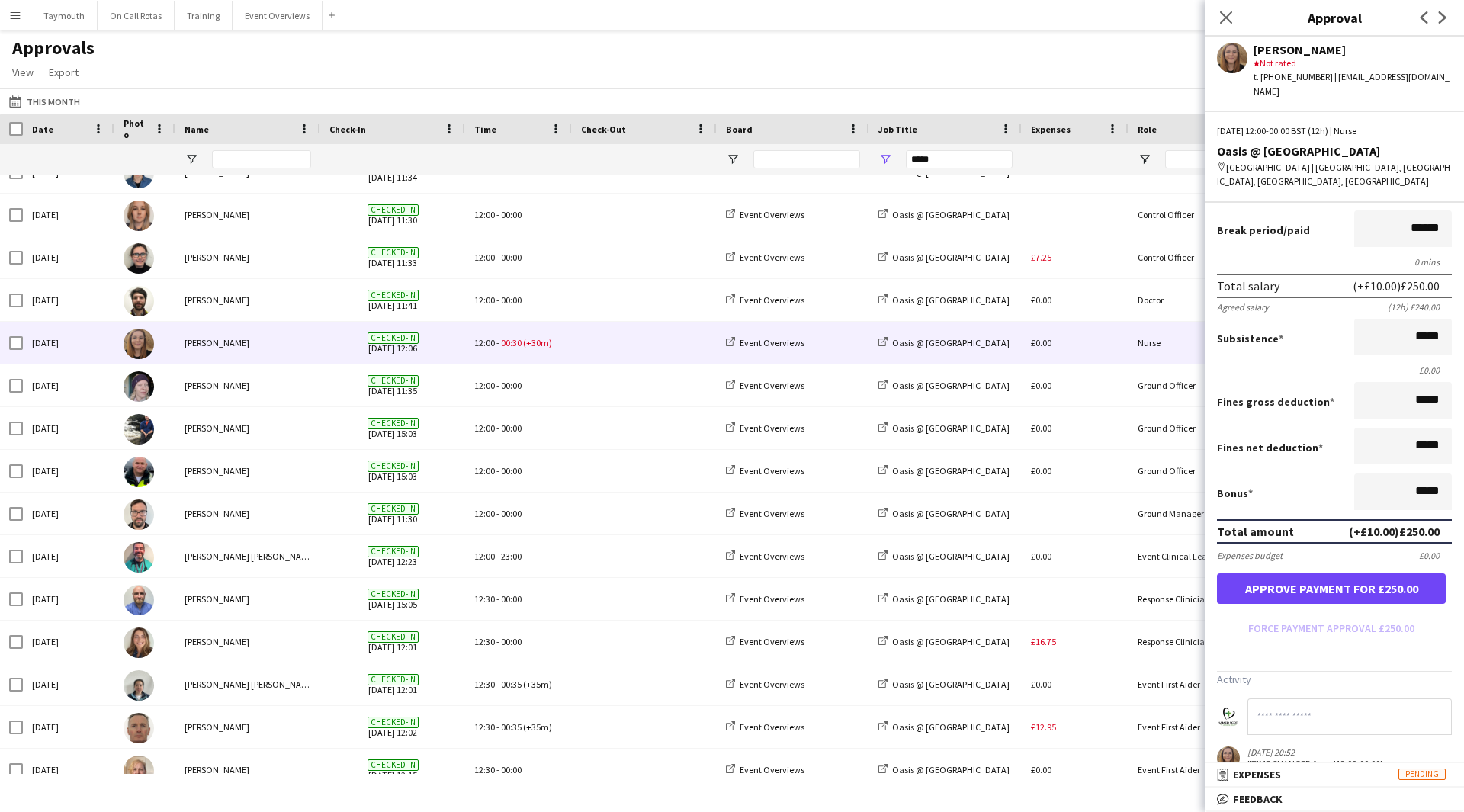
scroll to position [0, 0]
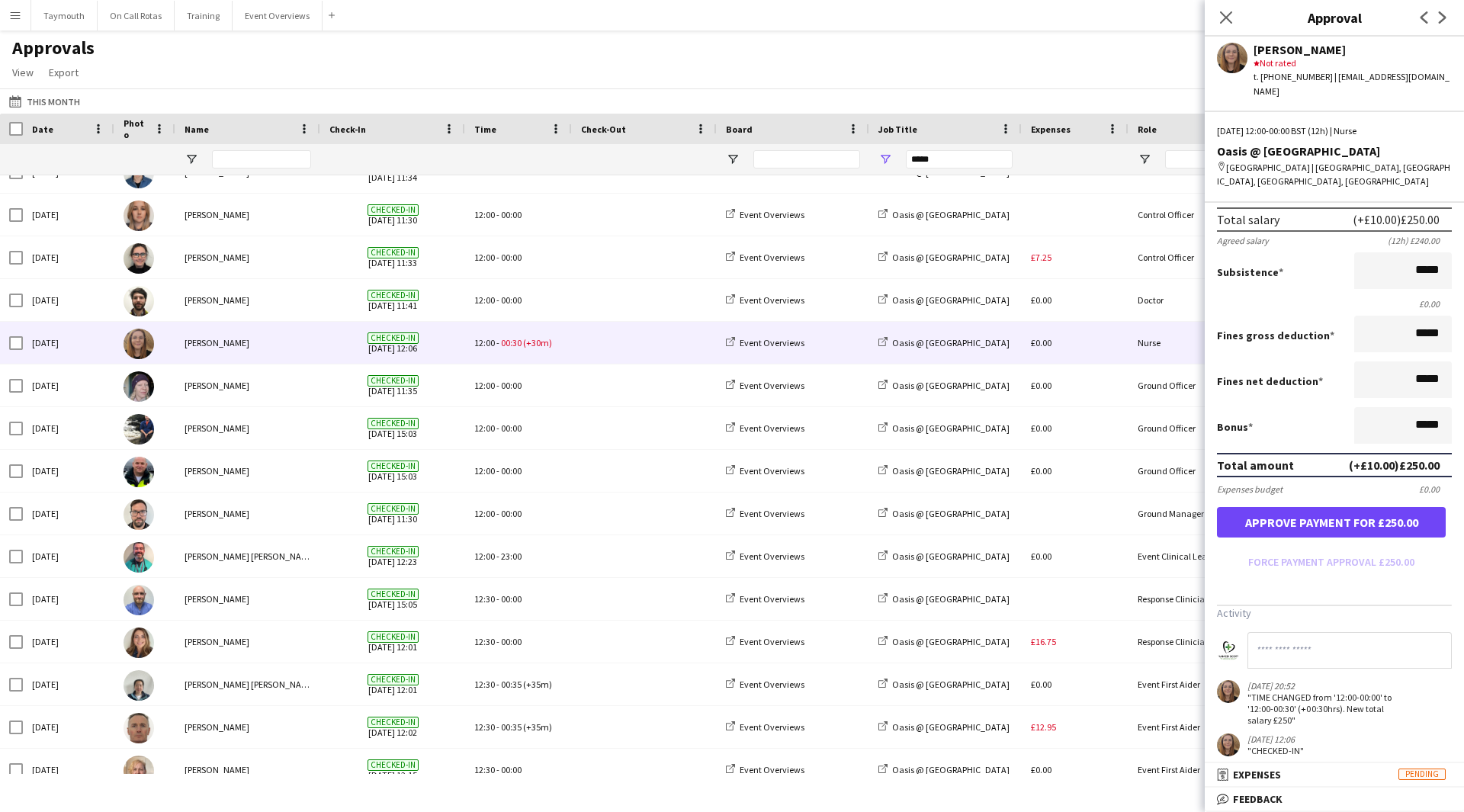
click at [1361, 638] on input at bounding box center [1350, 650] width 204 height 37
type input "**********"
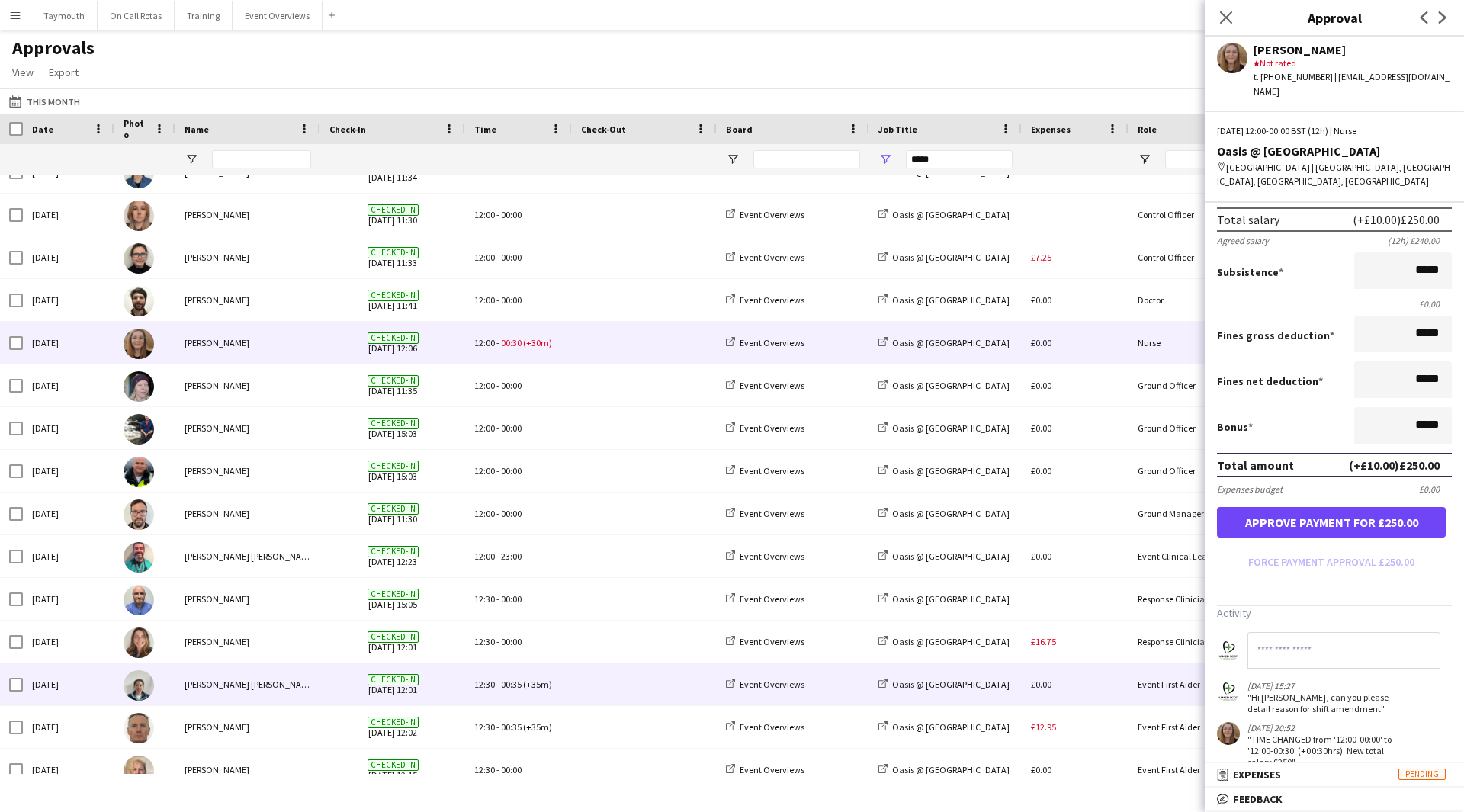
click at [576, 693] on div at bounding box center [644, 684] width 145 height 42
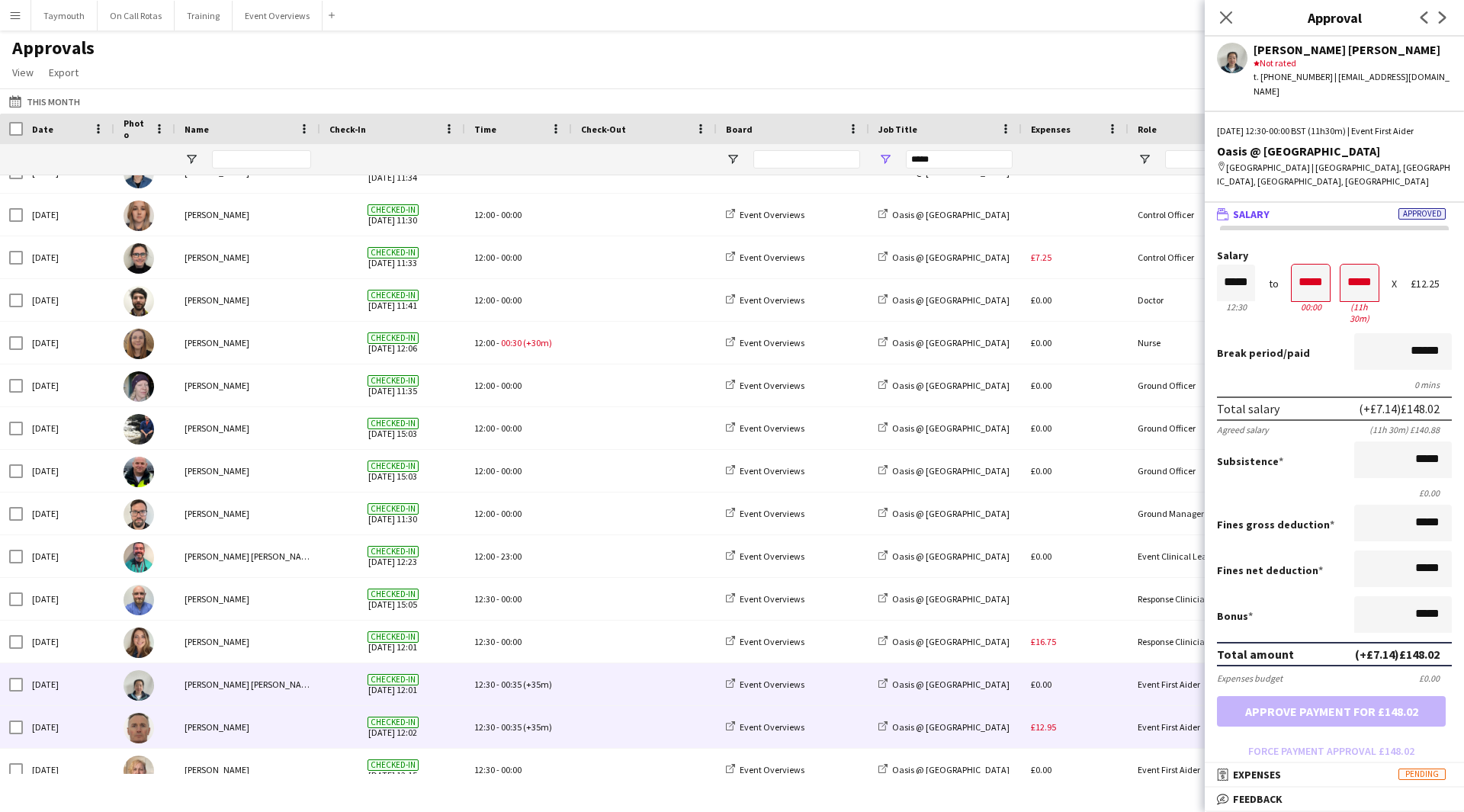
click at [584, 726] on span at bounding box center [644, 727] width 127 height 42
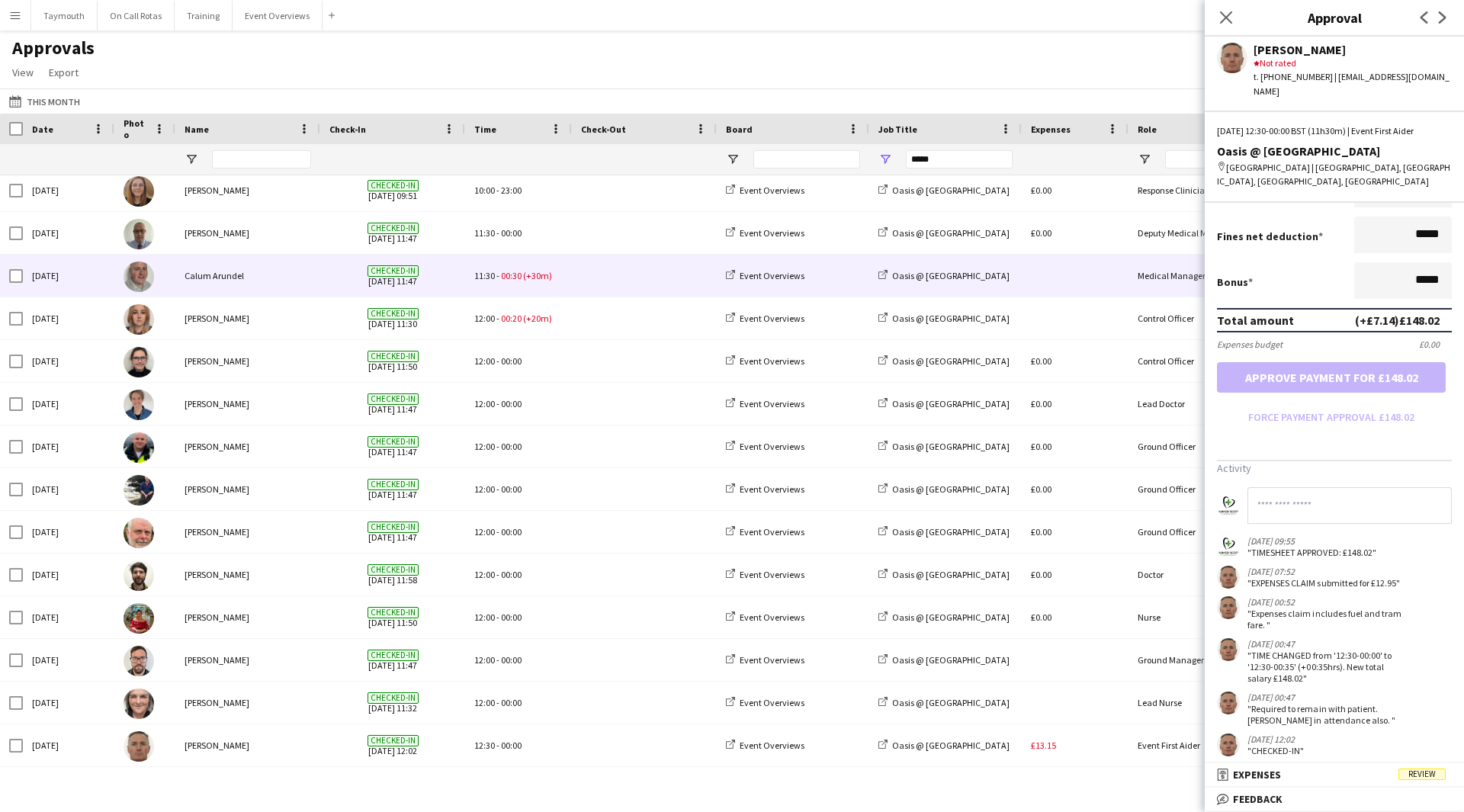
click at [596, 264] on span at bounding box center [644, 275] width 127 height 42
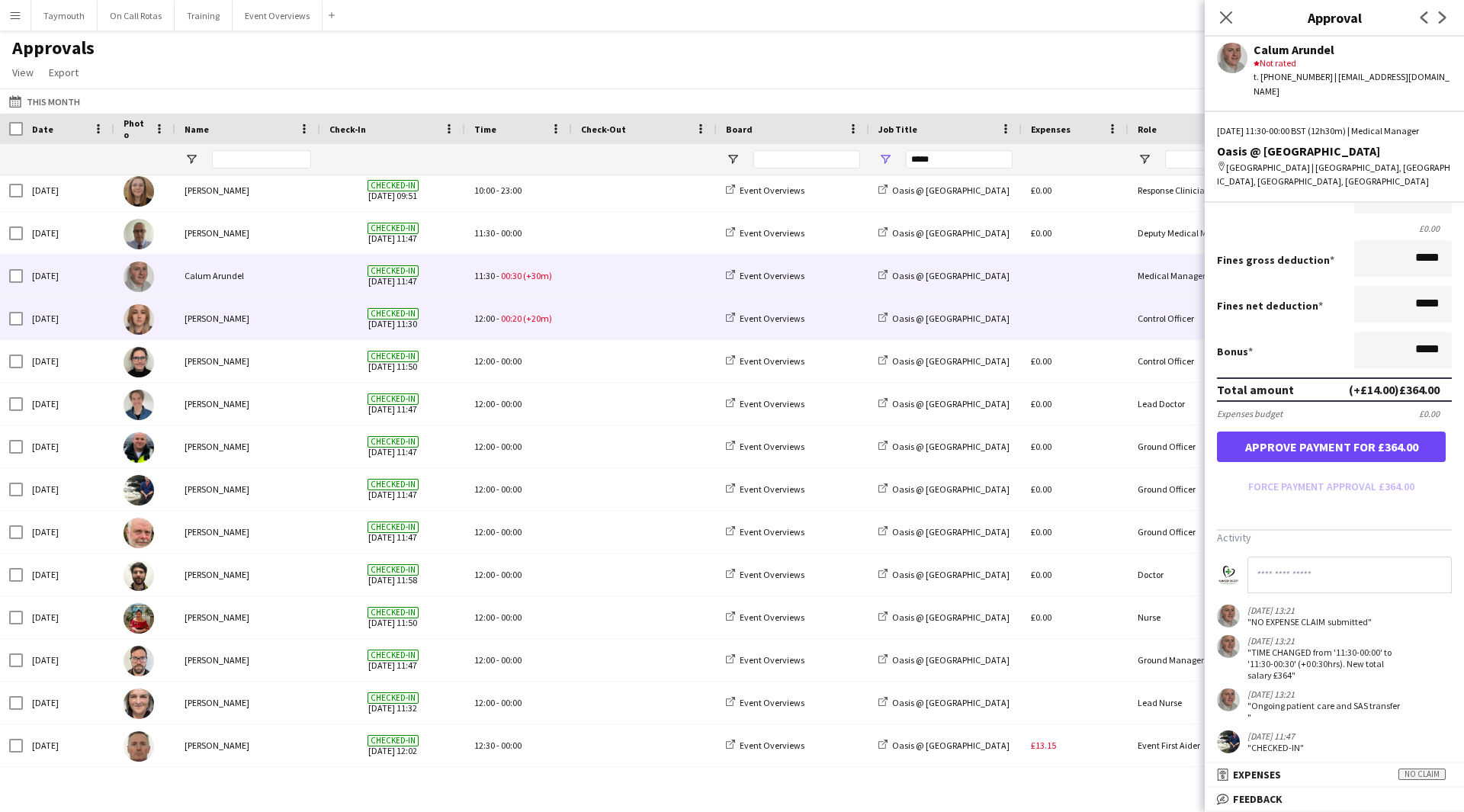
click at [648, 319] on span at bounding box center [644, 318] width 127 height 42
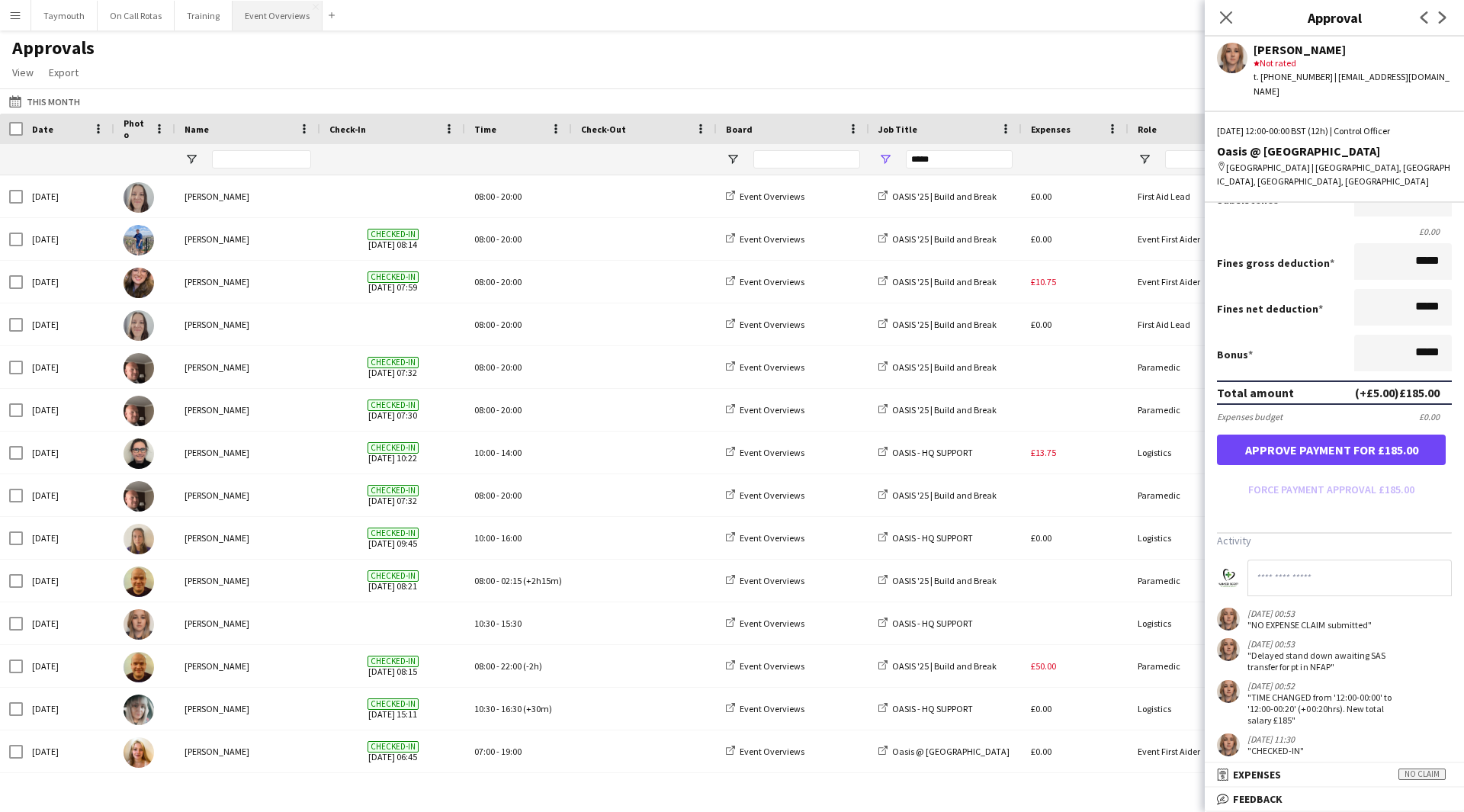
click at [253, 11] on button "Event Overviews Close" at bounding box center [278, 15] width 90 height 30
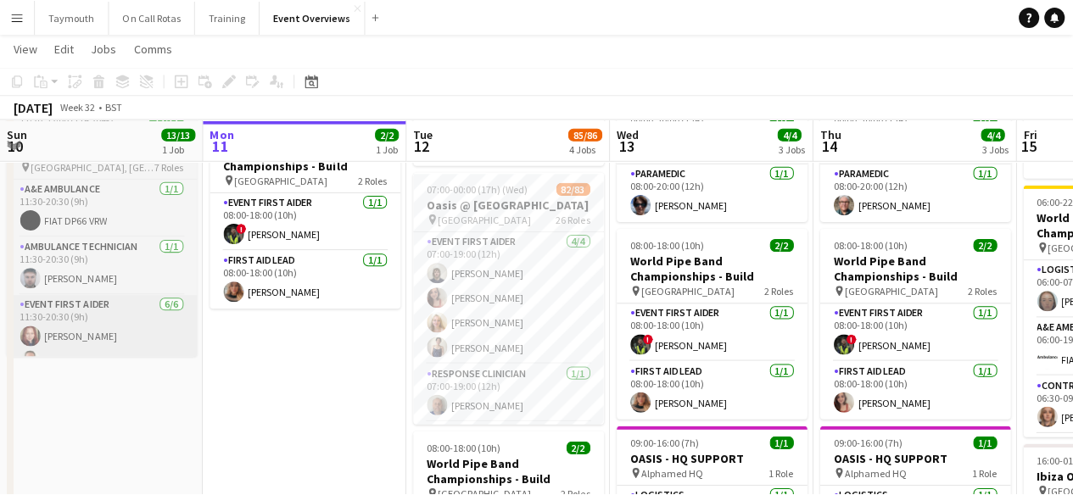
scroll to position [0, 405]
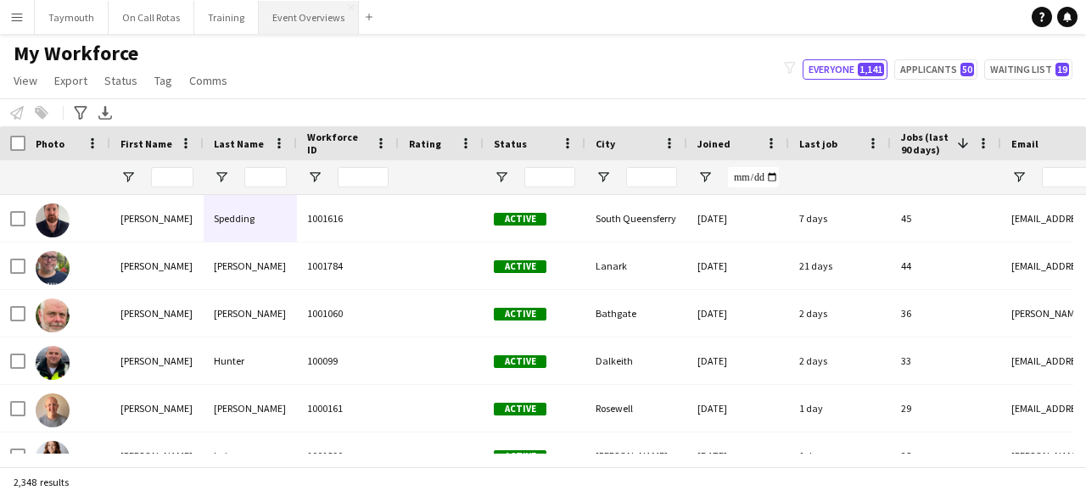
click at [277, 11] on button "Event Overviews Close" at bounding box center [309, 17] width 100 height 33
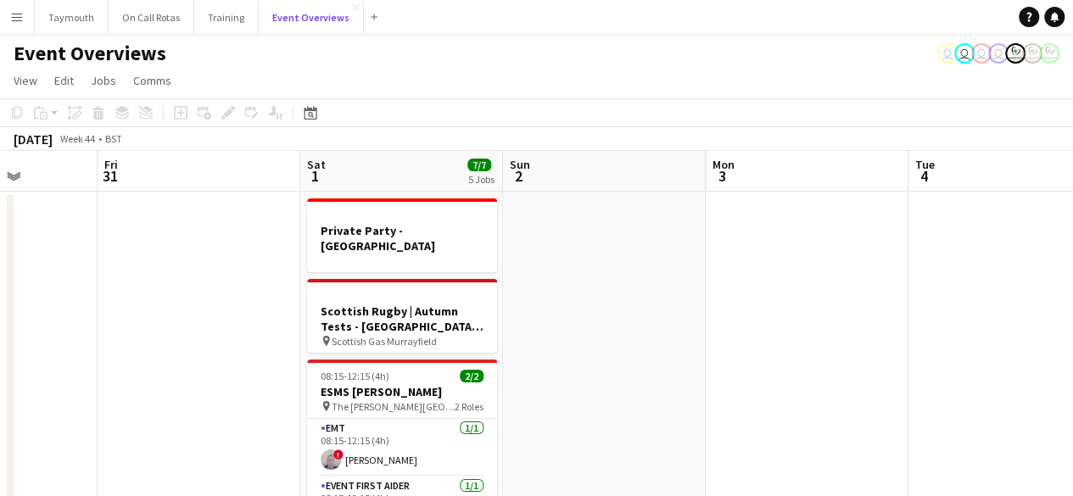
scroll to position [0, 515]
